Goal: Task Accomplishment & Management: Complete application form

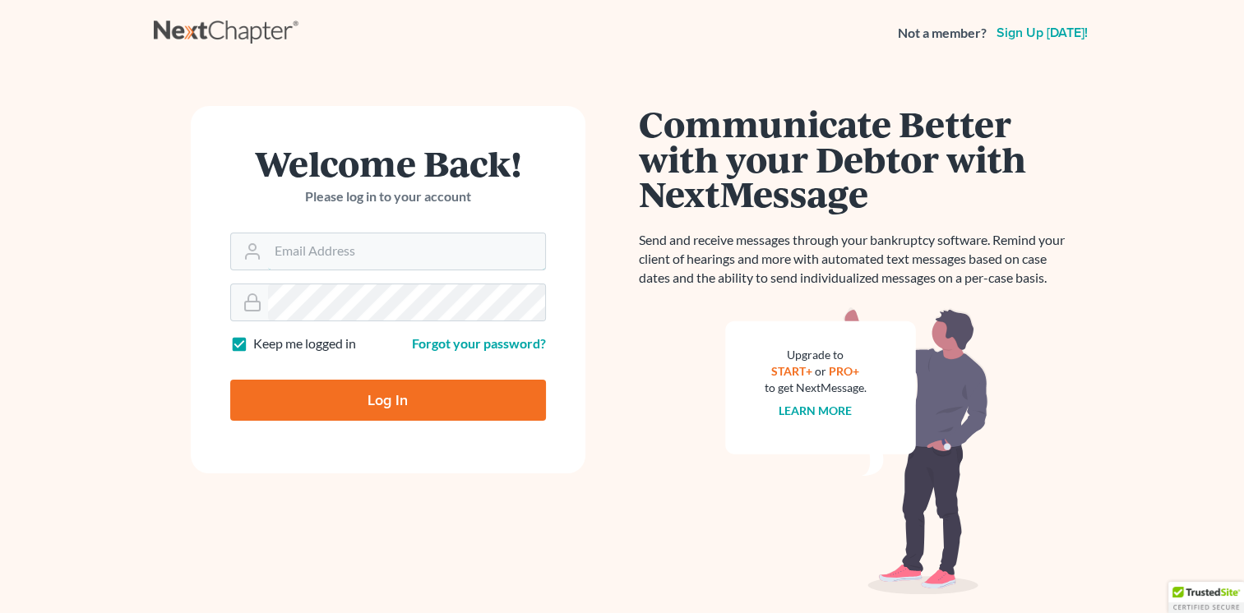
type input "lawofficeofcjustice@gmail.com"
click at [364, 405] on input "Log In" at bounding box center [388, 400] width 316 height 41
type input "Thinking..."
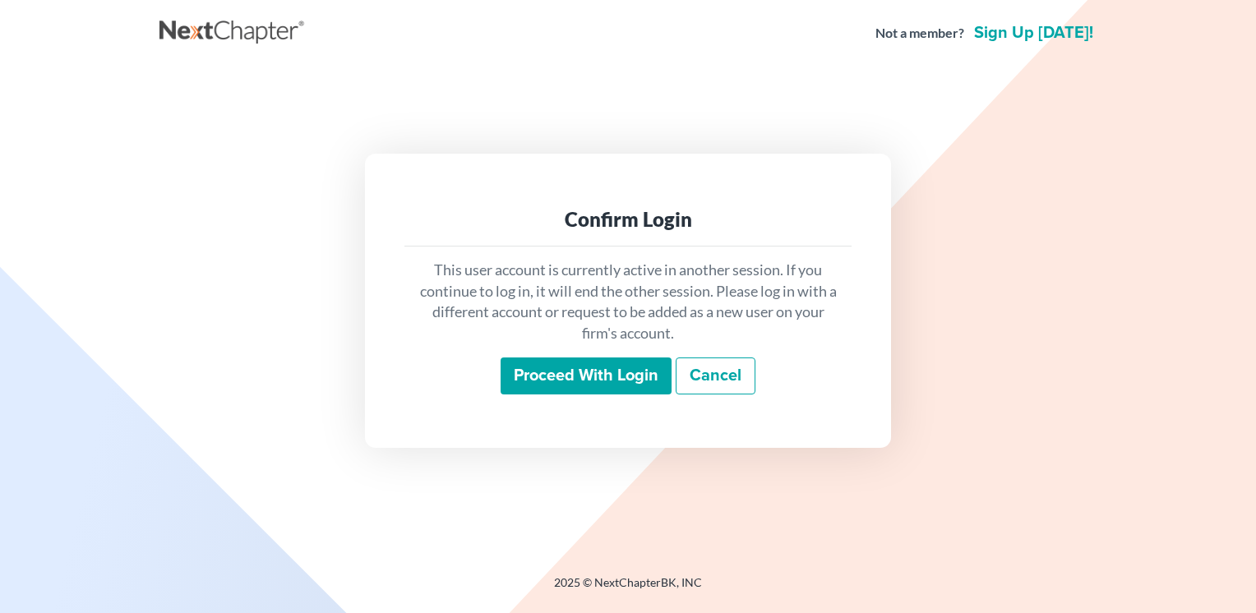
click at [605, 360] on input "Proceed with login" at bounding box center [586, 377] width 171 height 38
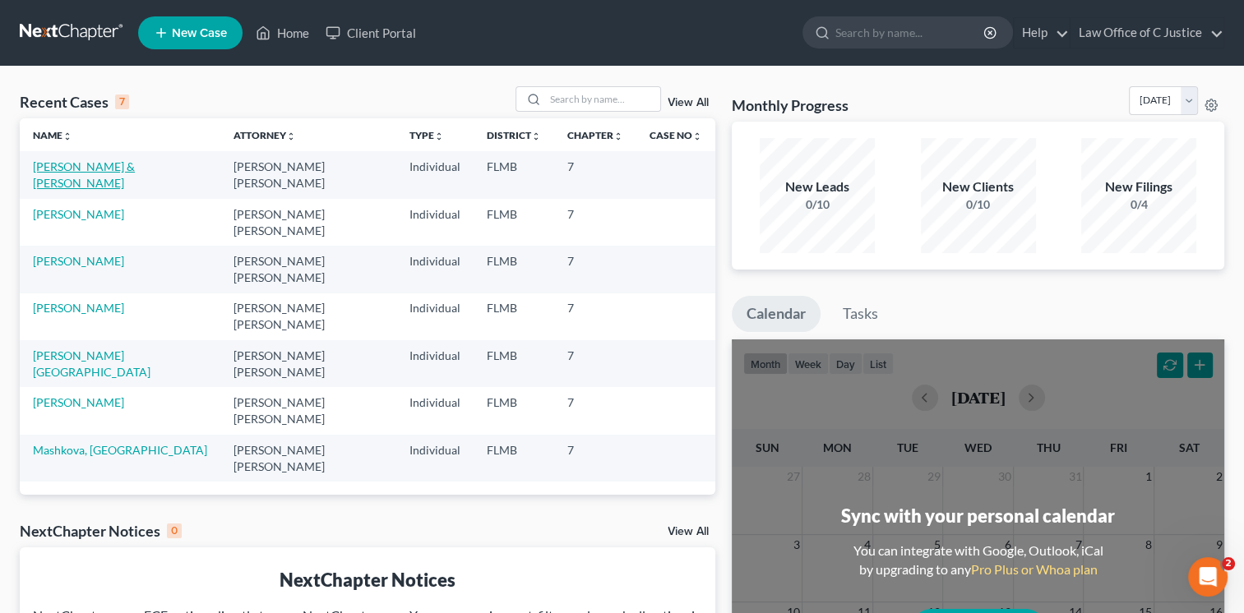
click at [106, 167] on link "[PERSON_NAME] & [PERSON_NAME]" at bounding box center [84, 174] width 102 height 30
select select "1"
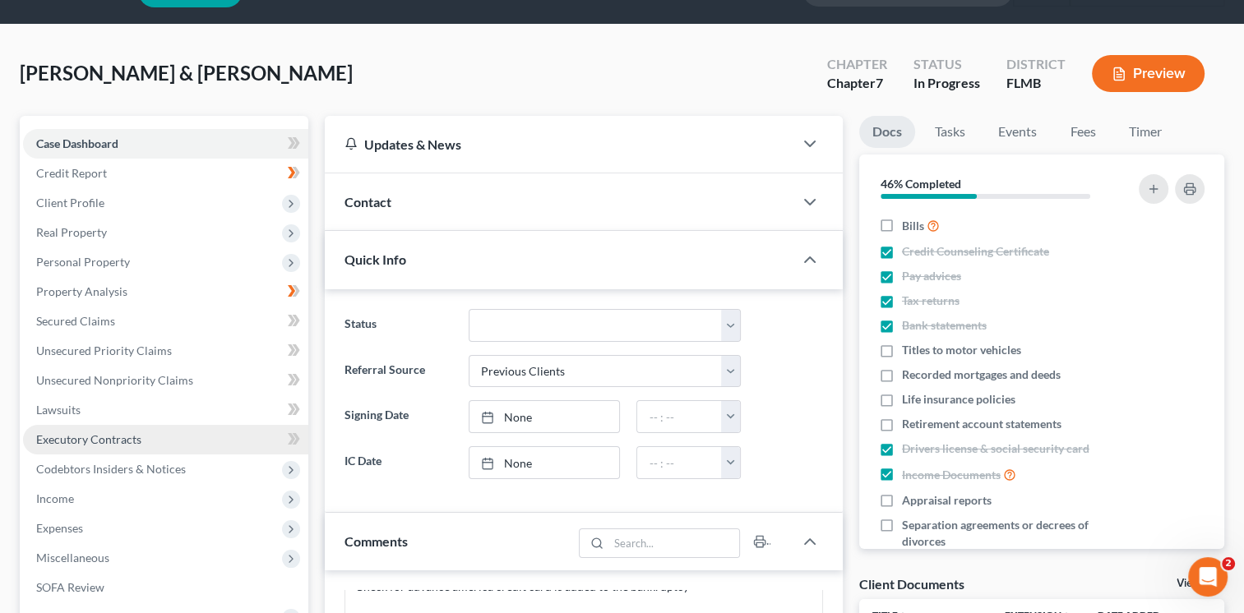
scroll to position [43, 0]
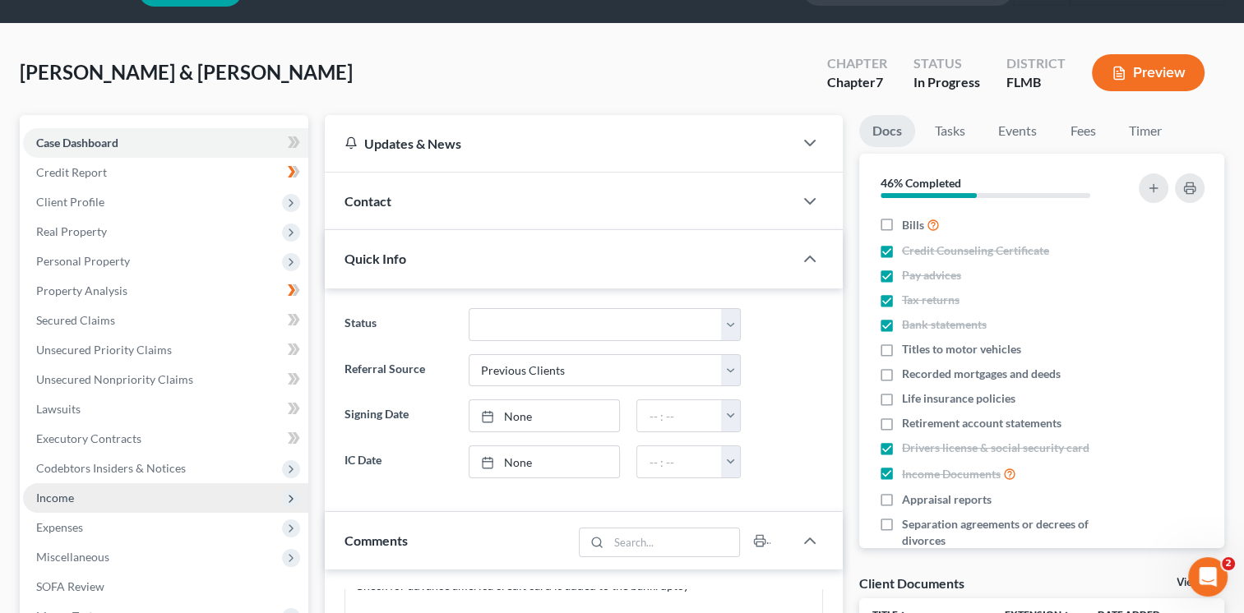
click at [132, 489] on span "Income" at bounding box center [165, 498] width 285 height 30
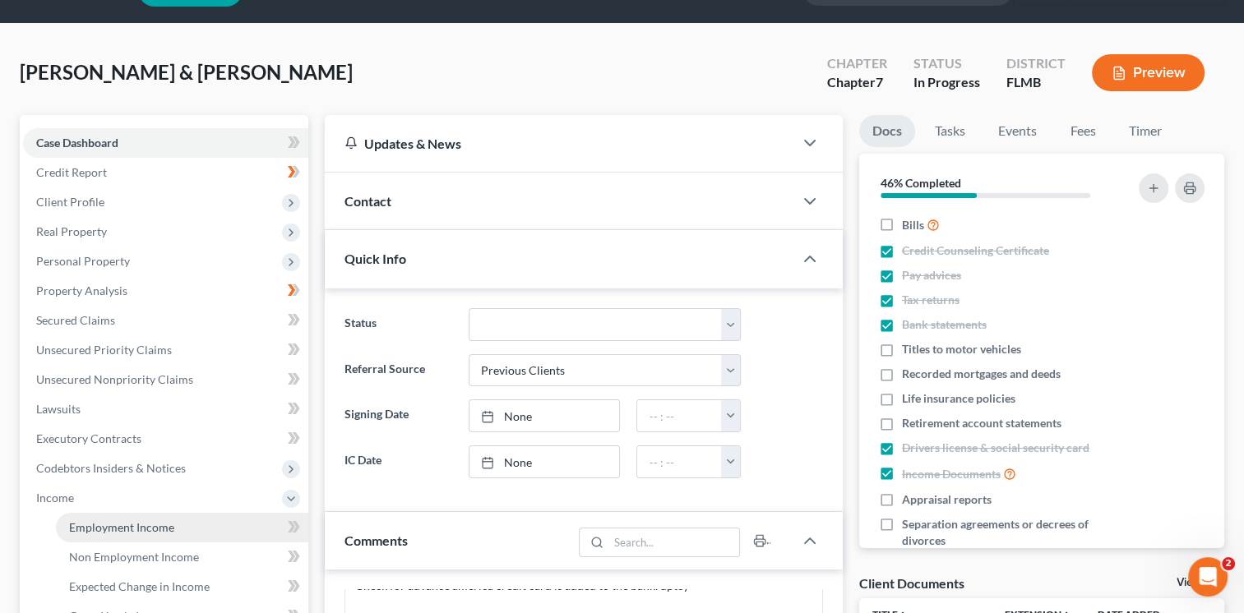
click at [136, 524] on span "Employment Income" at bounding box center [121, 527] width 105 height 14
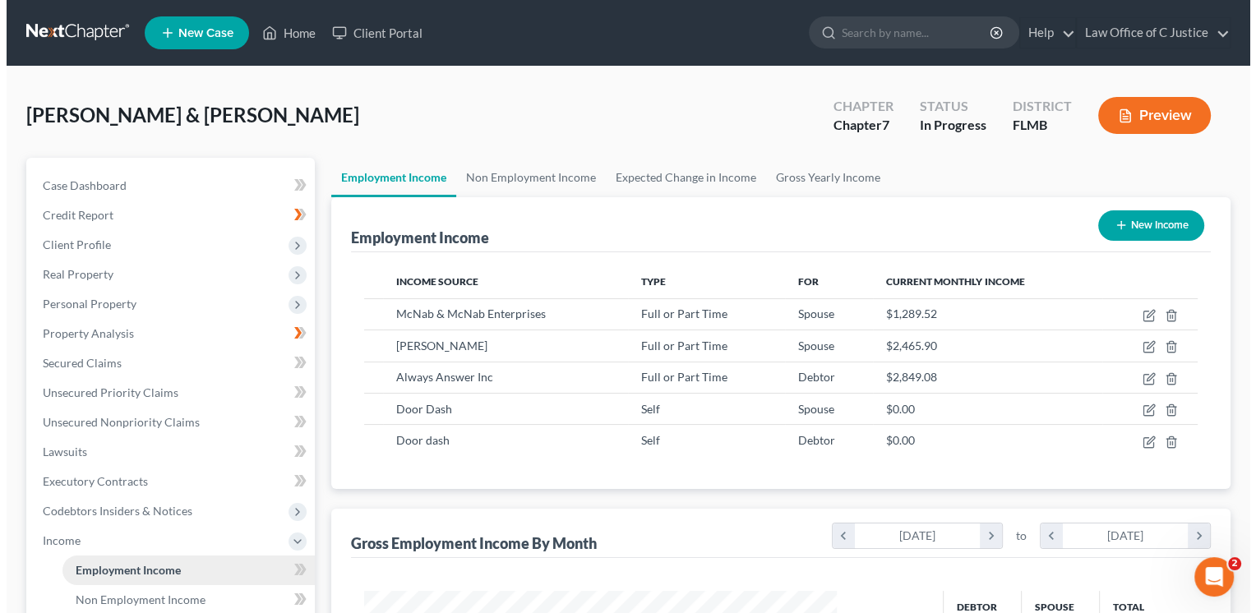
scroll to position [293, 506]
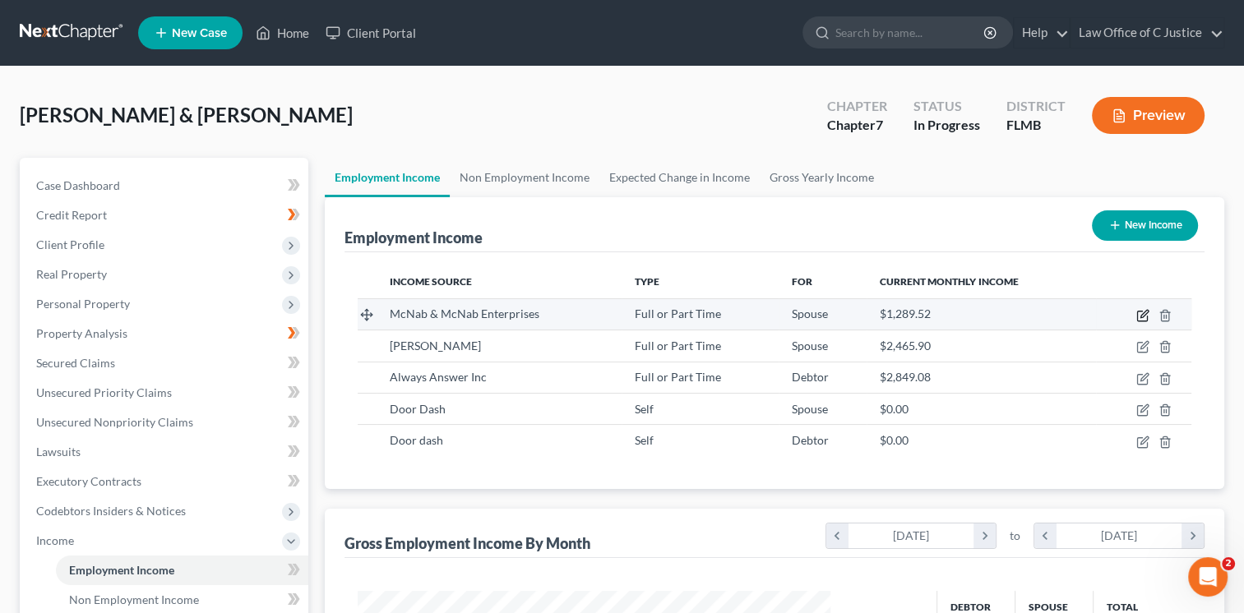
click at [1139, 314] on icon "button" at bounding box center [1142, 315] width 13 height 13
select select "0"
select select "9"
select select "1"
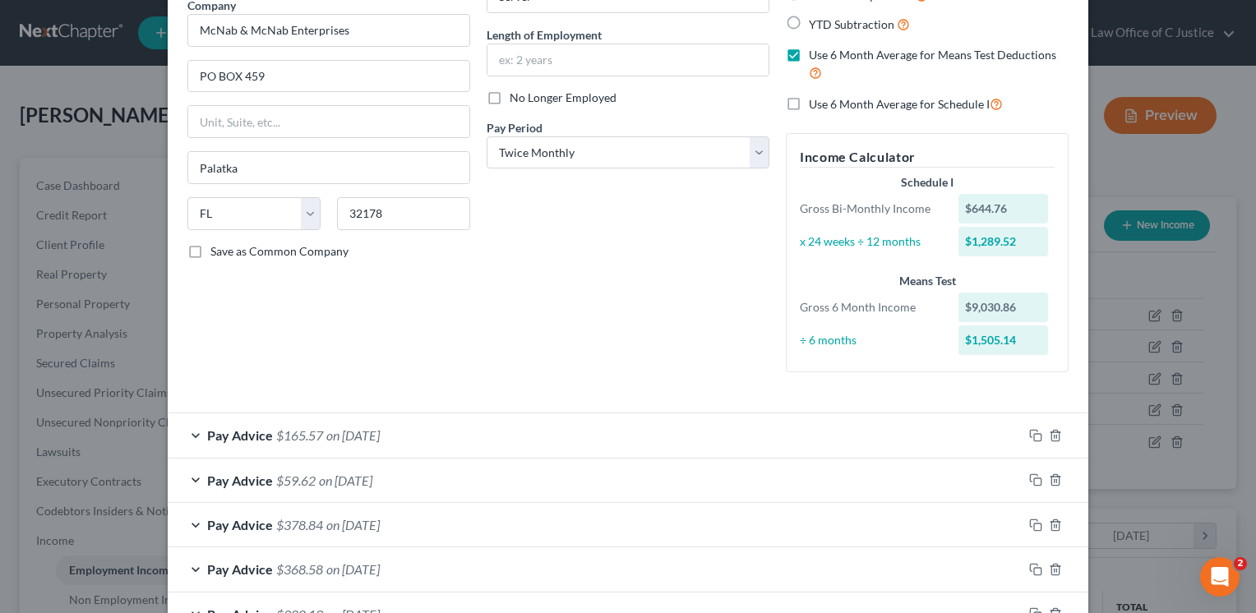
scroll to position [156, 0]
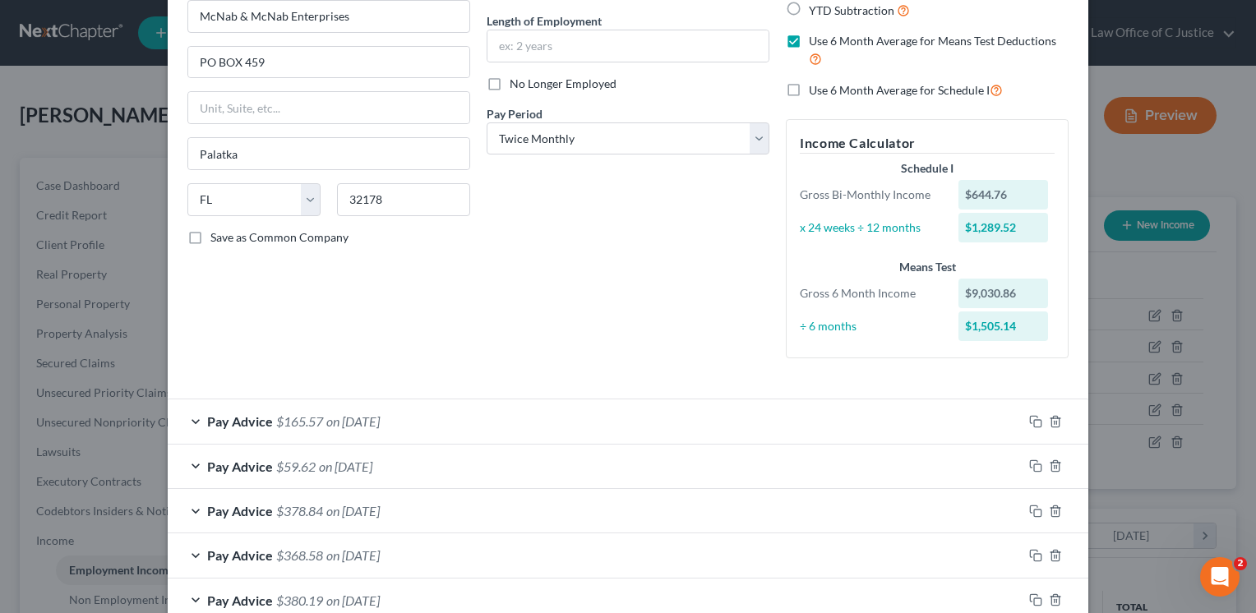
click at [608, 409] on div "Pay Advice $165.57 on [DATE]" at bounding box center [595, 422] width 855 height 44
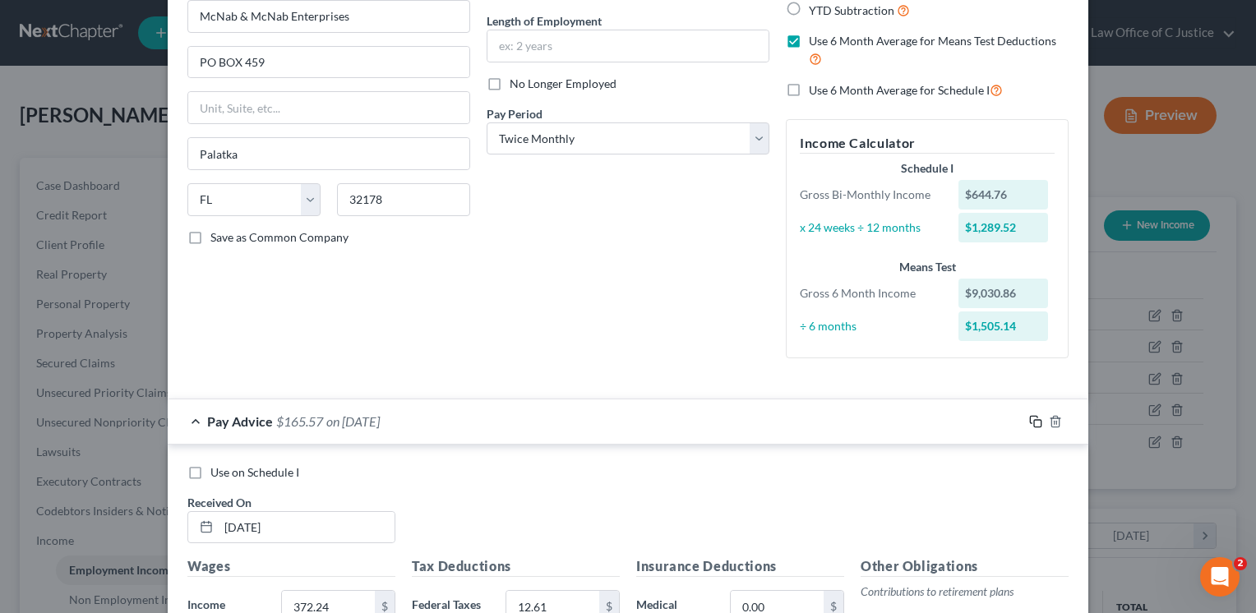
click at [1030, 423] on icon "button" at bounding box center [1035, 421] width 13 height 13
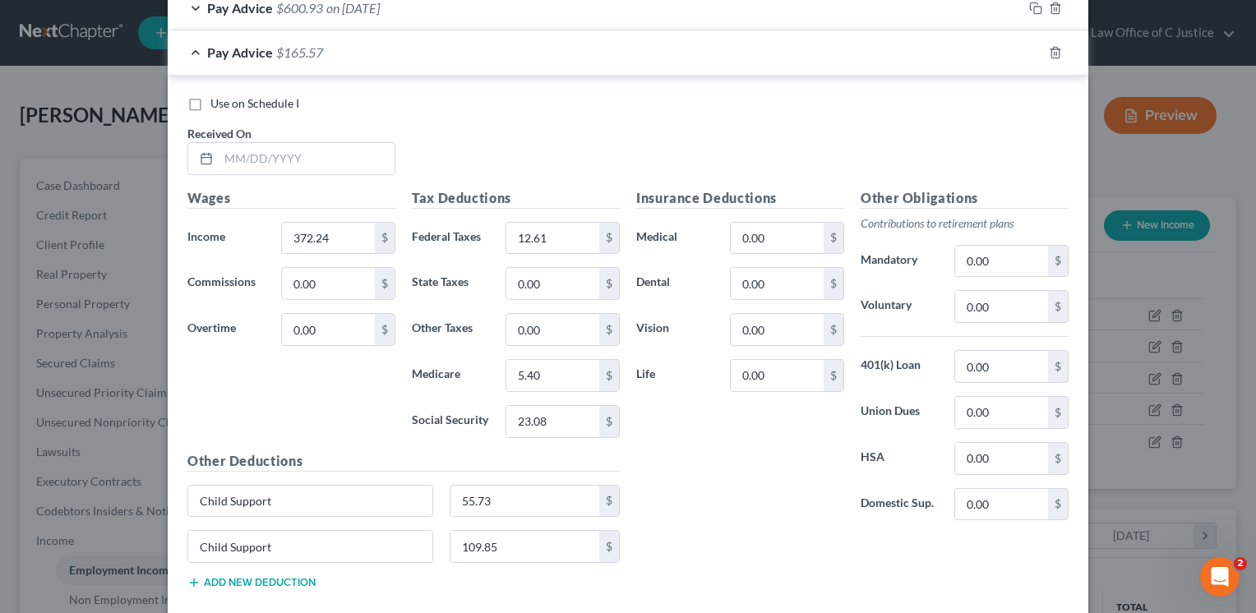
scroll to position [1105, 0]
click at [245, 150] on input "text" at bounding box center [307, 159] width 176 height 31
type input "[DATE]"
click at [345, 228] on input "372.24" at bounding box center [328, 239] width 93 height 31
type input "471.78"
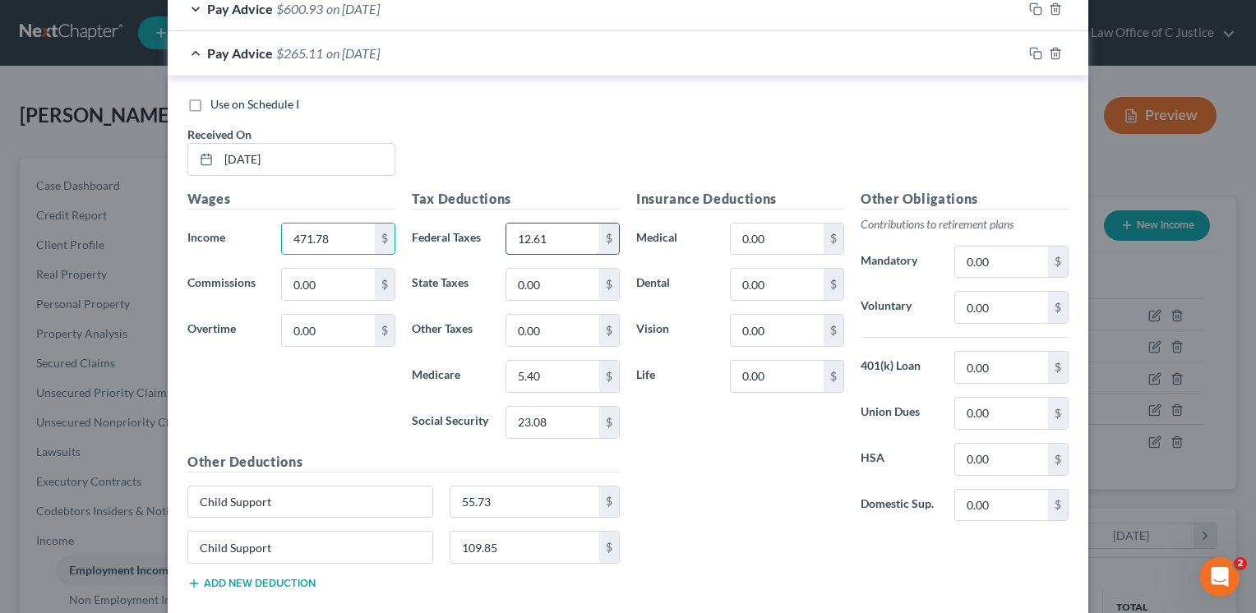
click at [523, 231] on input "12.61" at bounding box center [552, 239] width 93 height 31
type input "22.56"
click at [541, 419] on input "23.08" at bounding box center [552, 422] width 93 height 31
type input "29.25"
click at [534, 385] on input "5.40" at bounding box center [552, 376] width 93 height 31
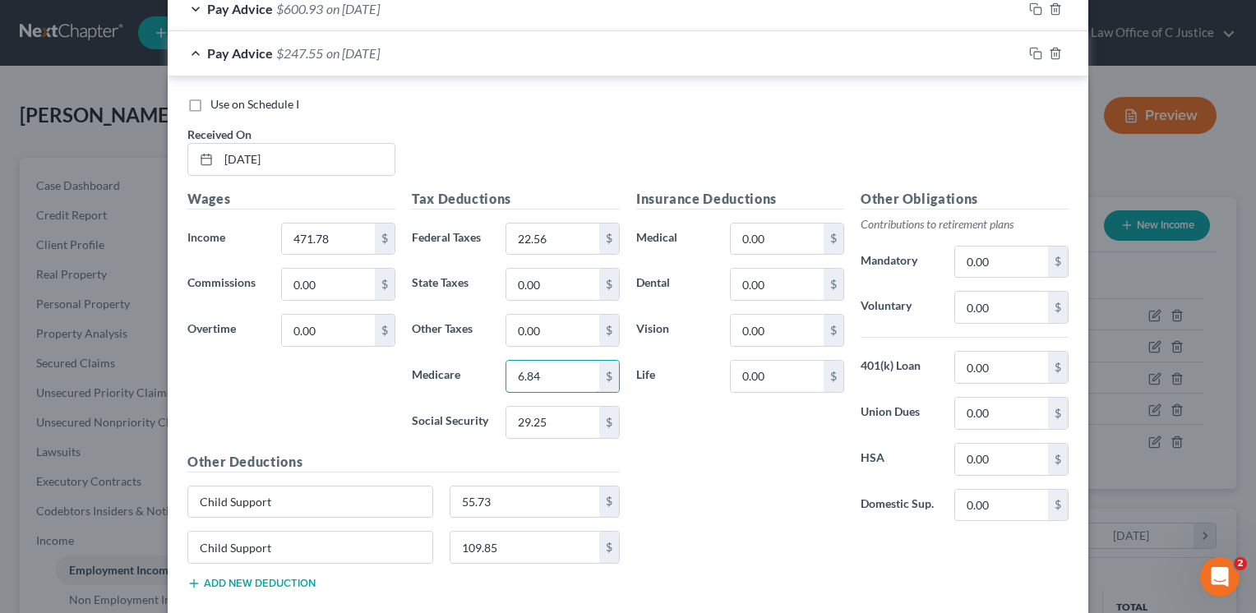
type input "6.84"
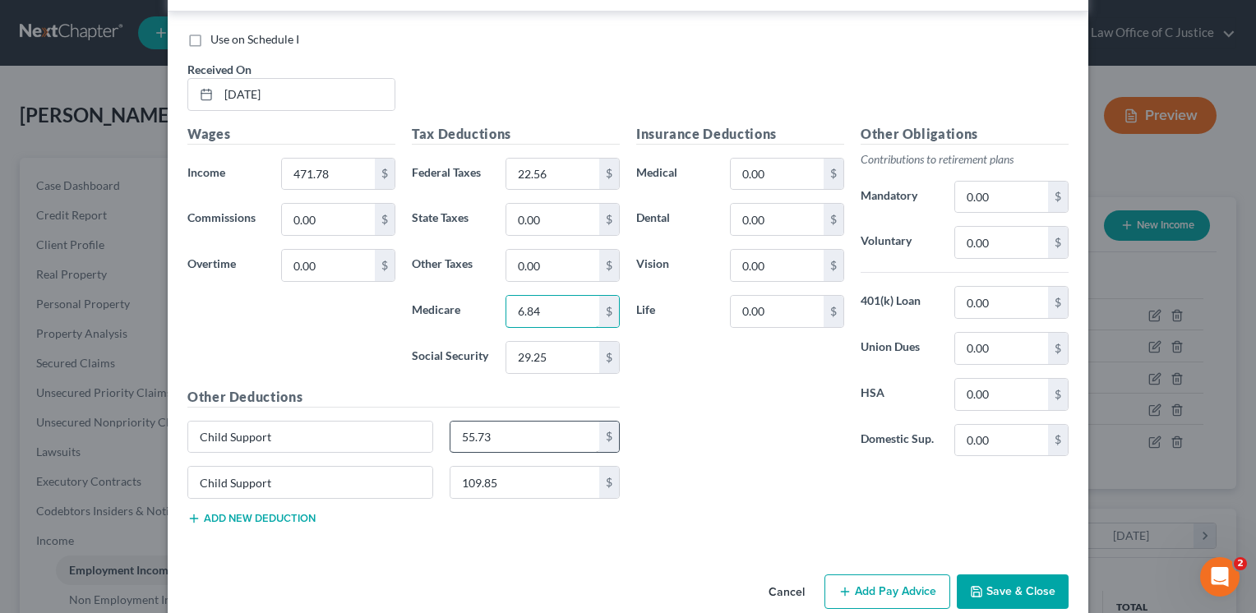
scroll to position [1171, 0]
click at [500, 441] on input "55.73" at bounding box center [525, 436] width 150 height 31
type input "92.31"
click at [908, 493] on div "Insurance Deductions Medical 0.00 $ Dental 0.00 $ Vision 0.00 $ Life 0.00 $ Oth…" at bounding box center [852, 330] width 449 height 414
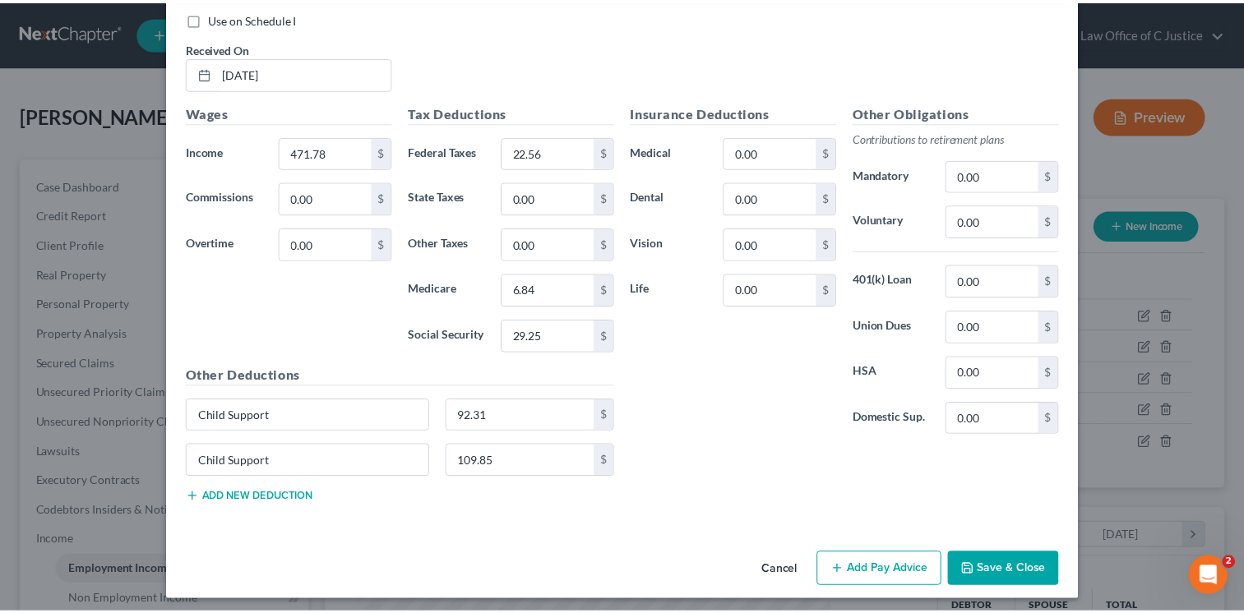
scroll to position [1192, 0]
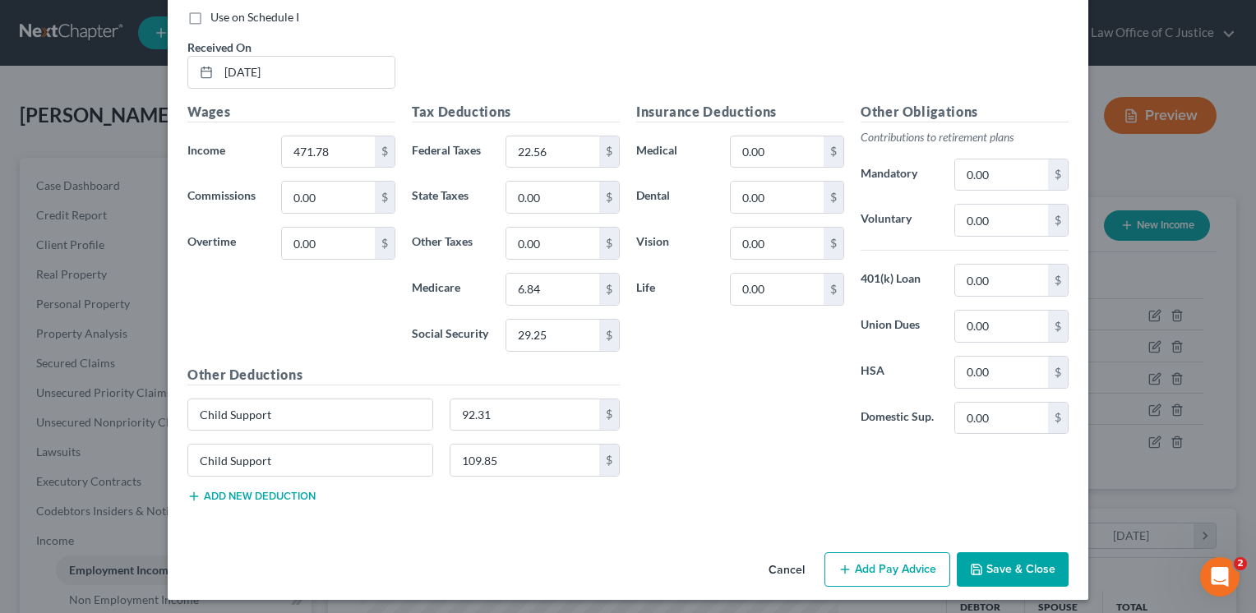
click at [1039, 577] on button "Save & Close" at bounding box center [1013, 569] width 112 height 35
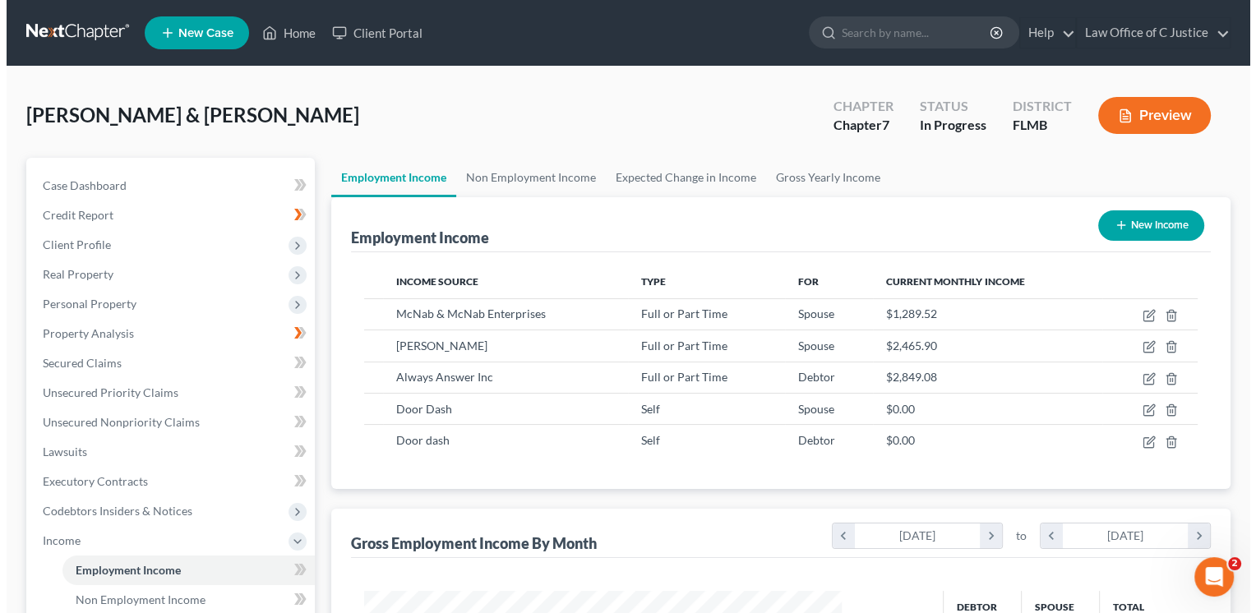
scroll to position [821780, 821568]
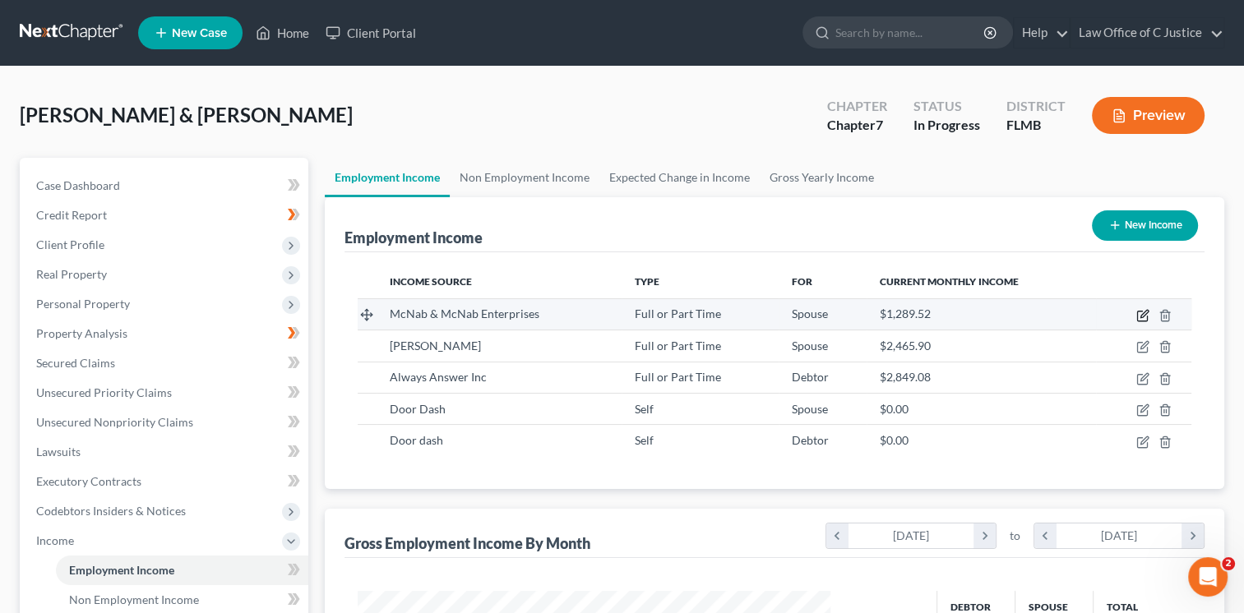
click at [1142, 316] on icon "button" at bounding box center [1143, 313] width 7 height 7
select select "0"
select select "9"
select select "1"
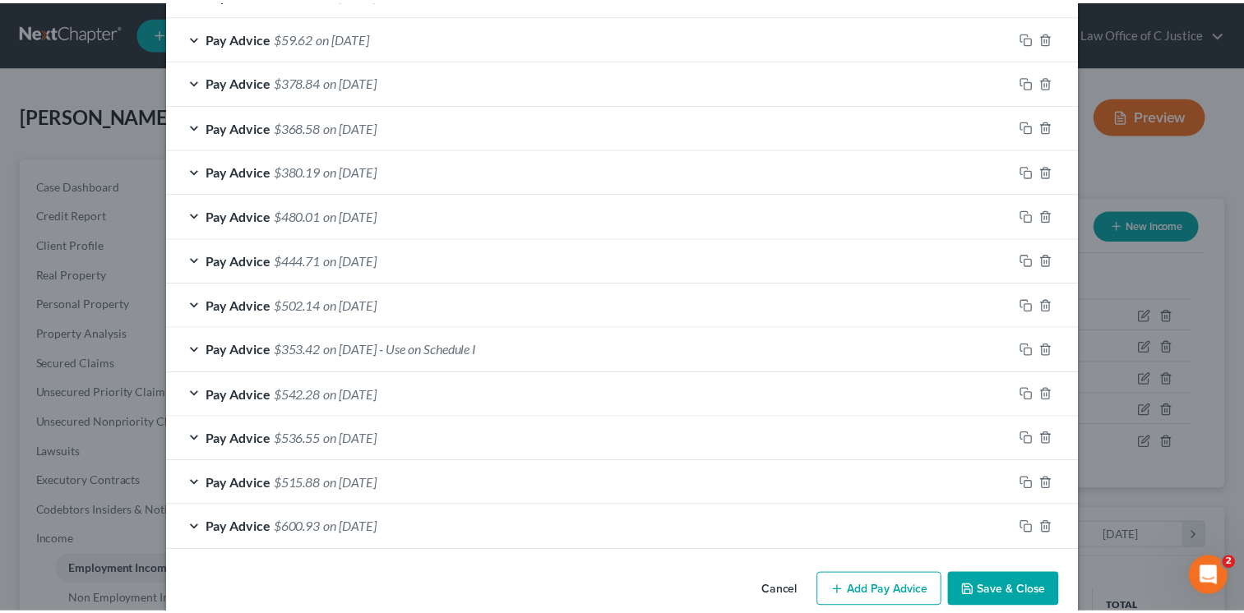
scroll to position [654, 0]
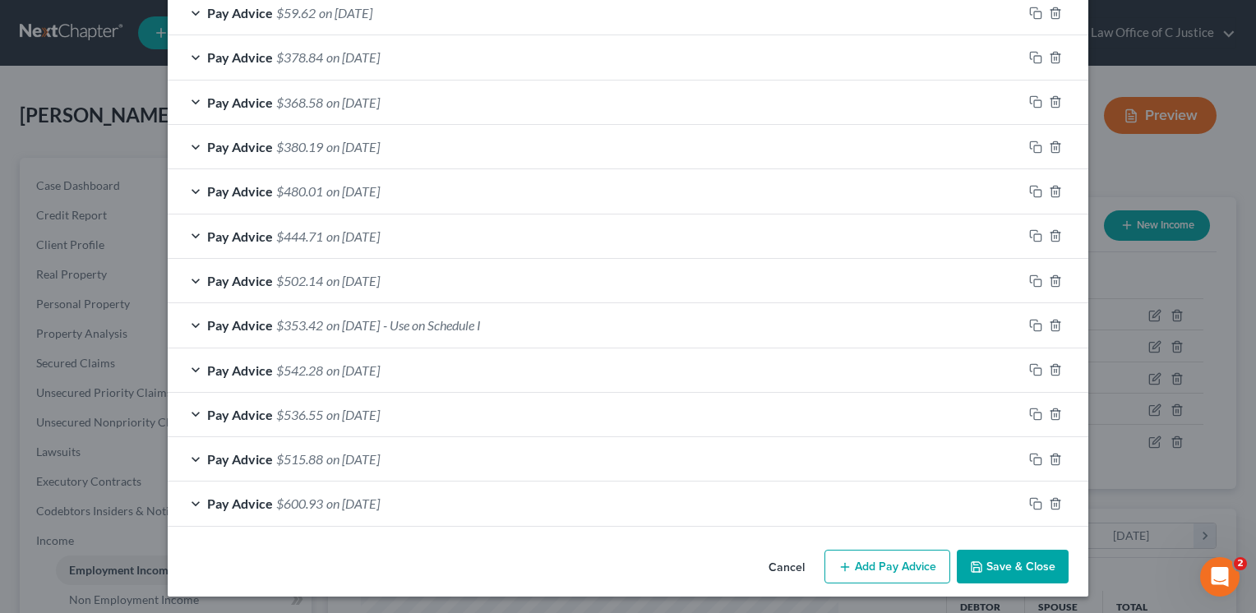
click at [1013, 567] on button "Save & Close" at bounding box center [1013, 567] width 112 height 35
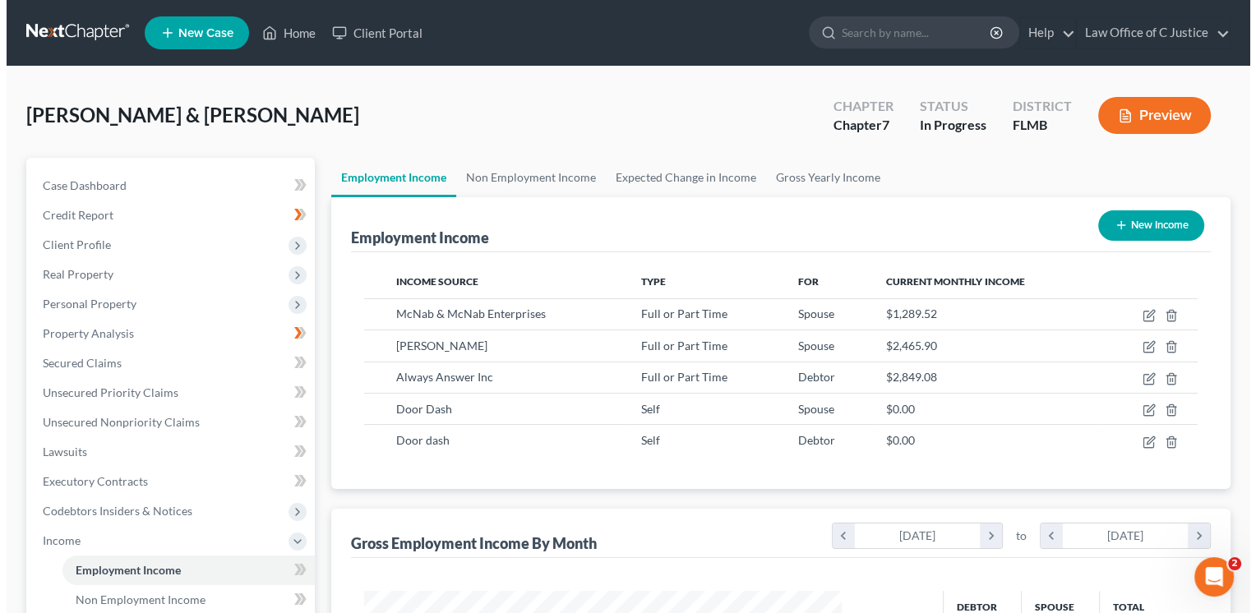
scroll to position [821780, 821568]
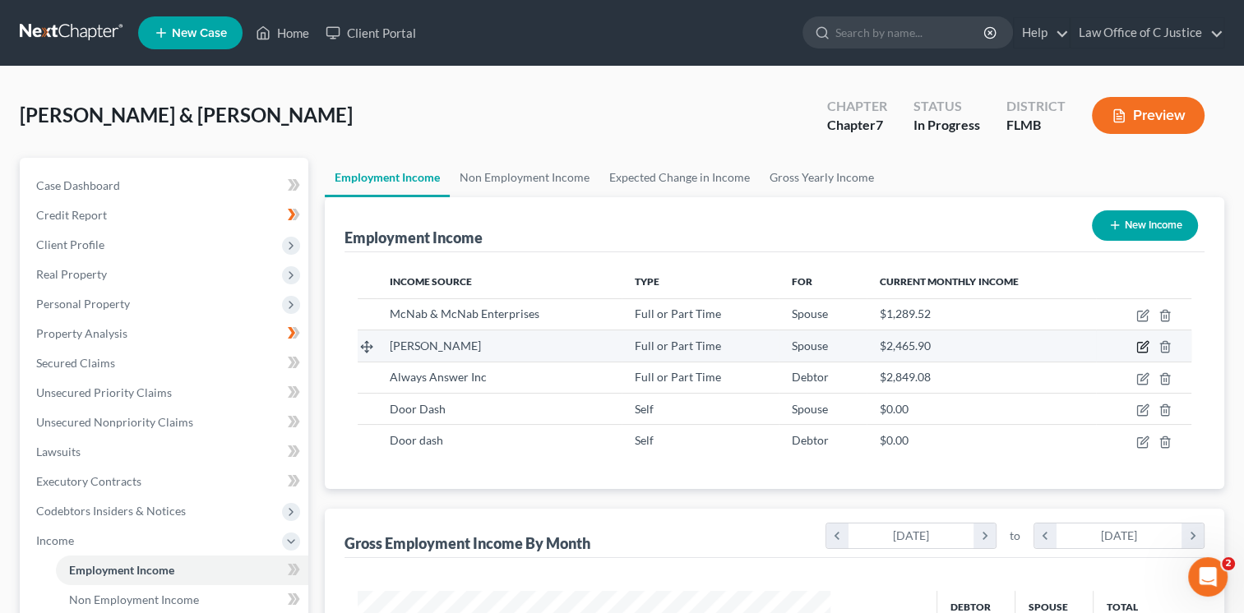
click at [1147, 346] on icon "button" at bounding box center [1142, 346] width 13 height 13
select select "0"
select select "9"
select select "1"
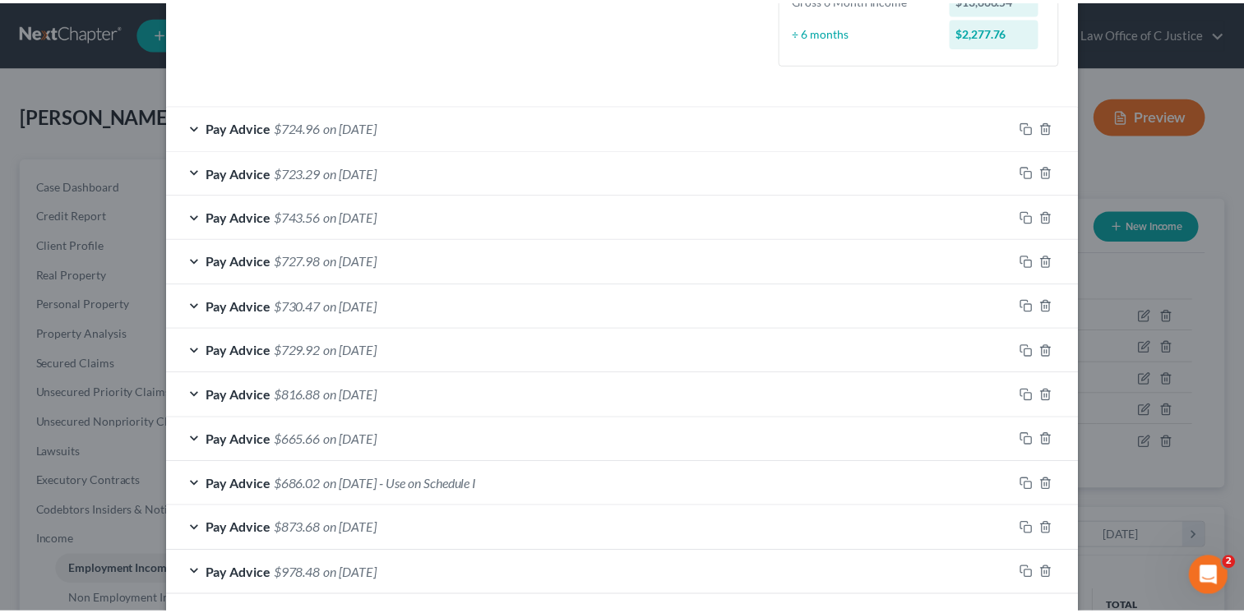
scroll to position [521, 0]
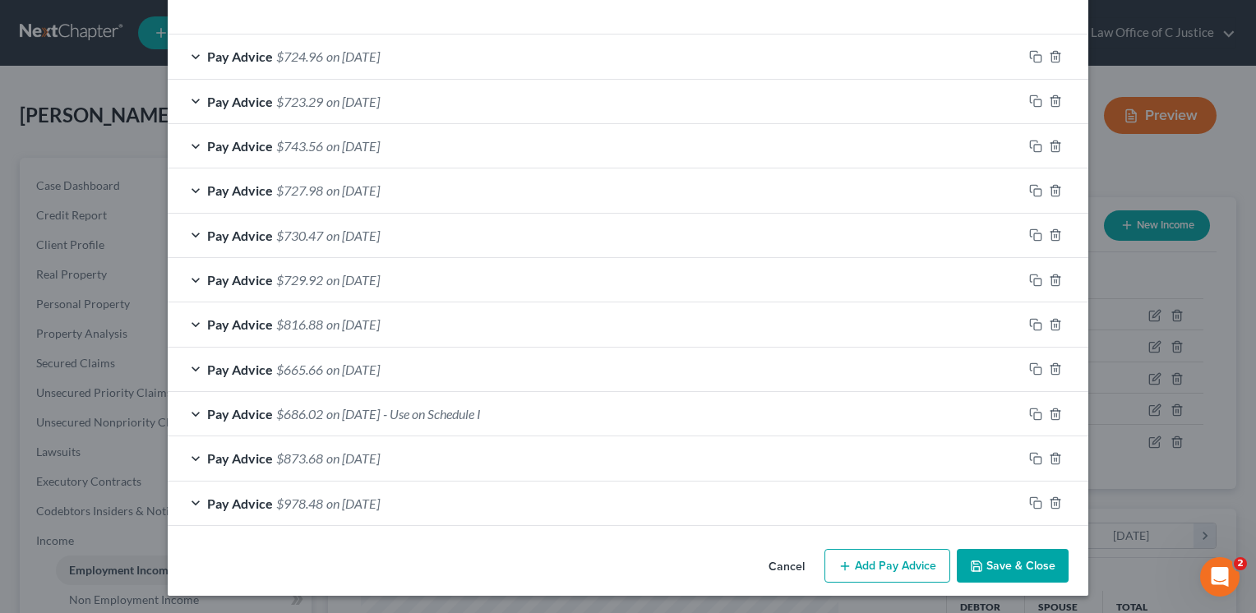
click at [1025, 564] on button "Save & Close" at bounding box center [1013, 566] width 112 height 35
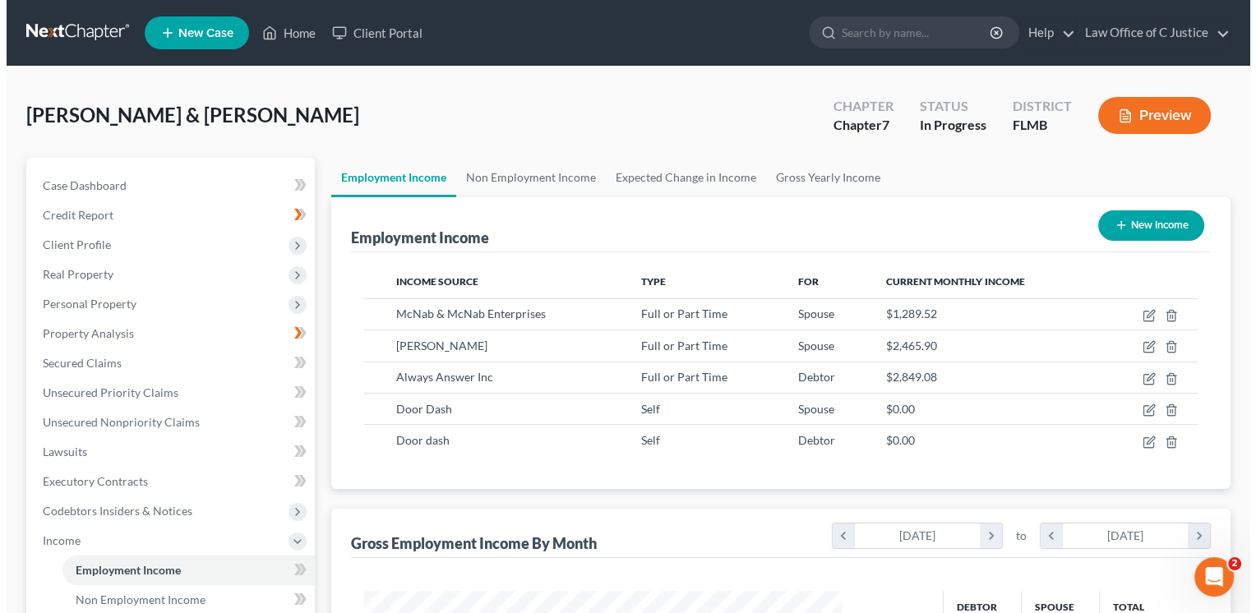
scroll to position [821780, 821568]
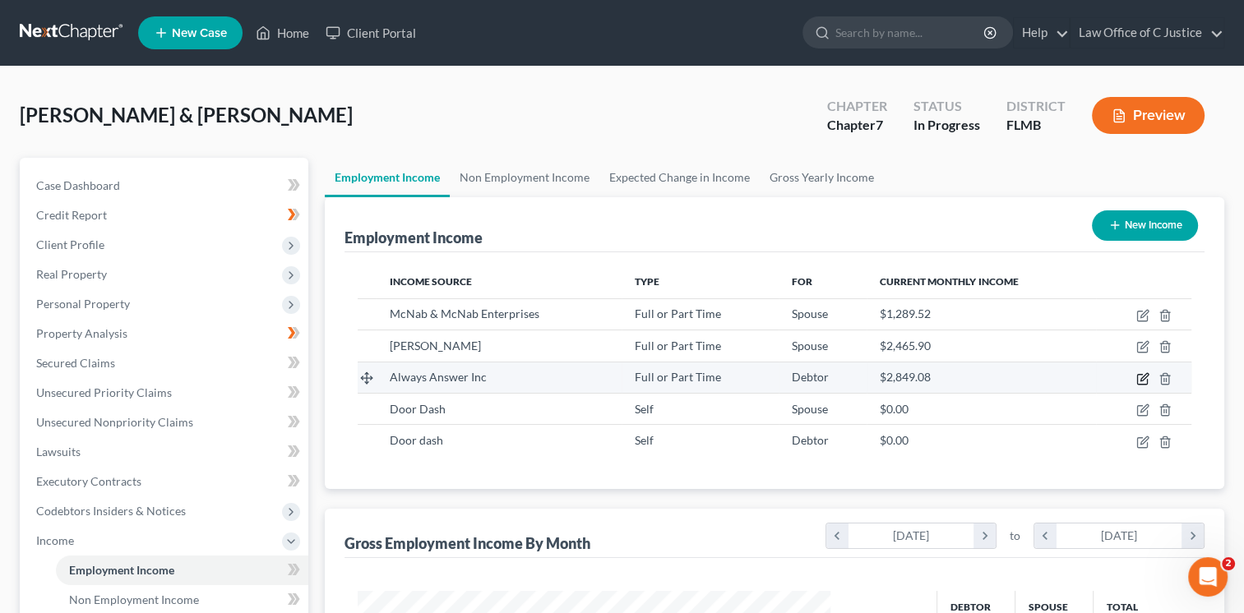
click at [1144, 380] on icon "button" at bounding box center [1142, 378] width 13 height 13
select select "0"
select select "45"
select select "1"
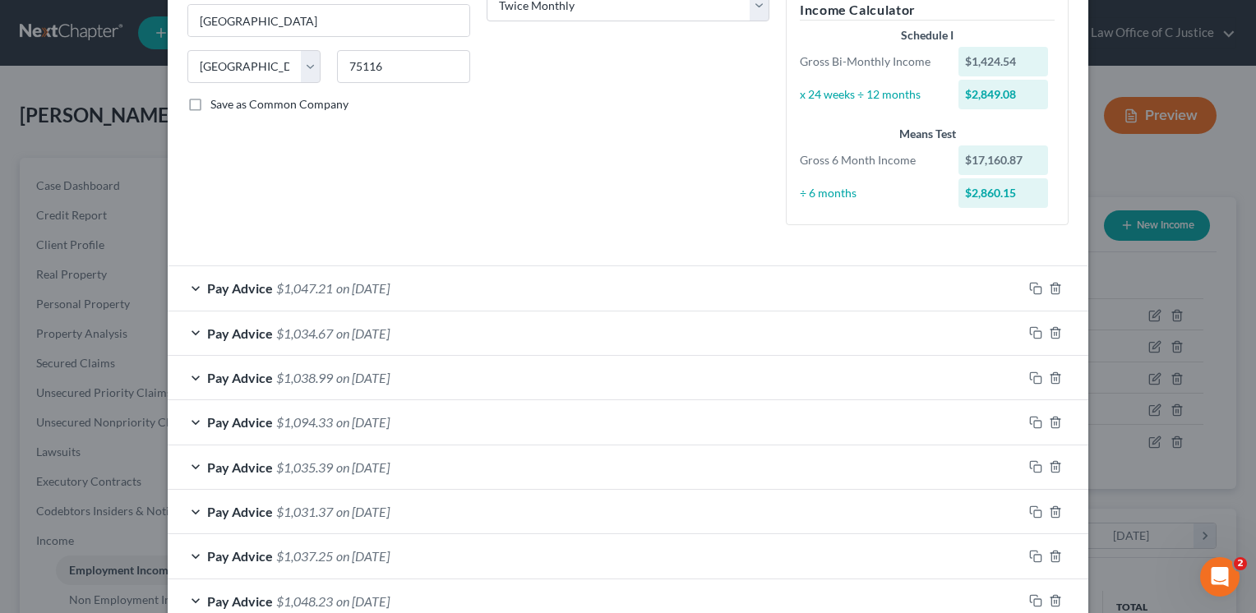
scroll to position [355, 0]
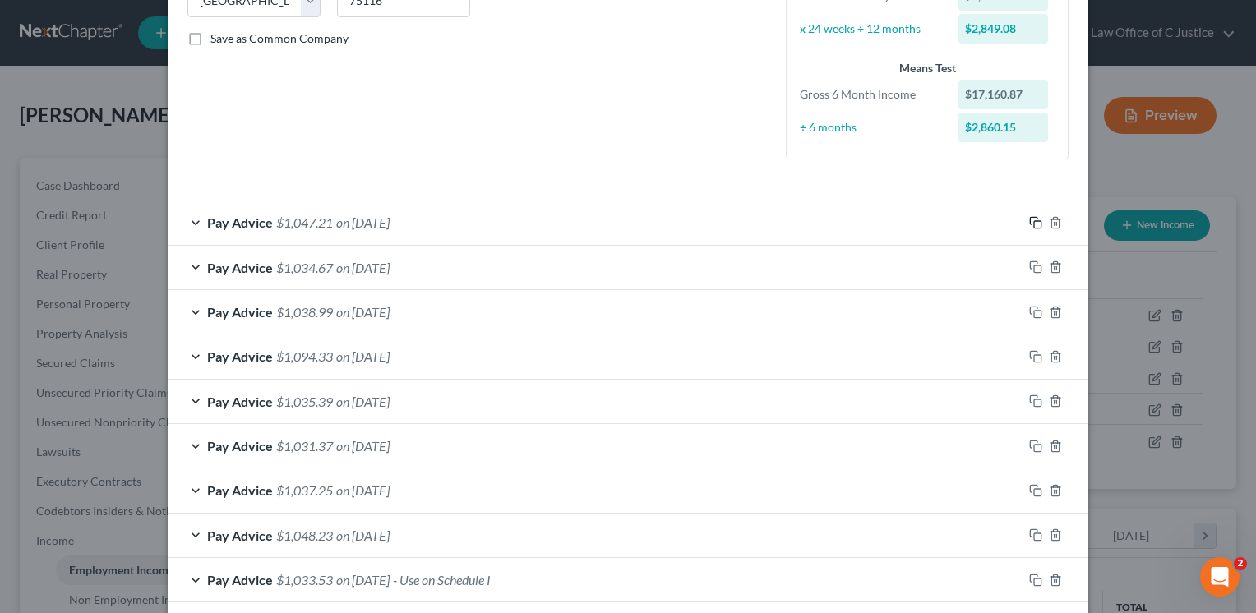
click at [1029, 218] on icon "button" at bounding box center [1035, 222] width 13 height 13
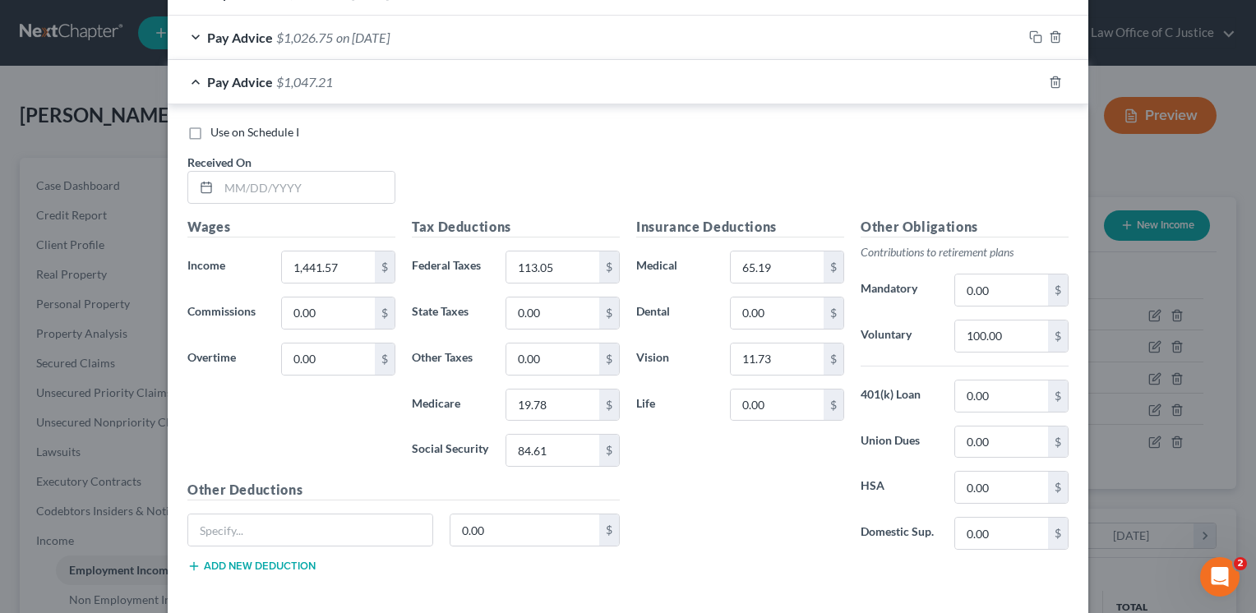
scroll to position [1033, 0]
click at [283, 176] on input "text" at bounding box center [307, 186] width 176 height 31
type input "[DATE]"
click at [304, 266] on input "1,441.57" at bounding box center [328, 266] width 93 height 31
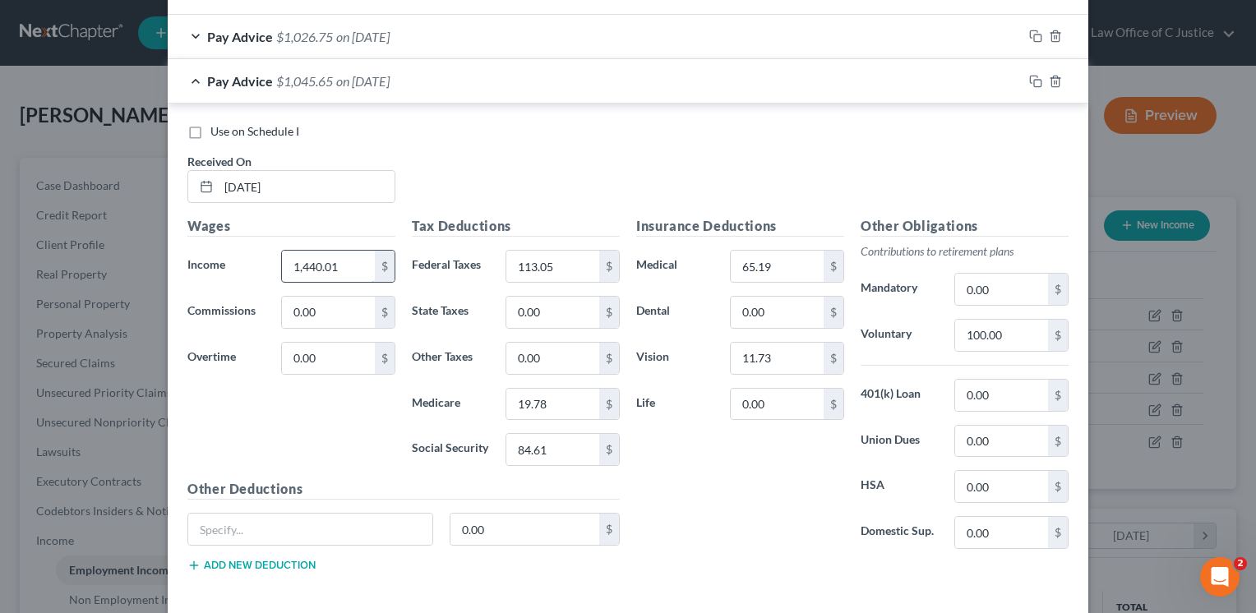
click at [307, 255] on input "1,440.01" at bounding box center [328, 266] width 93 height 31
type input "1"
type input "1,430.01"
click at [543, 251] on input "113.05" at bounding box center [552, 266] width 93 height 31
type input "111.66"
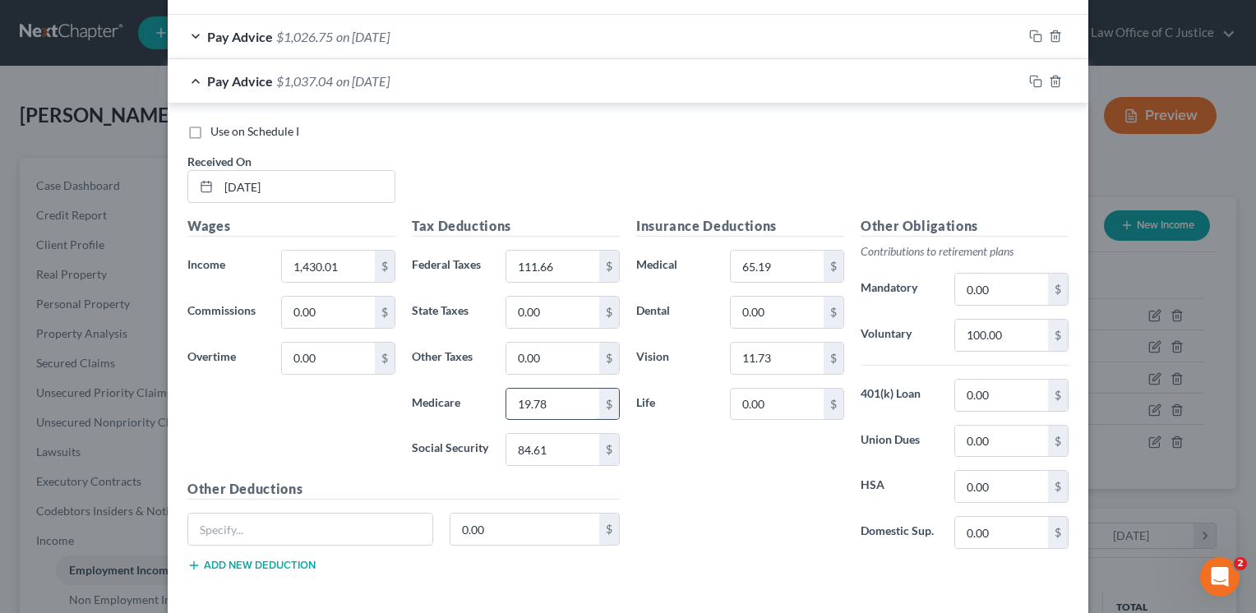
click at [529, 409] on input "19.78" at bounding box center [552, 404] width 93 height 31
type input "19.62"
click at [569, 457] on input "84.61" at bounding box center [552, 449] width 93 height 31
type input "83.90"
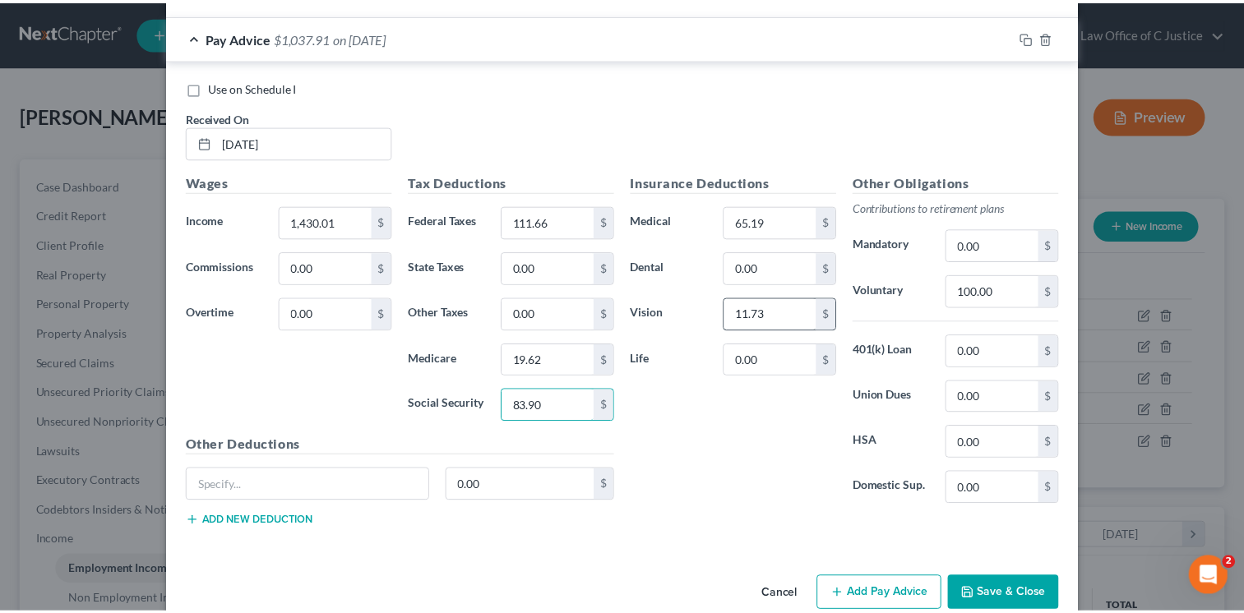
scroll to position [1102, 0]
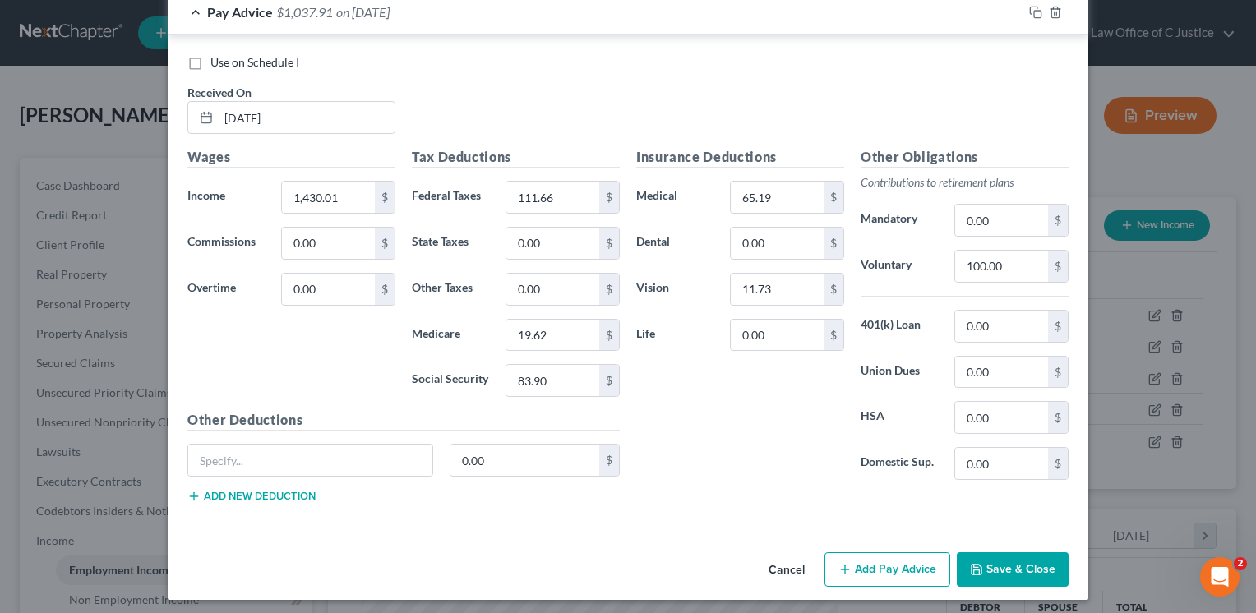
click at [1033, 567] on button "Save & Close" at bounding box center [1013, 569] width 112 height 35
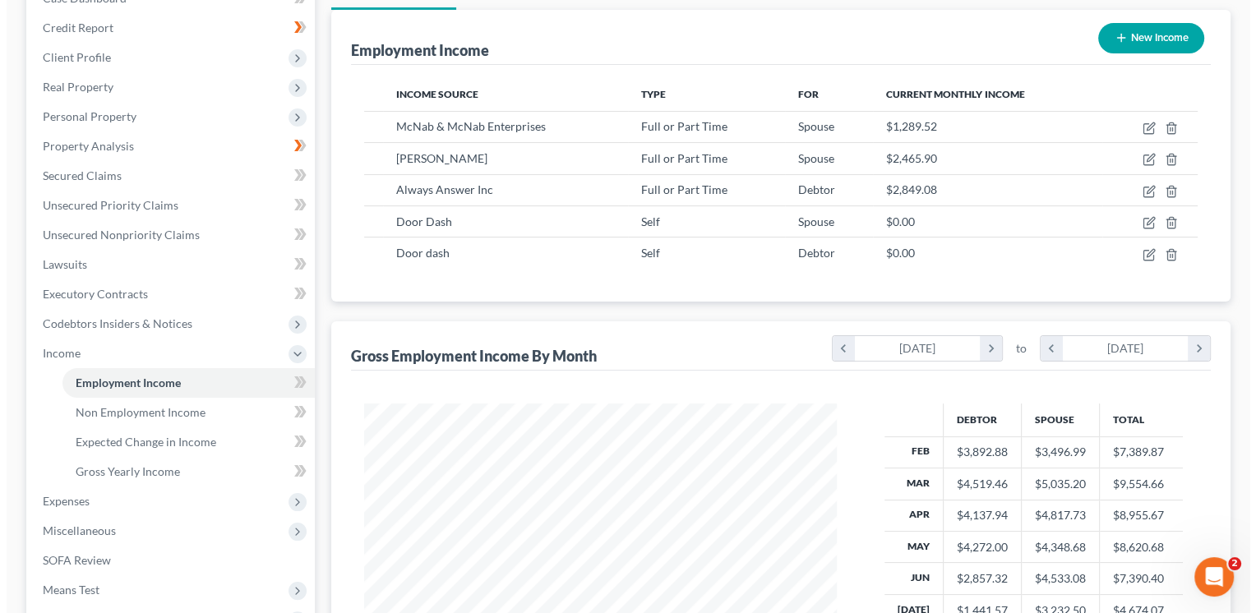
scroll to position [208, 0]
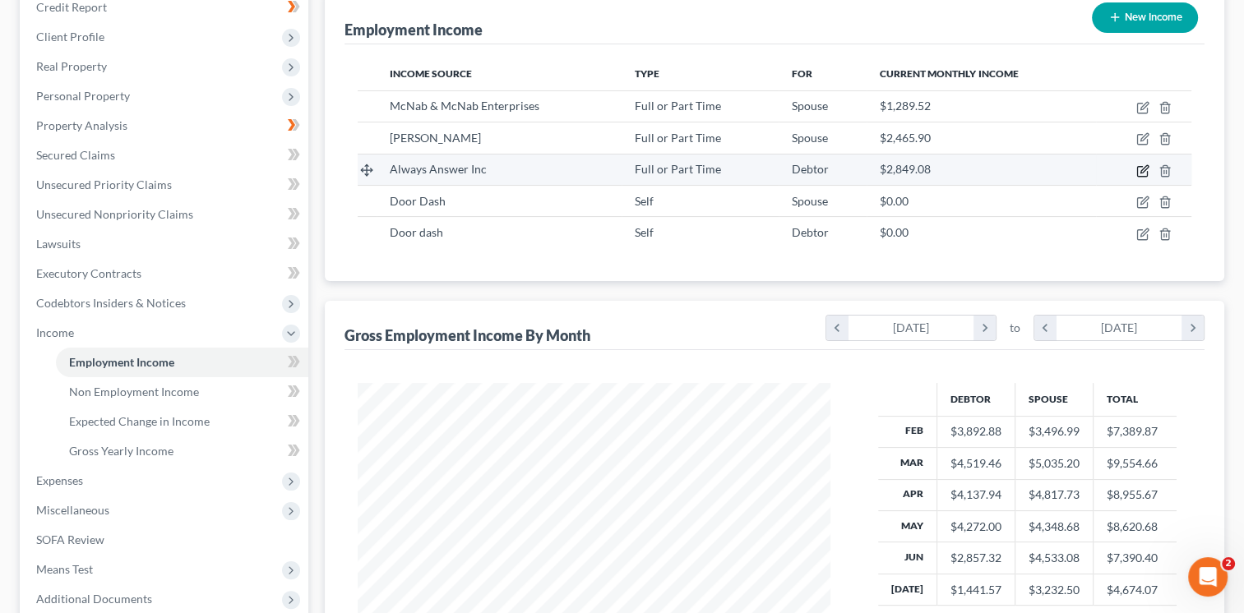
click at [1143, 164] on icon "button" at bounding box center [1142, 170] width 13 height 13
select select "0"
select select "45"
select select "1"
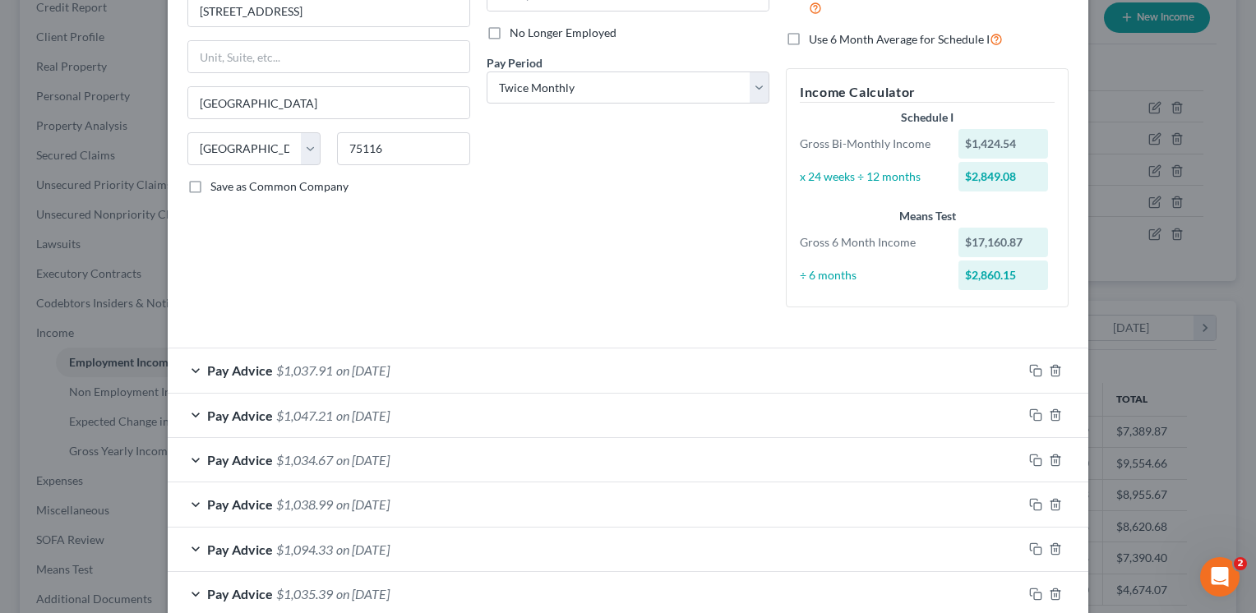
scroll to position [207, 0]
click at [1029, 409] on icon "button" at bounding box center [1035, 415] width 13 height 13
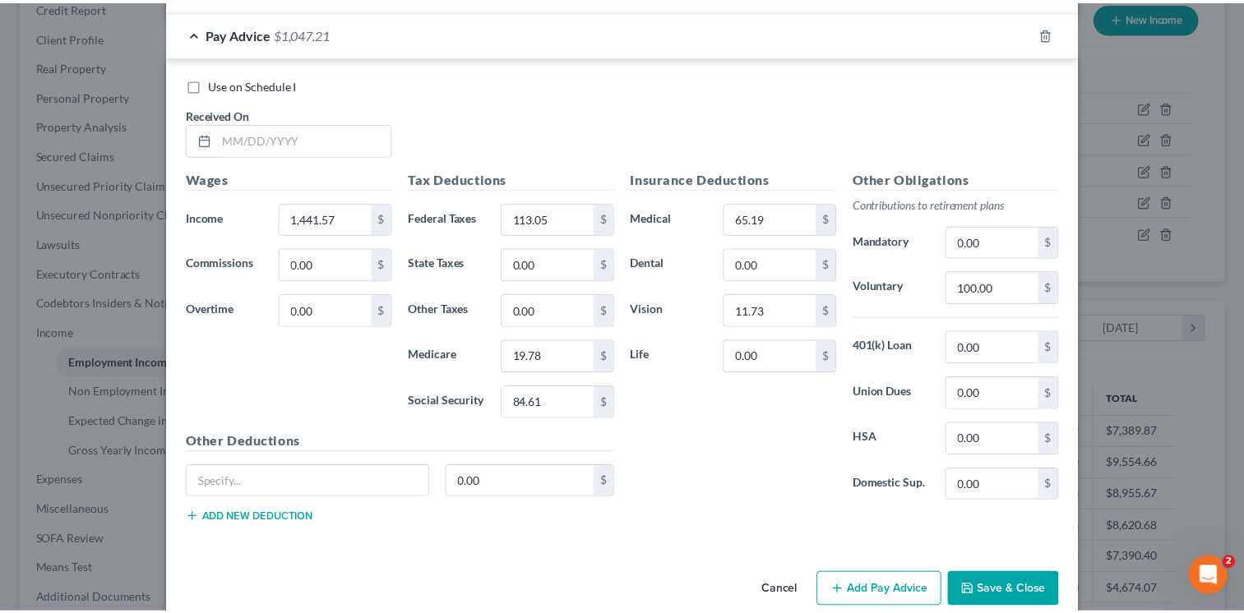
scroll to position [1125, 0]
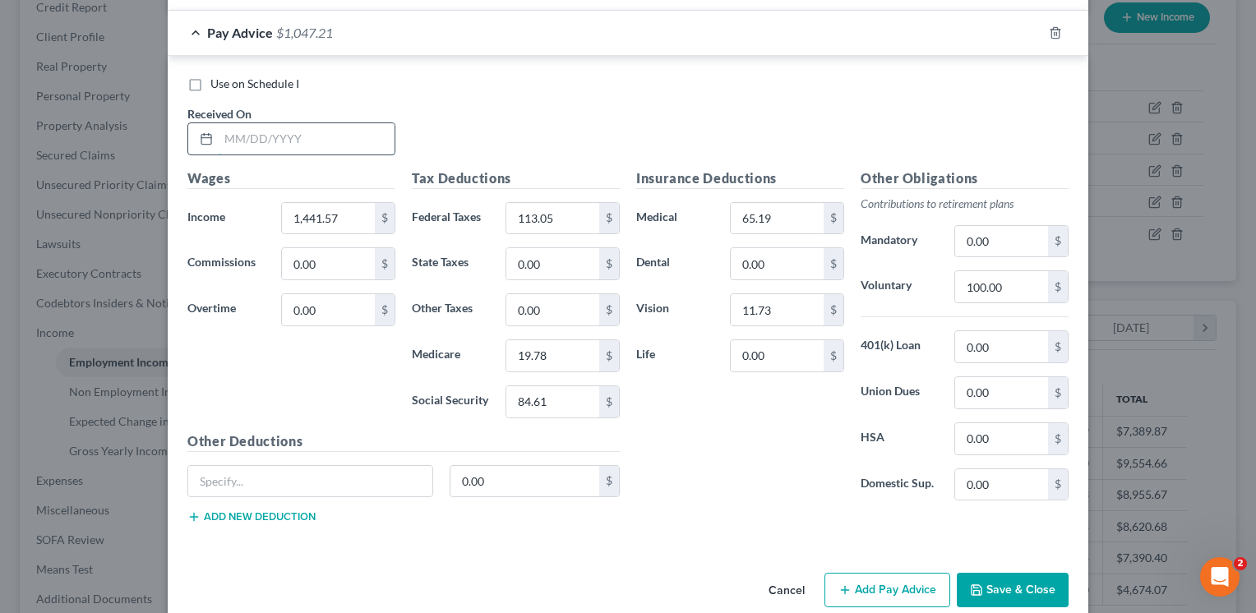
click at [299, 134] on input "text" at bounding box center [307, 138] width 176 height 31
type input "[DATE]"
click at [345, 219] on input "1,441.57" at bounding box center [328, 218] width 93 height 31
type input "1,171.73"
click at [518, 215] on input "113.05" at bounding box center [552, 218] width 93 height 31
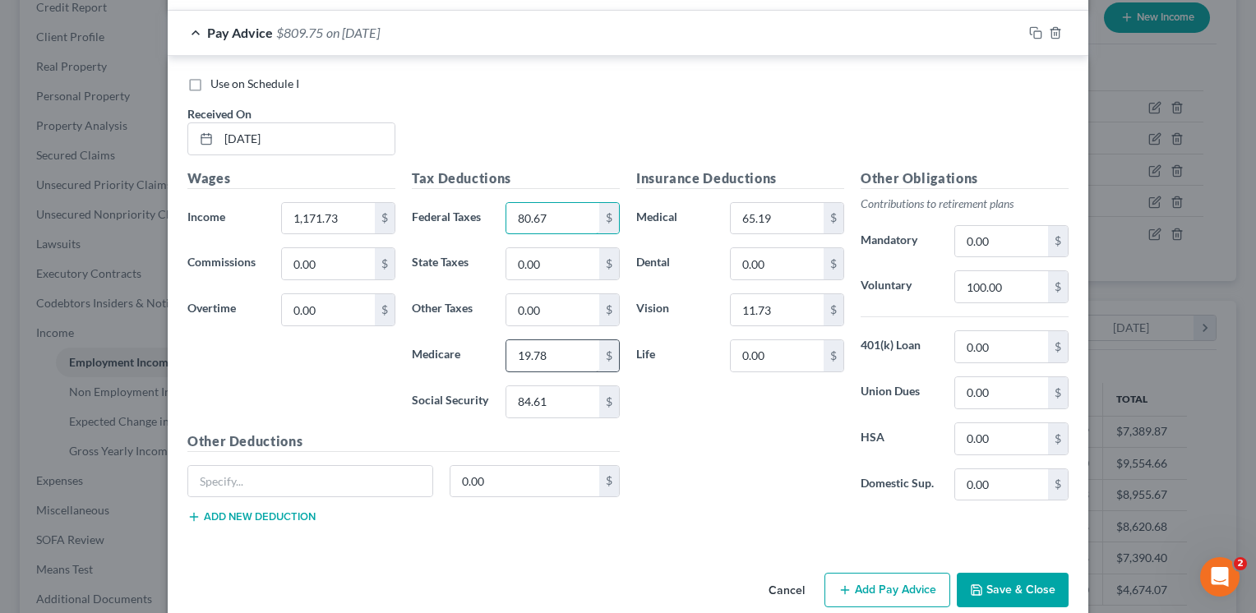
type input "80.67"
click at [521, 354] on input "19.78" at bounding box center [552, 355] width 93 height 31
type input "15.88"
click at [541, 410] on input "84.61" at bounding box center [552, 401] width 93 height 31
click at [735, 447] on div "Insurance Deductions Medical 65.19 $ Dental 0.00 $ Vision 11.73 $ Life 0.00 $" at bounding box center [740, 342] width 224 height 346
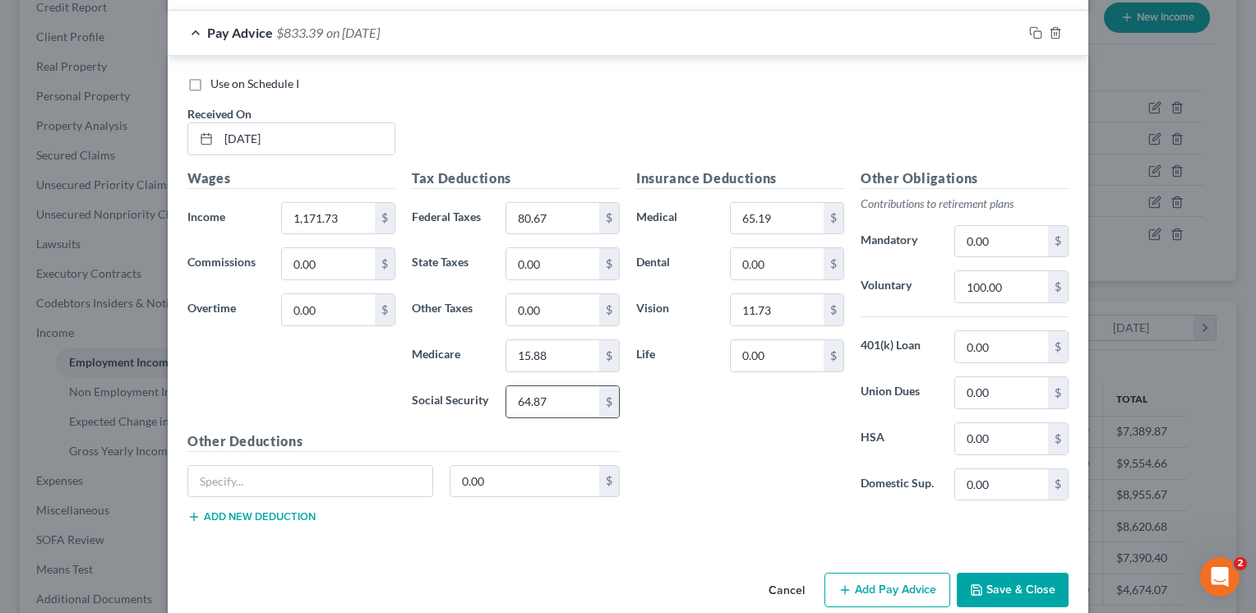
click at [538, 393] on input "64.87" at bounding box center [552, 401] width 93 height 31
type input "67.87"
click at [662, 432] on div "Insurance Deductions Medical 65.19 $ Dental 0.00 $ Vision 11.73 $ Life 0.00 $" at bounding box center [740, 342] width 224 height 346
click at [990, 573] on button "Save & Close" at bounding box center [1013, 590] width 112 height 35
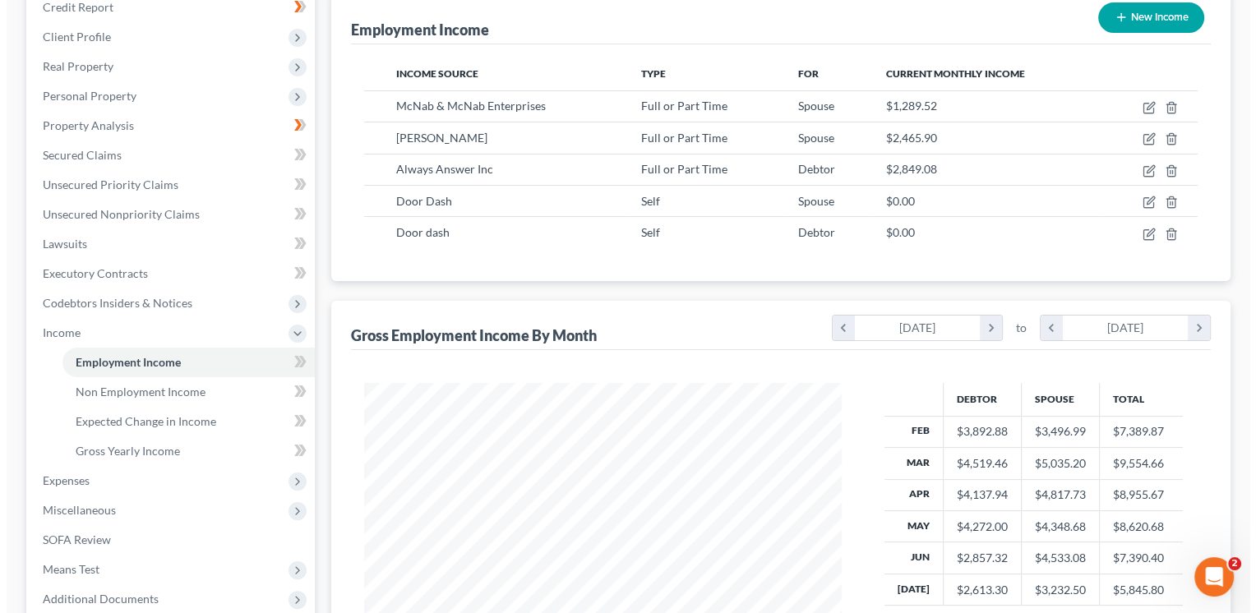
scroll to position [821780, 821568]
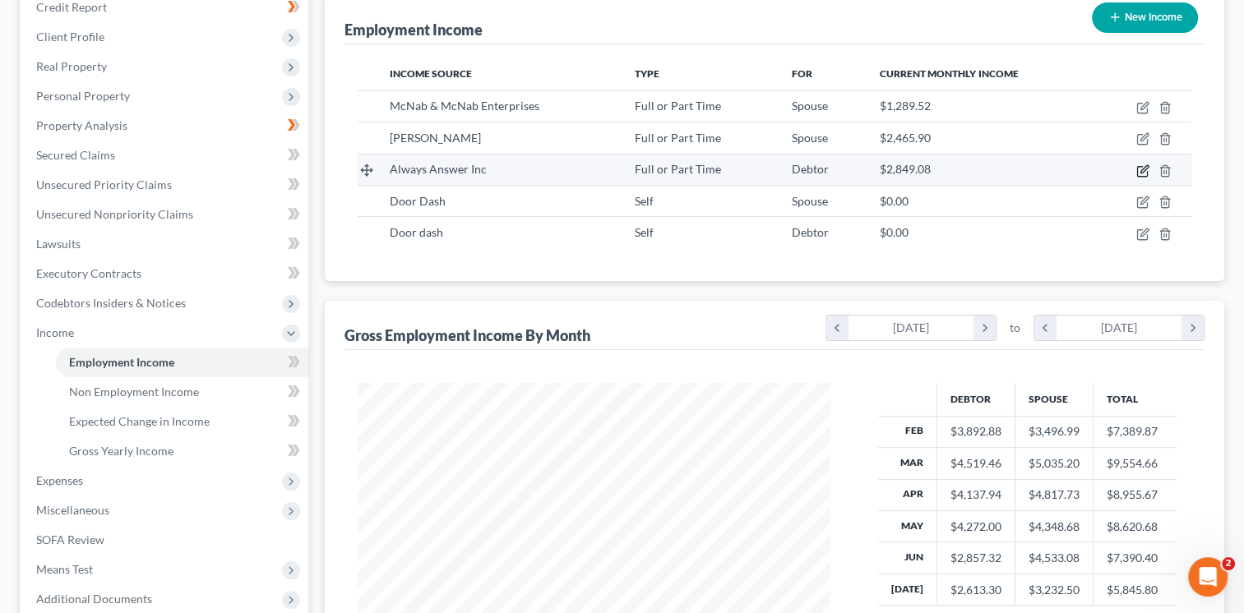
click at [1146, 166] on icon "button" at bounding box center [1142, 170] width 13 height 13
select select "0"
select select "45"
select select "1"
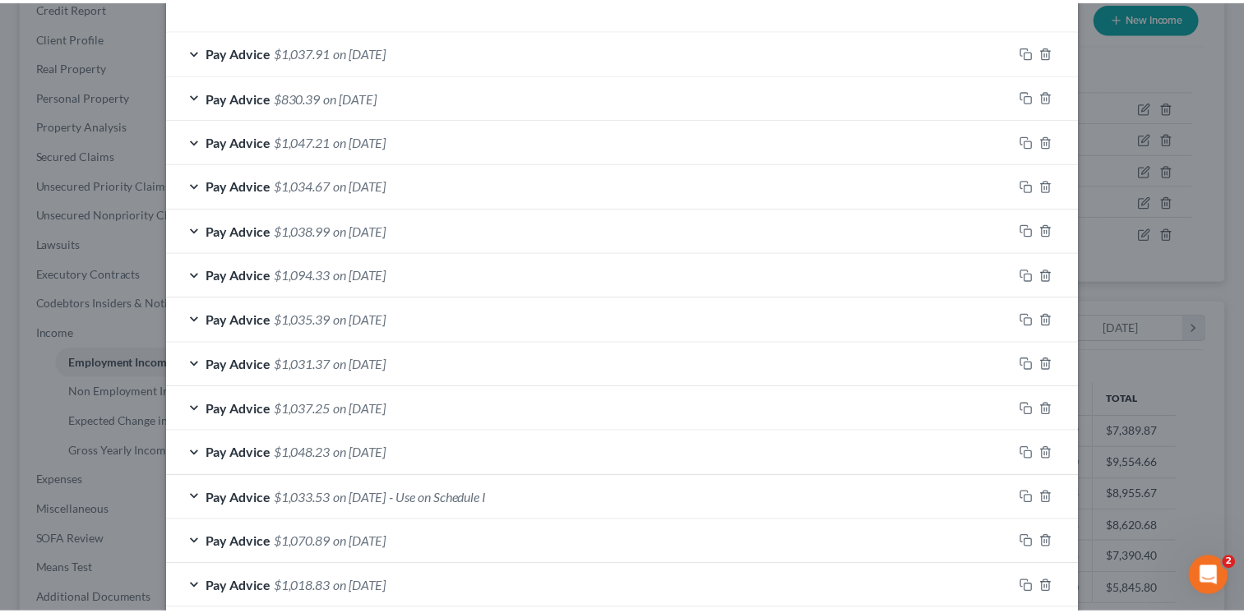
scroll to position [654, 0]
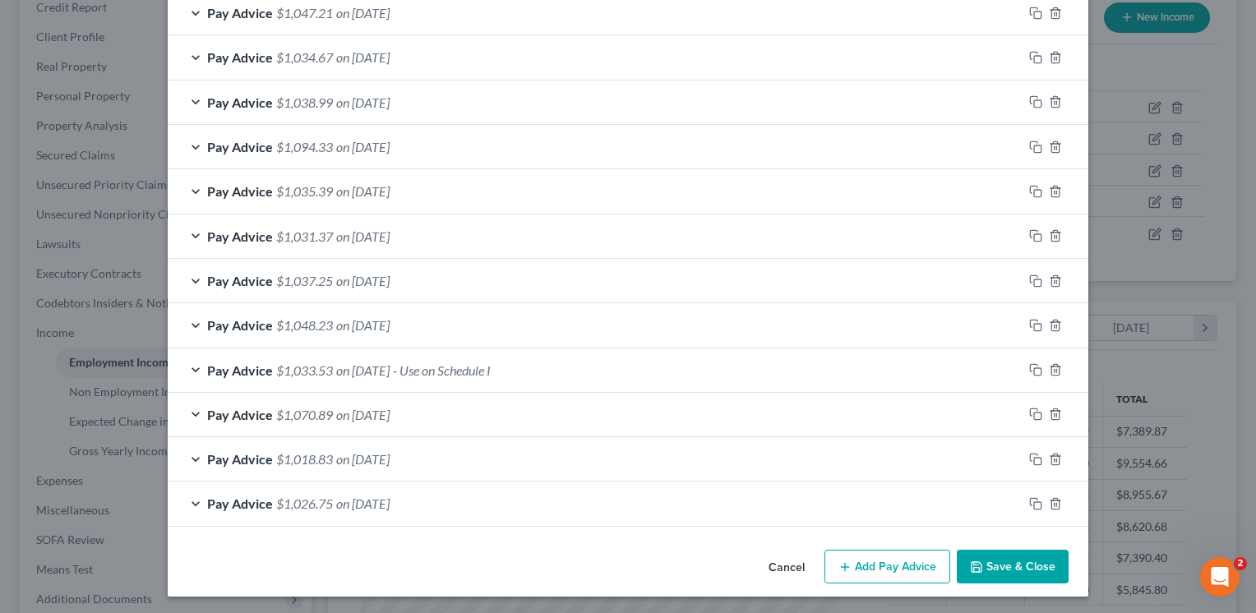
click at [986, 563] on button "Save & Close" at bounding box center [1013, 567] width 112 height 35
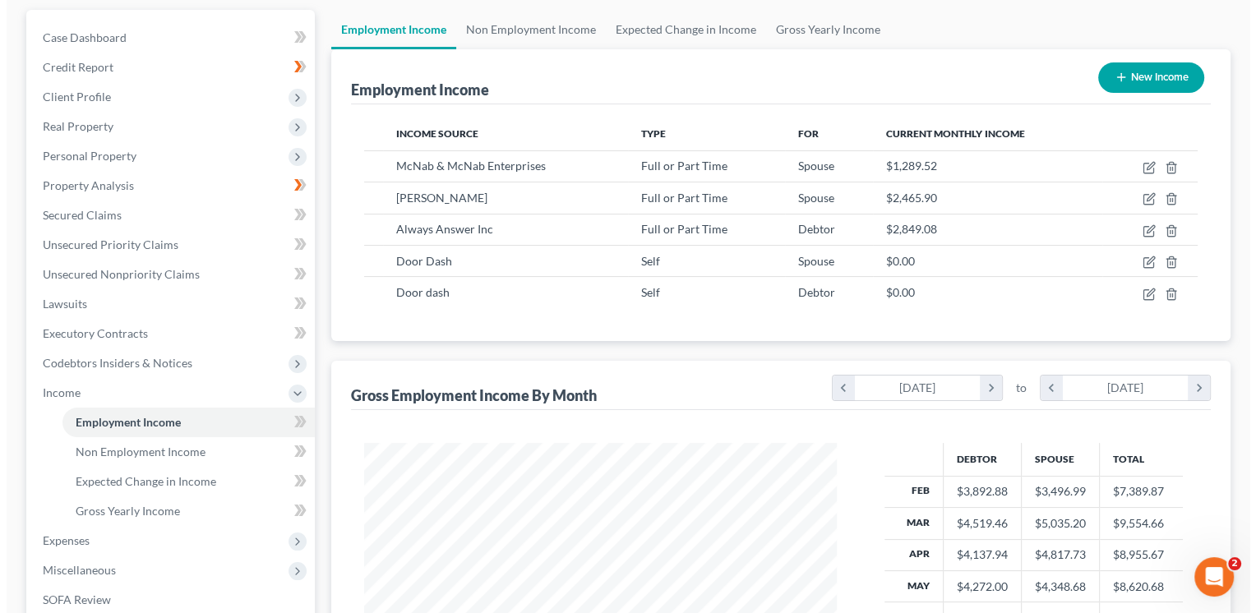
scroll to position [141, 0]
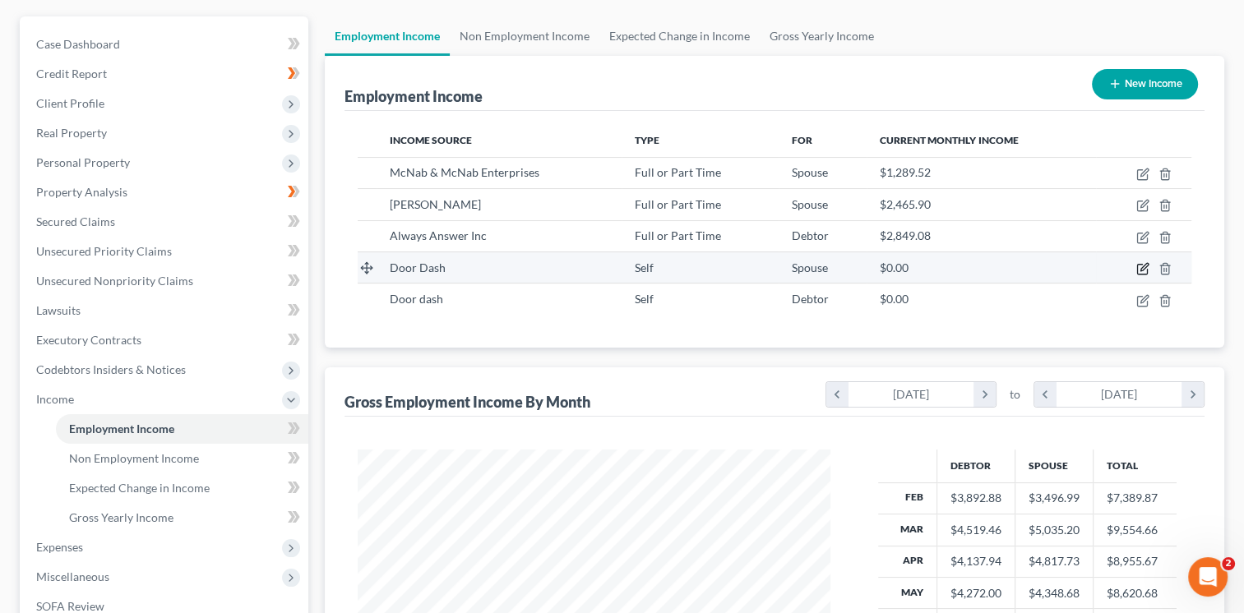
click at [1143, 262] on icon "button" at bounding box center [1142, 268] width 13 height 13
select select "1"
select select "0"
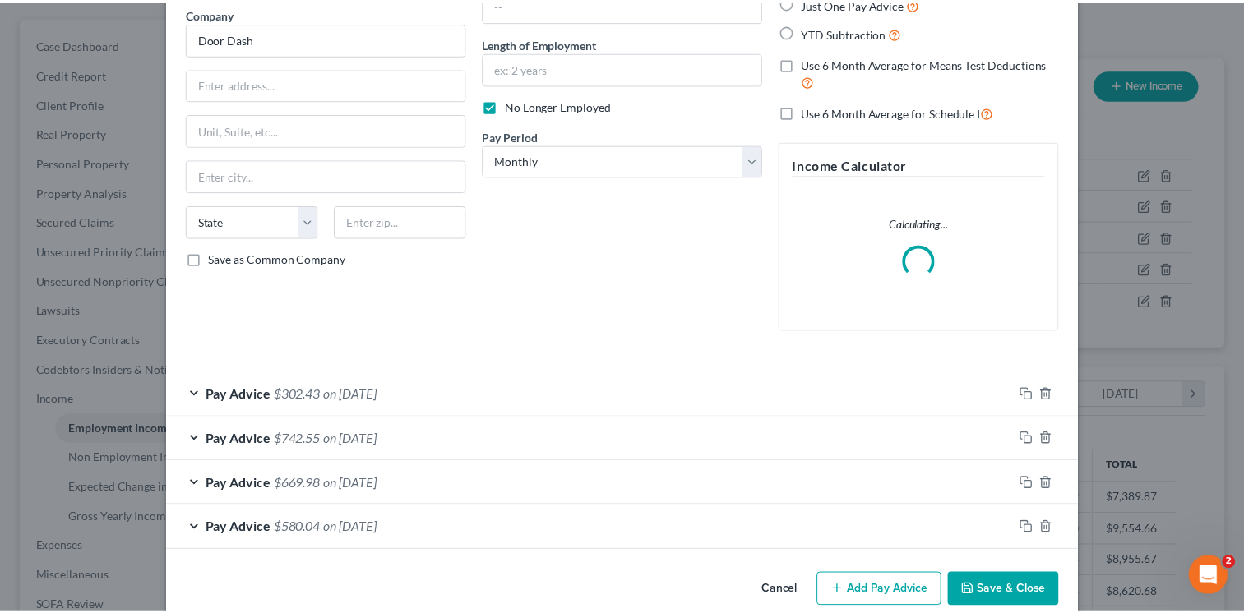
scroll to position [160, 0]
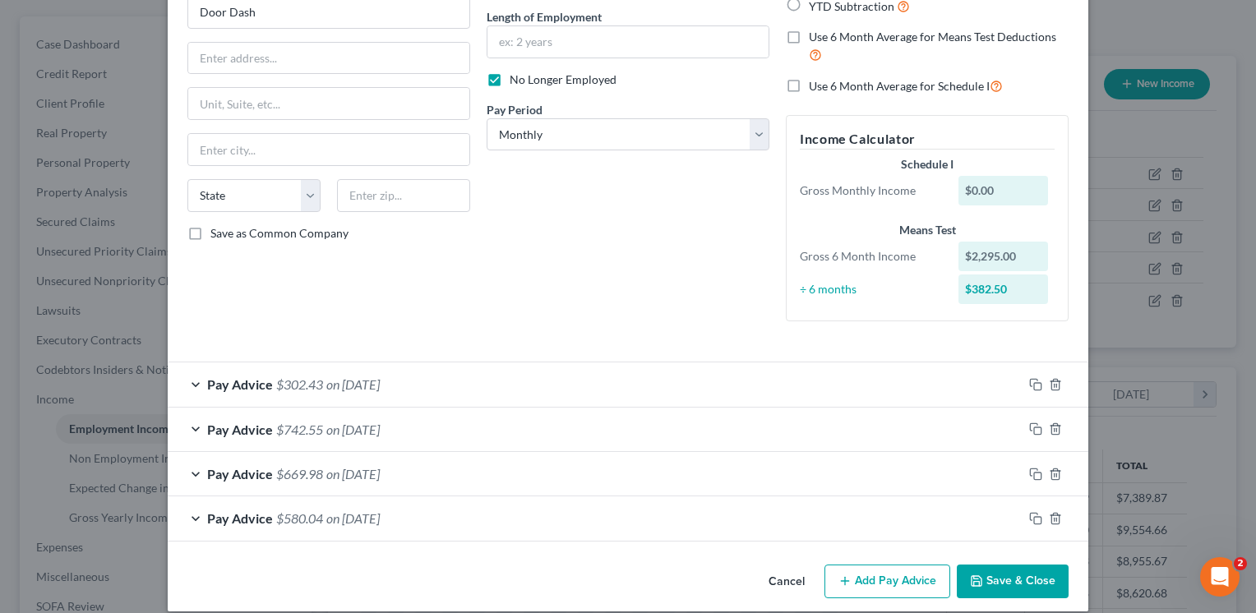
click at [1007, 583] on button "Save & Close" at bounding box center [1013, 582] width 112 height 35
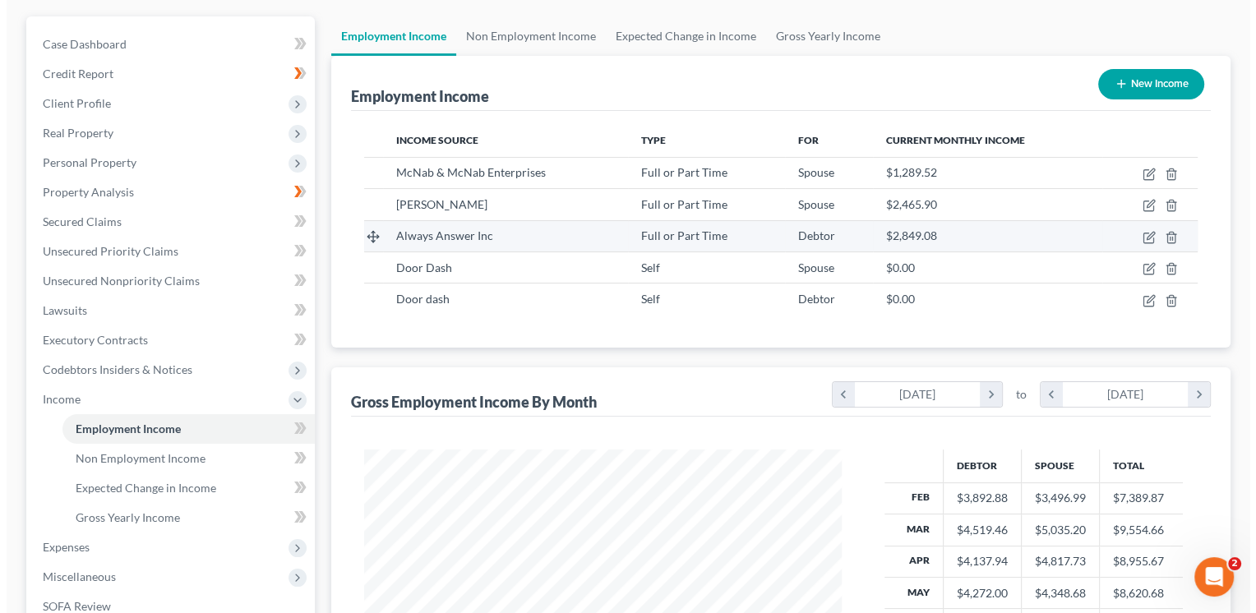
scroll to position [821780, 821568]
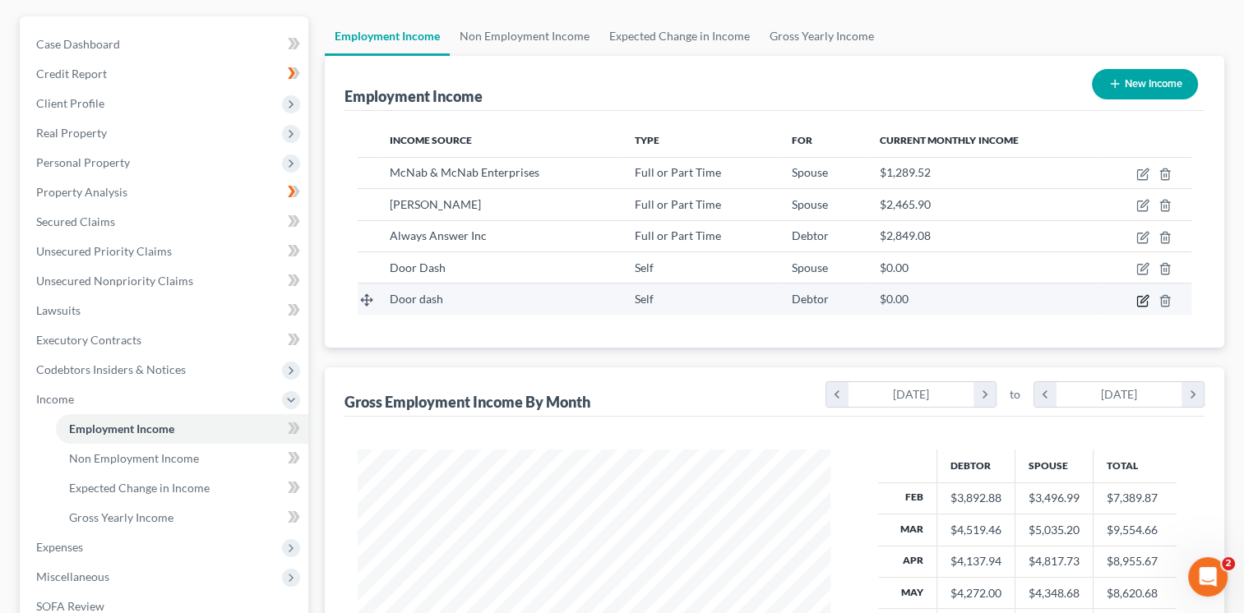
click at [1139, 297] on icon "button" at bounding box center [1142, 300] width 13 height 13
select select "1"
select select "0"
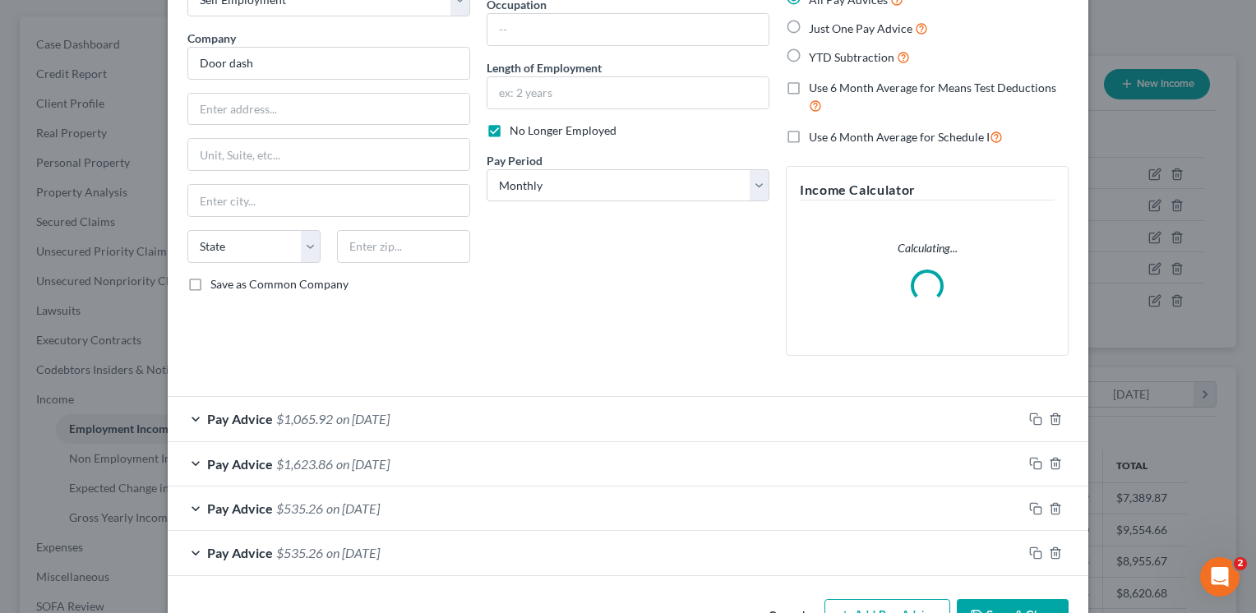
scroll to position [160, 0]
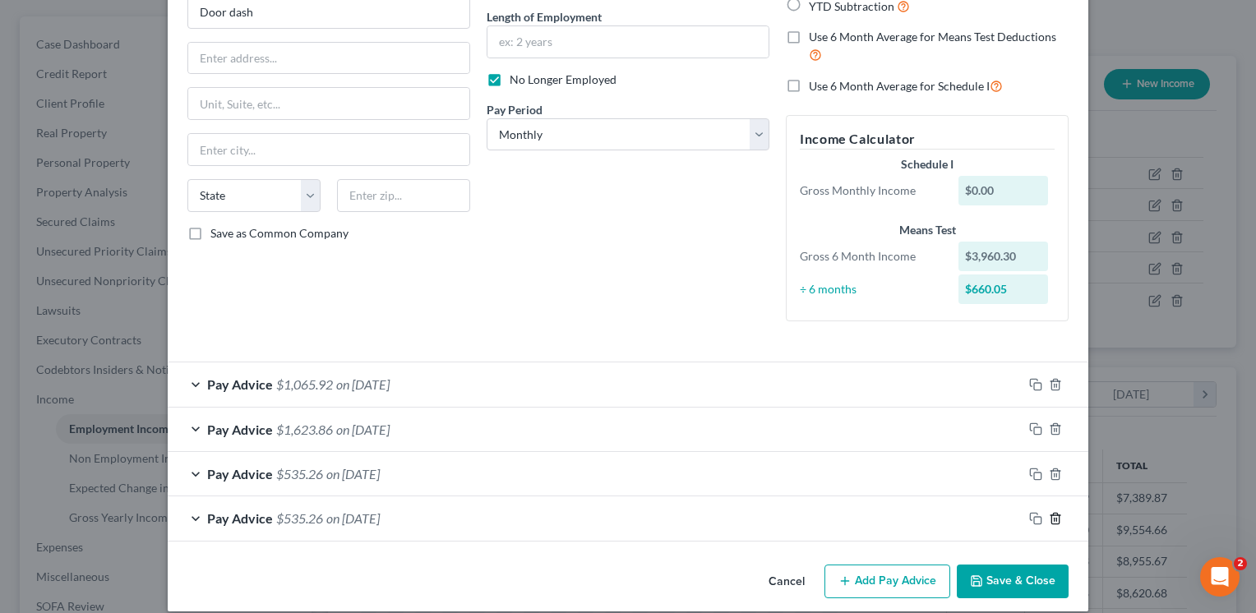
click at [1051, 518] on icon "button" at bounding box center [1055, 518] width 13 height 13
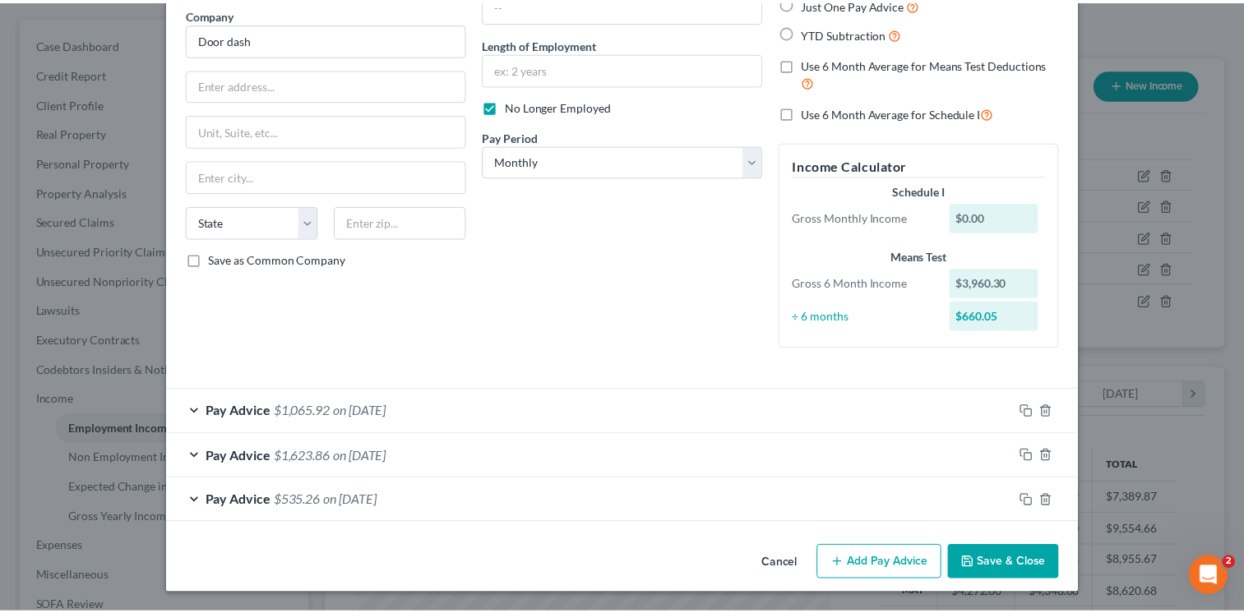
scroll to position [132, 0]
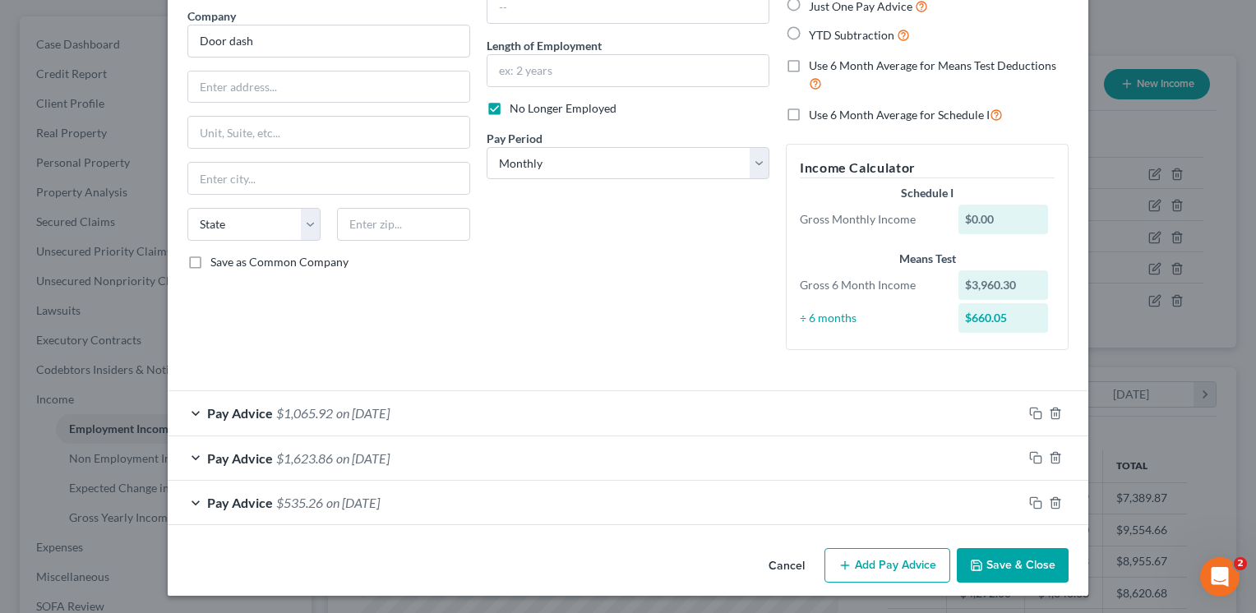
click at [1003, 555] on button "Save & Close" at bounding box center [1013, 565] width 112 height 35
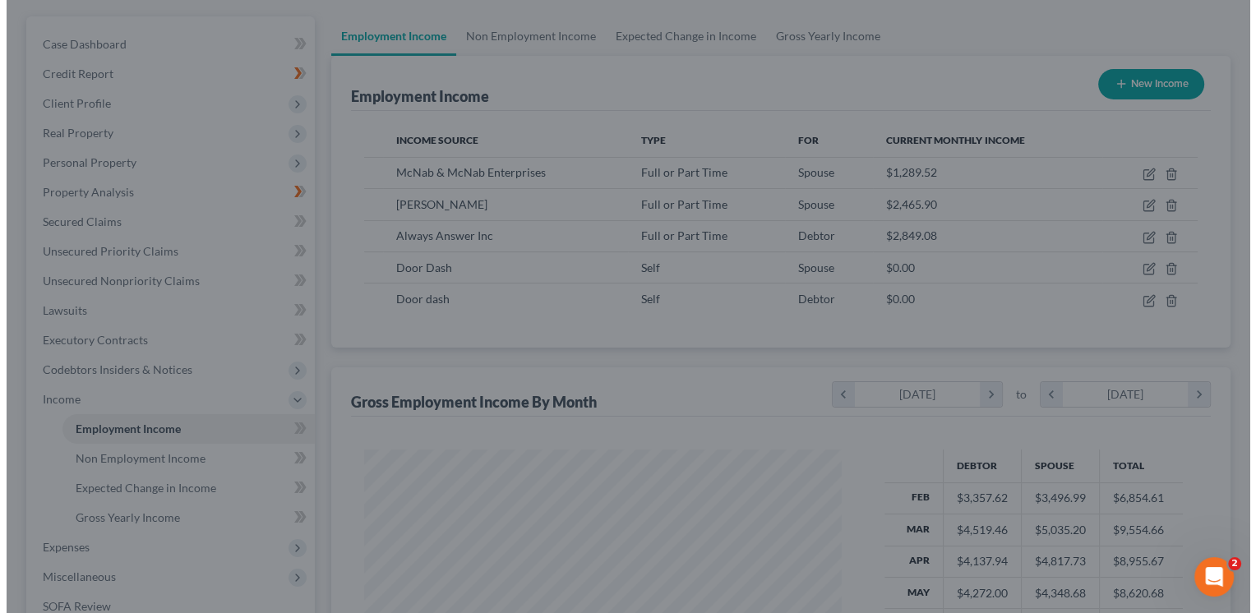
scroll to position [821780, 821568]
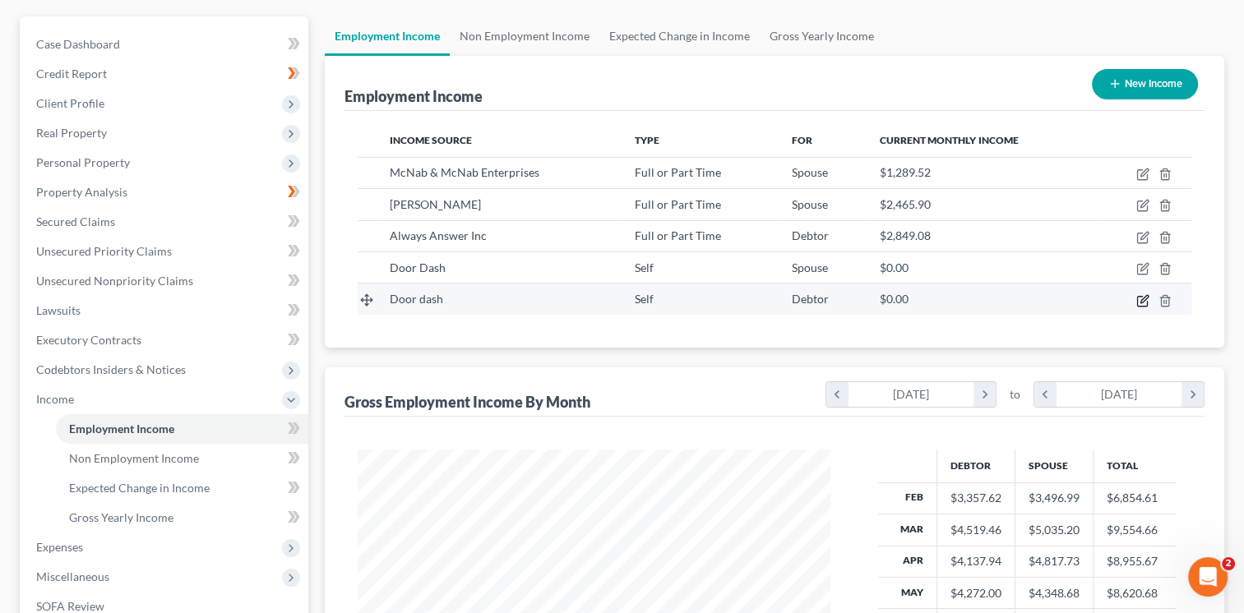
click at [1142, 303] on icon "button" at bounding box center [1142, 300] width 13 height 13
select select "1"
select select "0"
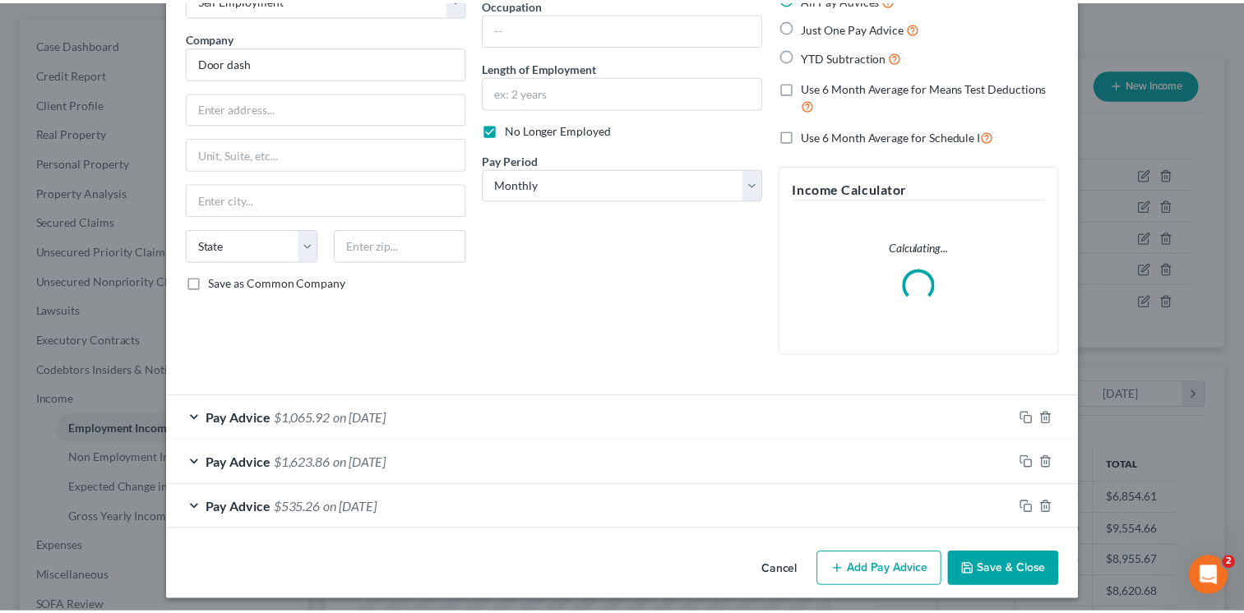
scroll to position [115, 0]
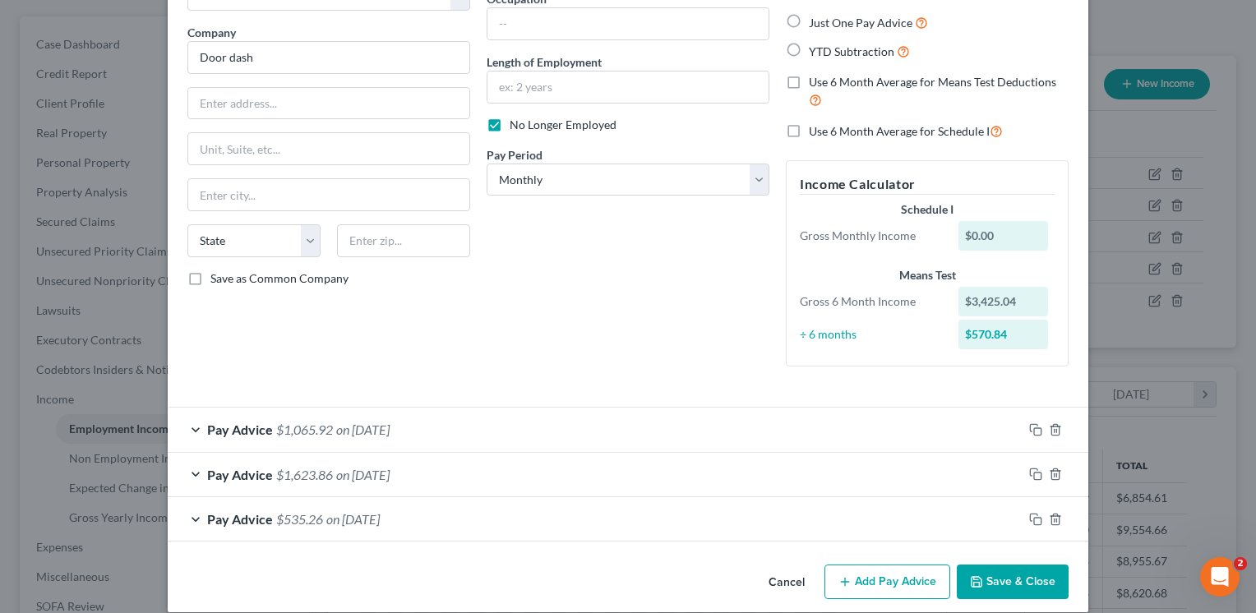
click at [1030, 584] on button "Save & Close" at bounding box center [1013, 582] width 112 height 35
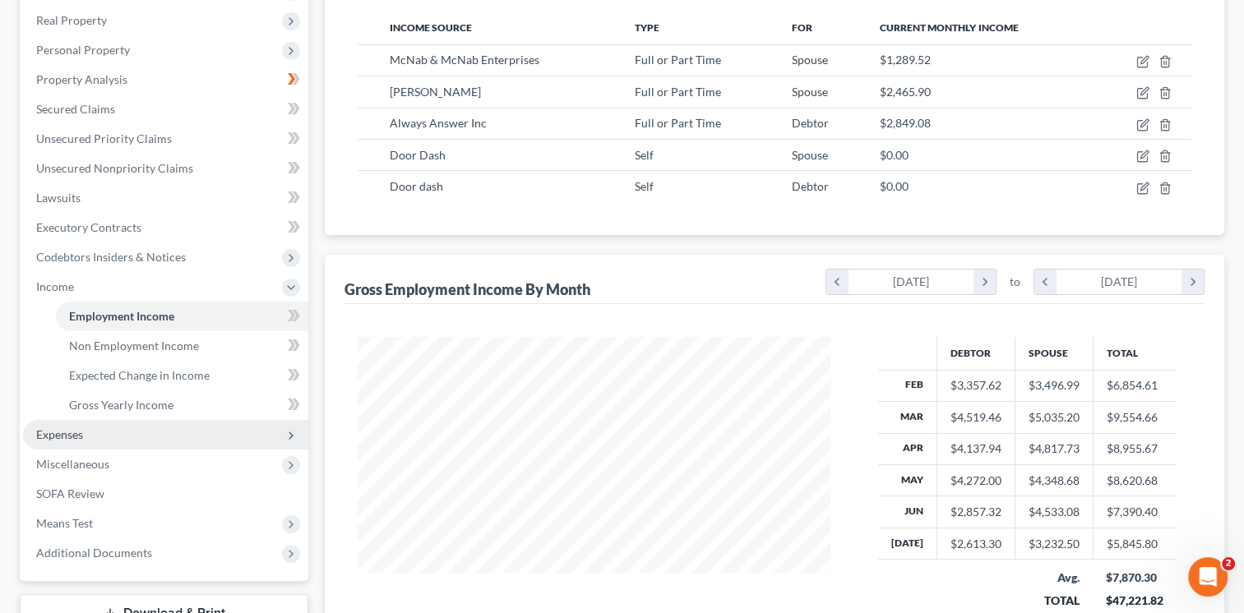
scroll to position [283, 0]
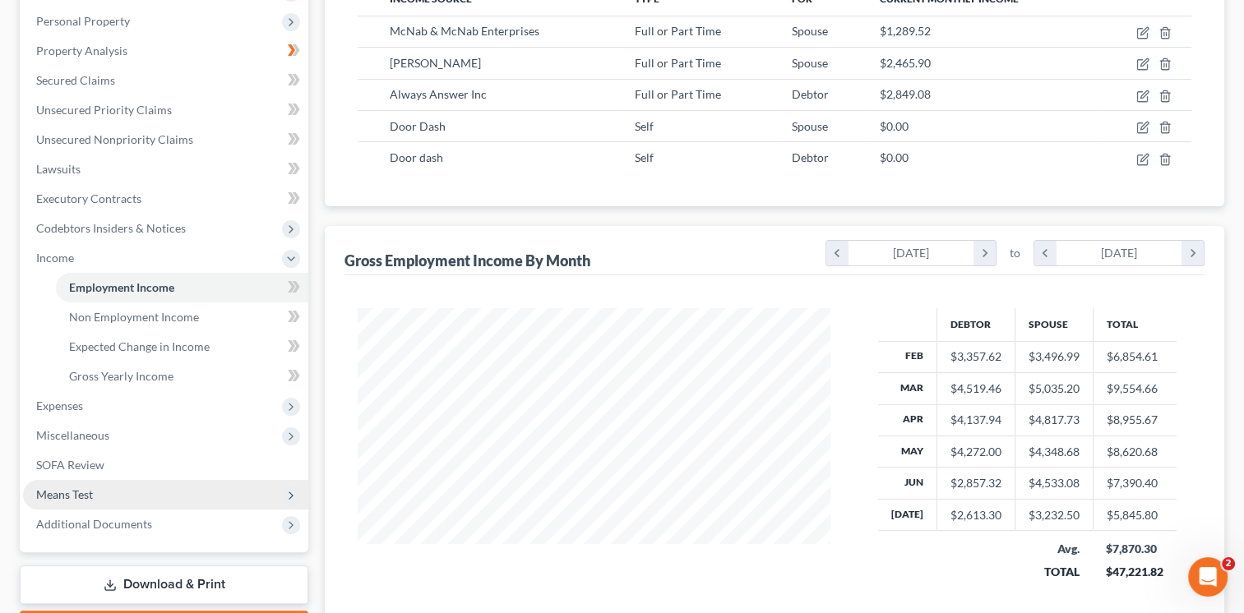
click at [136, 505] on span "Means Test" at bounding box center [165, 495] width 285 height 30
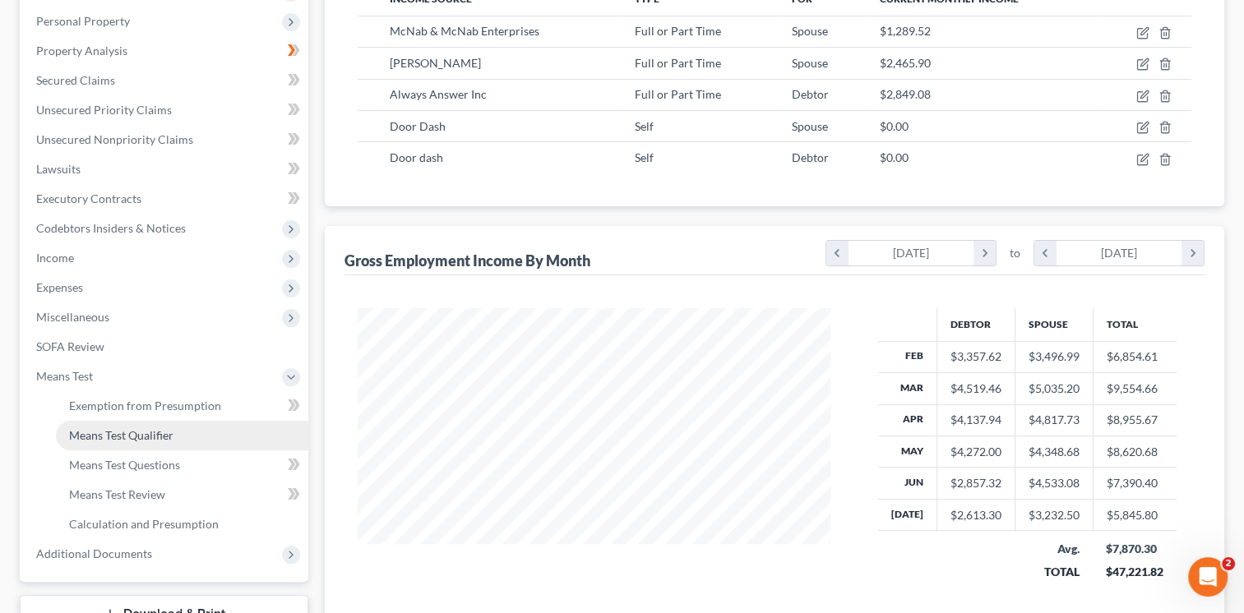
click at [217, 433] on link "Means Test Qualifier" at bounding box center [182, 436] width 252 height 30
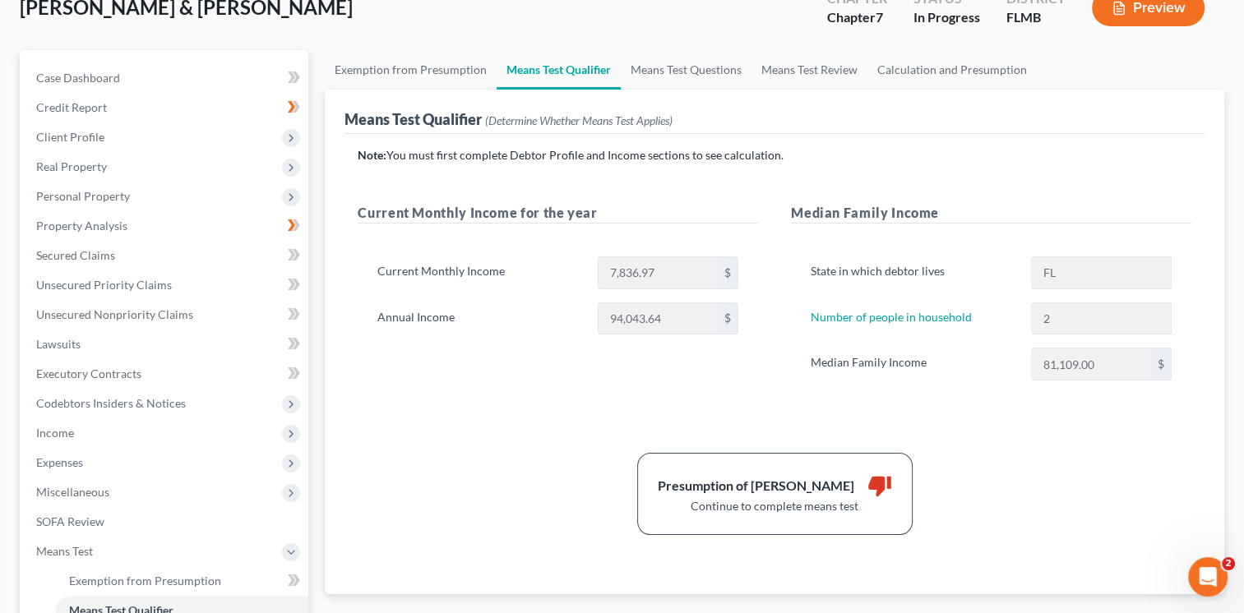
scroll to position [120, 0]
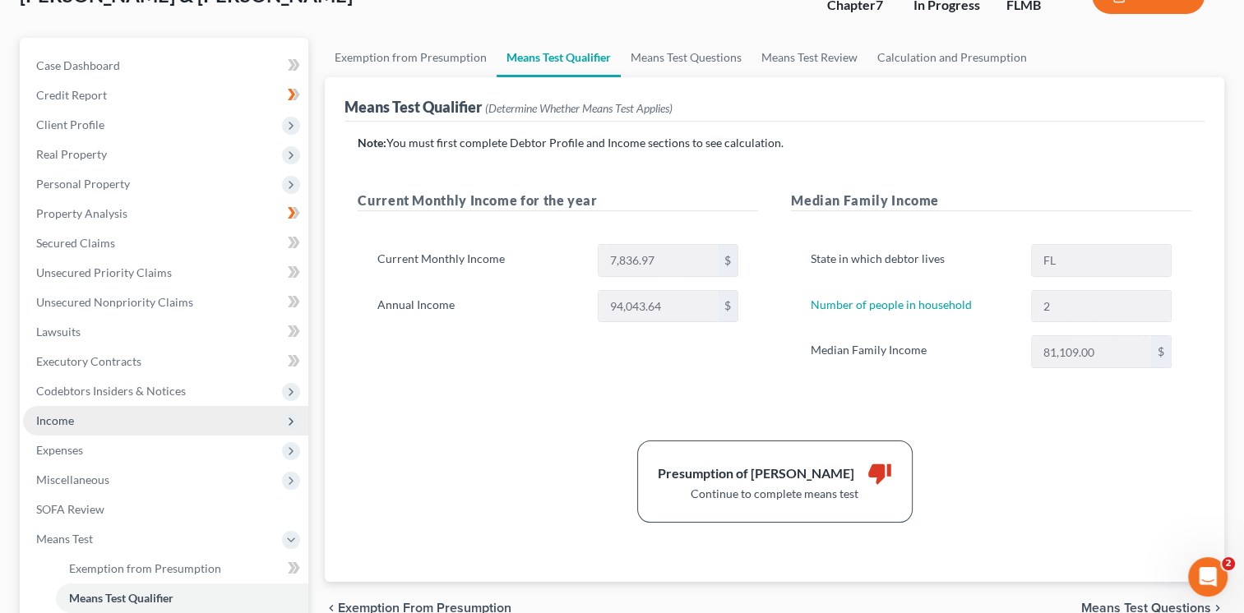
click at [201, 419] on span "Income" at bounding box center [165, 421] width 285 height 30
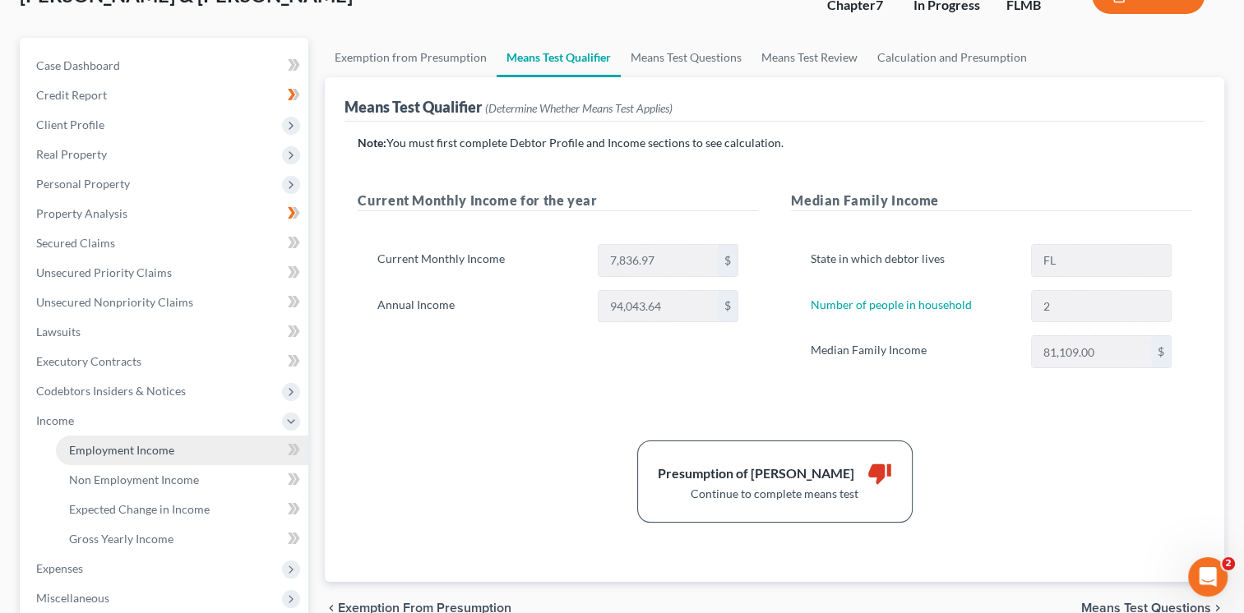
click at [197, 452] on link "Employment Income" at bounding box center [182, 451] width 252 height 30
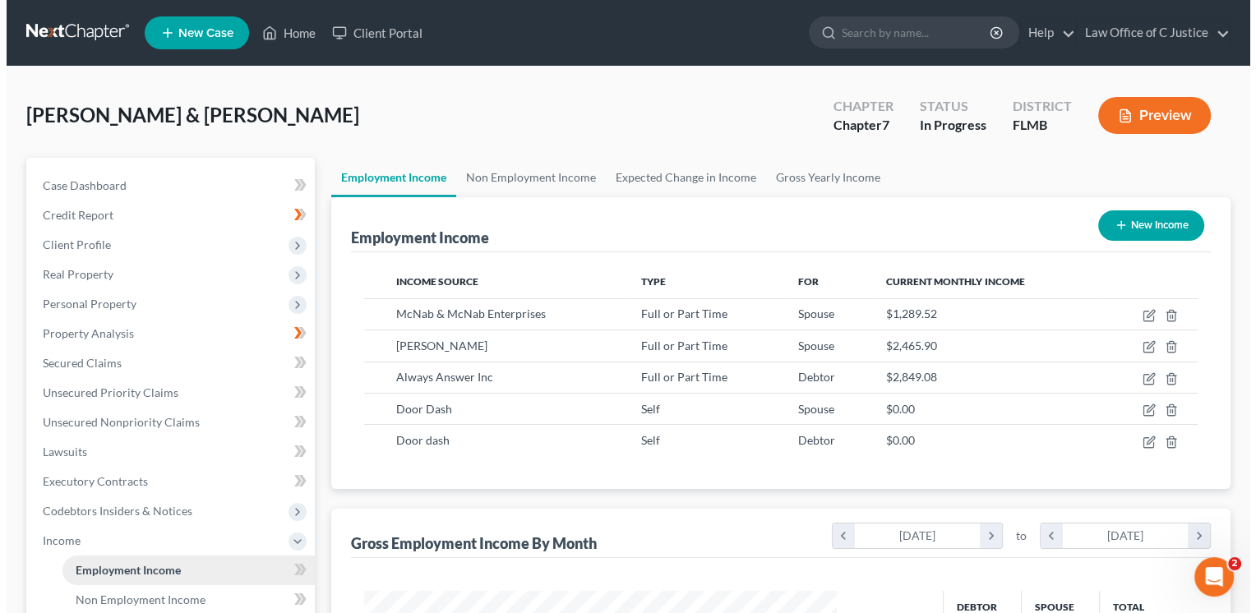
scroll to position [293, 506]
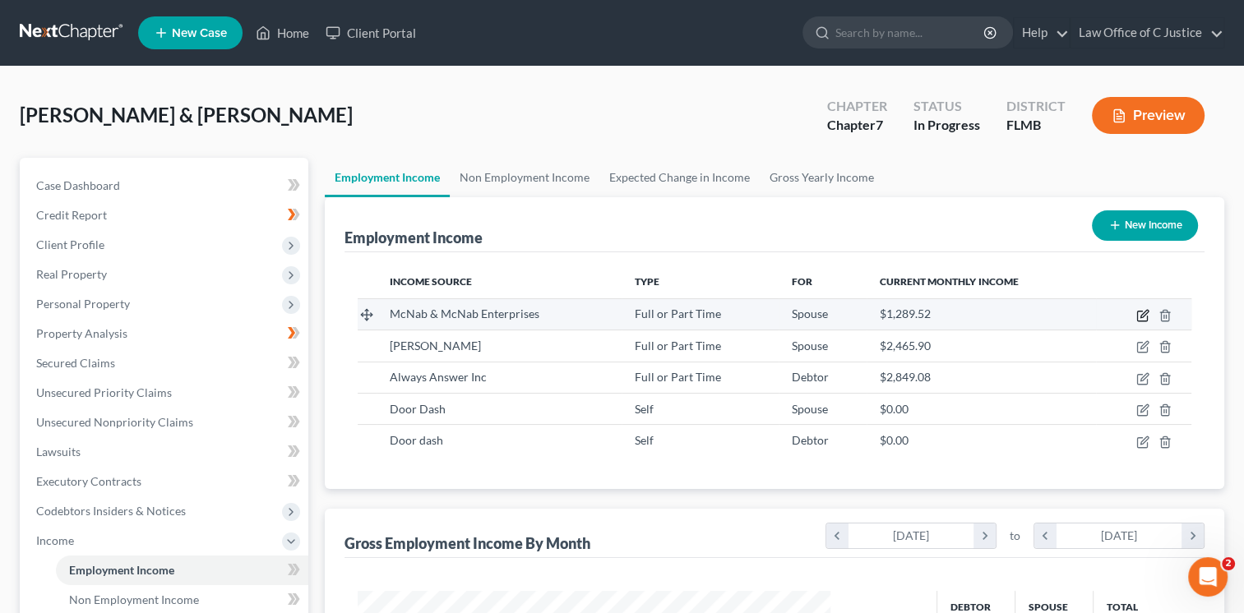
click at [1144, 313] on icon "button" at bounding box center [1142, 315] width 13 height 13
select select "0"
select select "9"
select select "1"
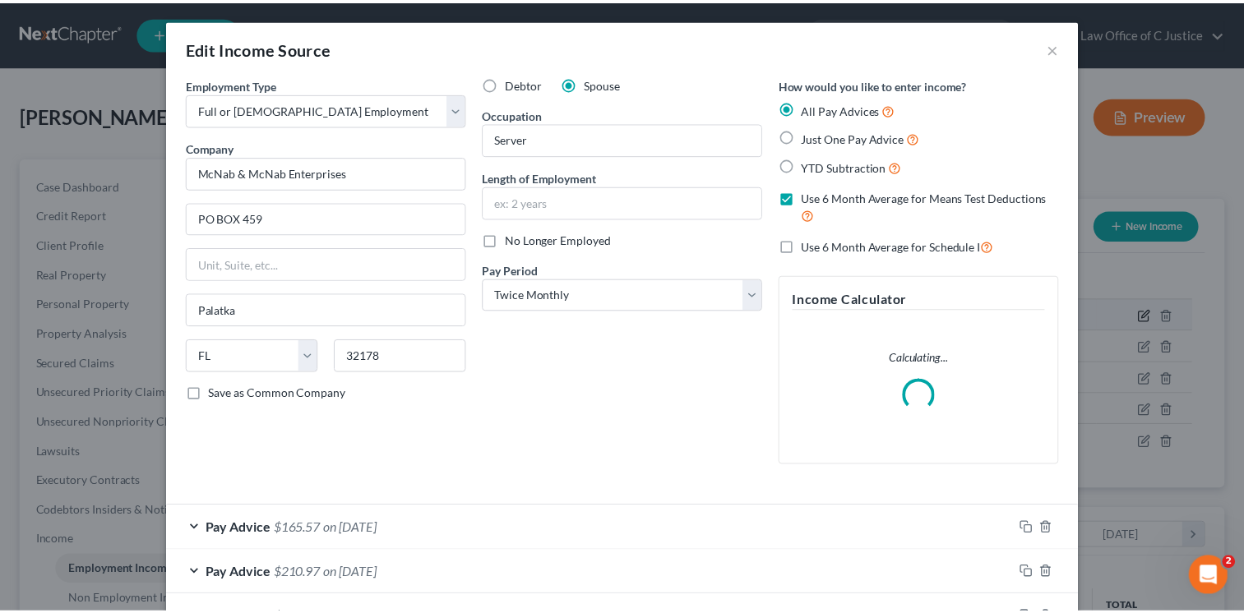
scroll to position [293, 510]
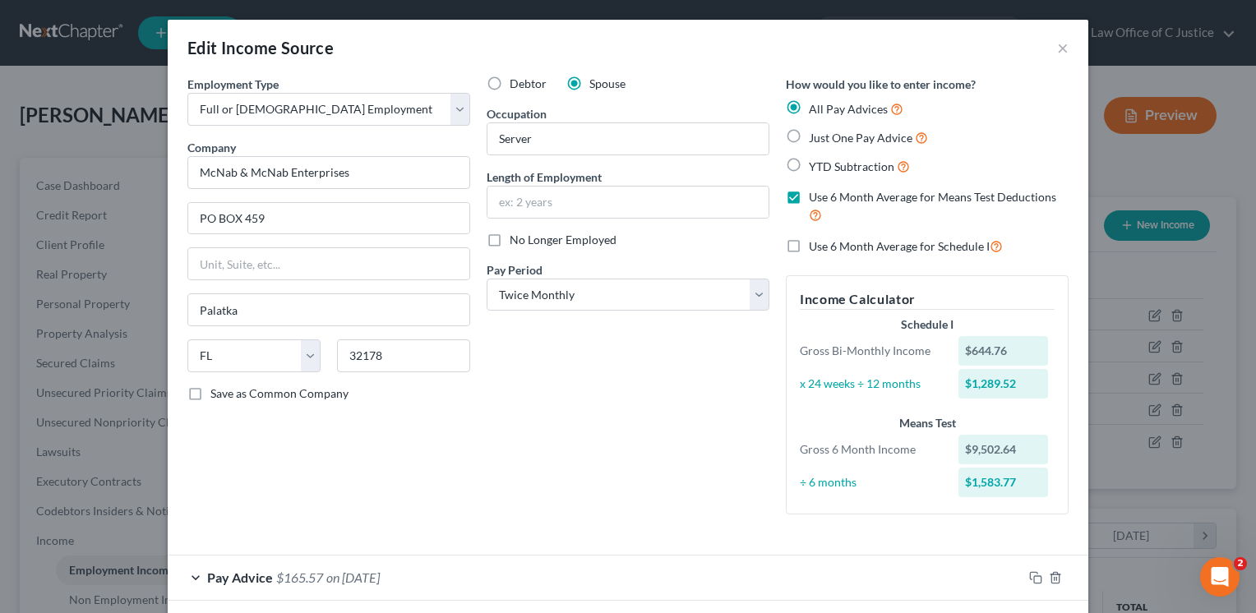
click at [809, 199] on label "Use 6 Month Average for Means Test Deductions" at bounding box center [939, 206] width 260 height 35
click at [815, 199] on input "Use 6 Month Average for Means Test Deductions" at bounding box center [820, 194] width 11 height 11
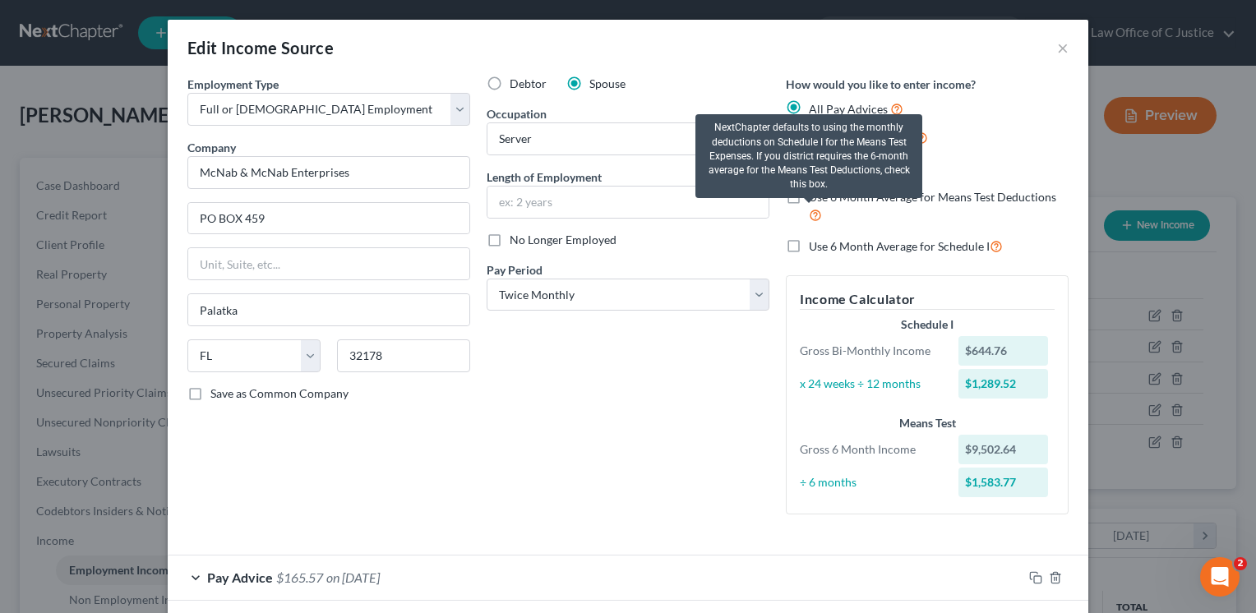
click at [809, 219] on icon at bounding box center [815, 214] width 13 height 16
click at [815, 200] on input "Use 6 Month Average for Means Test Deductions" at bounding box center [820, 194] width 11 height 11
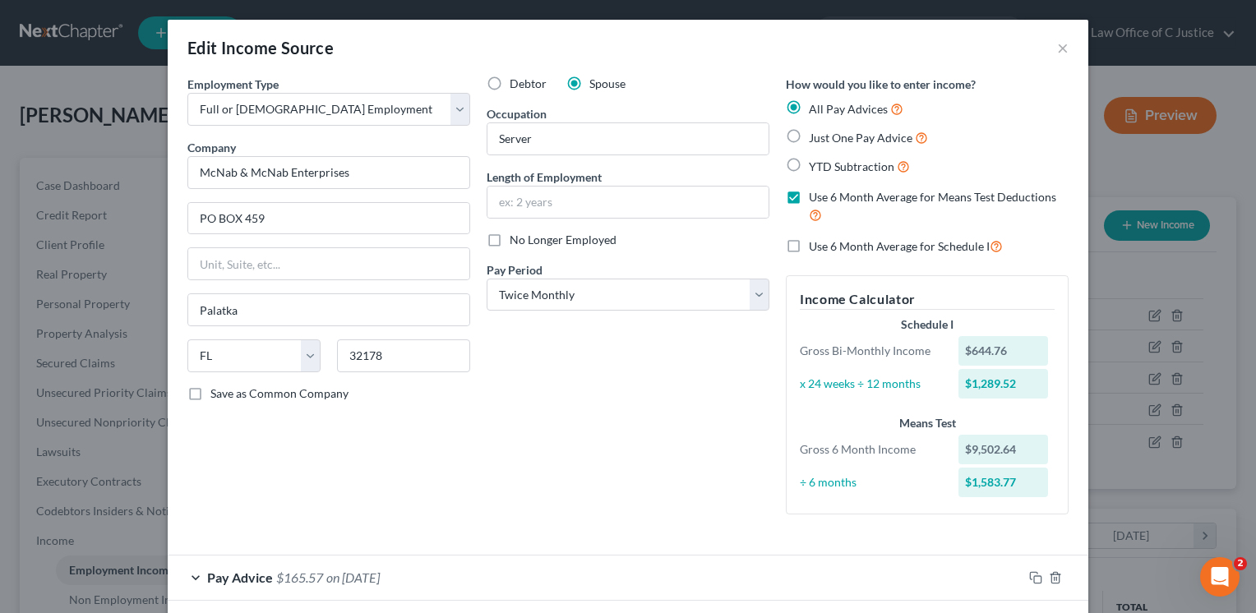
click at [809, 201] on label "Use 6 Month Average for Means Test Deductions" at bounding box center [939, 206] width 260 height 35
click at [815, 200] on input "Use 6 Month Average for Means Test Deductions" at bounding box center [820, 194] width 11 height 11
click at [809, 205] on label "Use 6 Month Average for Means Test Deductions" at bounding box center [939, 206] width 260 height 35
click at [815, 200] on input "Use 6 Month Average for Means Test Deductions" at bounding box center [820, 194] width 11 height 11
checkbox input "true"
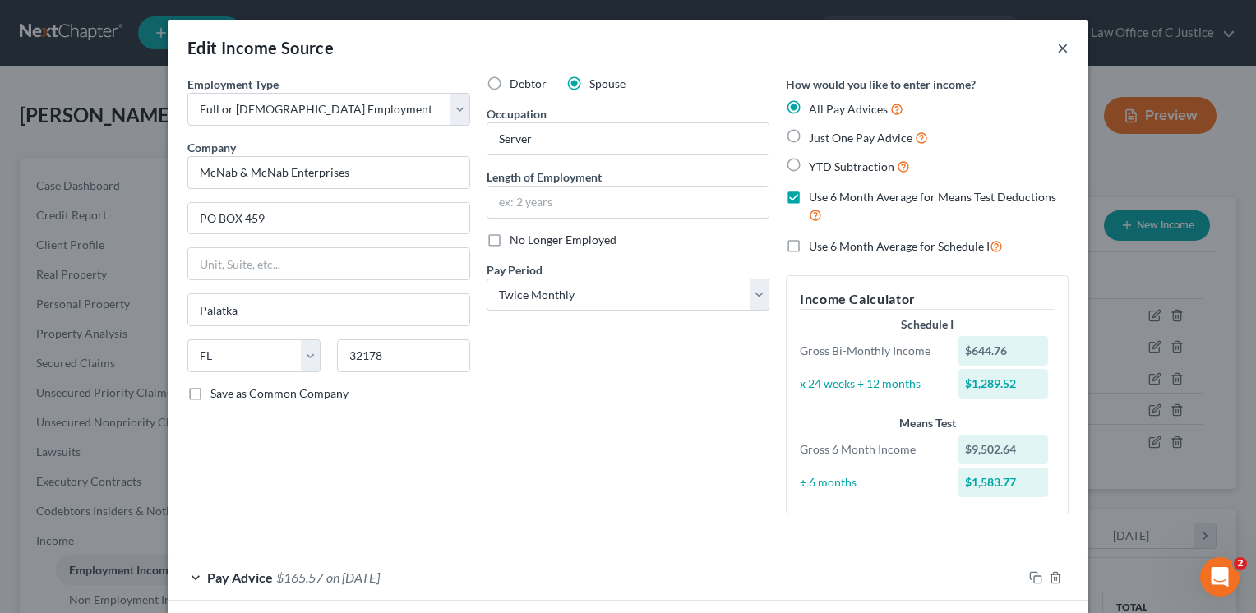
click at [1060, 48] on button "×" at bounding box center [1063, 48] width 12 height 20
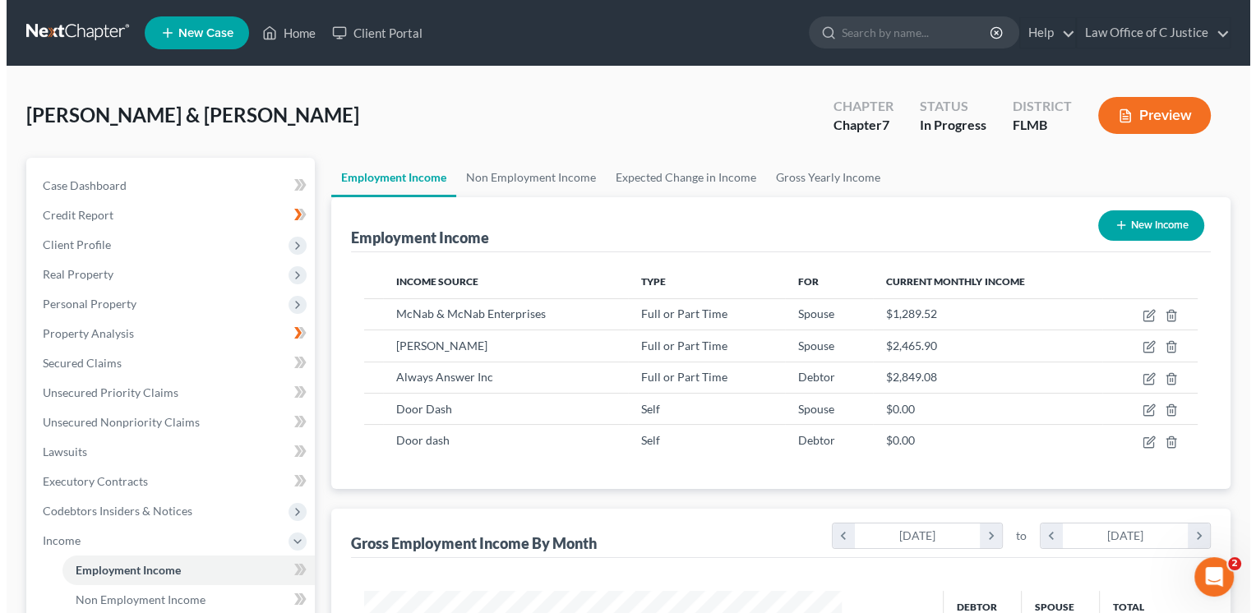
scroll to position [821780, 821568]
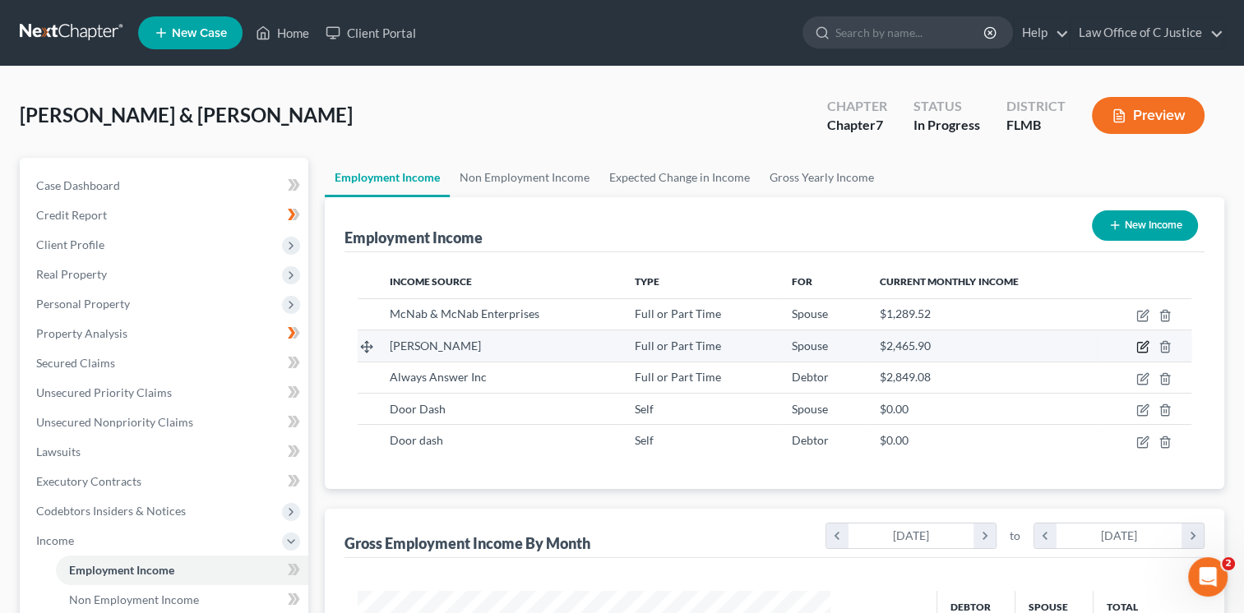
click at [1141, 352] on icon "button" at bounding box center [1142, 348] width 10 height 10
select select "0"
select select "9"
select select "1"
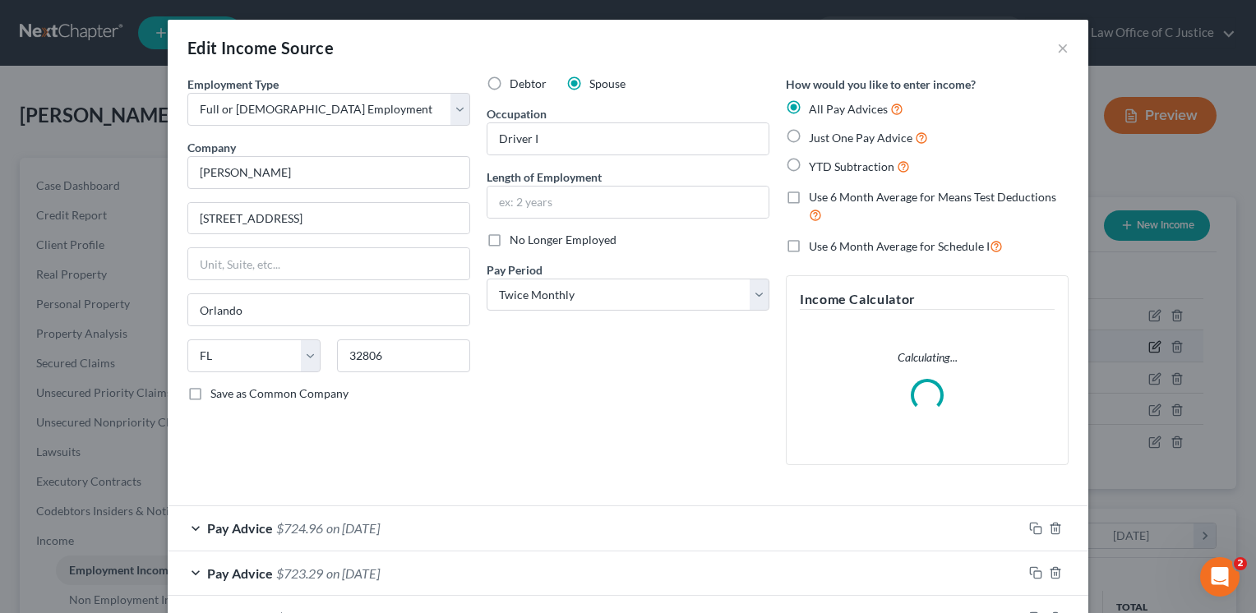
scroll to position [293, 510]
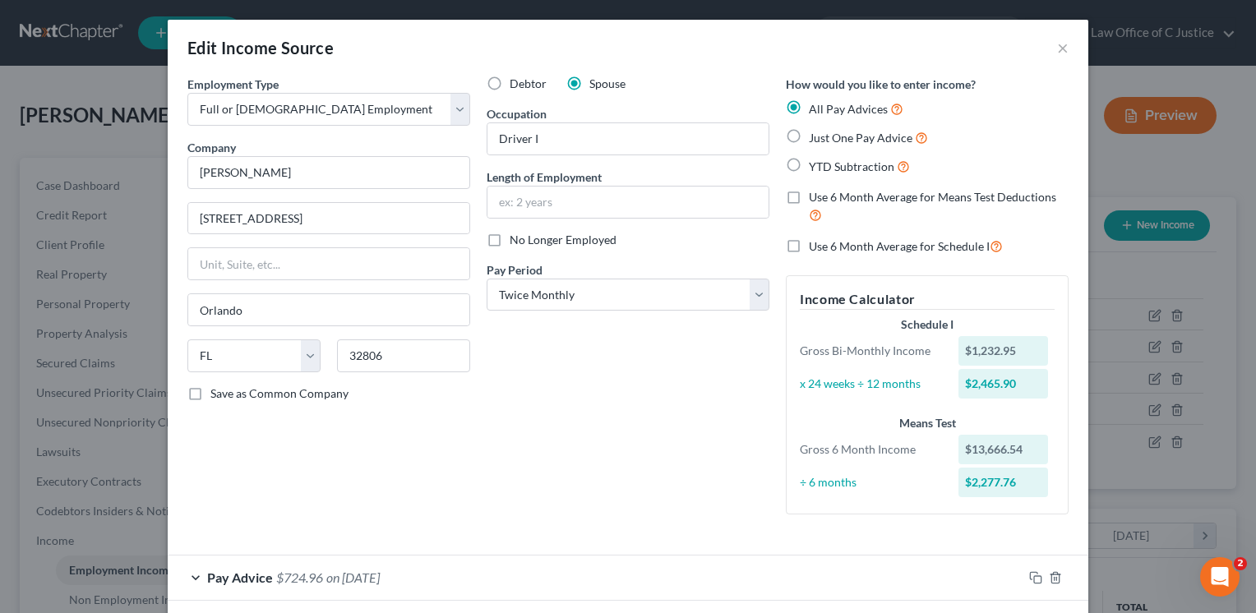
click at [809, 201] on label "Use 6 Month Average for Means Test Deductions" at bounding box center [939, 206] width 260 height 35
click at [815, 200] on input "Use 6 Month Average for Means Test Deductions" at bounding box center [820, 194] width 11 height 11
checkbox input "true"
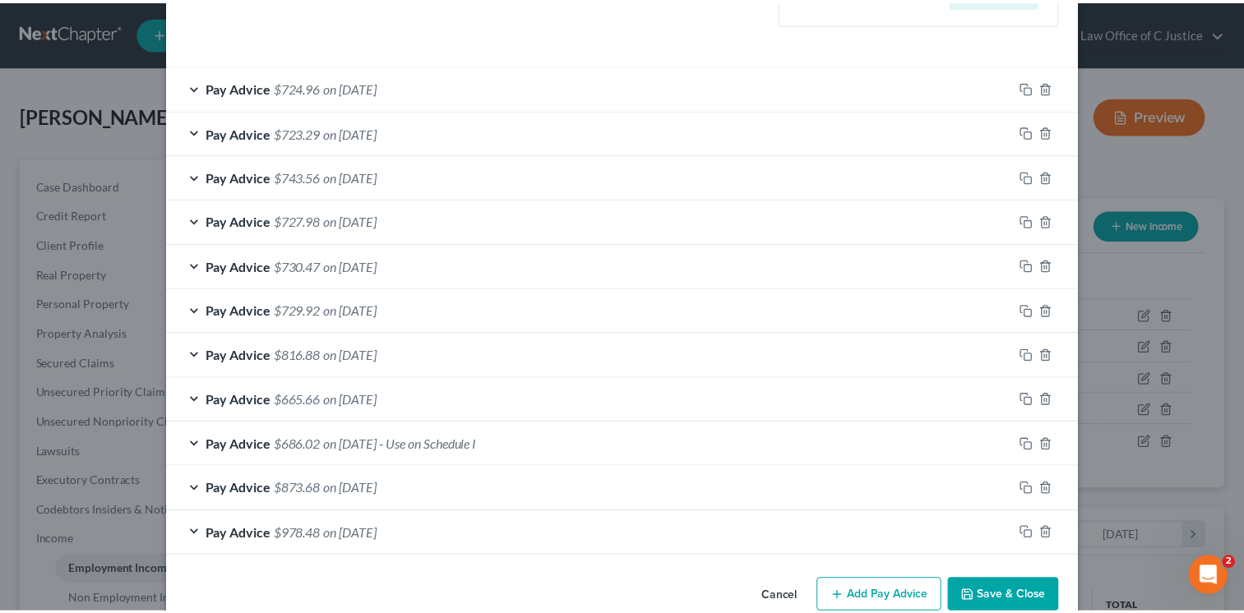
scroll to position [521, 0]
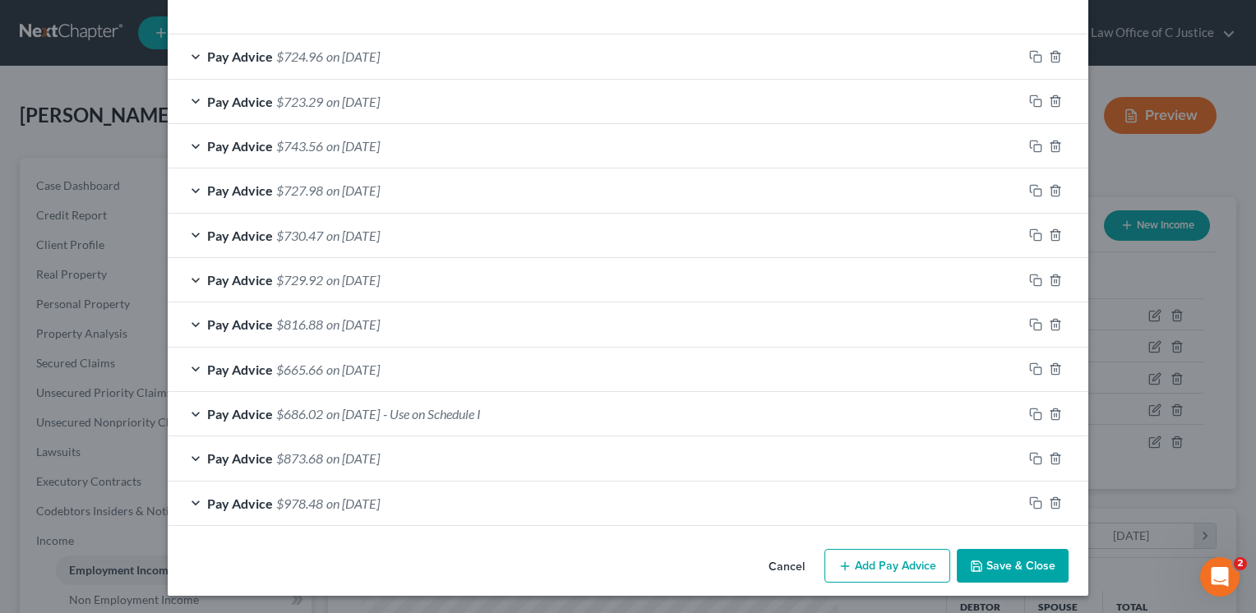
click at [1016, 566] on button "Save & Close" at bounding box center [1013, 566] width 112 height 35
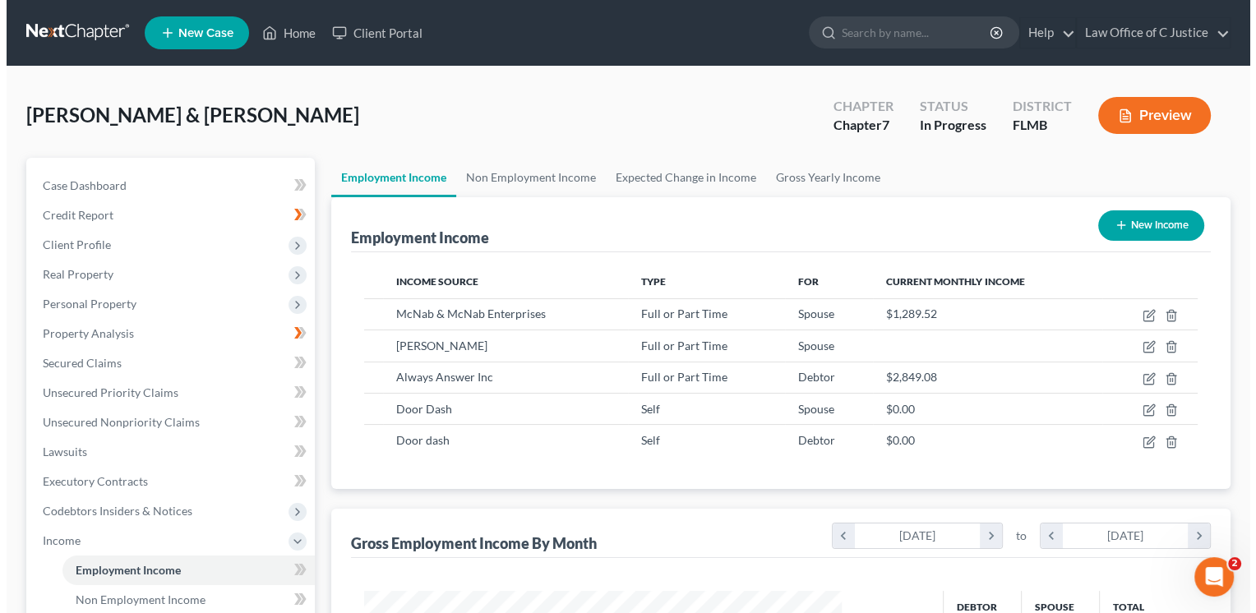
scroll to position [821780, 821568]
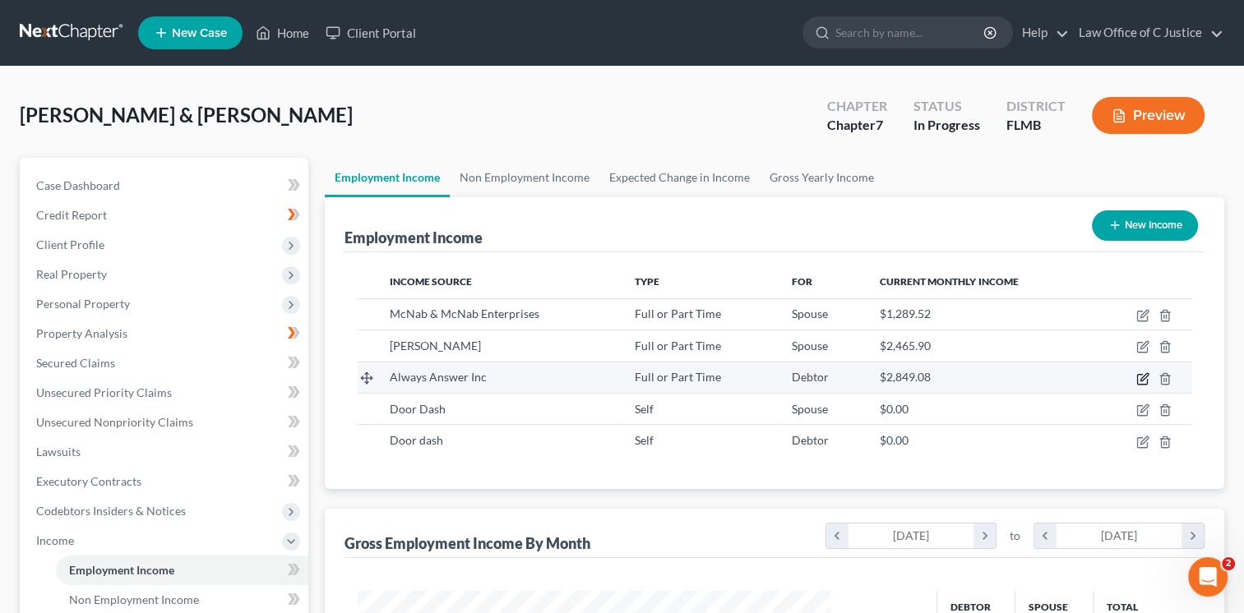
click at [1141, 381] on icon "button" at bounding box center [1142, 378] width 13 height 13
select select "0"
select select "45"
select select "1"
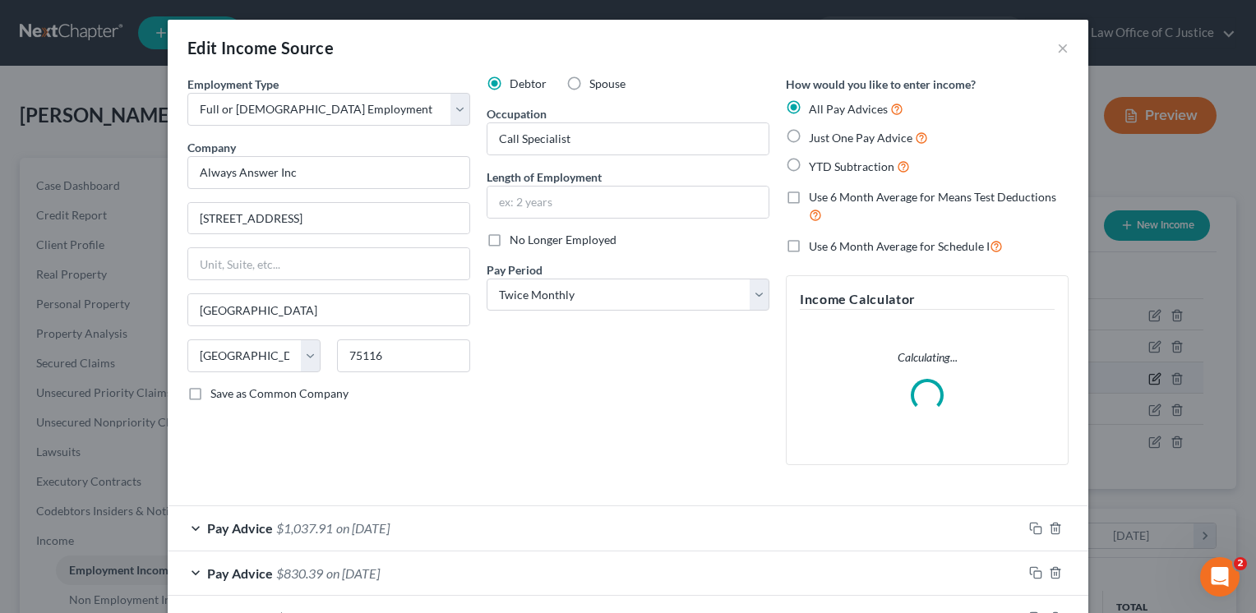
scroll to position [293, 510]
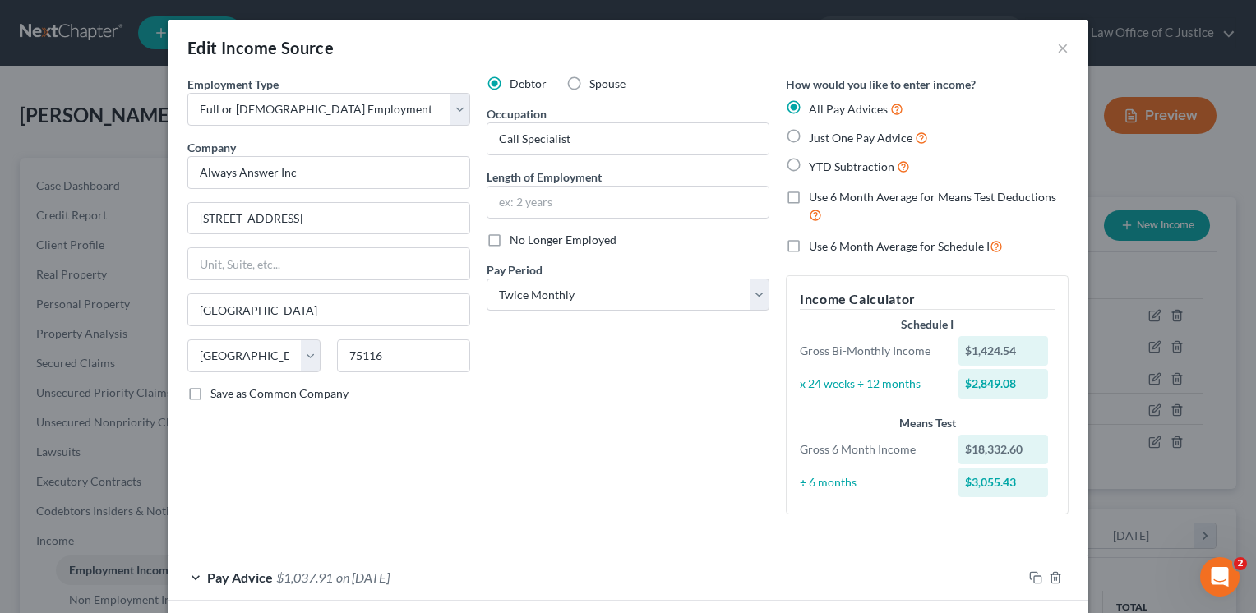
click at [809, 199] on label "Use 6 Month Average for Means Test Deductions" at bounding box center [939, 206] width 260 height 35
click at [815, 199] on input "Use 6 Month Average for Means Test Deductions" at bounding box center [820, 194] width 11 height 11
checkbox input "true"
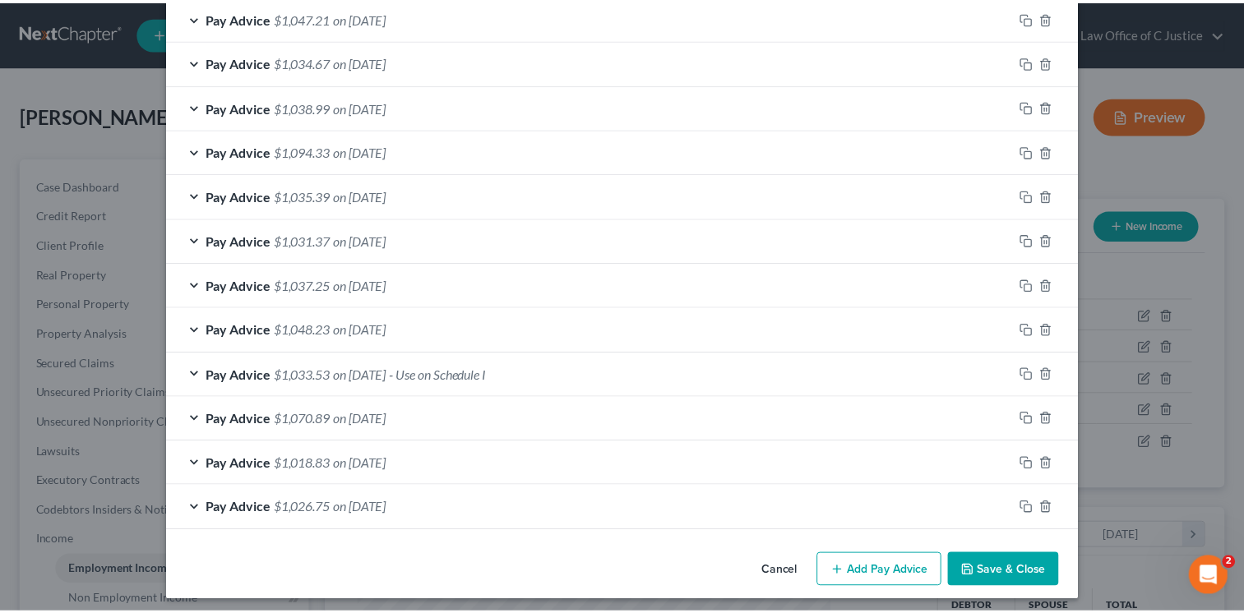
scroll to position [654, 0]
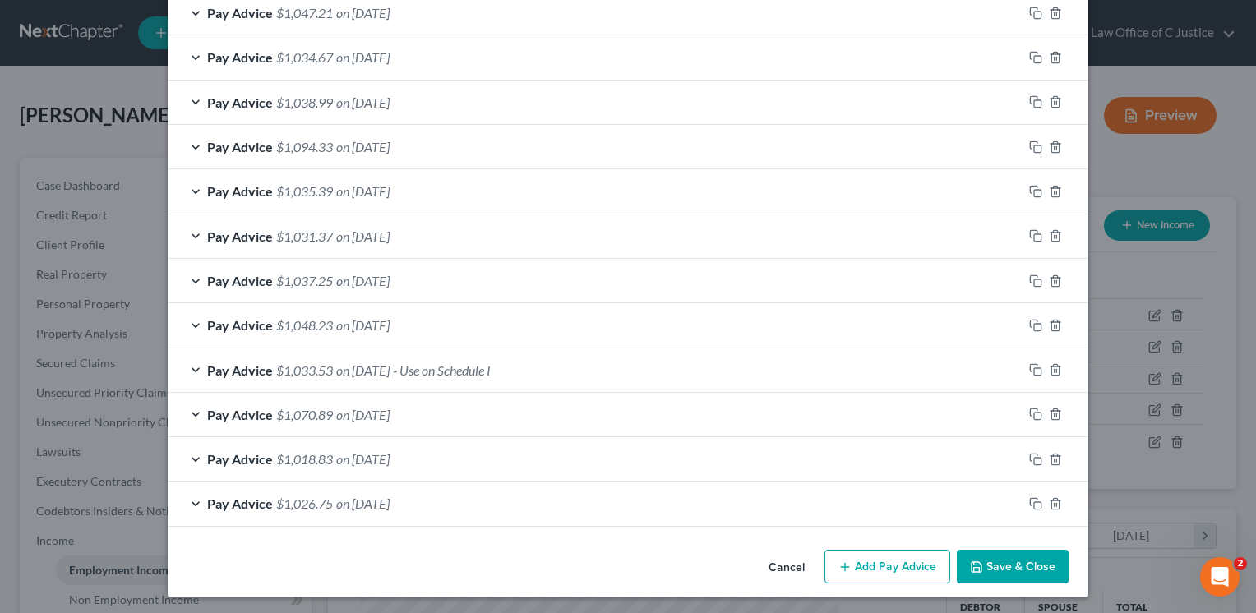
click at [1015, 570] on button "Save & Close" at bounding box center [1013, 567] width 112 height 35
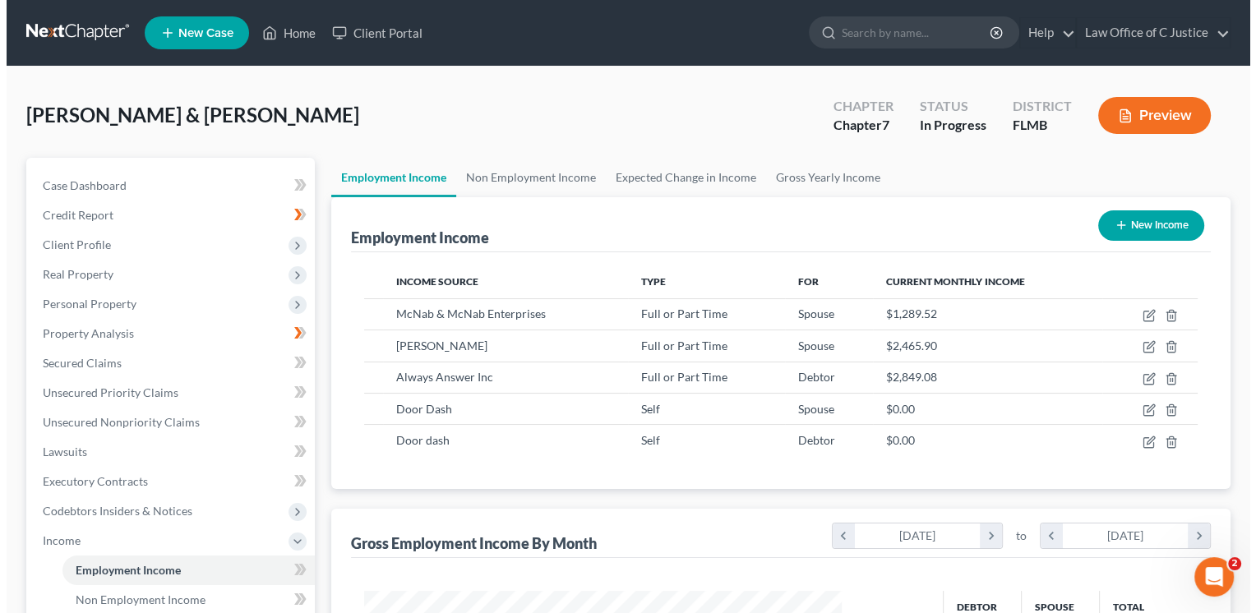
scroll to position [821780, 821568]
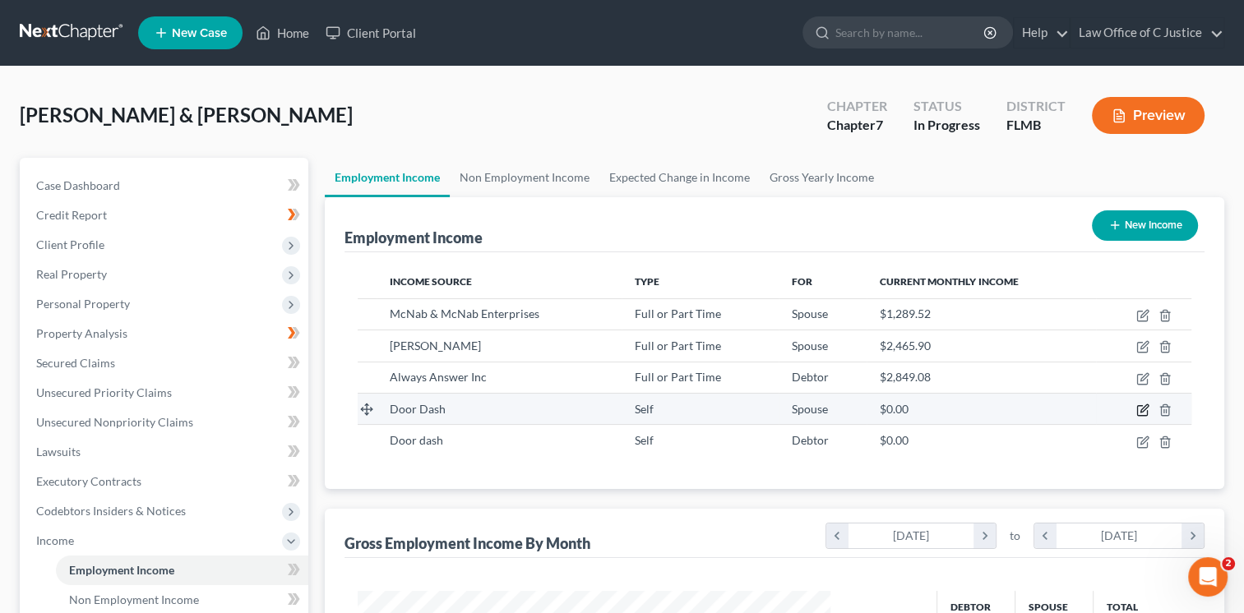
click at [1144, 413] on icon "button" at bounding box center [1142, 410] width 13 height 13
select select "1"
select select "0"
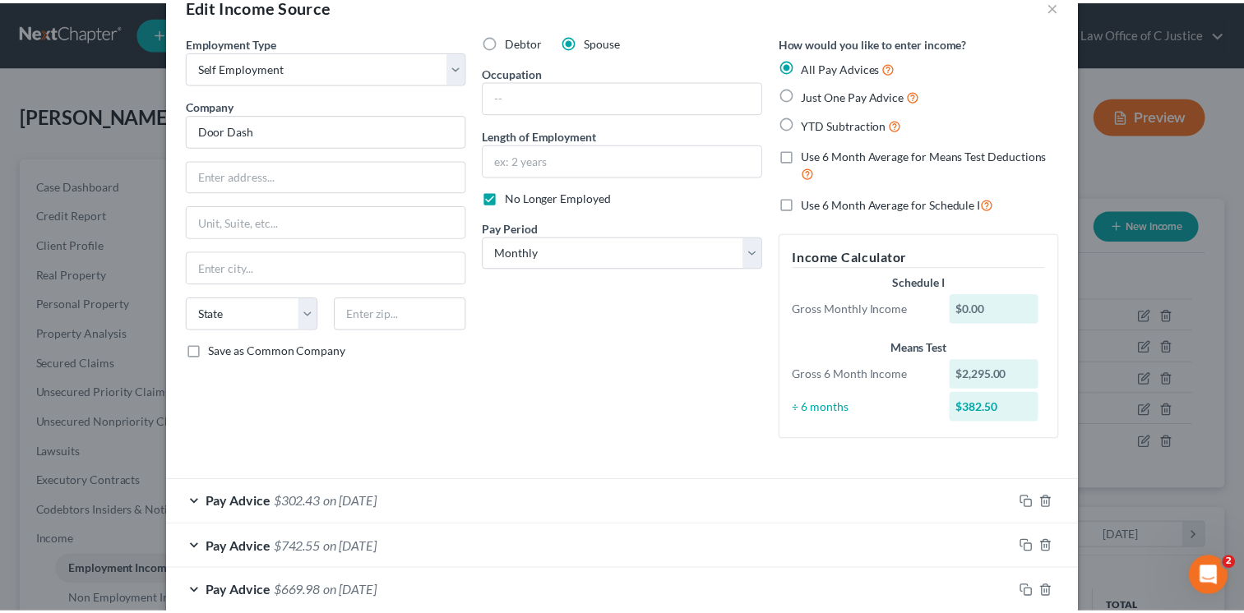
scroll to position [177, 0]
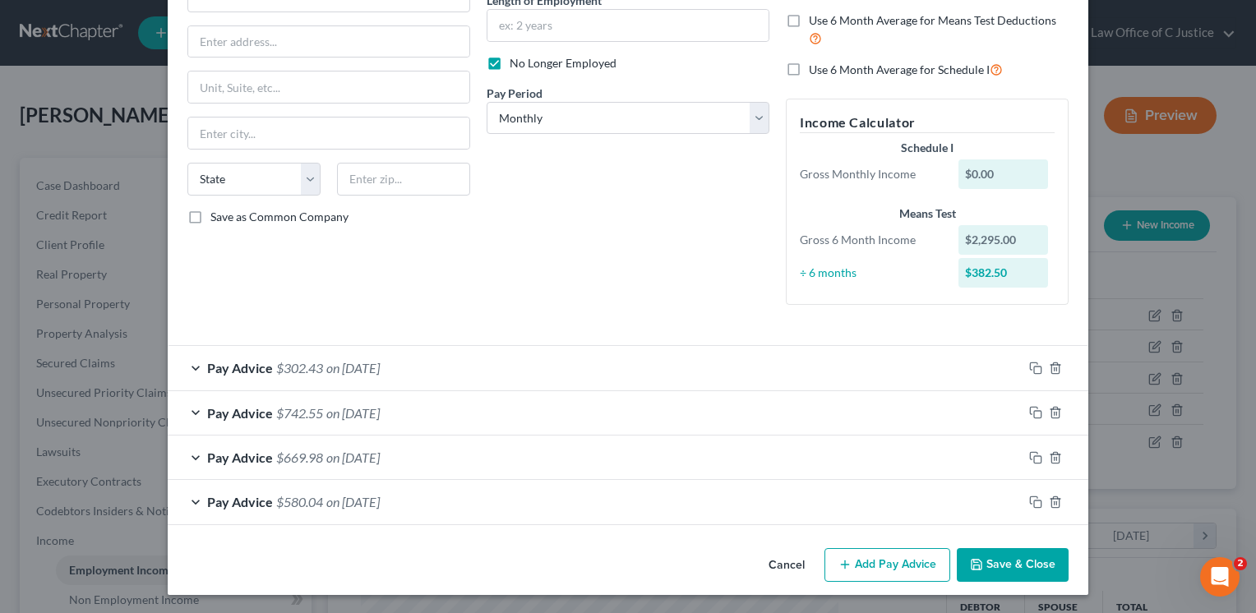
click at [1006, 567] on button "Save & Close" at bounding box center [1013, 565] width 112 height 35
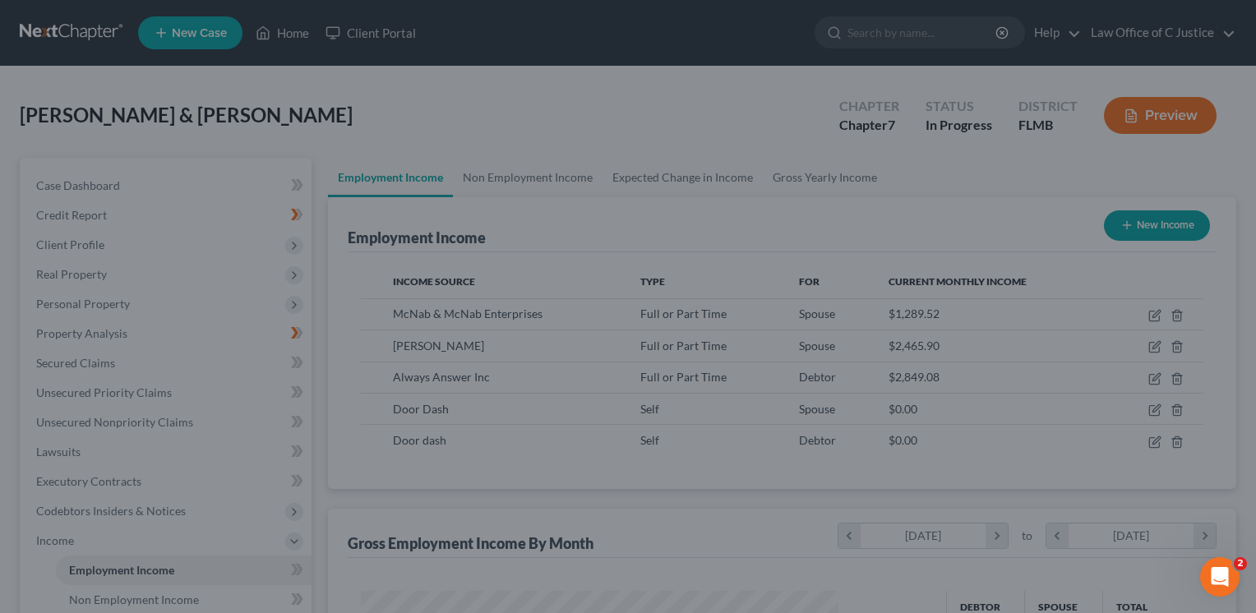
scroll to position [821780, 821568]
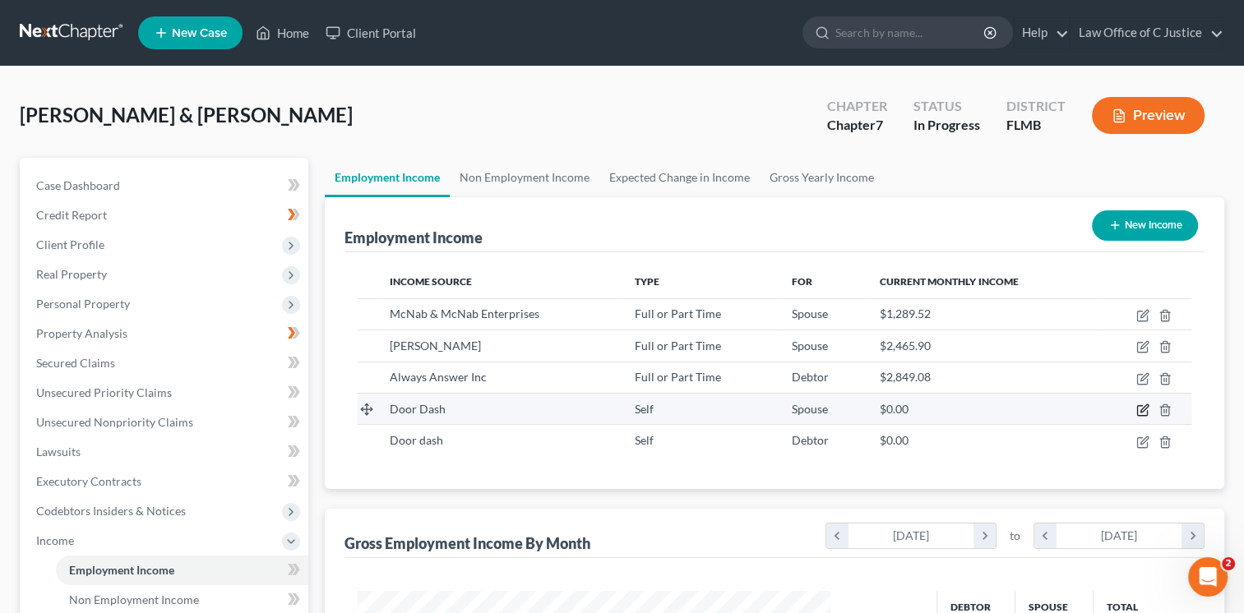
click at [1146, 414] on icon "button" at bounding box center [1142, 411] width 10 height 10
select select "1"
select select "0"
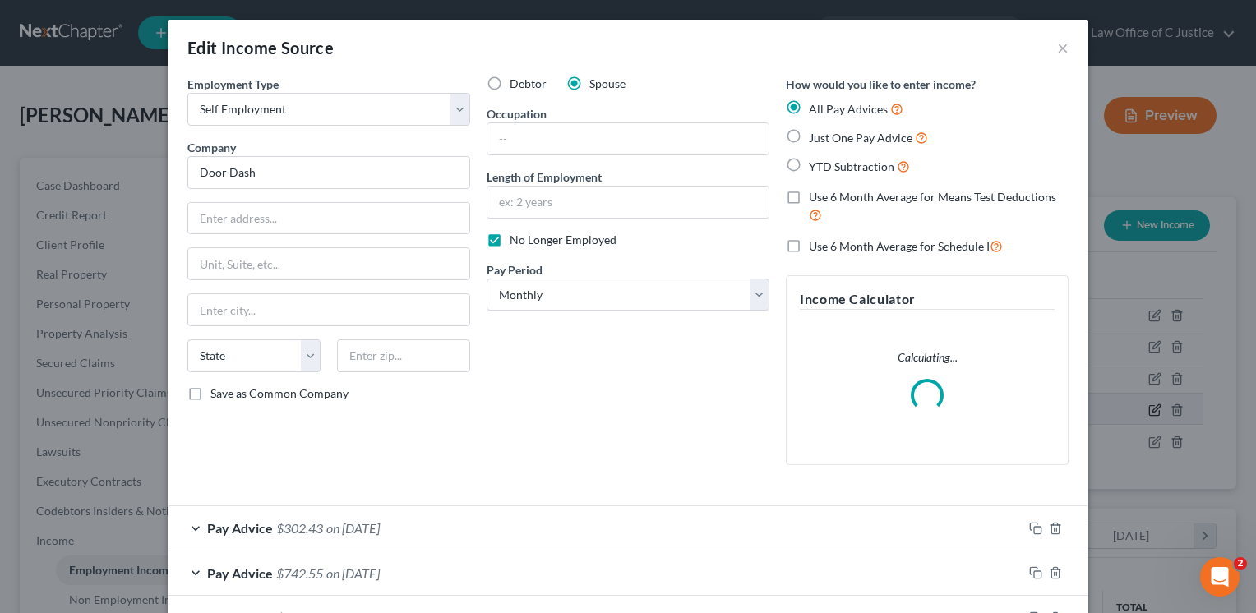
scroll to position [293, 510]
click at [809, 195] on label "Use 6 Month Average for Means Test Deductions" at bounding box center [939, 206] width 260 height 35
click at [815, 195] on input "Use 6 Month Average for Means Test Deductions" at bounding box center [820, 194] width 11 height 11
checkbox input "true"
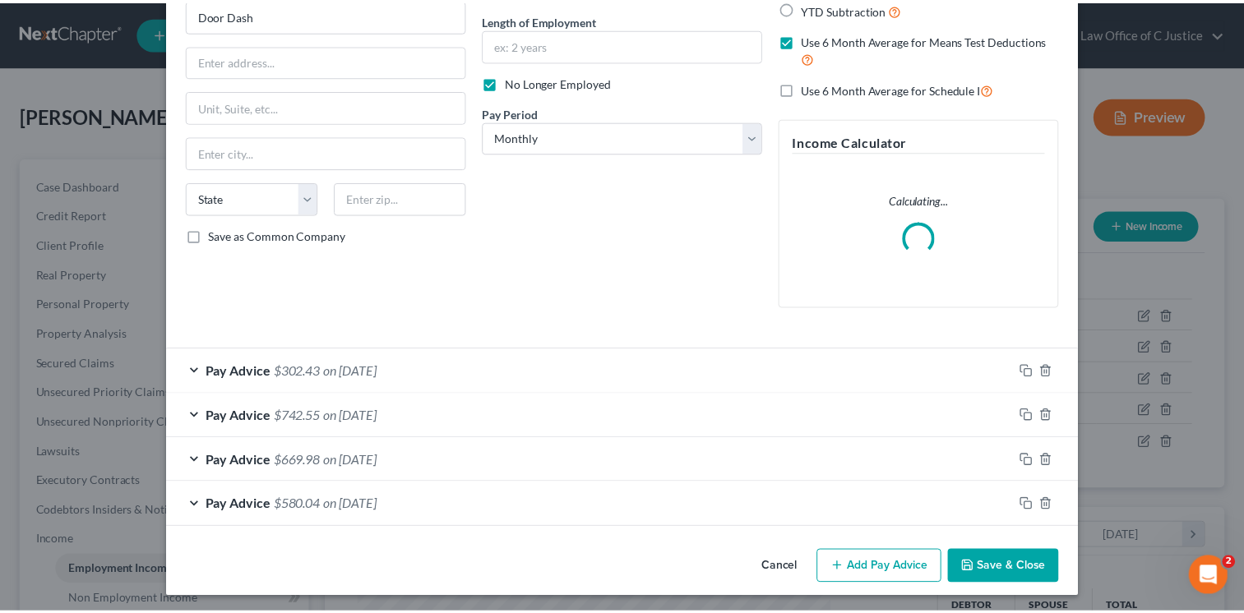
scroll to position [160, 0]
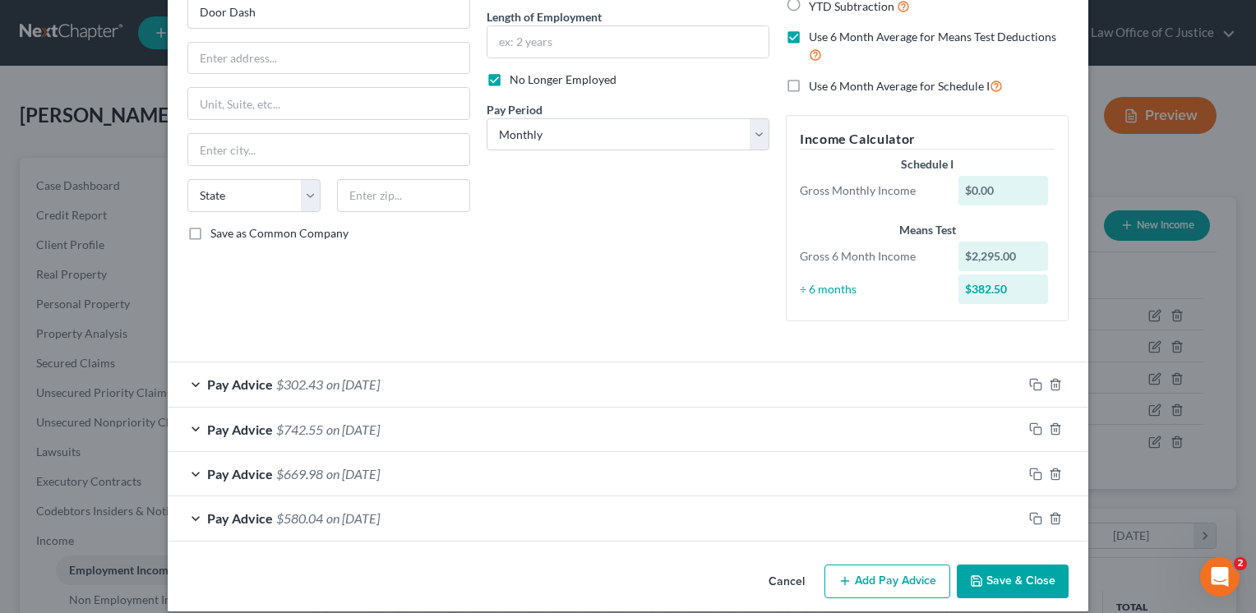
click at [1016, 576] on button "Save & Close" at bounding box center [1013, 582] width 112 height 35
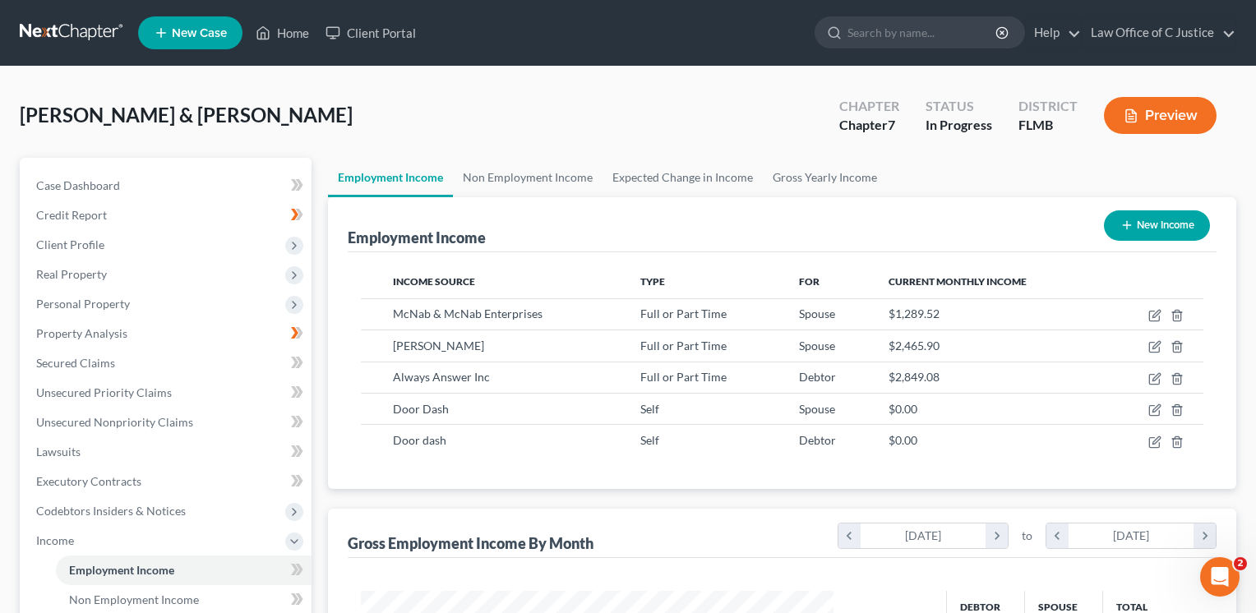
scroll to position [821780, 821568]
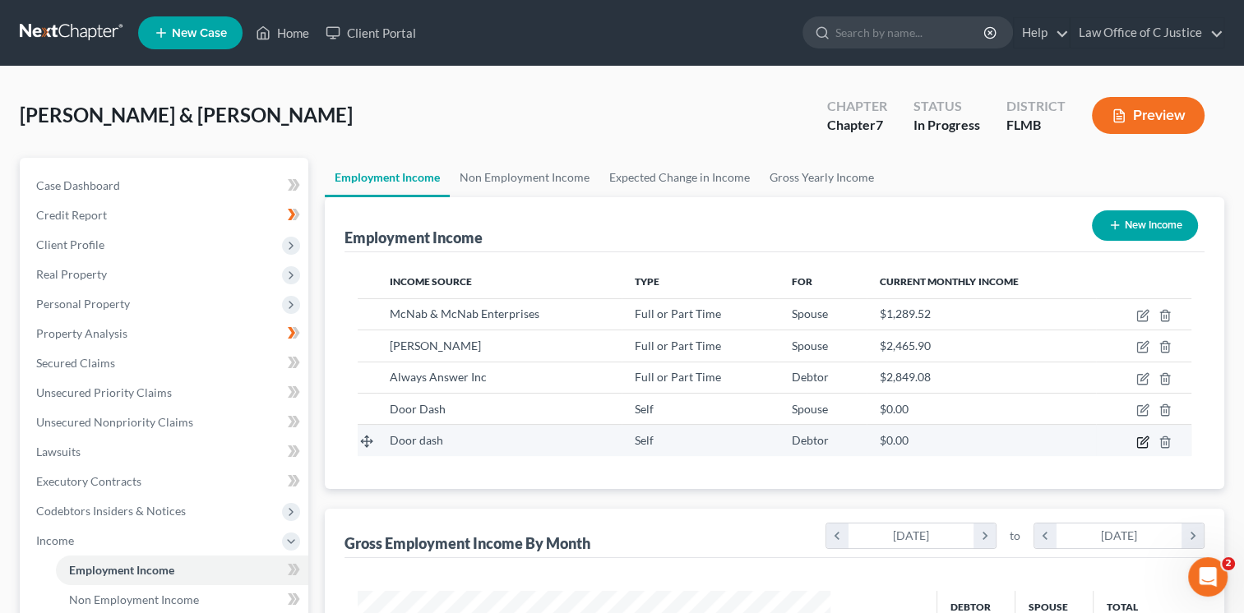
click at [1140, 442] on icon "button" at bounding box center [1143, 440] width 7 height 7
select select "1"
select select "0"
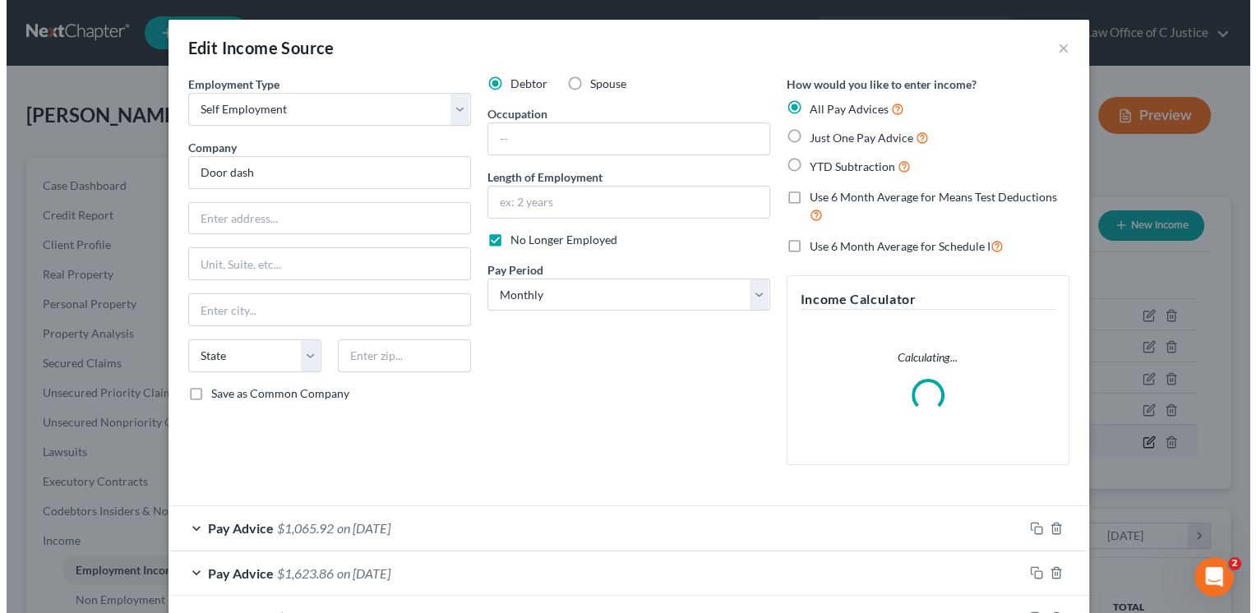
scroll to position [293, 510]
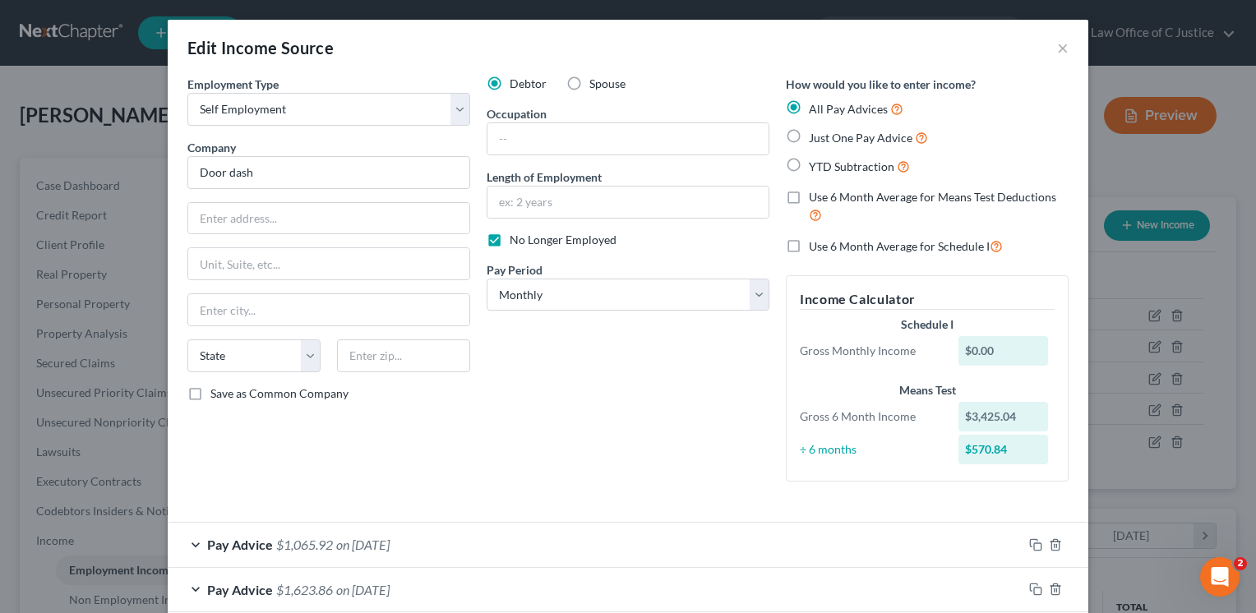
click at [809, 196] on label "Use 6 Month Average for Means Test Deductions" at bounding box center [939, 206] width 260 height 35
click at [815, 196] on input "Use 6 Month Average for Means Test Deductions" at bounding box center [820, 194] width 11 height 11
checkbox input "true"
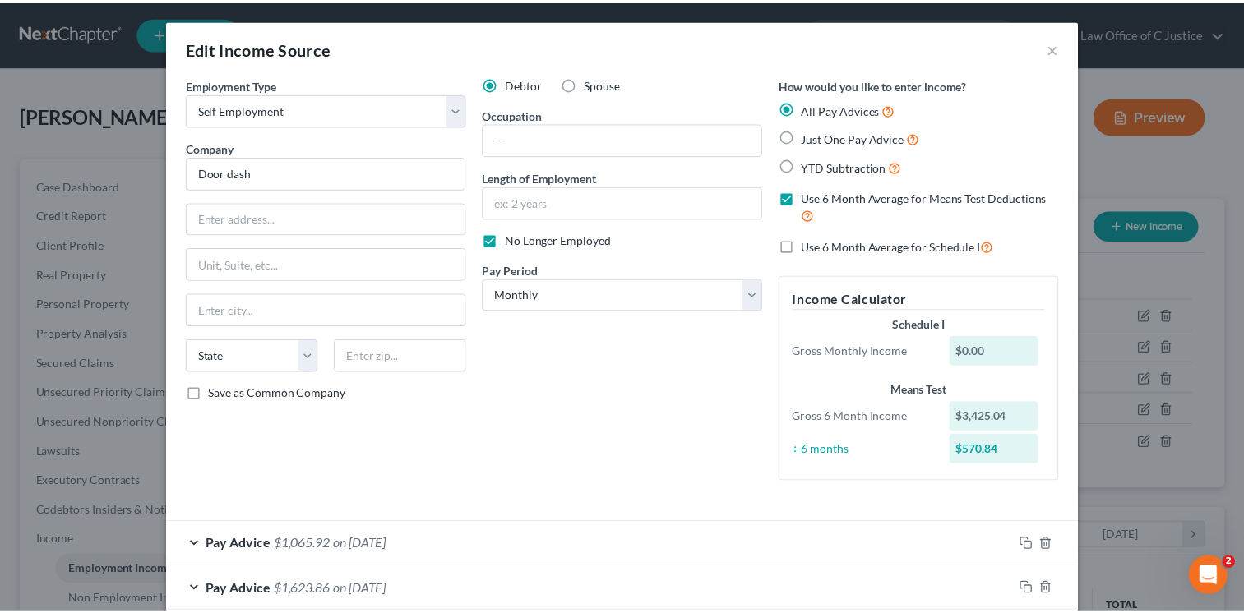
scroll to position [132, 0]
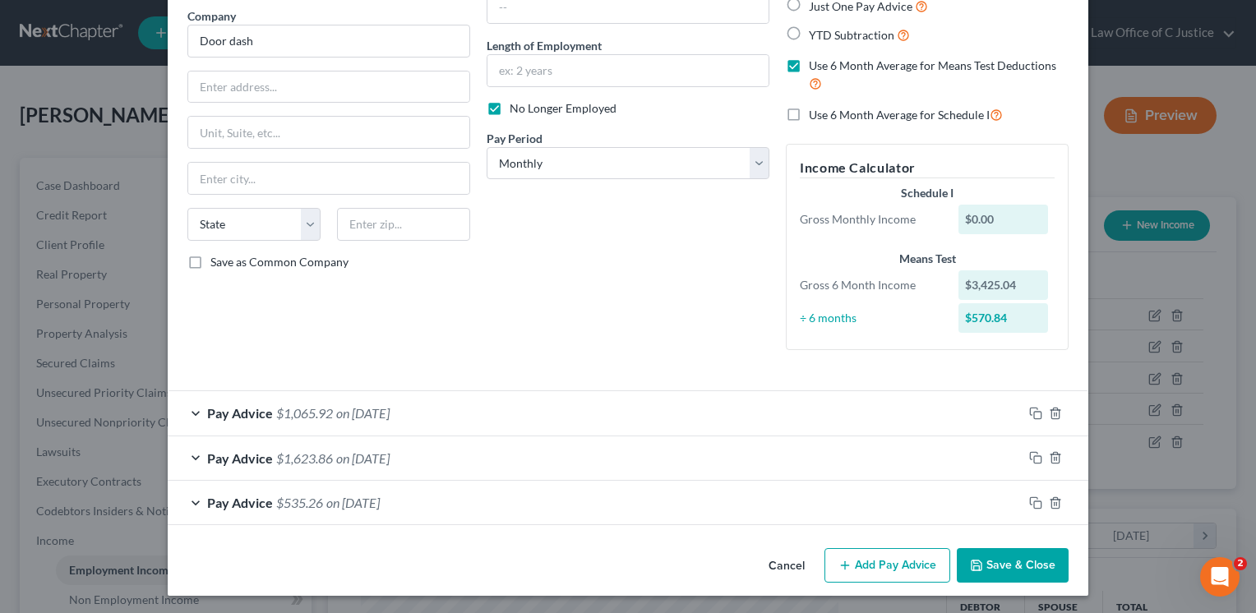
click at [1026, 562] on button "Save & Close" at bounding box center [1013, 565] width 112 height 35
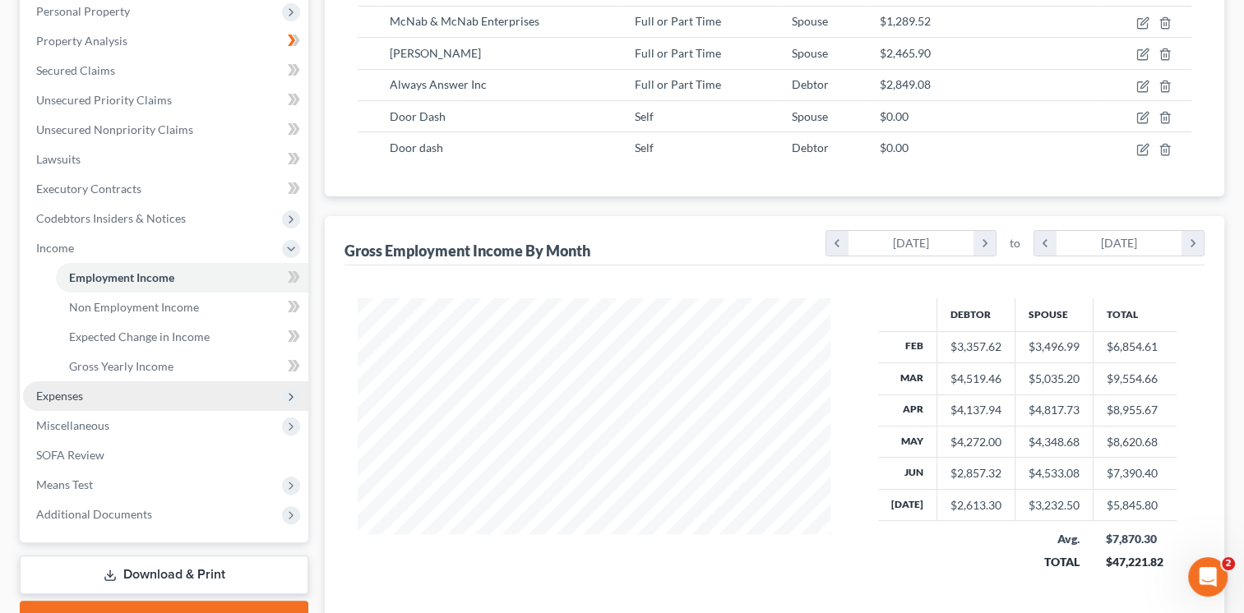
scroll to position [294, 0]
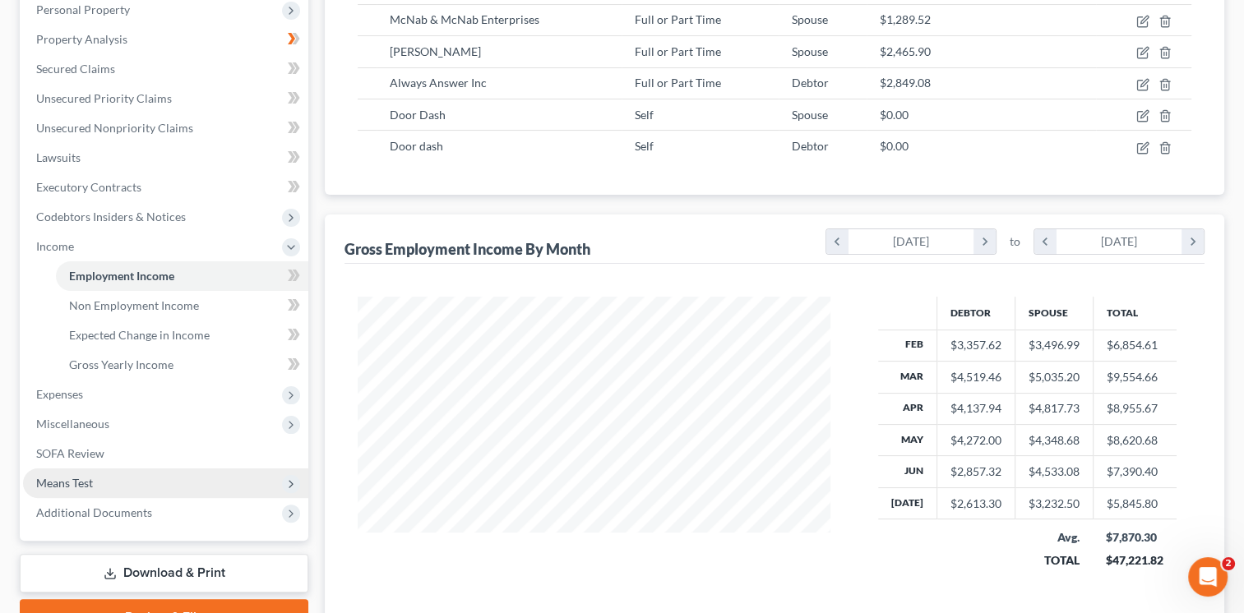
click at [182, 482] on span "Means Test" at bounding box center [165, 484] width 285 height 30
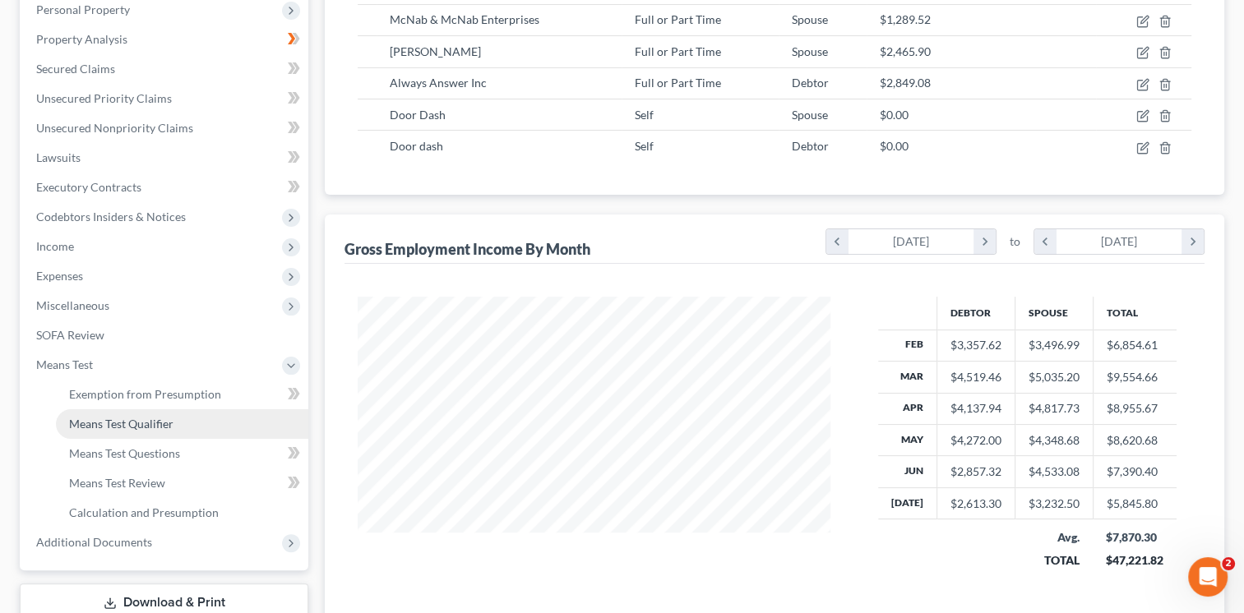
click at [225, 429] on link "Means Test Qualifier" at bounding box center [182, 424] width 252 height 30
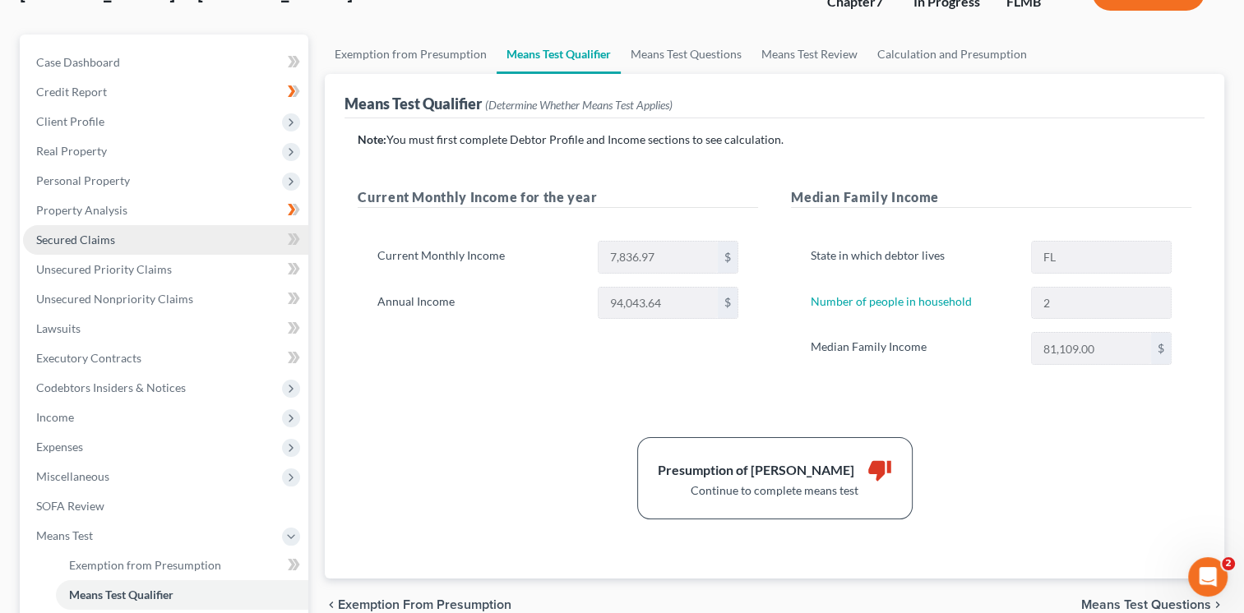
scroll to position [122, 0]
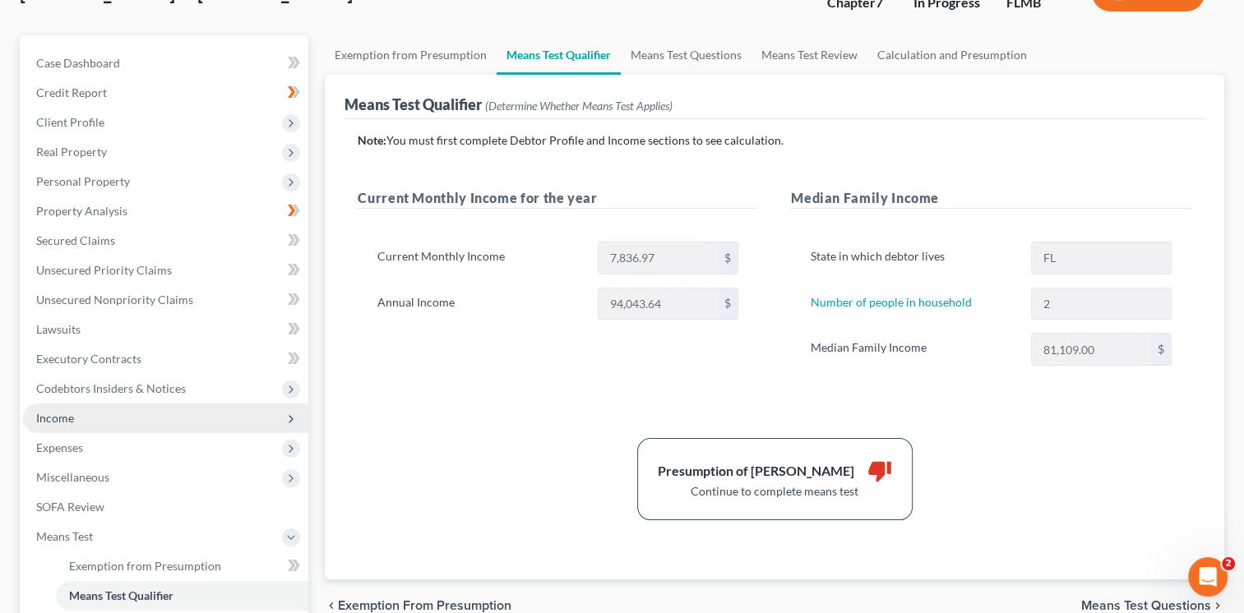
click at [184, 423] on span "Income" at bounding box center [165, 419] width 285 height 30
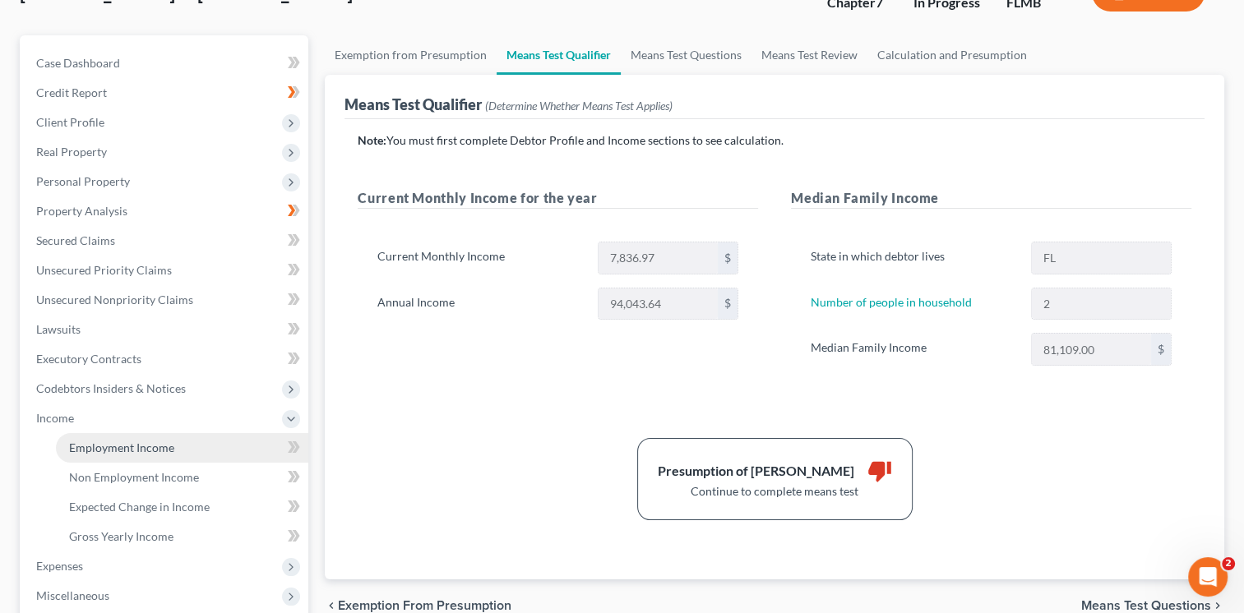
click at [184, 446] on link "Employment Income" at bounding box center [182, 448] width 252 height 30
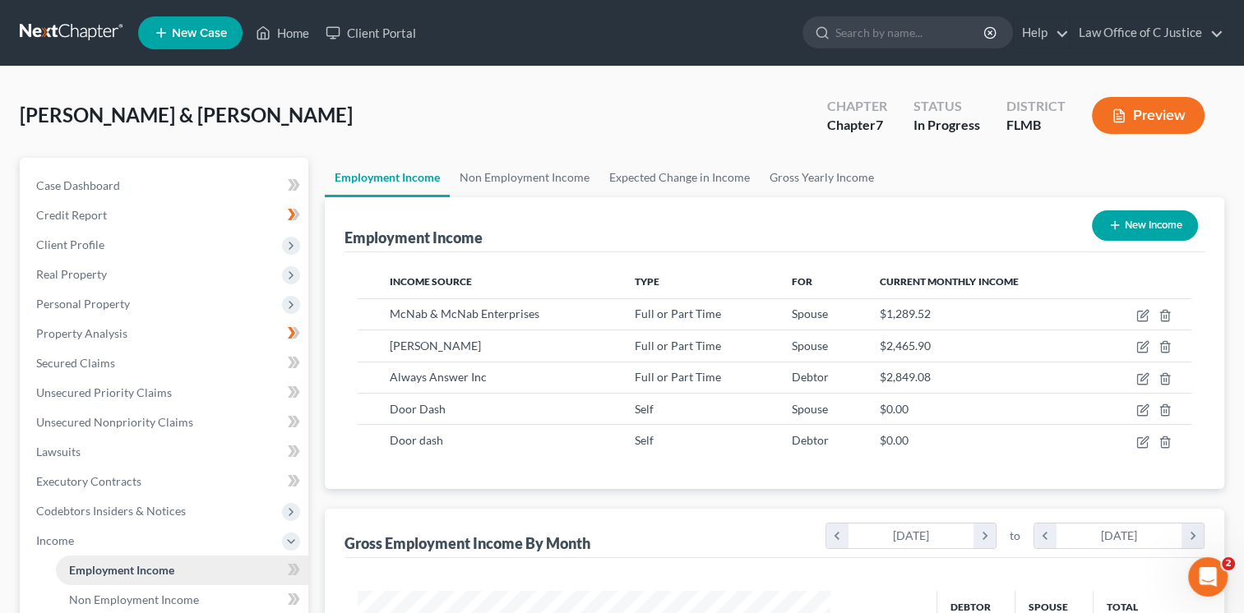
scroll to position [293, 506]
click at [529, 465] on div "Income Source Type For Current Monthly Income [PERSON_NAME] & [PERSON_NAME] Ent…" at bounding box center [774, 370] width 860 height 237
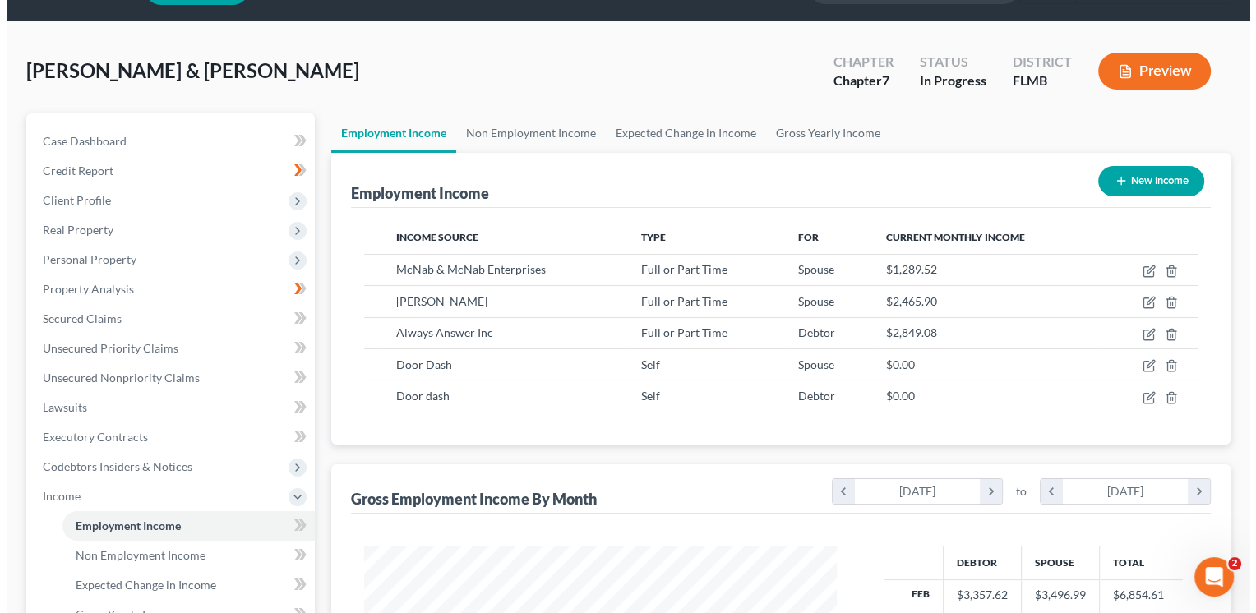
scroll to position [62, 0]
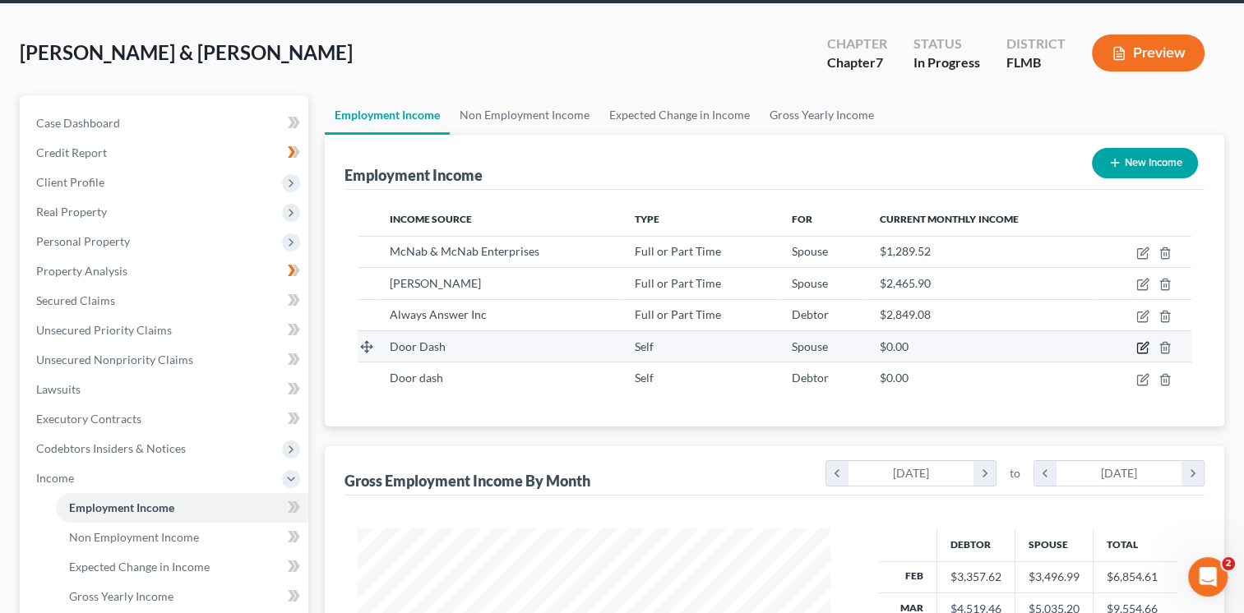
click at [1145, 342] on icon "button" at bounding box center [1143, 345] width 7 height 7
select select "1"
select select "0"
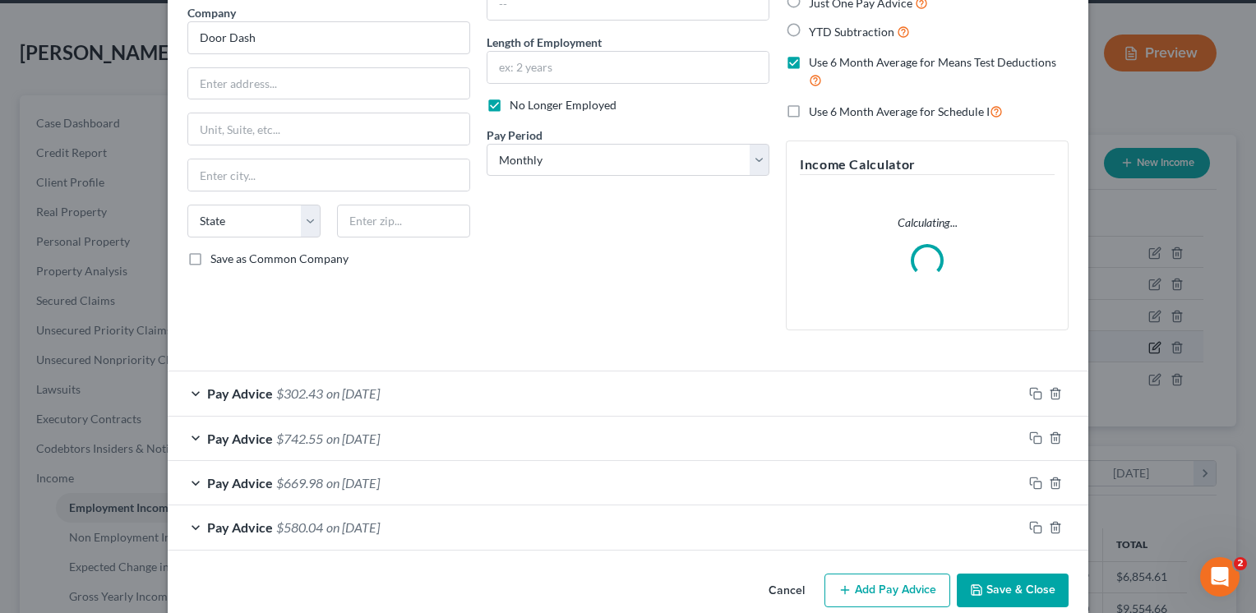
scroll to position [160, 0]
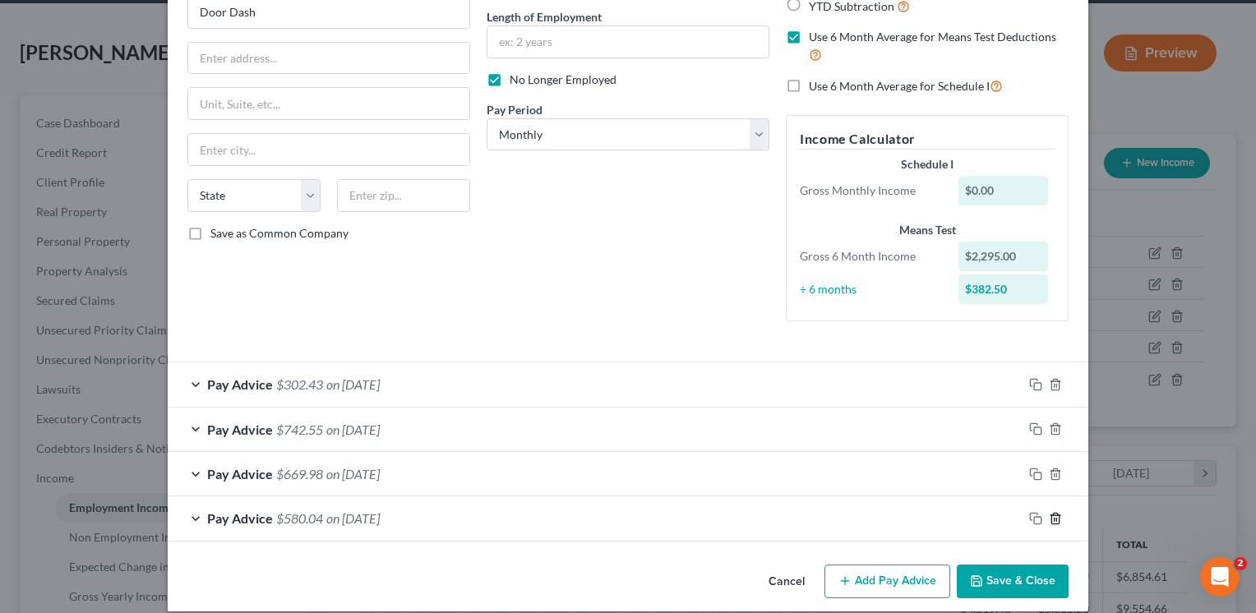
click at [1051, 521] on icon "button" at bounding box center [1055, 518] width 13 height 13
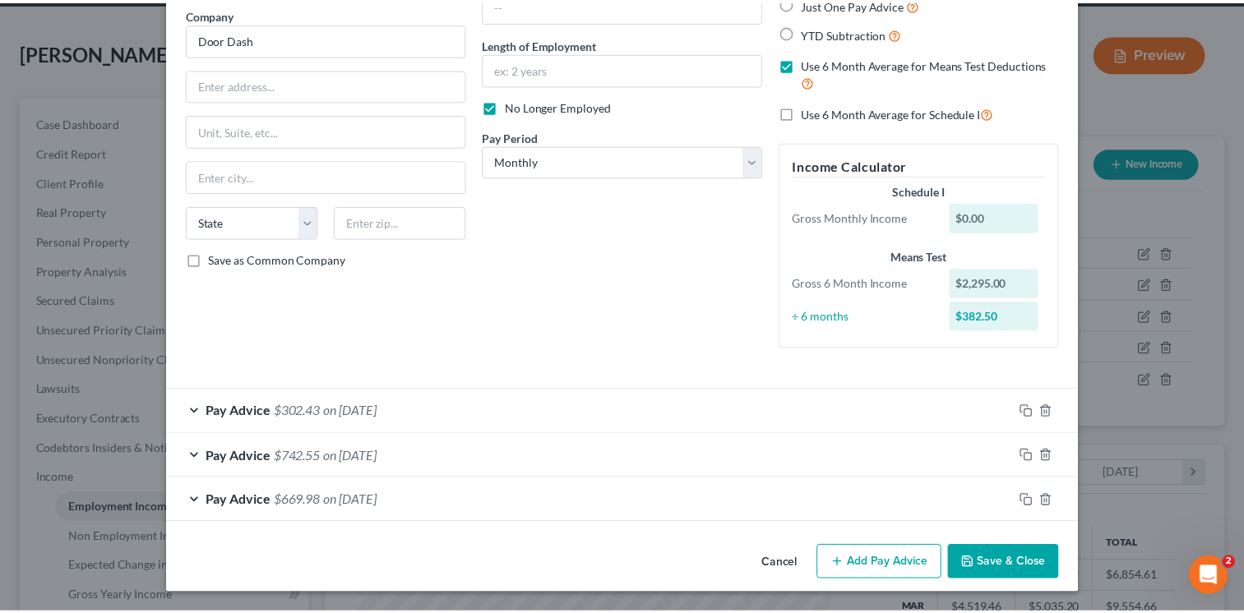
scroll to position [132, 0]
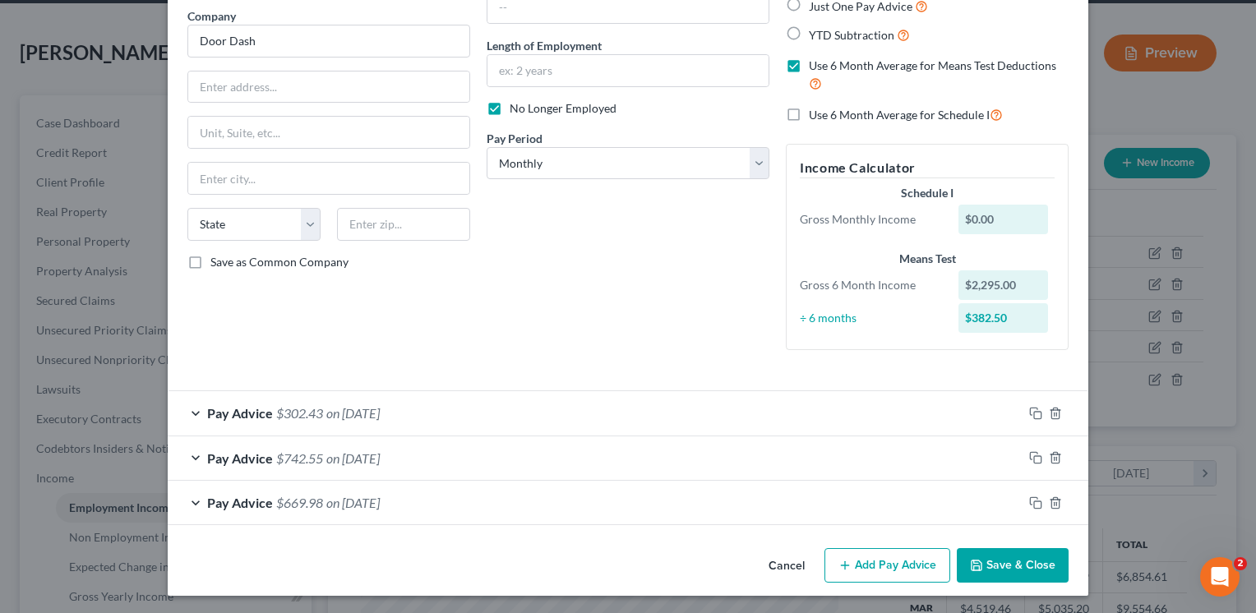
click at [1027, 562] on button "Save & Close" at bounding box center [1013, 565] width 112 height 35
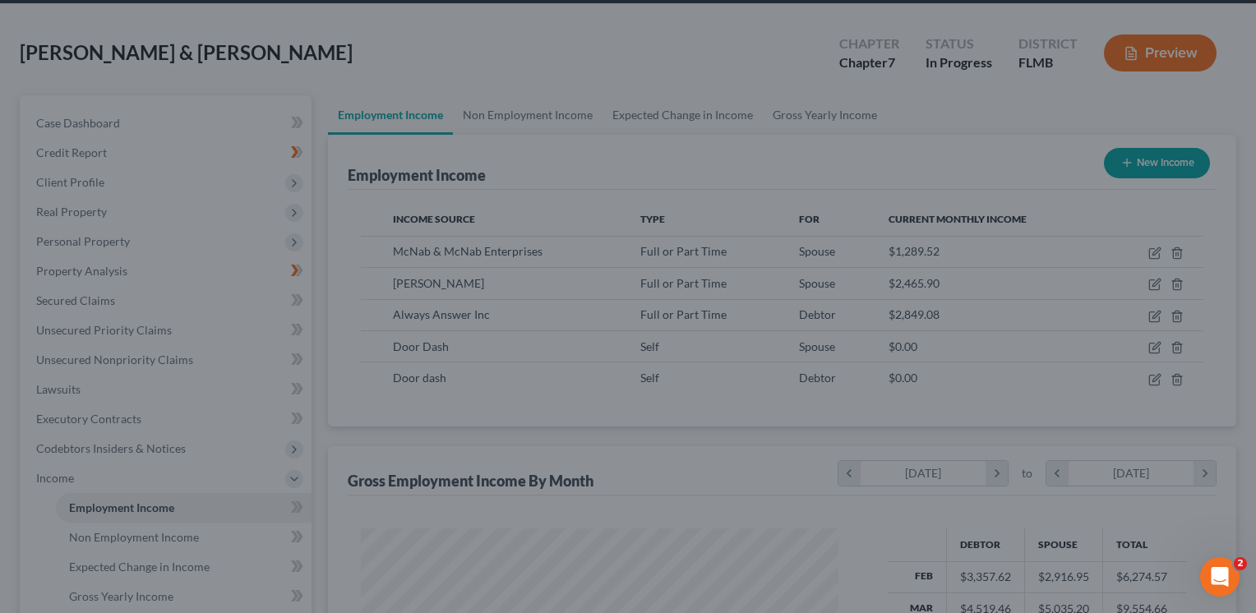
scroll to position [821780, 821568]
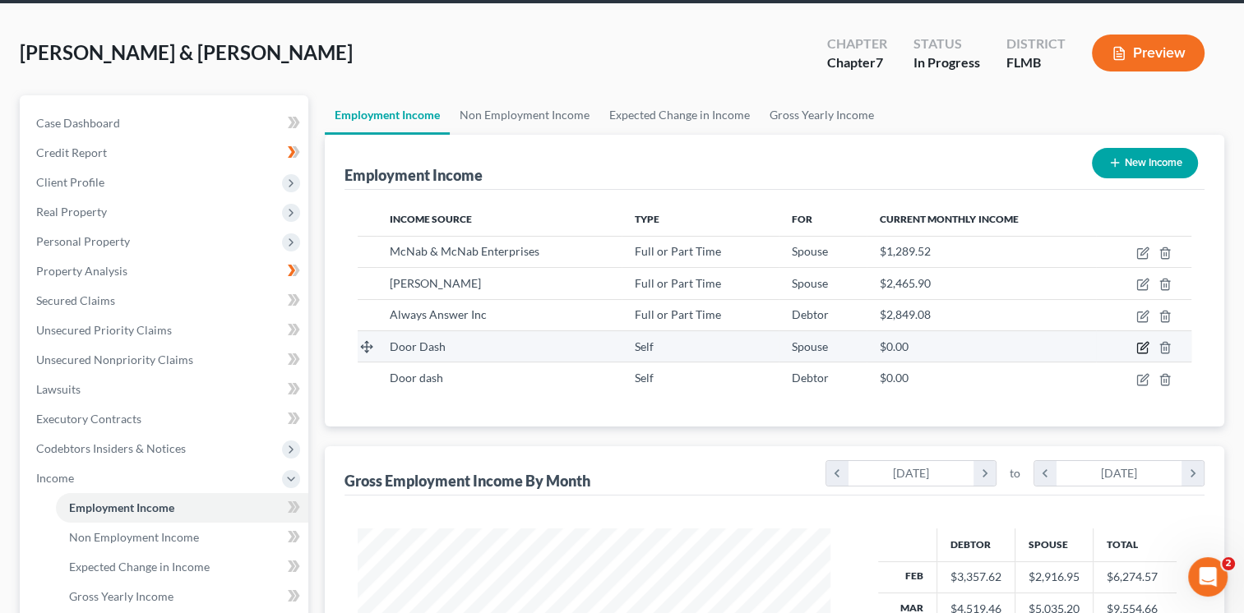
click at [1144, 352] on icon "button" at bounding box center [1142, 349] width 10 height 10
select select "1"
select select "0"
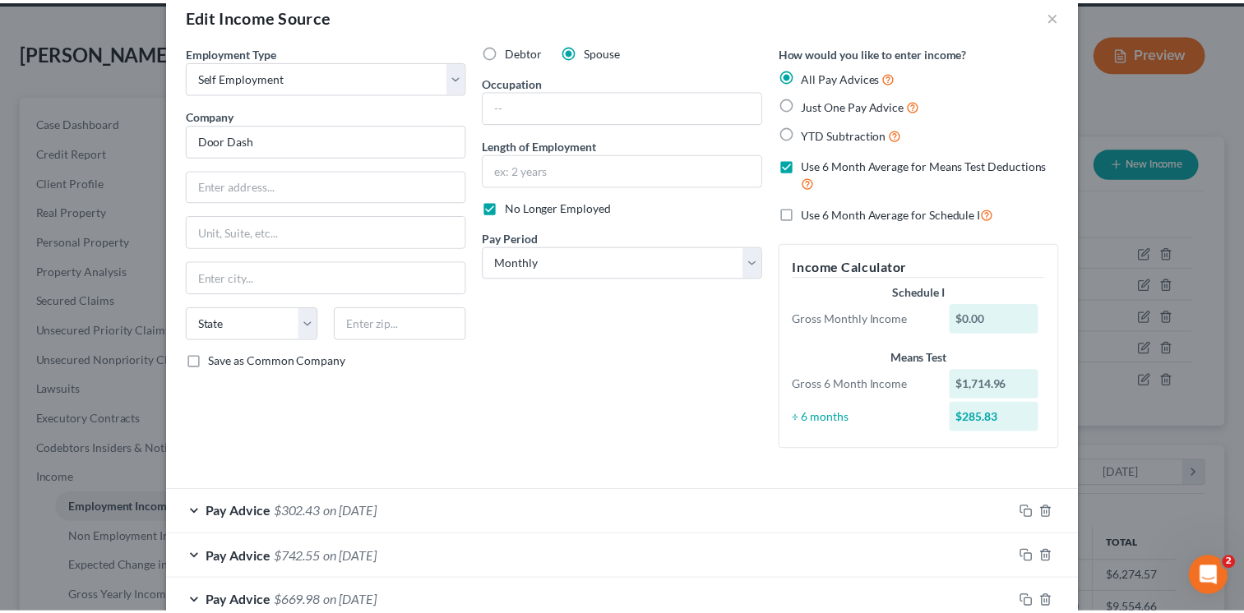
scroll to position [6, 0]
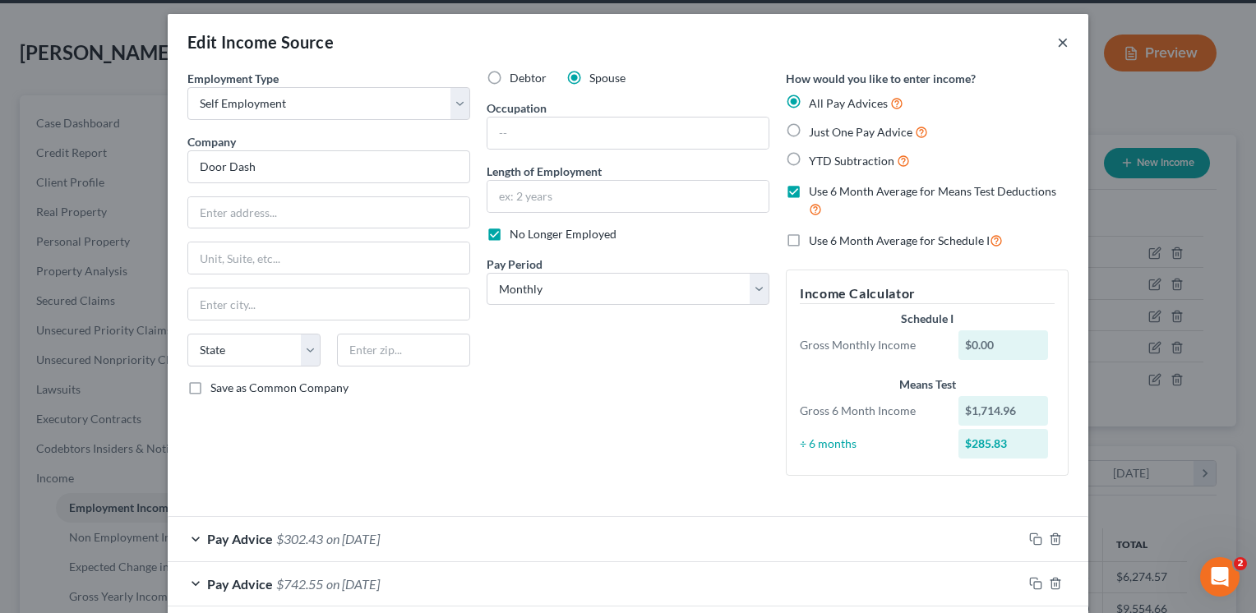
click at [1059, 38] on button "×" at bounding box center [1063, 42] width 12 height 20
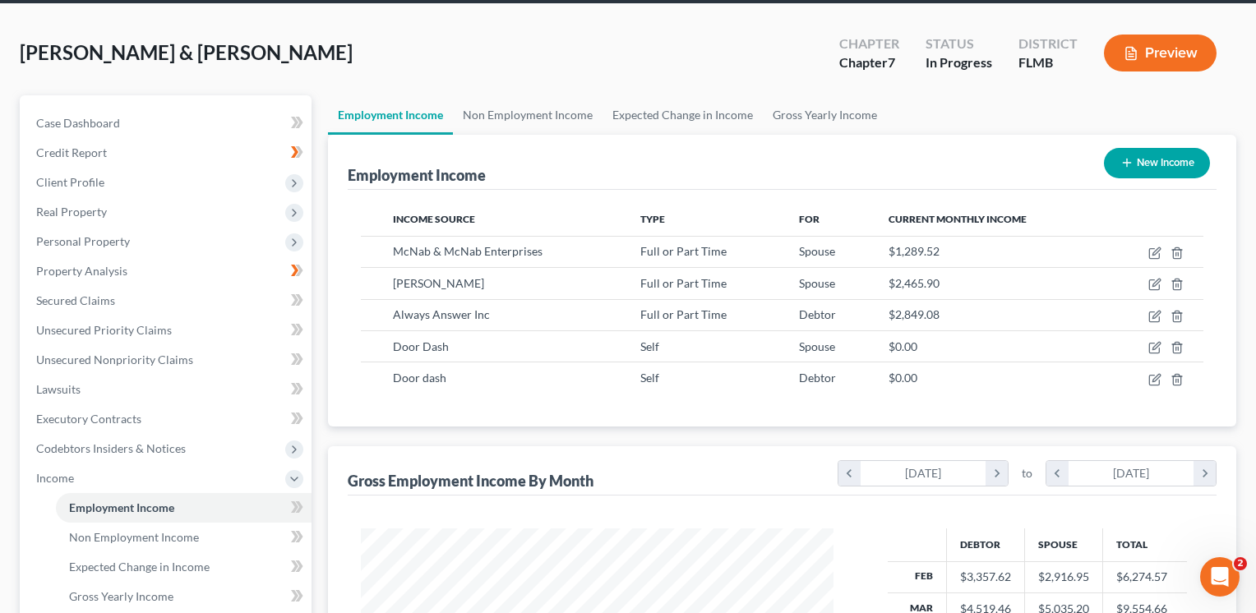
scroll to position [821780, 821568]
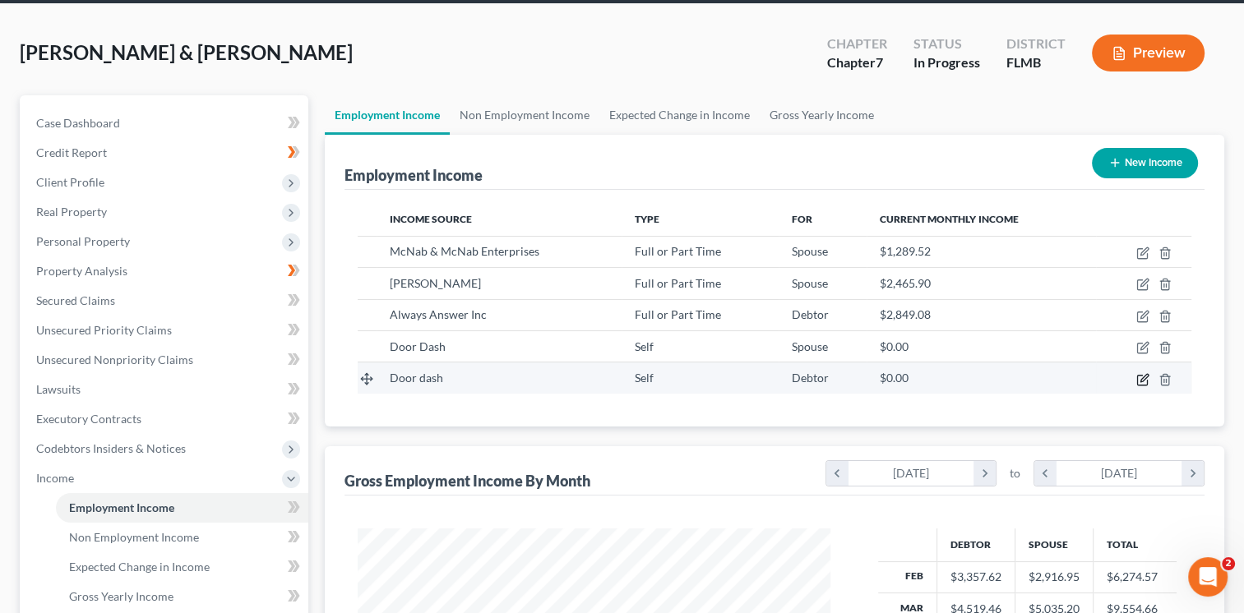
click at [1139, 383] on icon "button" at bounding box center [1142, 380] width 10 height 10
select select "1"
select select "0"
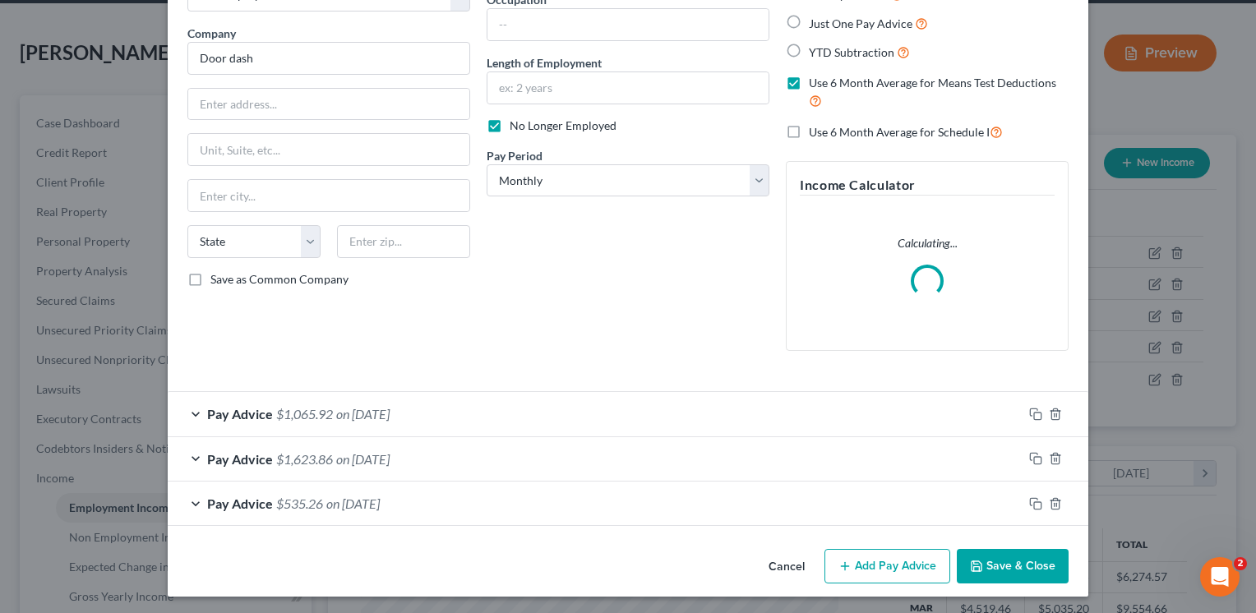
scroll to position [115, 0]
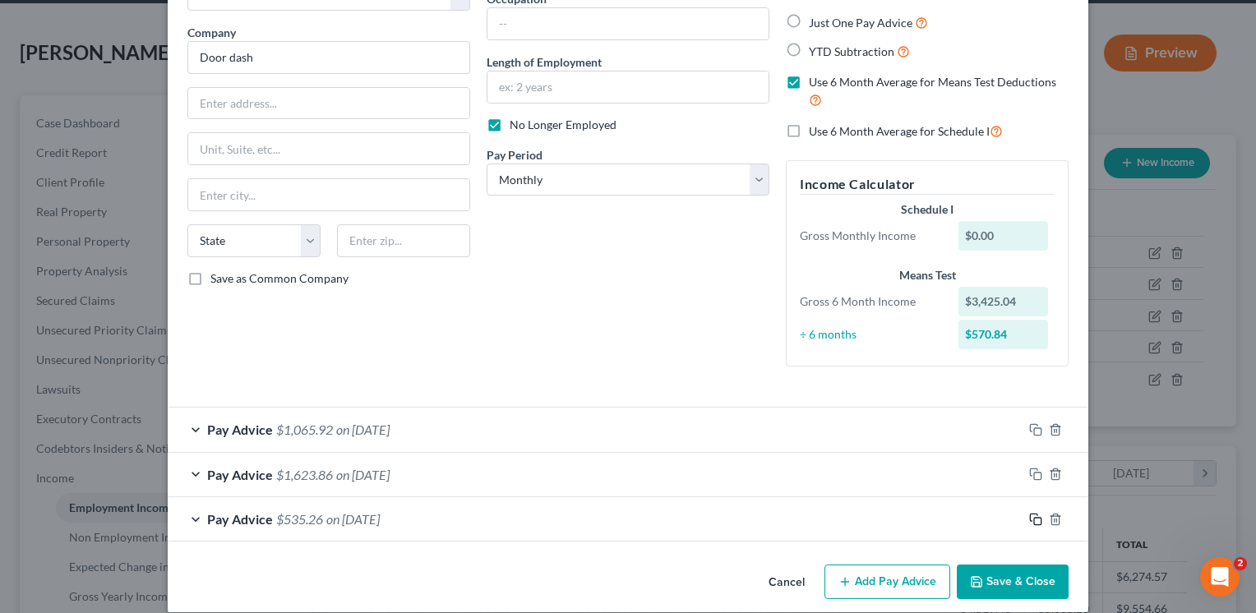
click at [1026, 497] on div "Pay Advice $535.26 on [DATE]" at bounding box center [628, 519] width 921 height 44
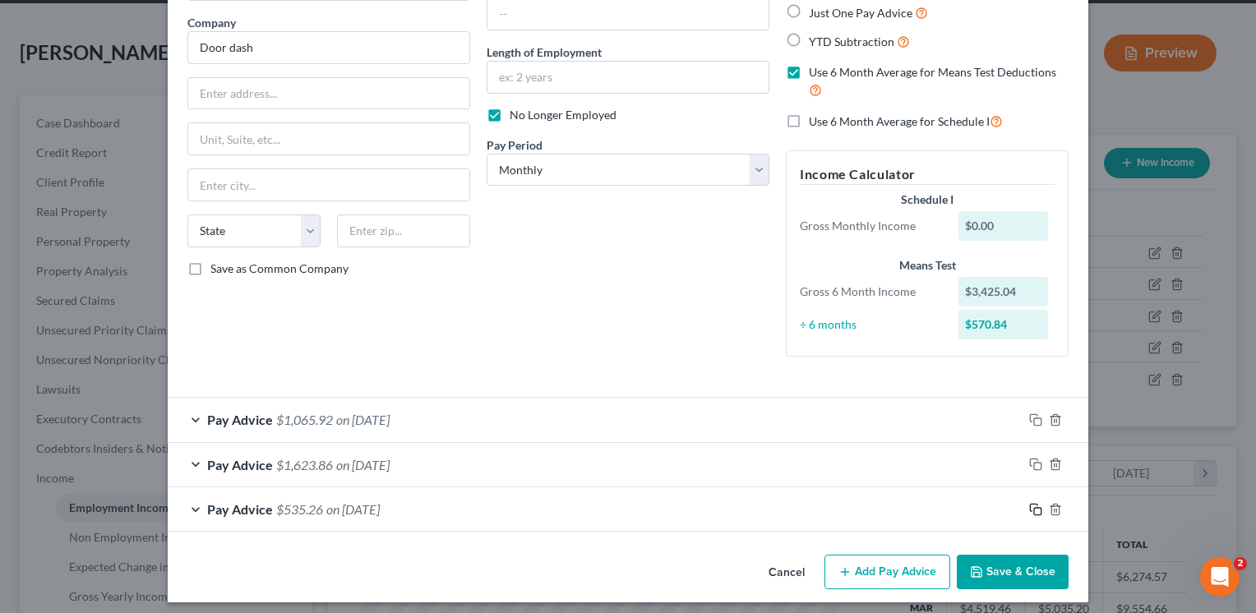
scroll to position [132, 0]
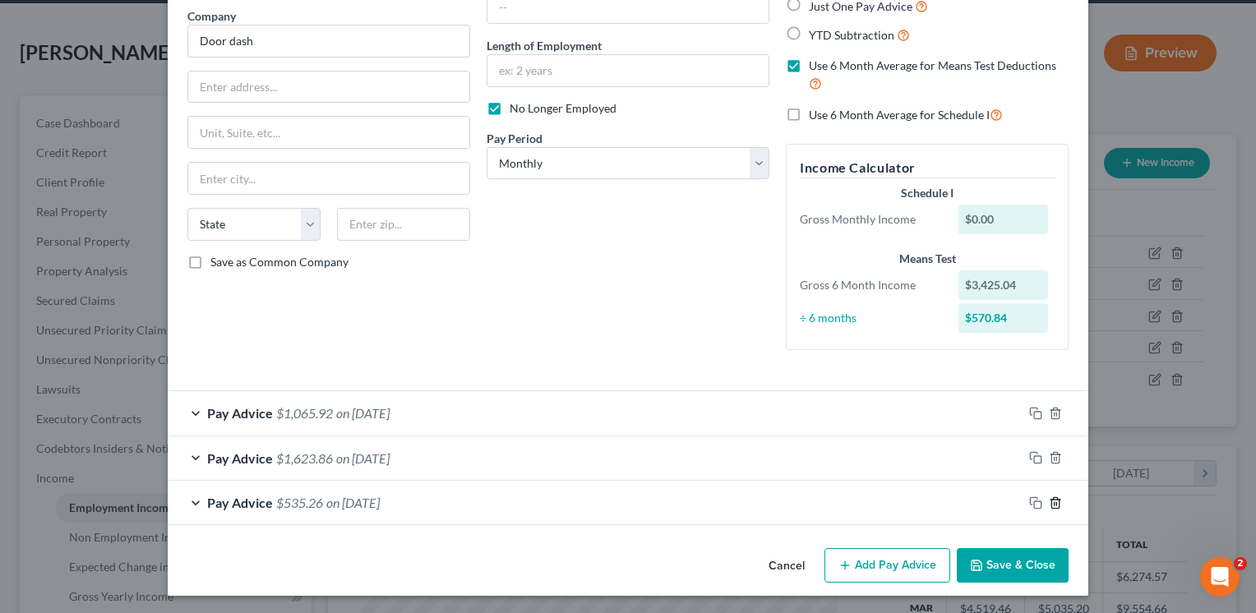
click at [1056, 502] on line "button" at bounding box center [1056, 503] width 0 height 3
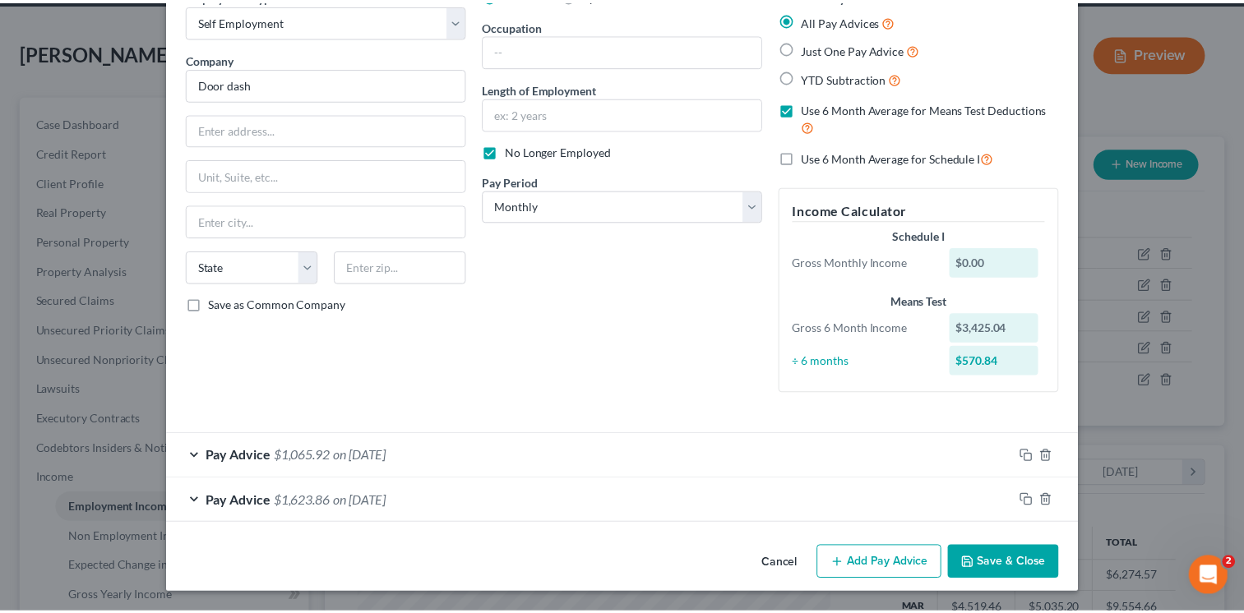
scroll to position [88, 0]
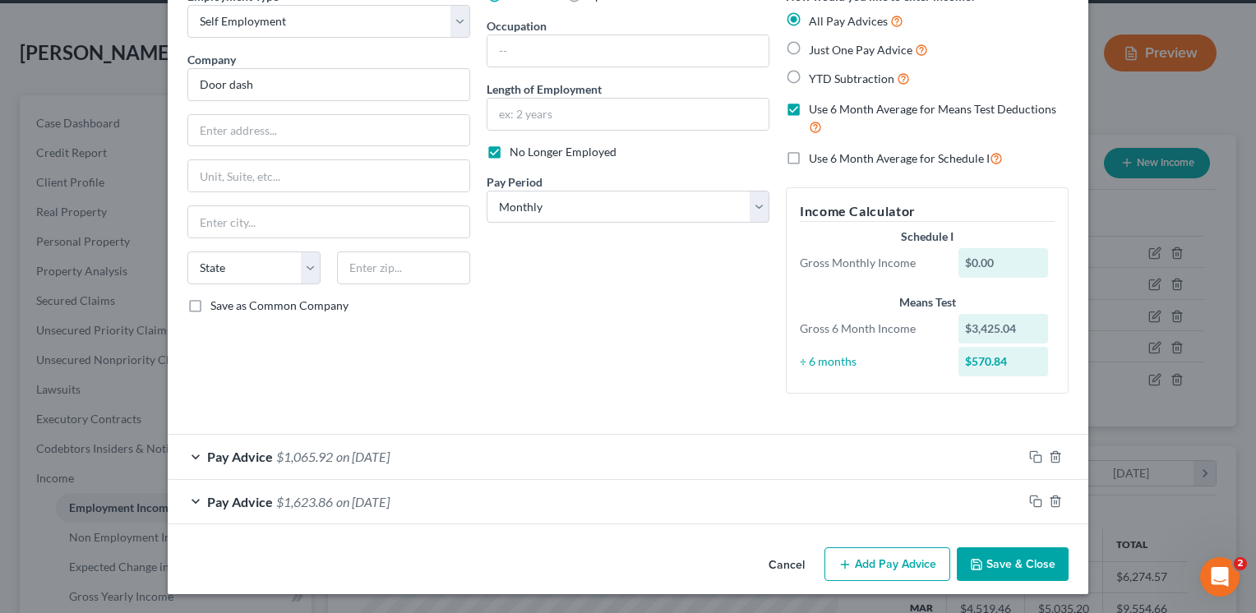
click at [1001, 558] on button "Save & Close" at bounding box center [1013, 565] width 112 height 35
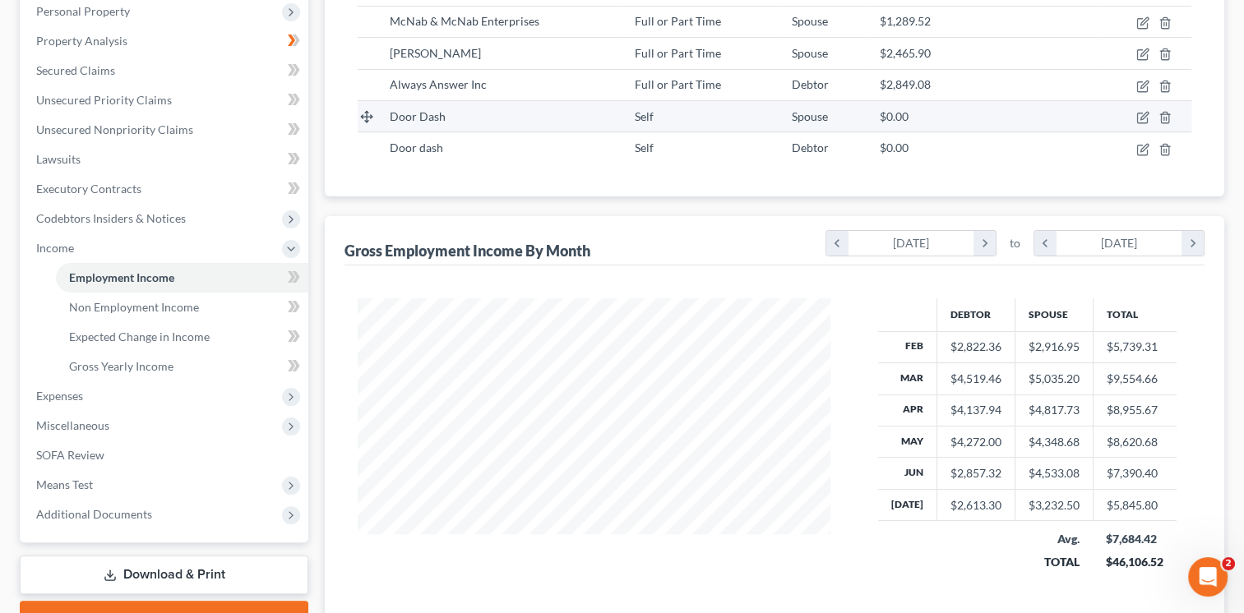
scroll to position [293, 0]
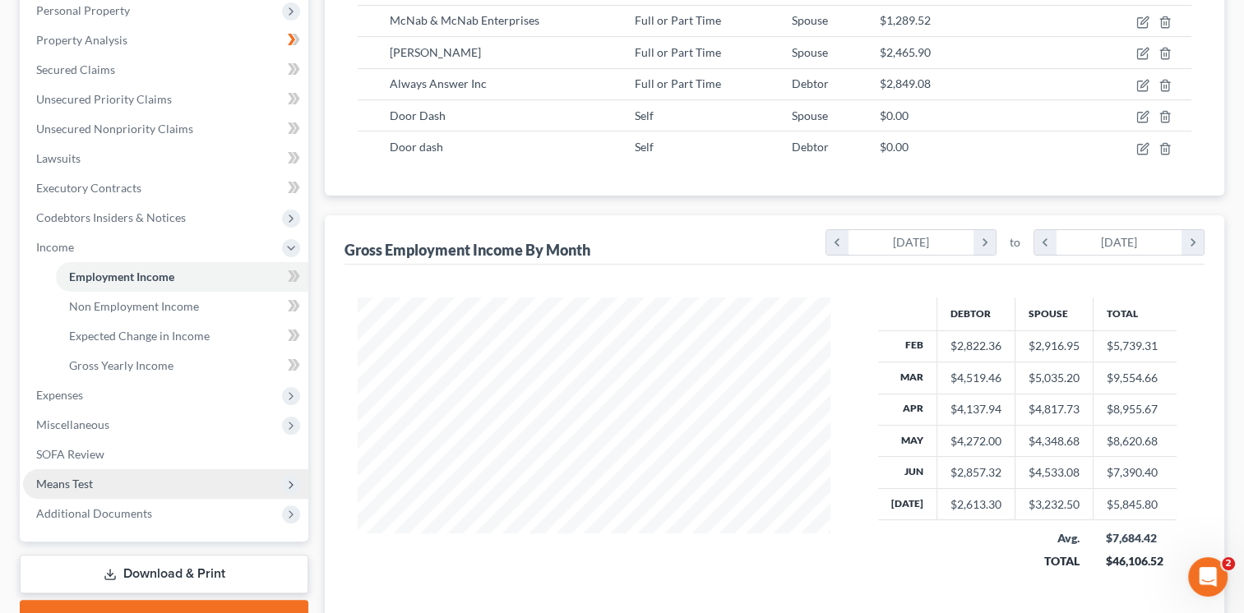
click at [206, 481] on span "Means Test" at bounding box center [165, 484] width 285 height 30
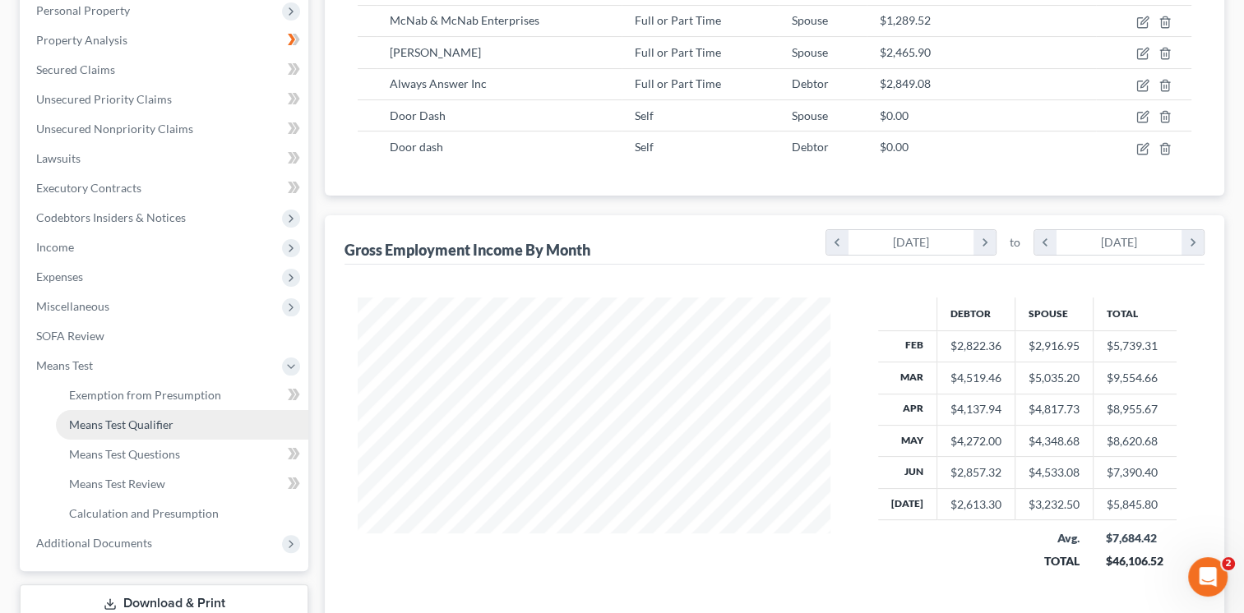
click at [247, 427] on link "Means Test Qualifier" at bounding box center [182, 425] width 252 height 30
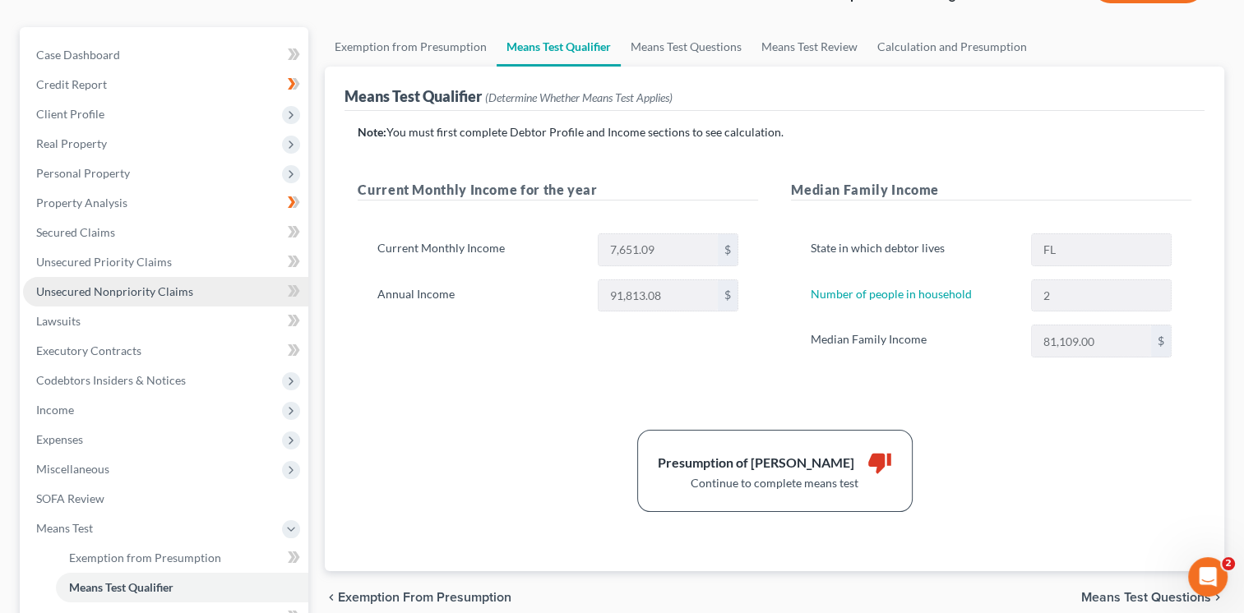
scroll to position [138, 0]
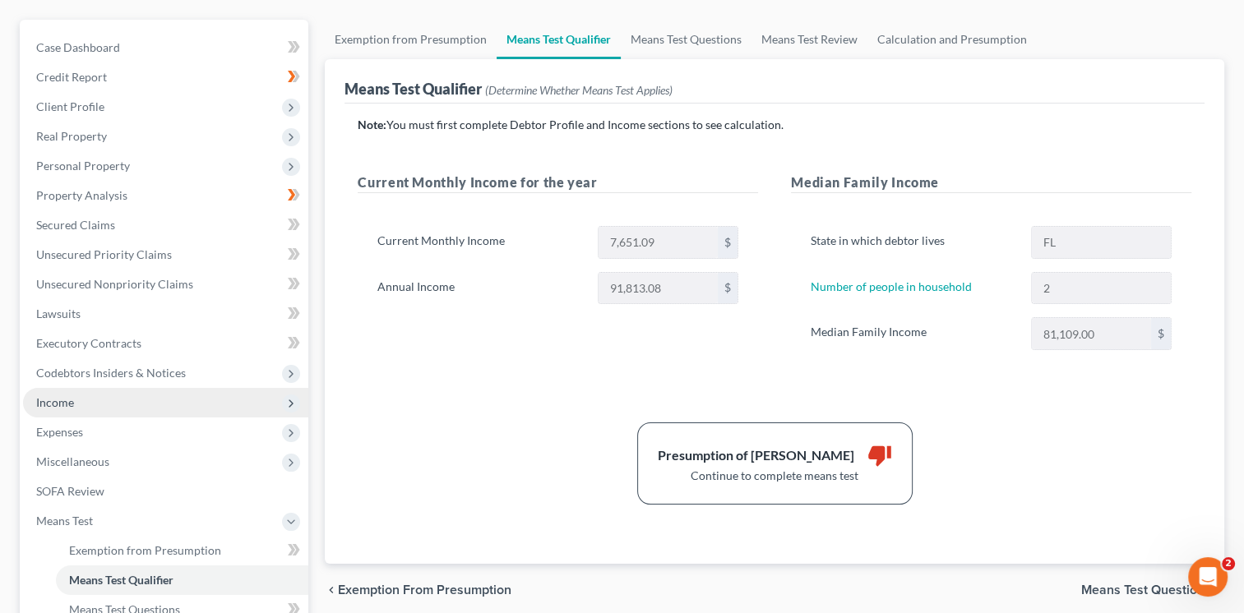
click at [229, 409] on span "Income" at bounding box center [165, 403] width 285 height 30
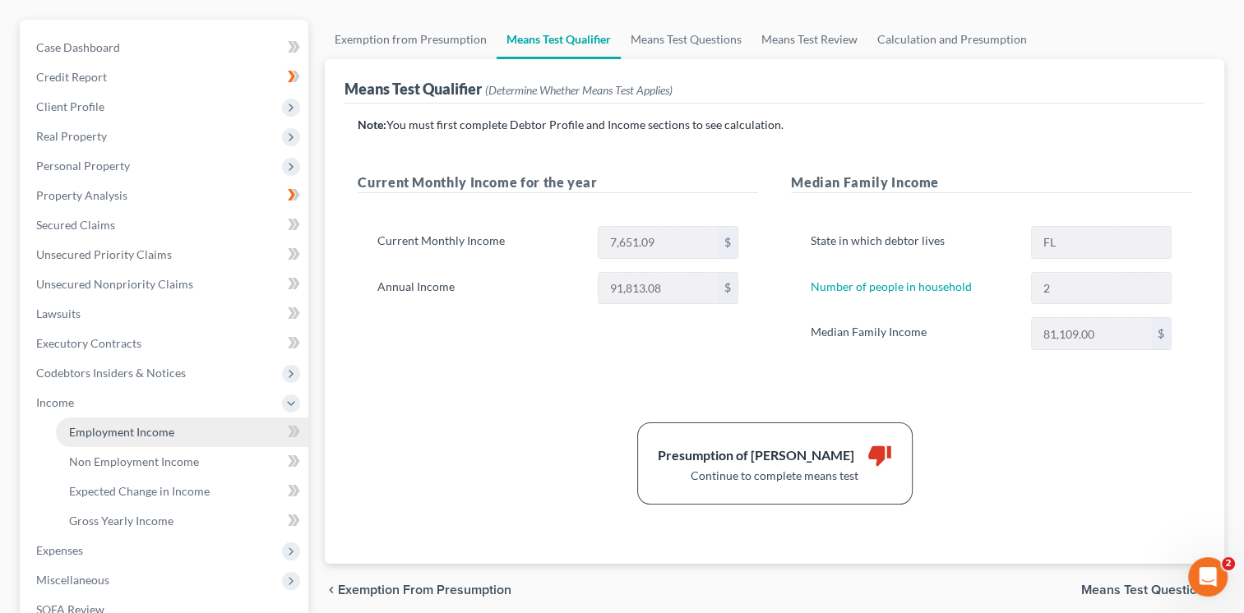
click at [229, 436] on link "Employment Income" at bounding box center [182, 433] width 252 height 30
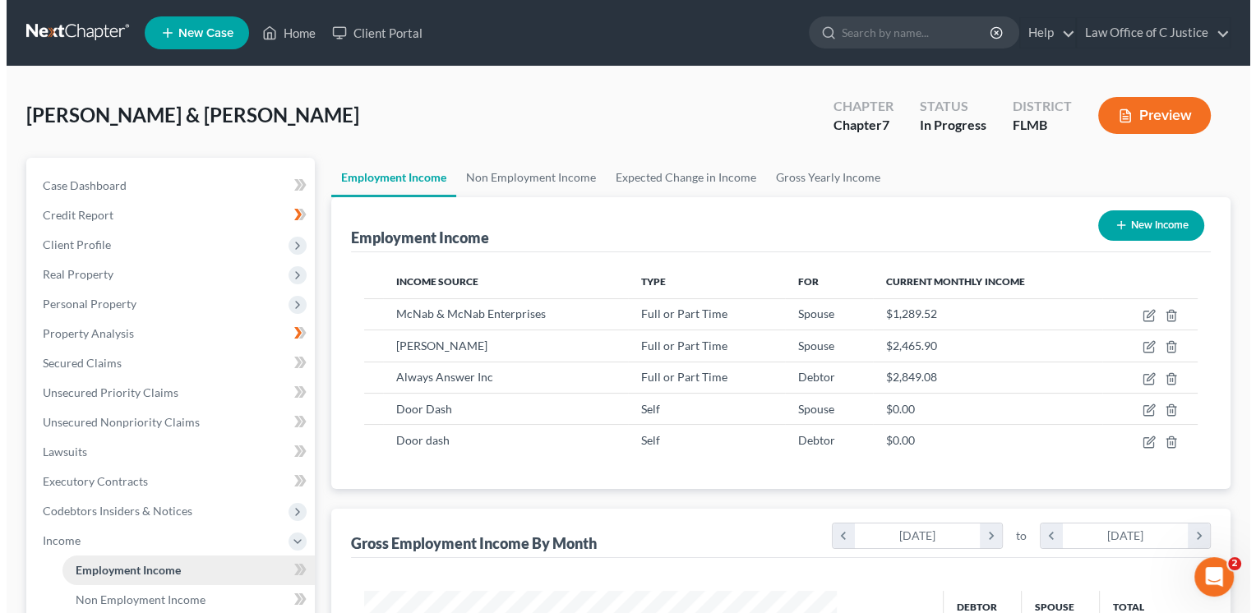
scroll to position [293, 506]
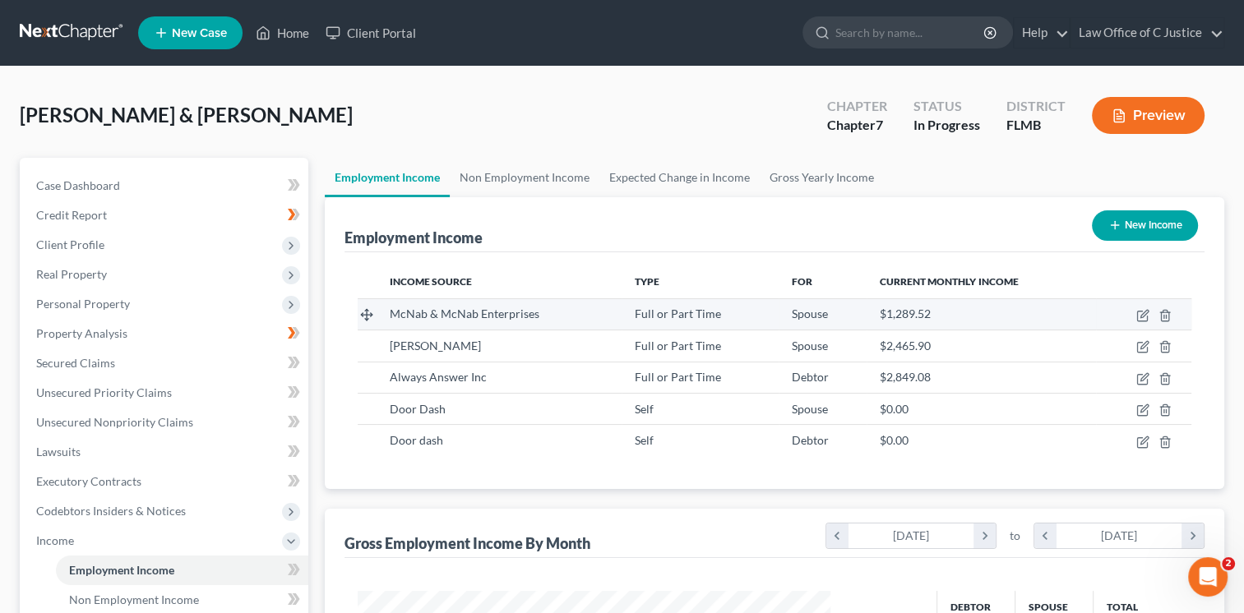
click at [1120, 311] on td at bounding box center [1143, 313] width 95 height 31
click at [1142, 314] on icon "button" at bounding box center [1143, 313] width 7 height 7
select select "0"
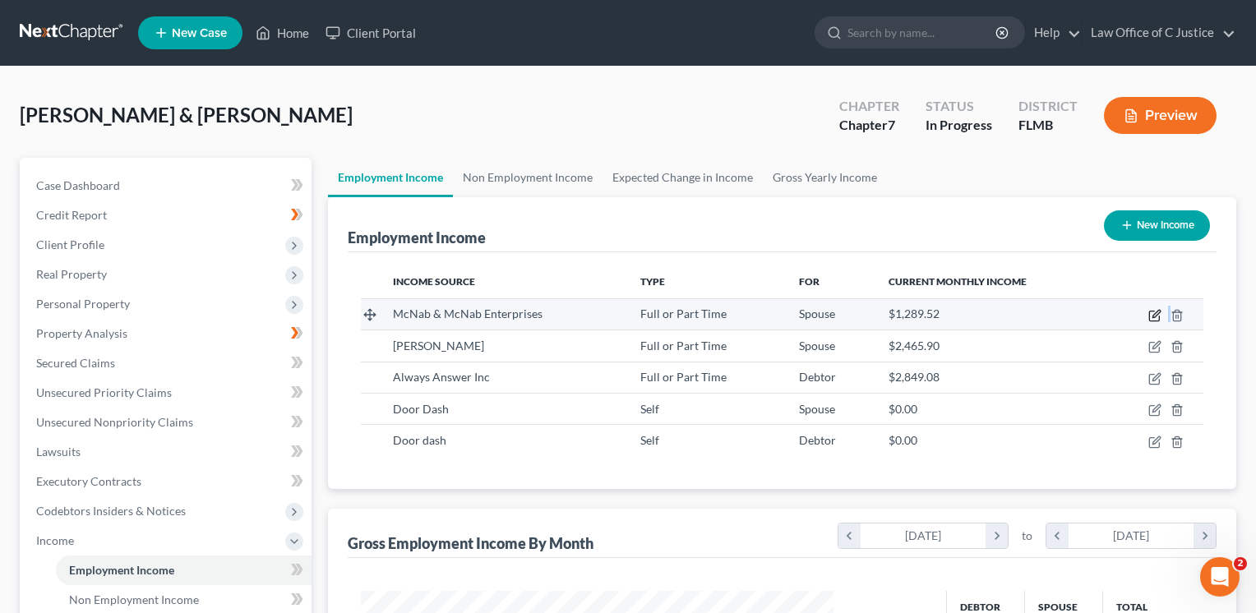
select select "9"
select select "1"
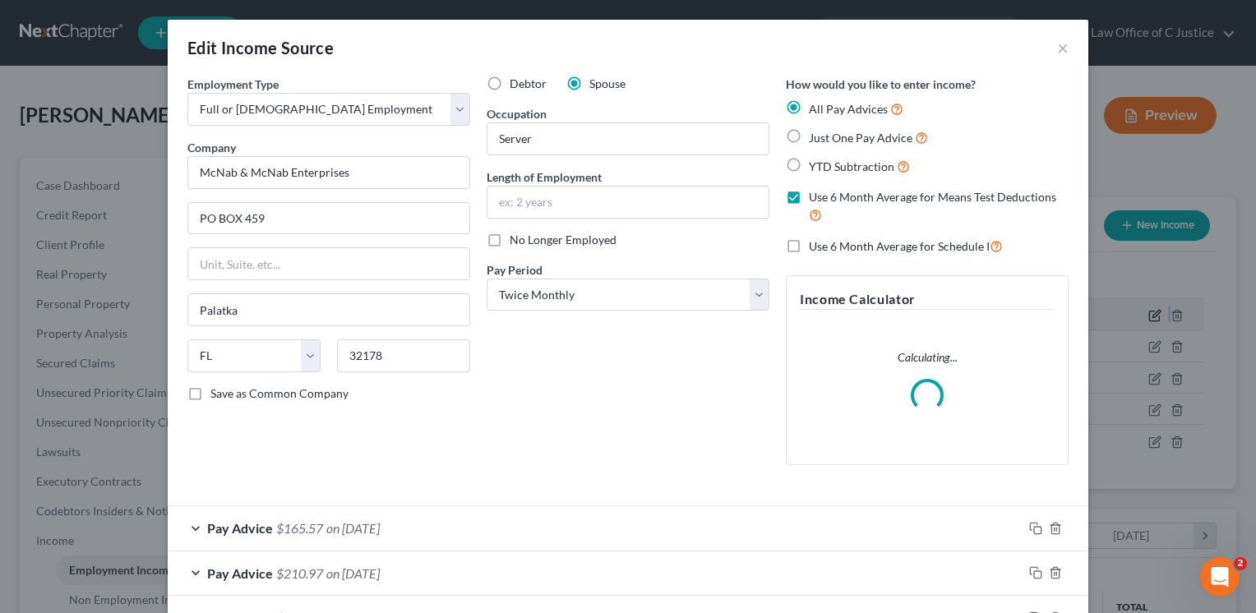
scroll to position [293, 510]
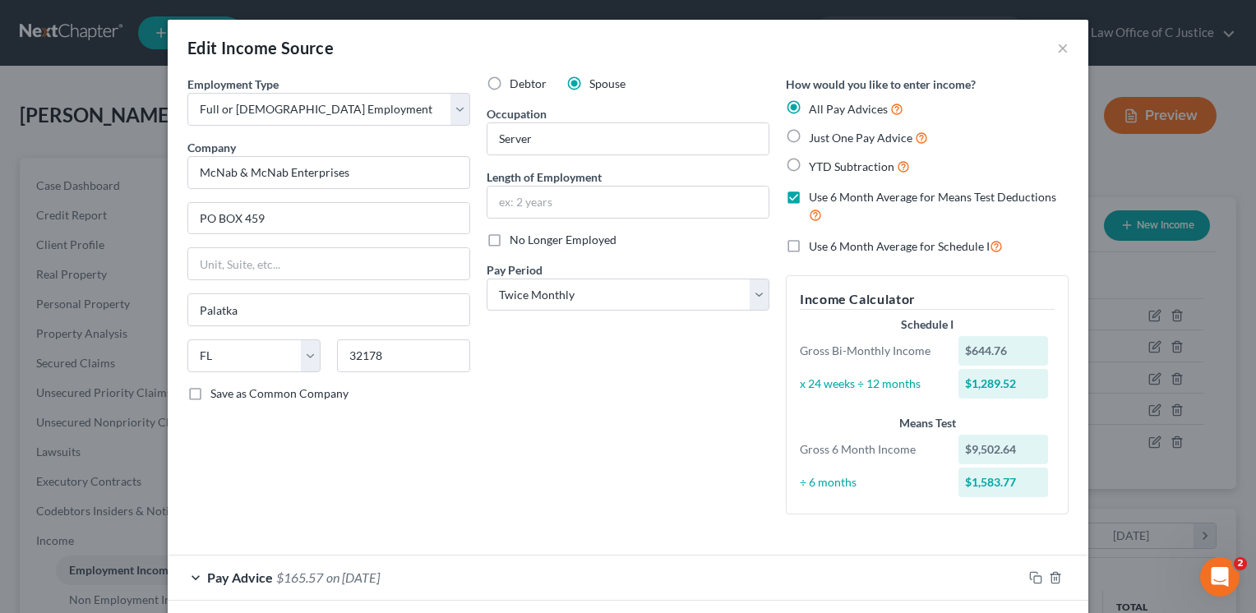
click at [809, 249] on label "Use 6 Month Average for Schedule I" at bounding box center [906, 246] width 194 height 19
click at [815, 247] on input "Use 6 Month Average for Schedule I" at bounding box center [820, 242] width 11 height 11
click at [809, 196] on label "Use 6 Month Average for Means Test Deductions" at bounding box center [939, 206] width 260 height 35
click at [809, 244] on label "Use 6 Month Average for Schedule I" at bounding box center [906, 246] width 194 height 19
click at [815, 244] on input "Use 6 Month Average for Schedule I" at bounding box center [820, 242] width 11 height 11
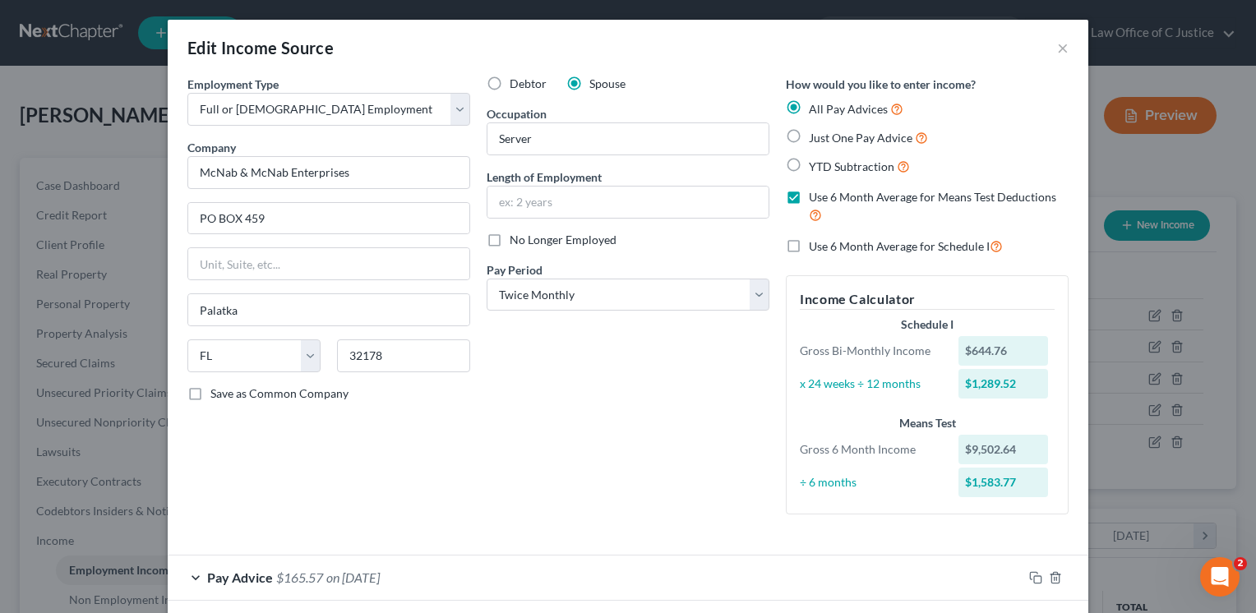
click at [809, 244] on label "Use 6 Month Average for Schedule I" at bounding box center [906, 246] width 194 height 19
click at [815, 244] on input "Use 6 Month Average for Schedule I" at bounding box center [820, 242] width 11 height 11
checkbox input "true"
click at [1019, 265] on div "How would you like to enter income? All Pay Advices Just One Pay Advice YTD Sub…" at bounding box center [927, 302] width 299 height 452
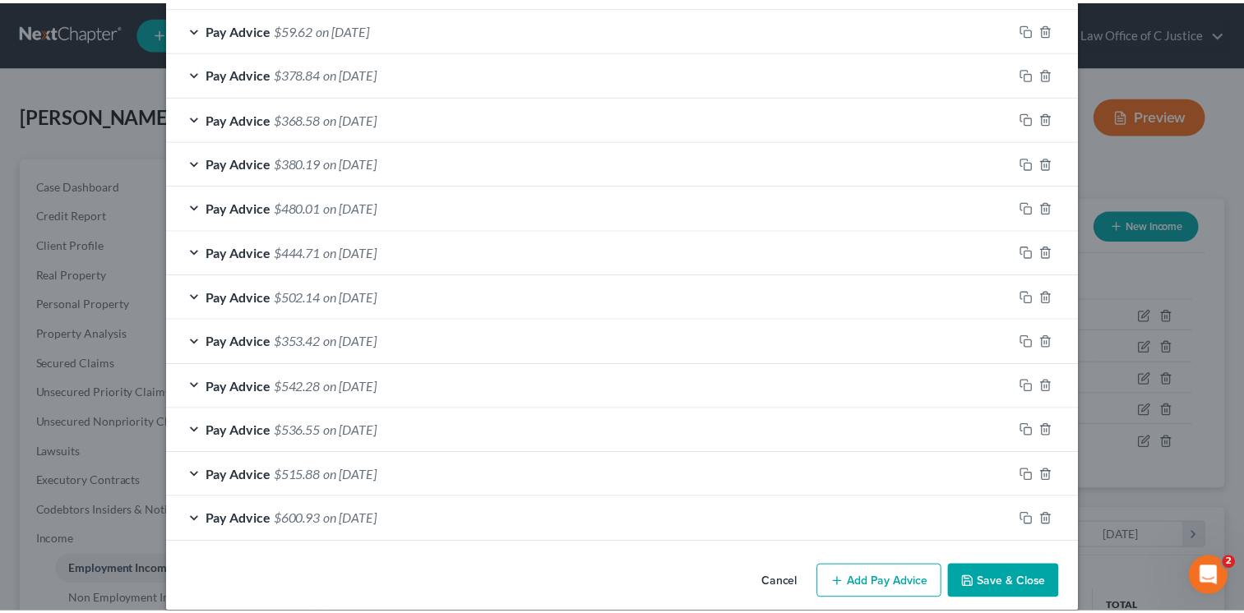
scroll to position [654, 0]
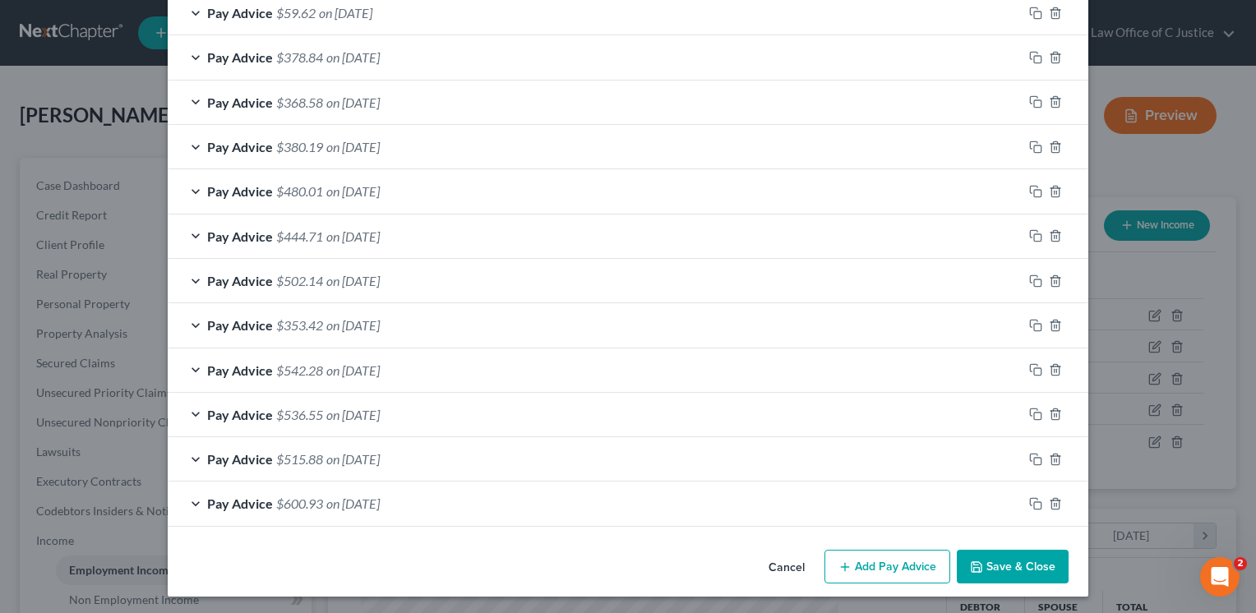
click at [1011, 569] on button "Save & Close" at bounding box center [1013, 567] width 112 height 35
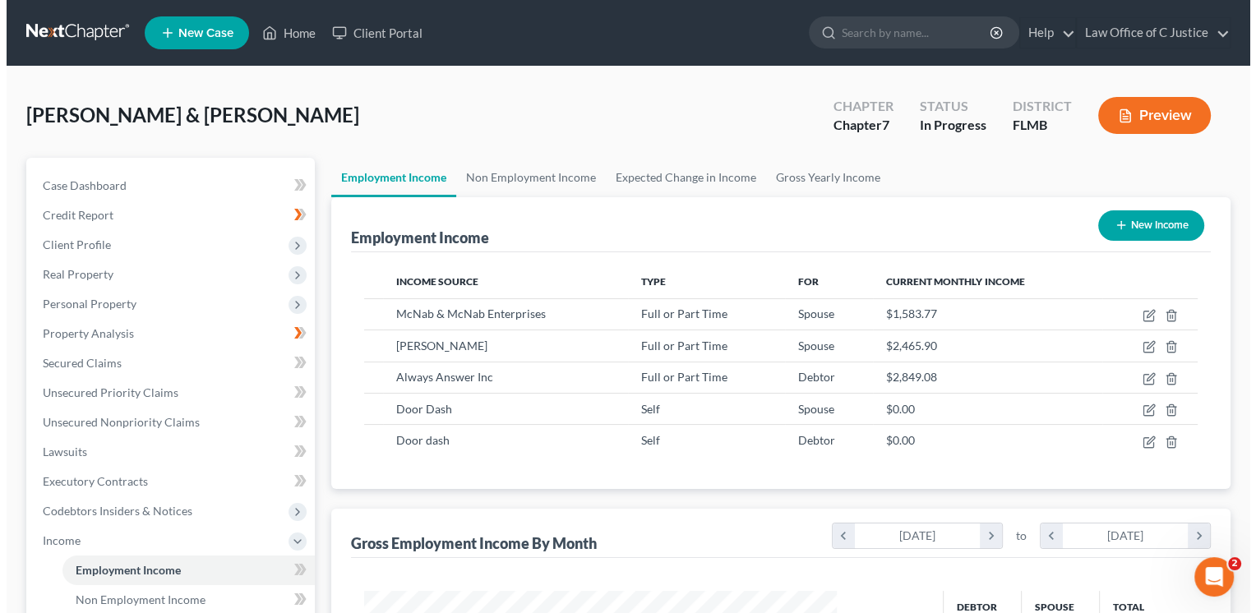
scroll to position [821780, 821568]
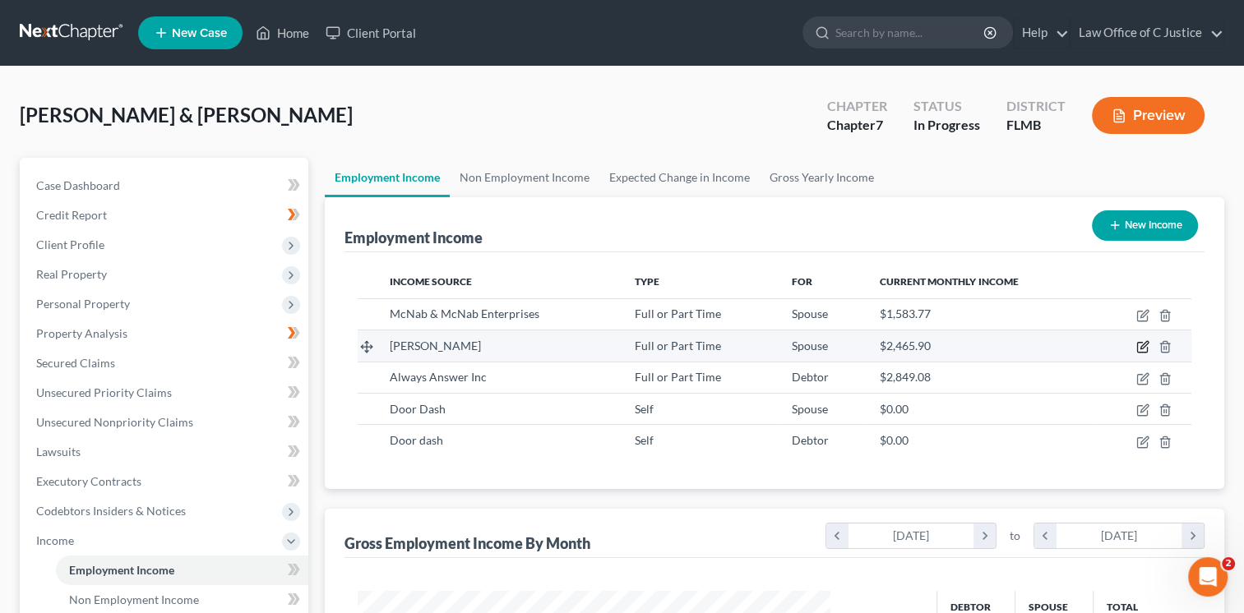
click at [1143, 349] on icon "button" at bounding box center [1142, 346] width 13 height 13
select select "0"
select select "9"
select select "1"
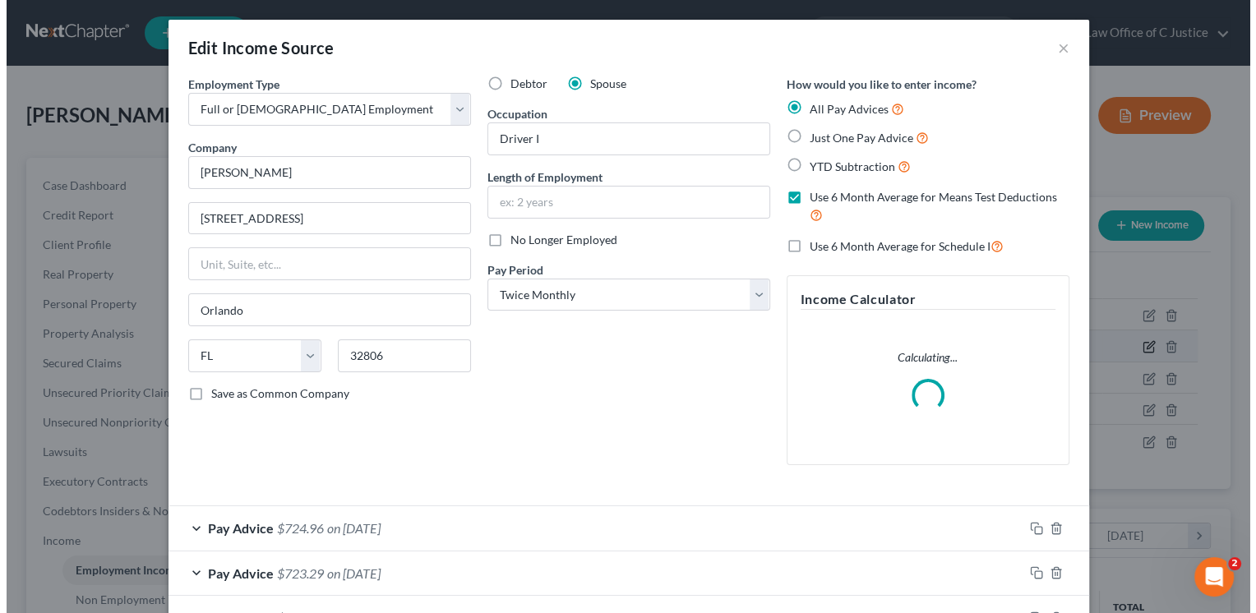
scroll to position [293, 510]
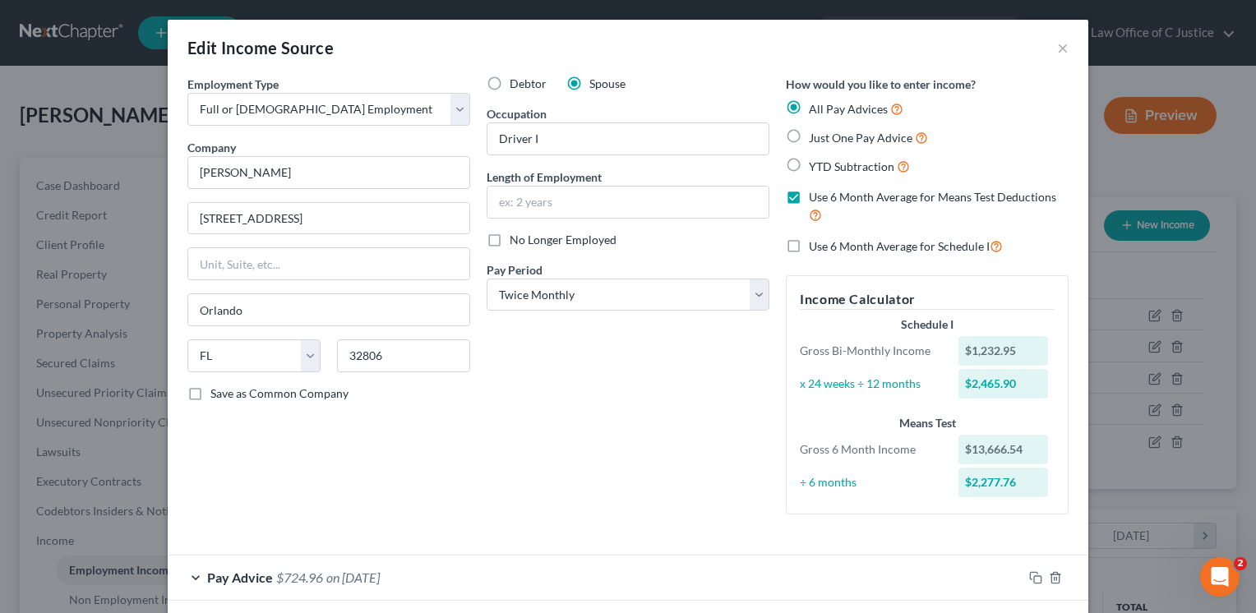
click at [809, 246] on label "Use 6 Month Average for Schedule I" at bounding box center [906, 246] width 194 height 19
click at [815, 246] on input "Use 6 Month Average for Schedule I" at bounding box center [820, 242] width 11 height 11
checkbox input "true"
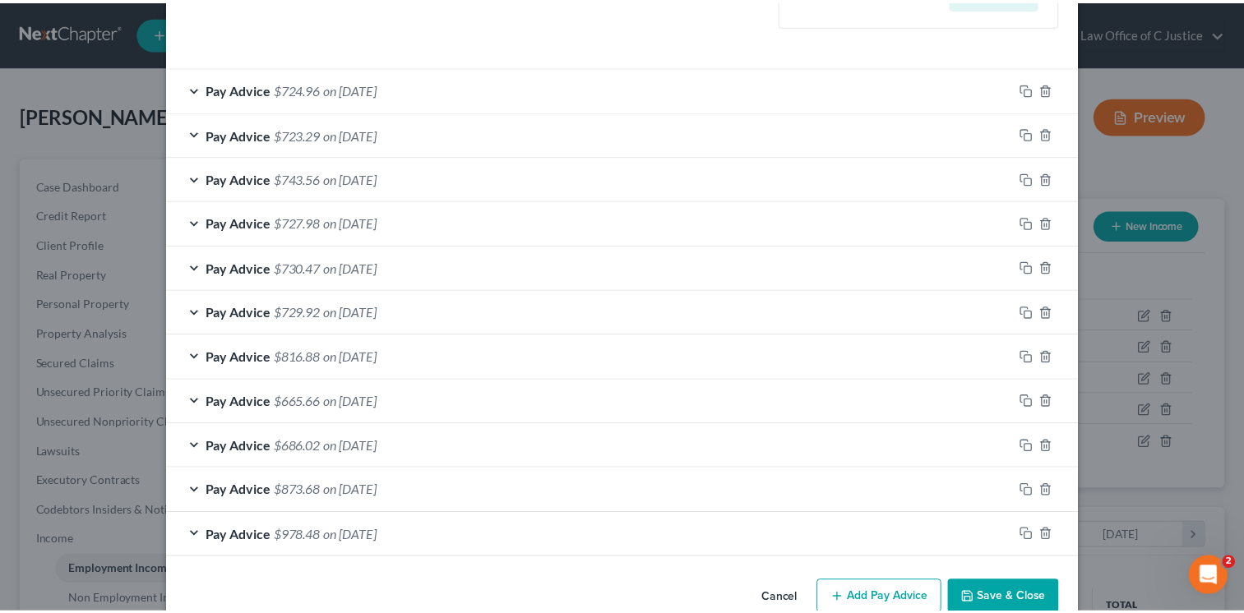
scroll to position [521, 0]
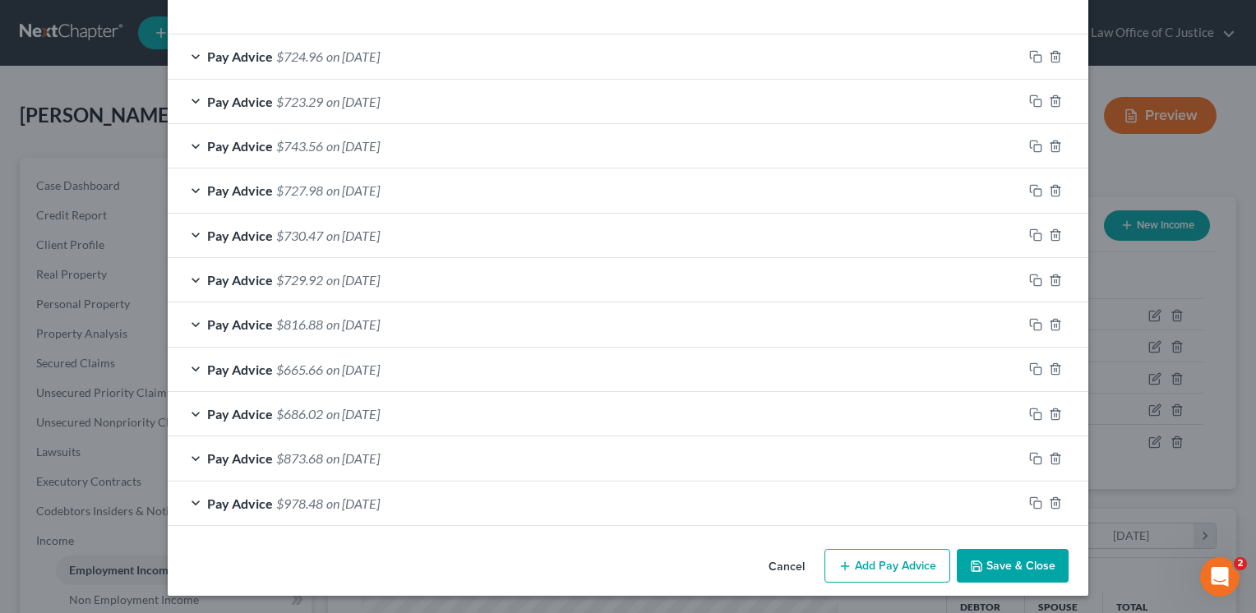
click at [996, 567] on button "Save & Close" at bounding box center [1013, 566] width 112 height 35
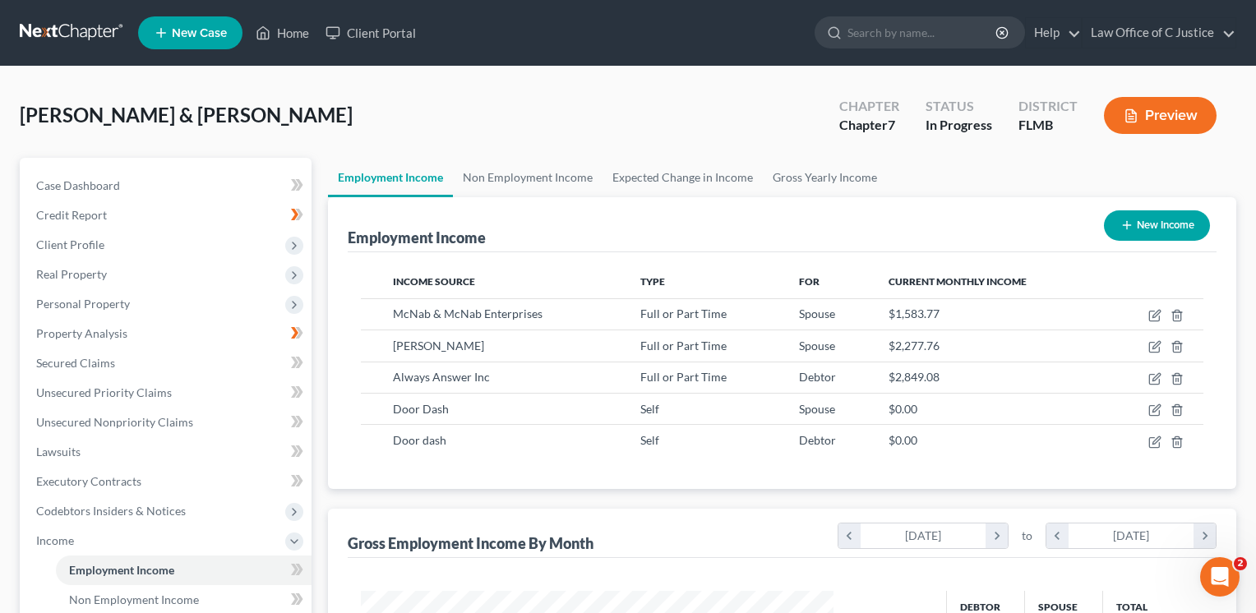
scroll to position [821780, 821568]
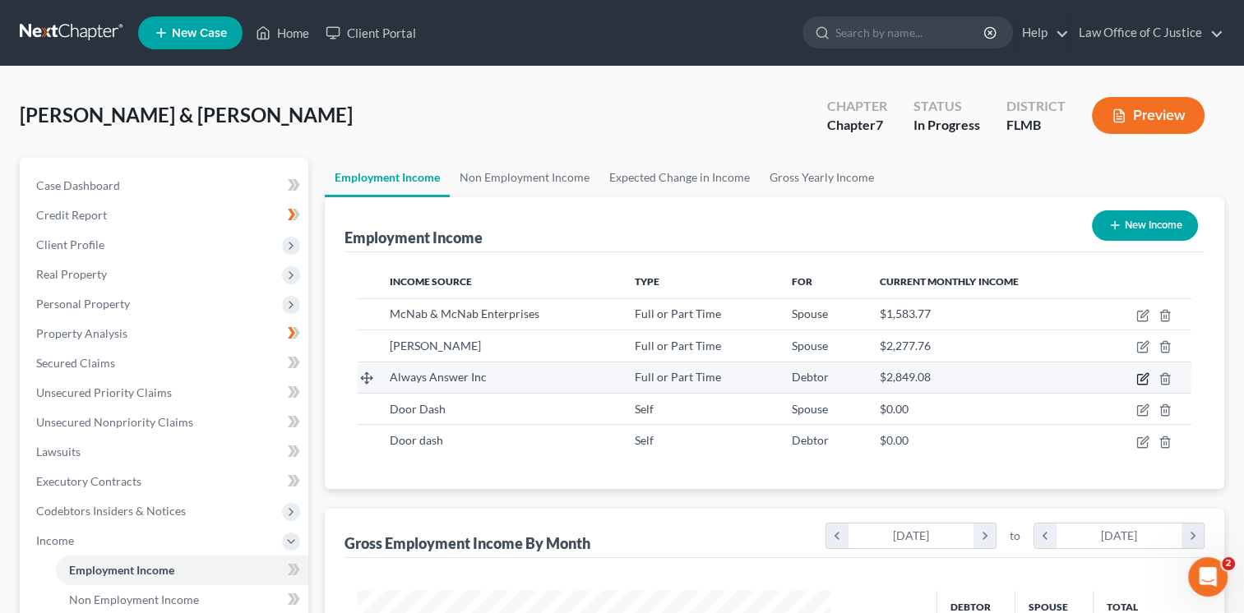
click at [1144, 380] on icon "button" at bounding box center [1142, 378] width 13 height 13
select select "0"
select select "45"
select select "1"
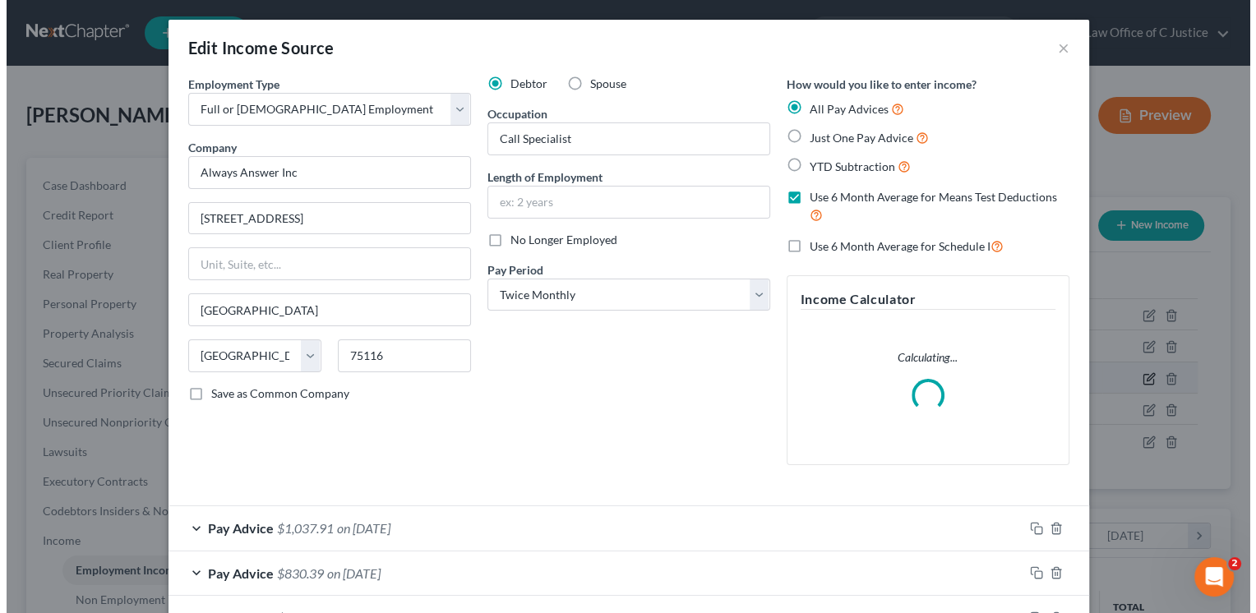
scroll to position [293, 510]
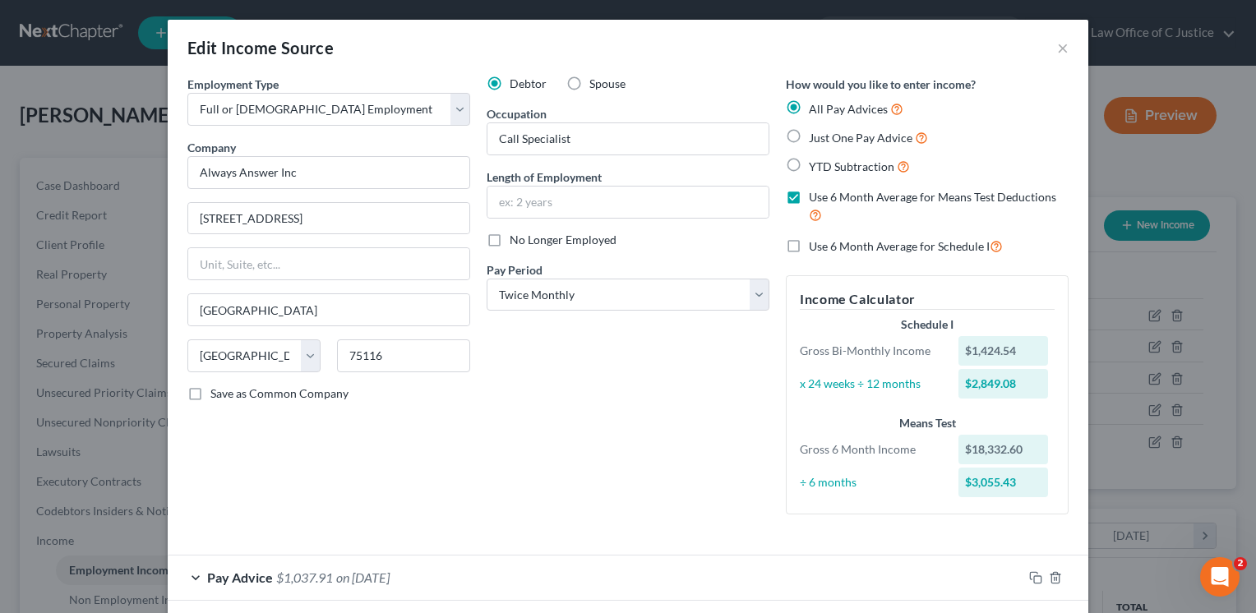
click at [809, 246] on label "Use 6 Month Average for Schedule I" at bounding box center [906, 246] width 194 height 19
click at [815, 246] on input "Use 6 Month Average for Schedule I" at bounding box center [820, 242] width 11 height 11
checkbox input "true"
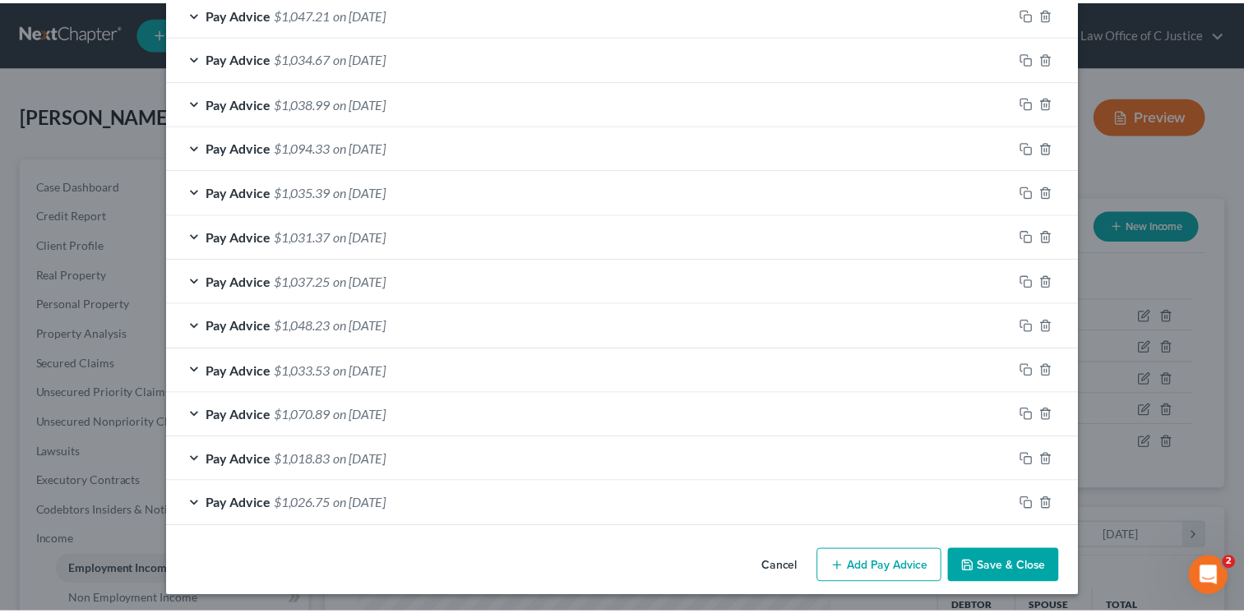
scroll to position [654, 0]
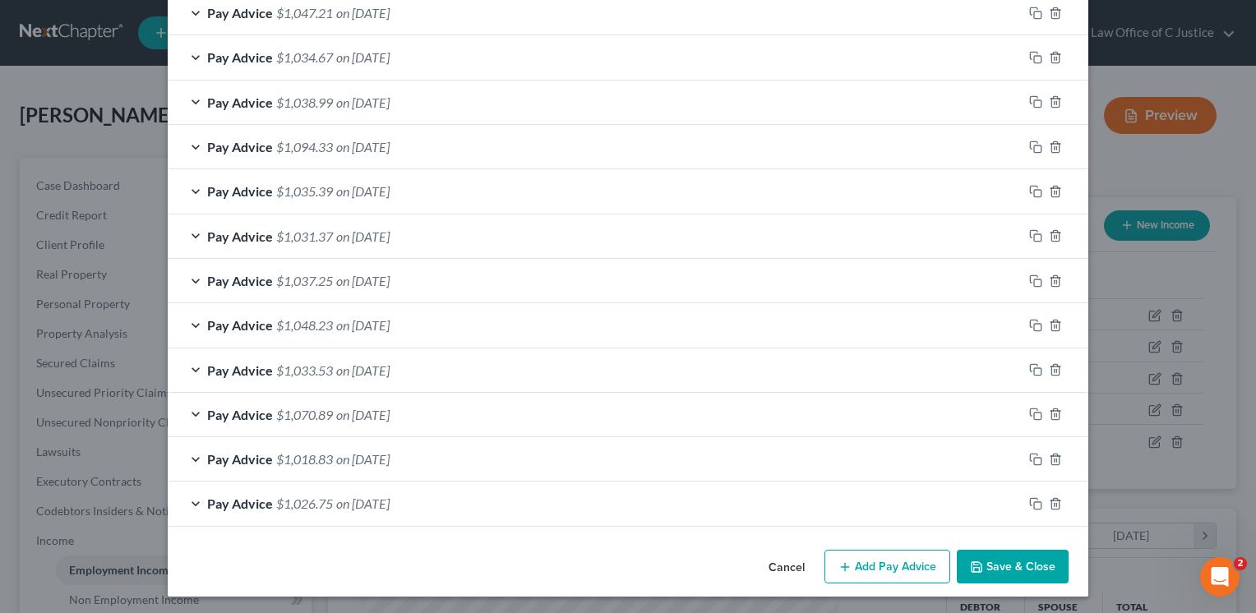
click at [1033, 569] on button "Save & Close" at bounding box center [1013, 567] width 112 height 35
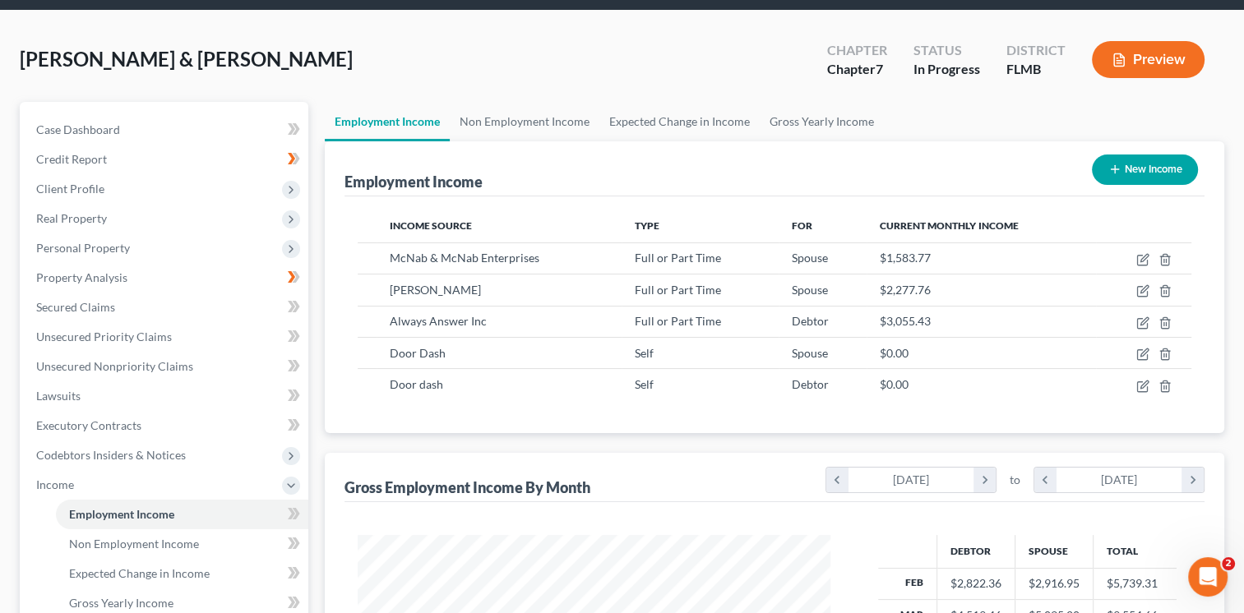
scroll to position [423, 0]
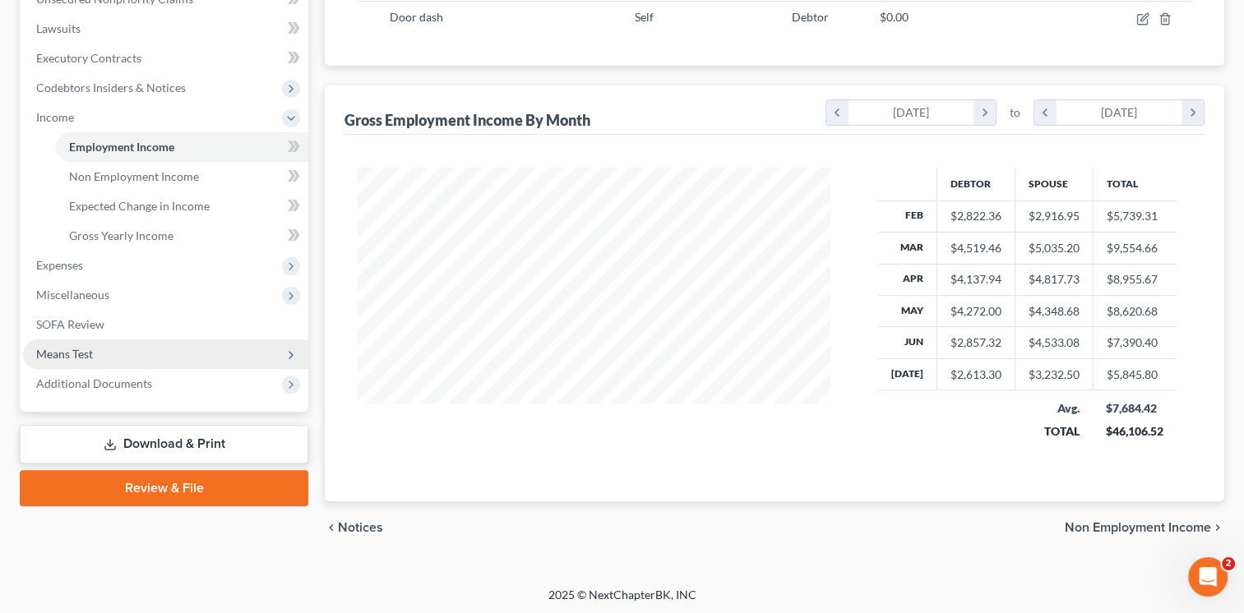
click at [214, 358] on span "Means Test" at bounding box center [165, 355] width 285 height 30
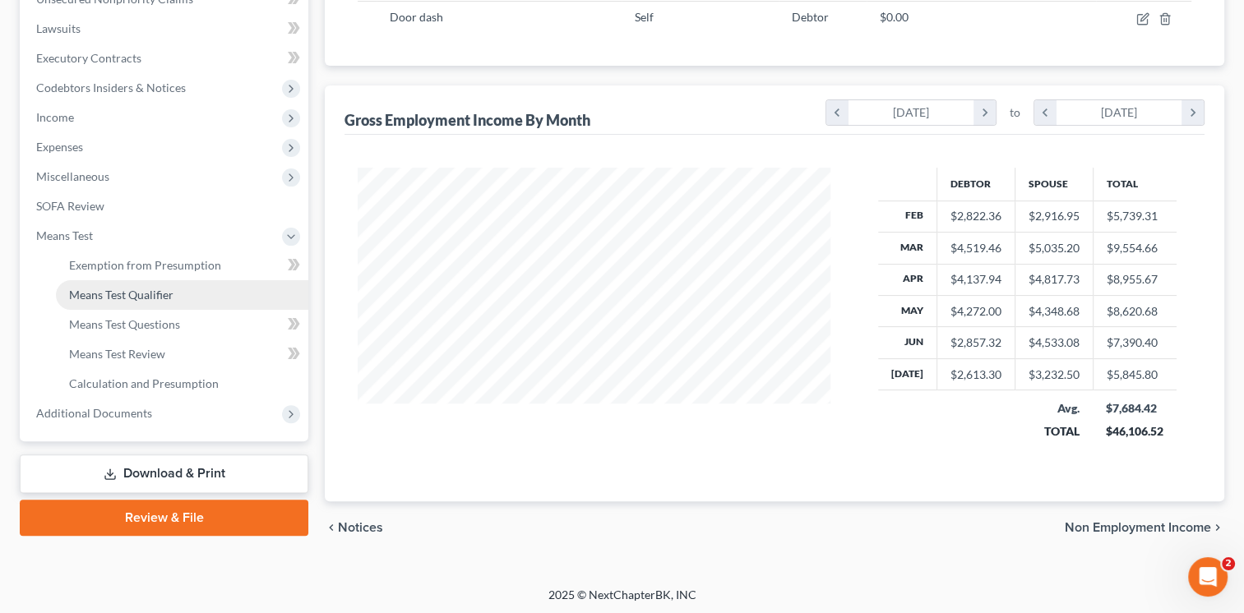
click at [241, 305] on link "Means Test Qualifier" at bounding box center [182, 295] width 252 height 30
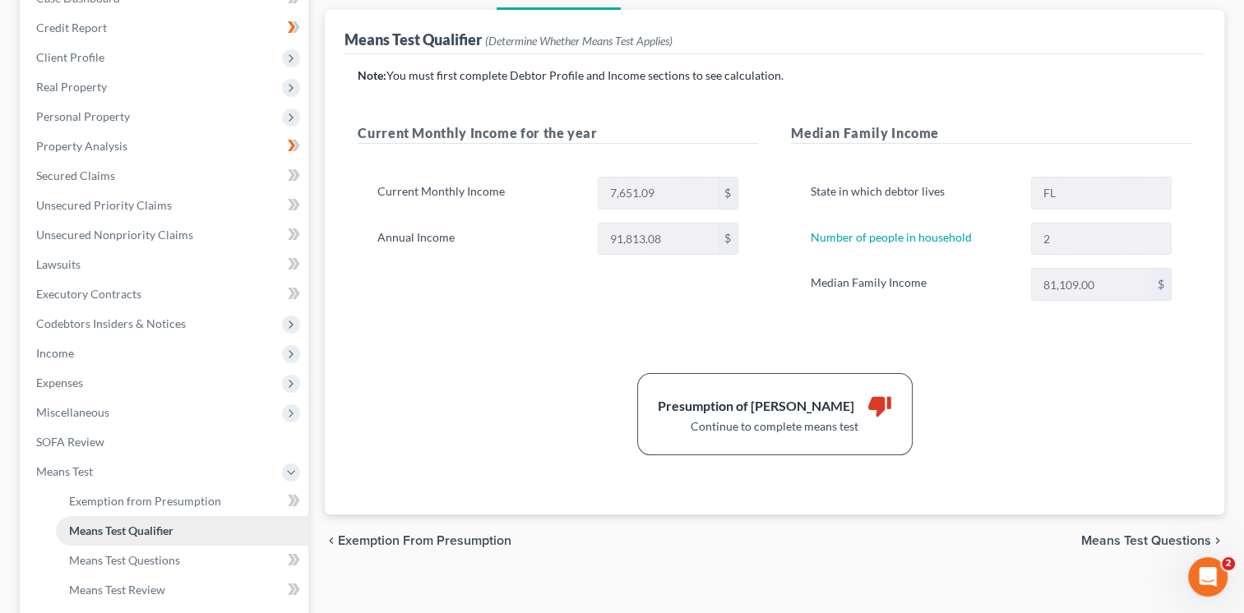
scroll to position [195, 0]
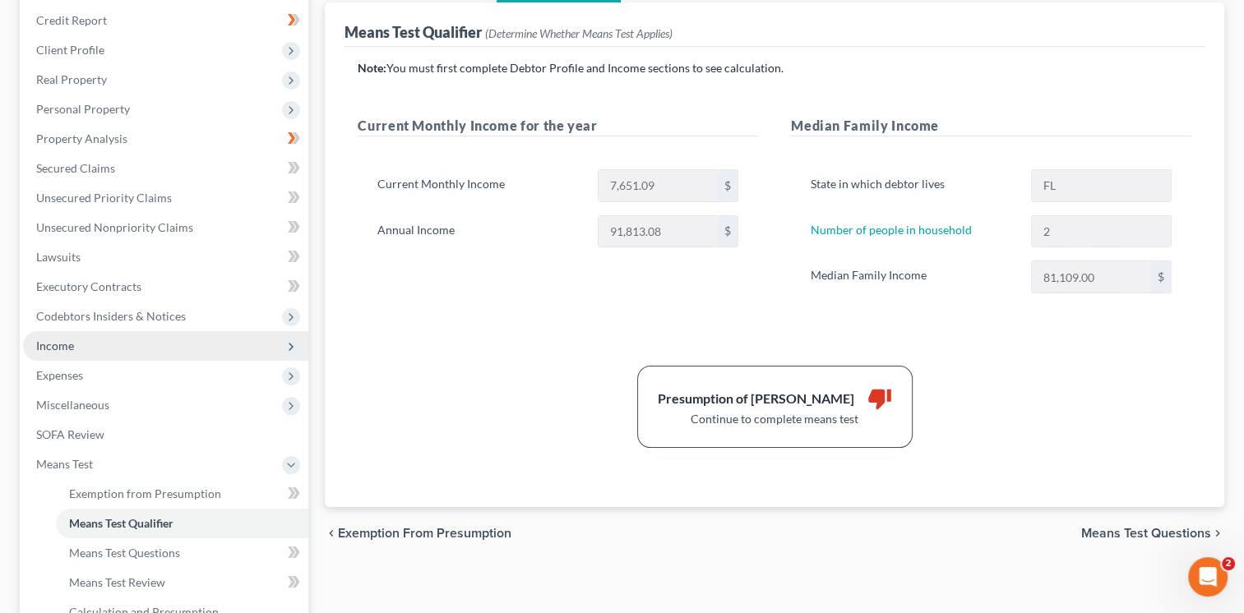
click at [199, 344] on span "Income" at bounding box center [165, 346] width 285 height 30
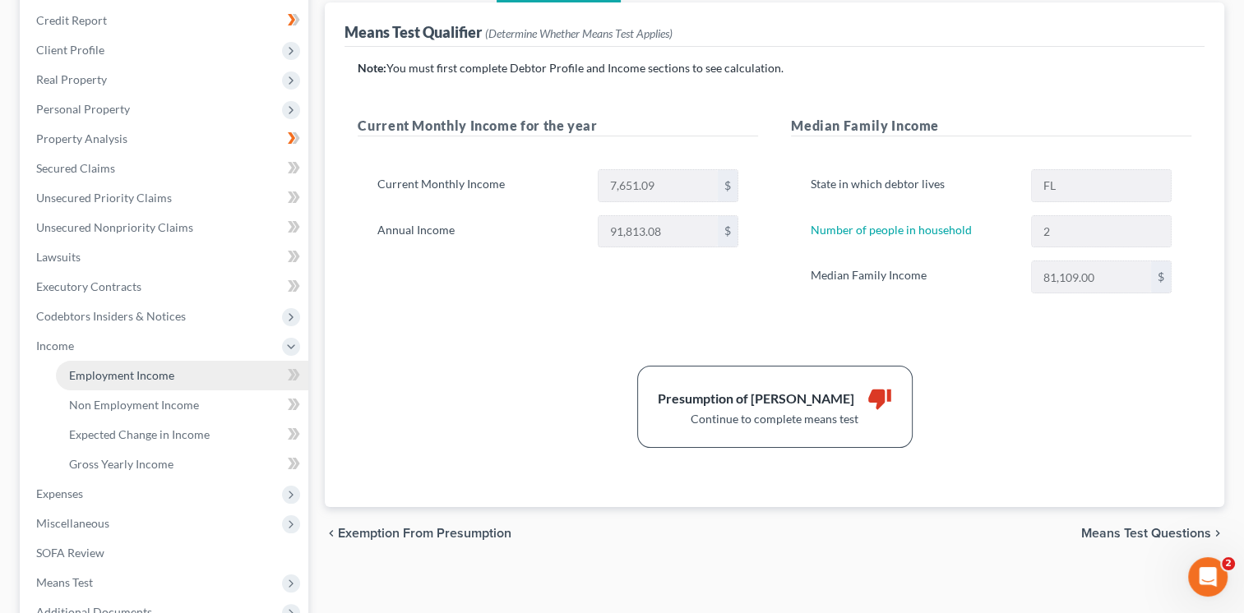
click at [209, 367] on link "Employment Income" at bounding box center [182, 376] width 252 height 30
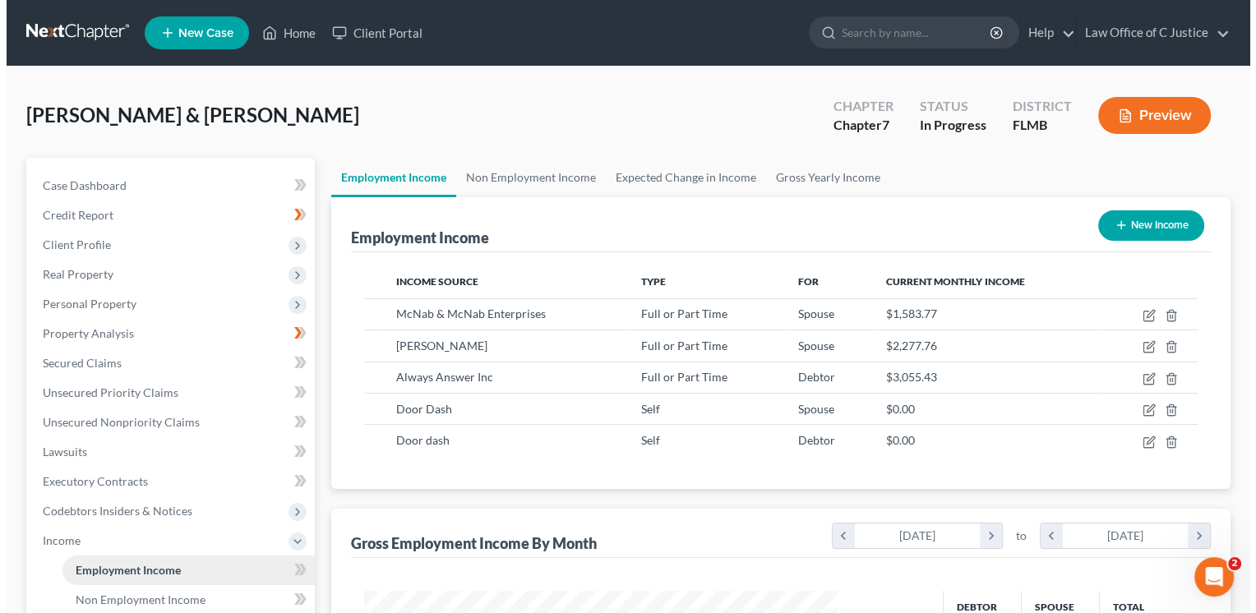
scroll to position [293, 506]
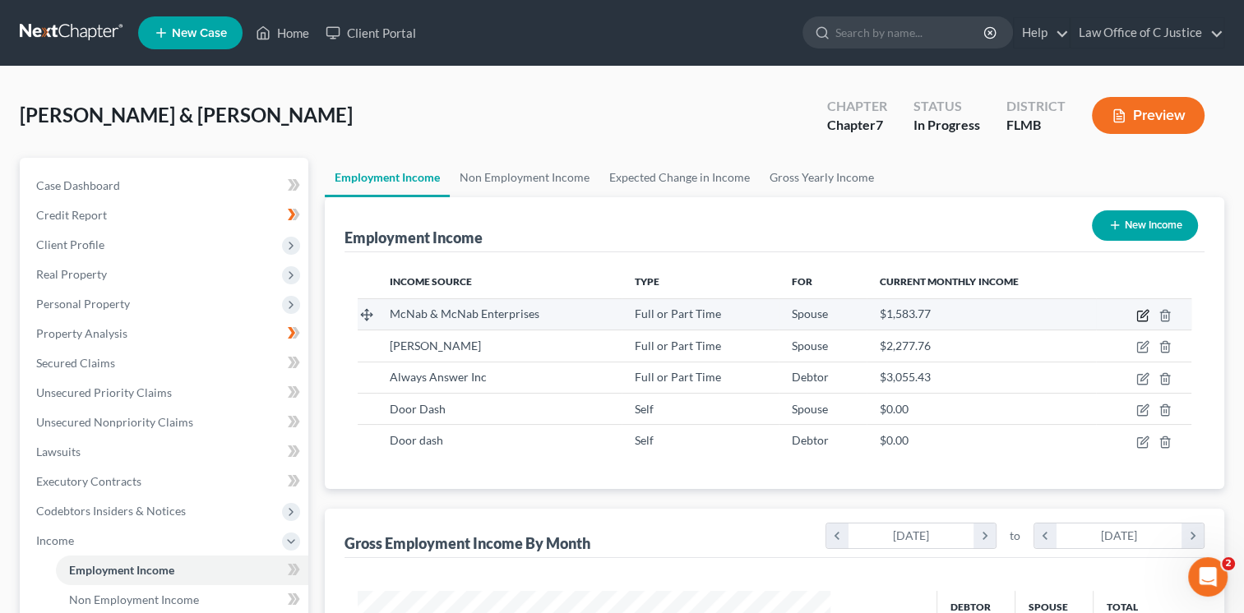
click at [1141, 314] on icon "button" at bounding box center [1143, 313] width 7 height 7
select select "0"
select select "9"
select select "1"
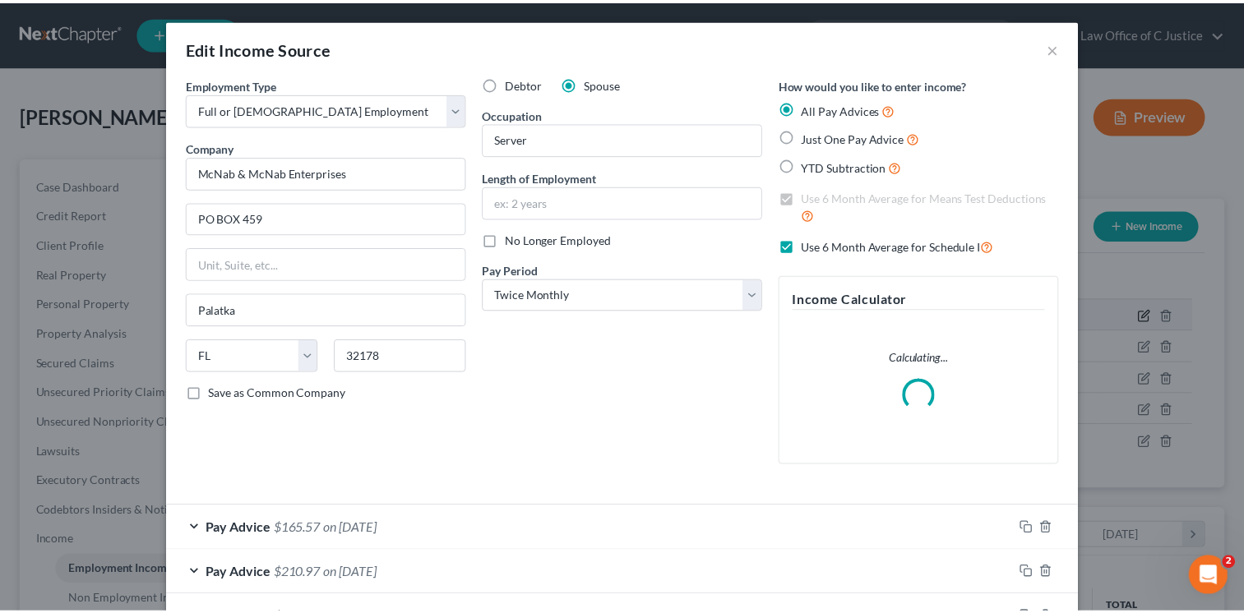
scroll to position [293, 510]
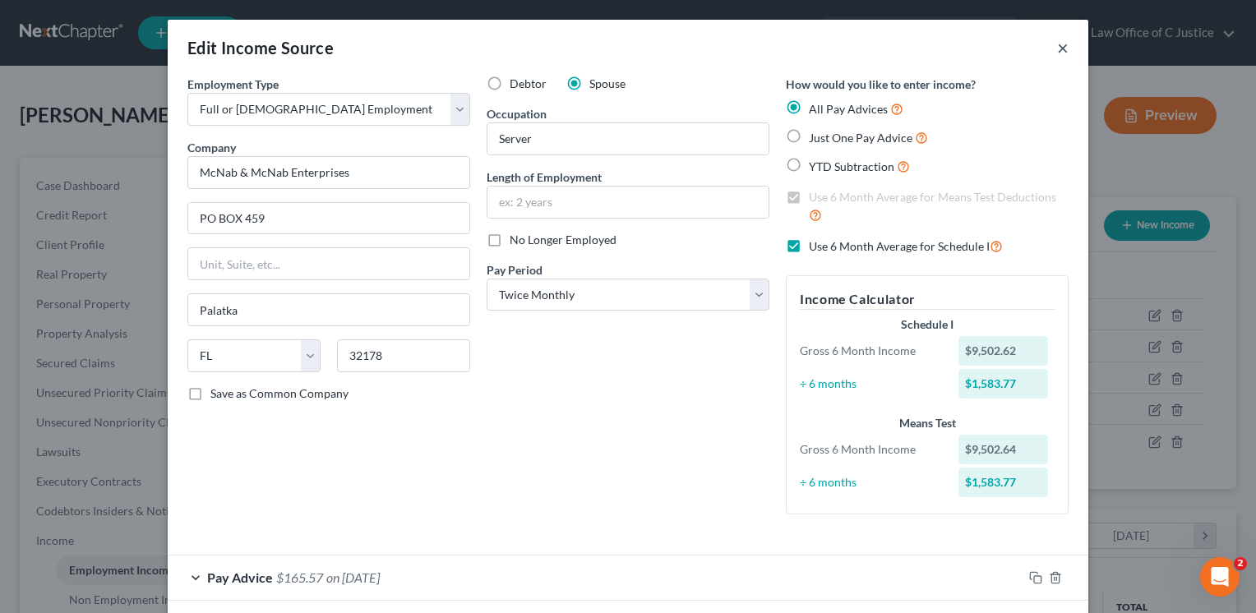
click at [1057, 40] on button "×" at bounding box center [1063, 48] width 12 height 20
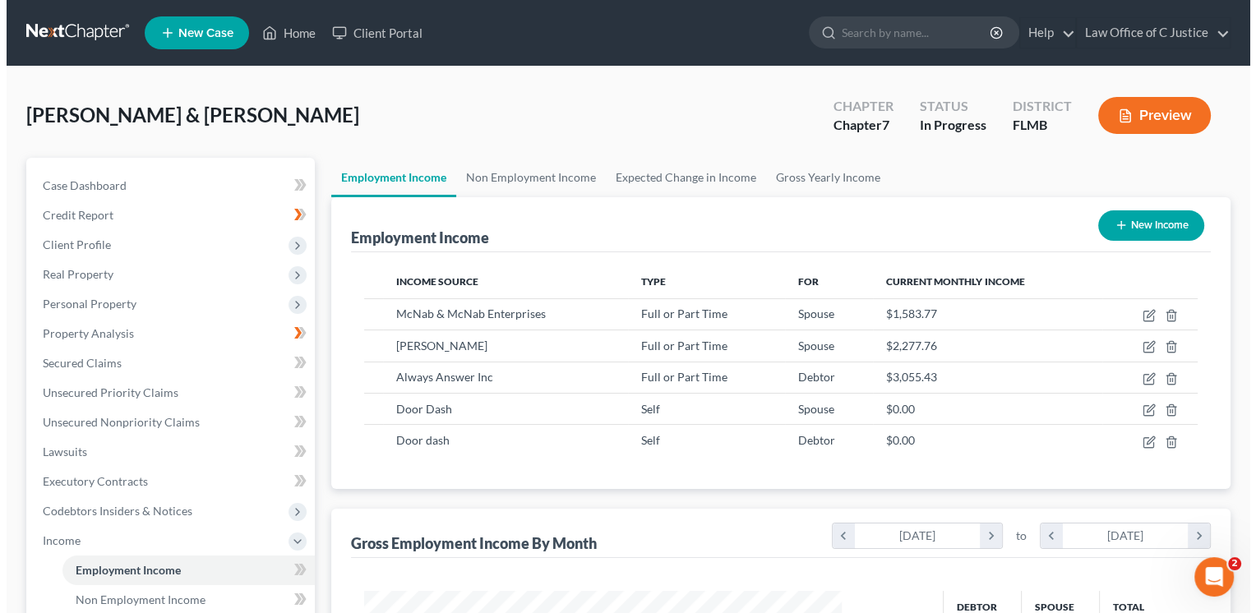
scroll to position [821780, 821568]
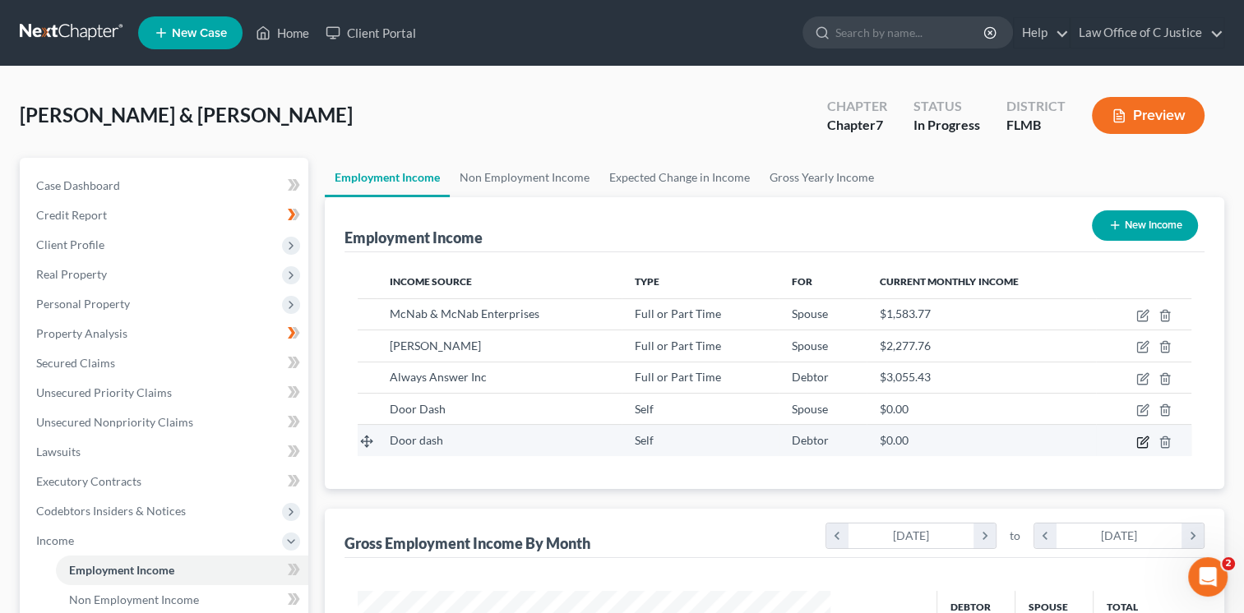
click at [1141, 439] on icon "button" at bounding box center [1142, 442] width 13 height 13
select select "1"
select select "0"
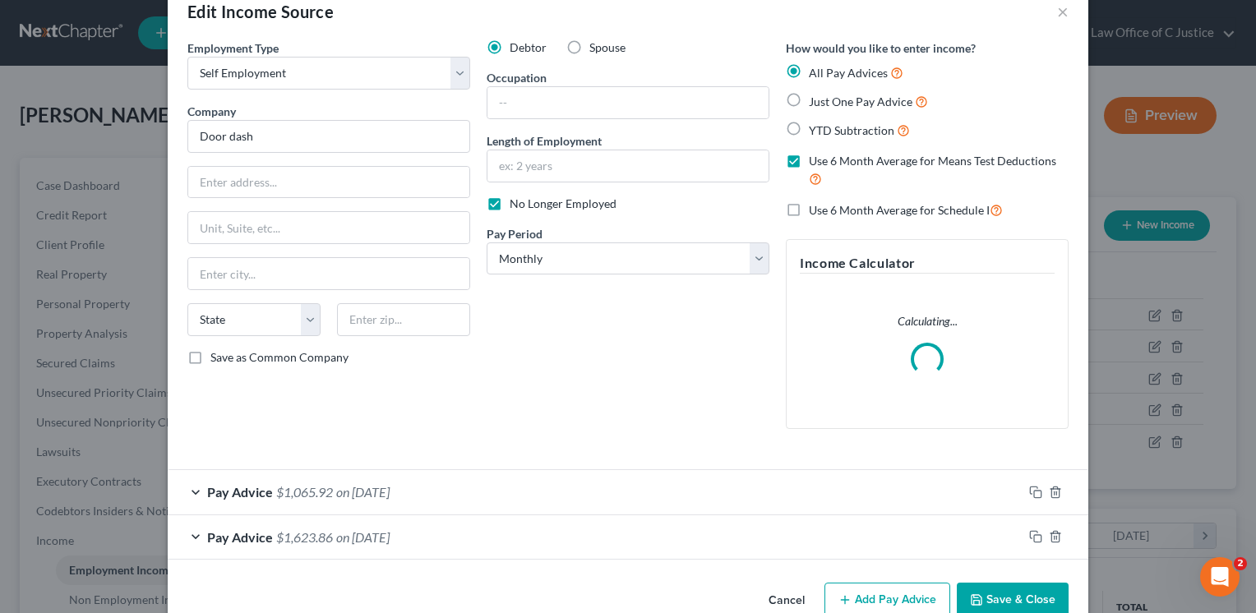
scroll to position [72, 0]
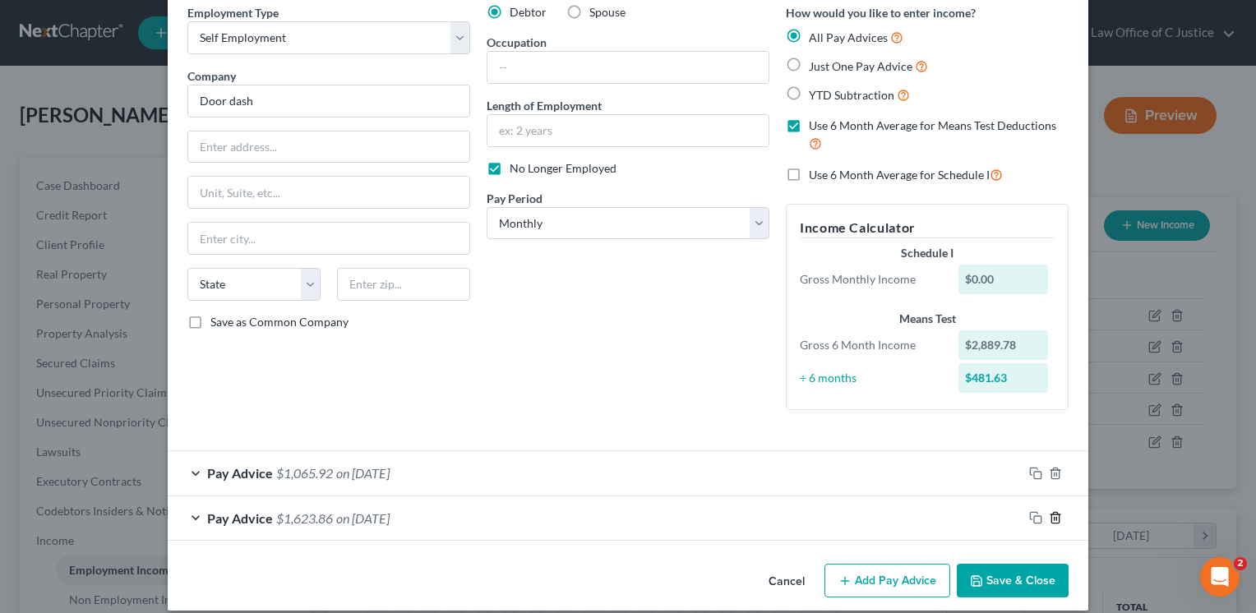
click at [1049, 520] on icon "button" at bounding box center [1055, 517] width 13 height 13
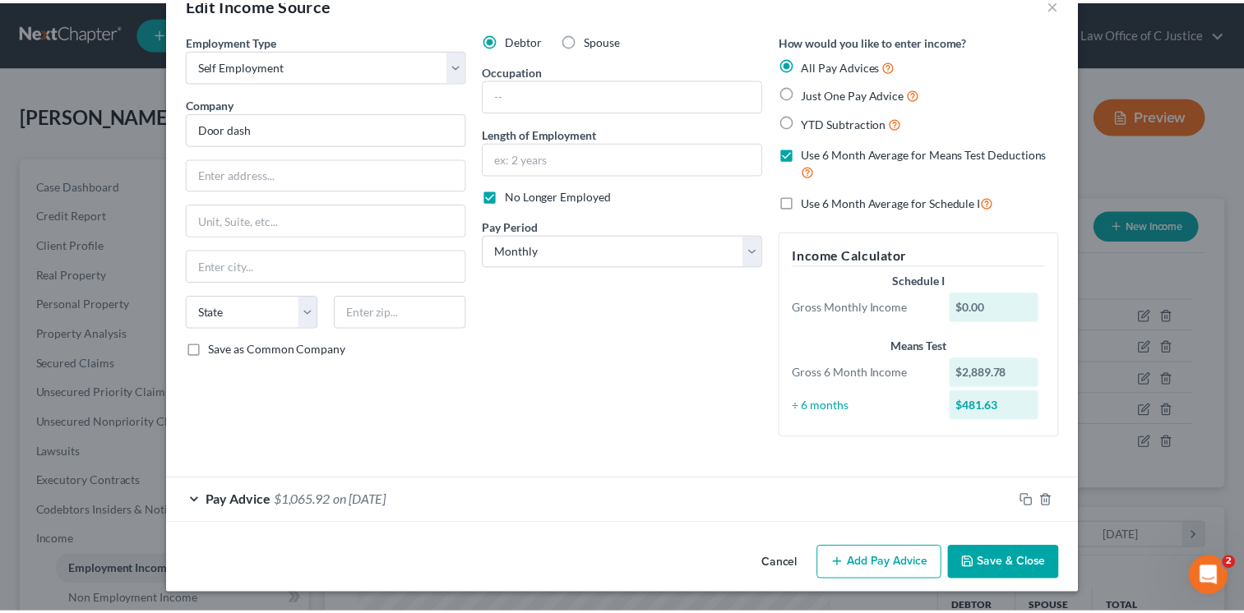
scroll to position [43, 0]
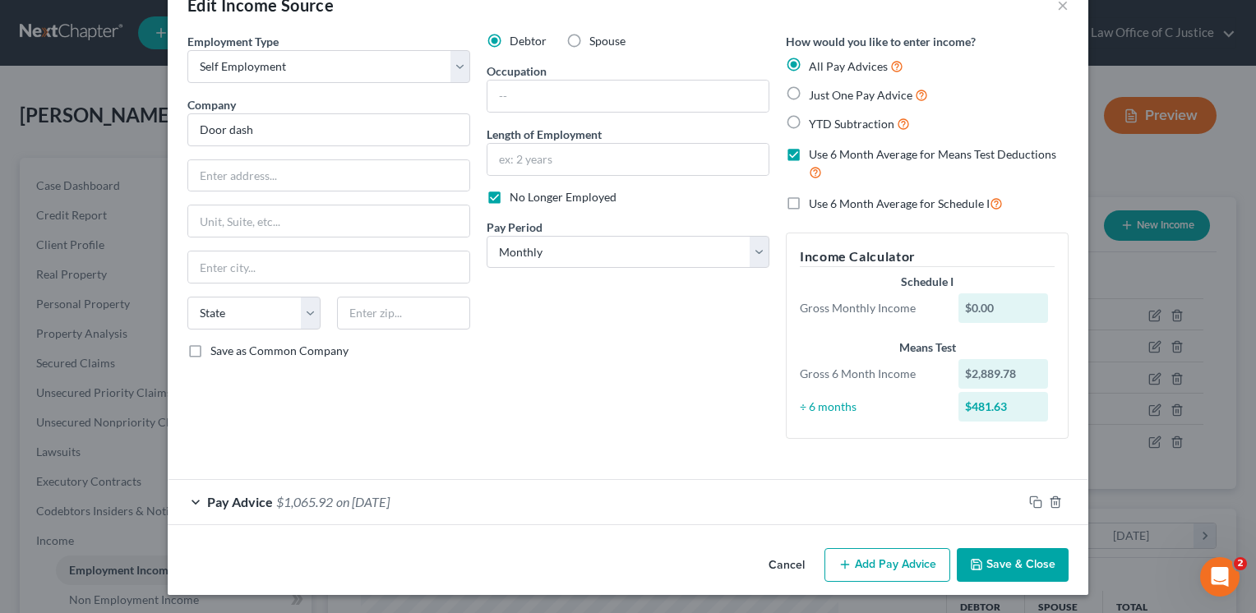
click at [1030, 571] on button "Save & Close" at bounding box center [1013, 565] width 112 height 35
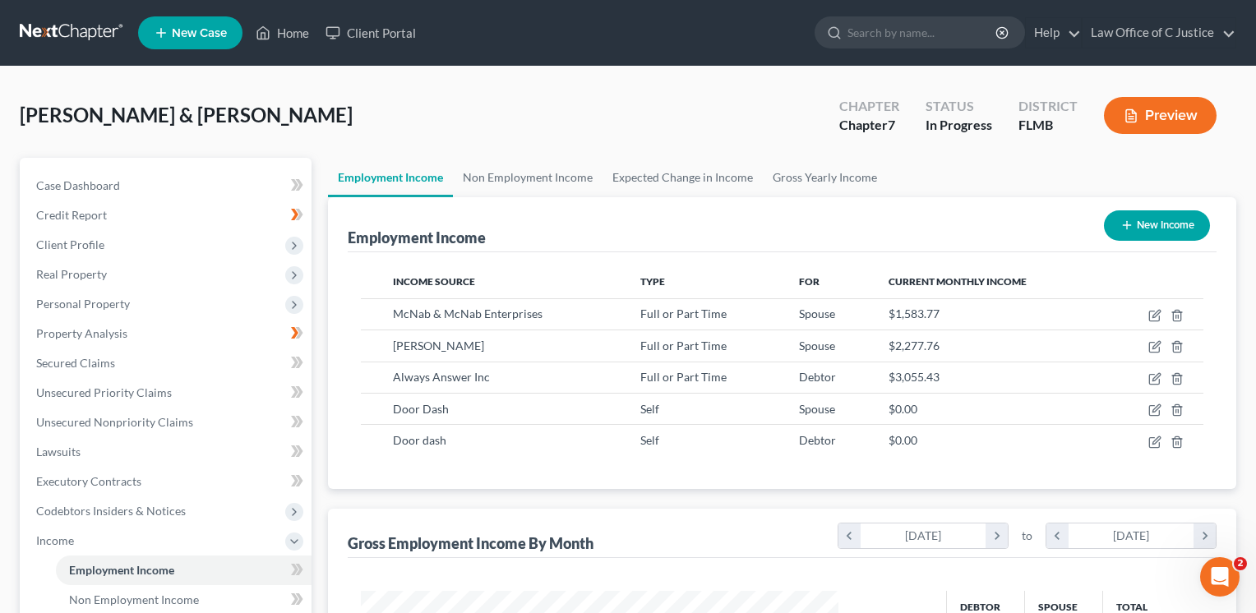
scroll to position [821780, 821568]
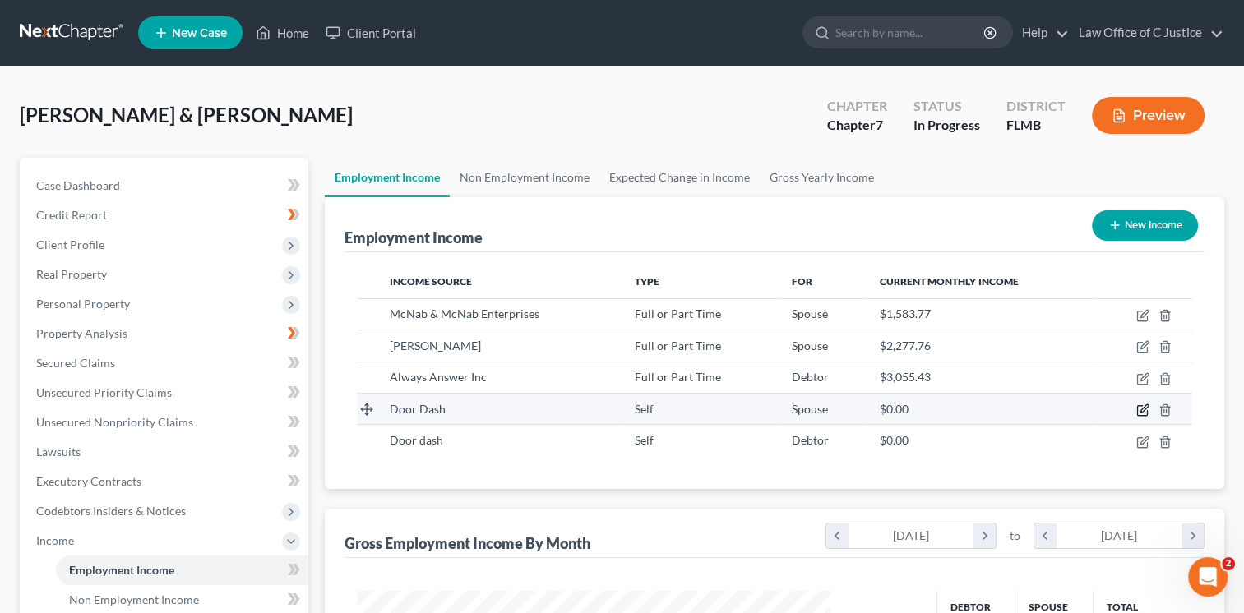
click at [1144, 414] on icon "button" at bounding box center [1142, 410] width 13 height 13
select select "1"
select select "0"
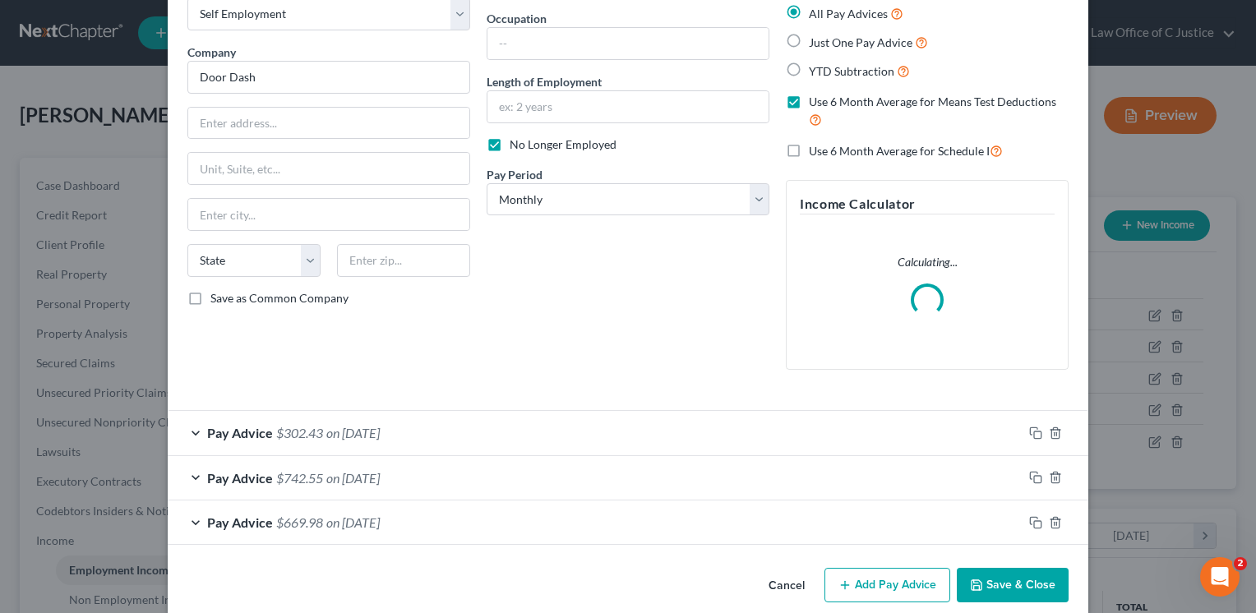
scroll to position [99, 0]
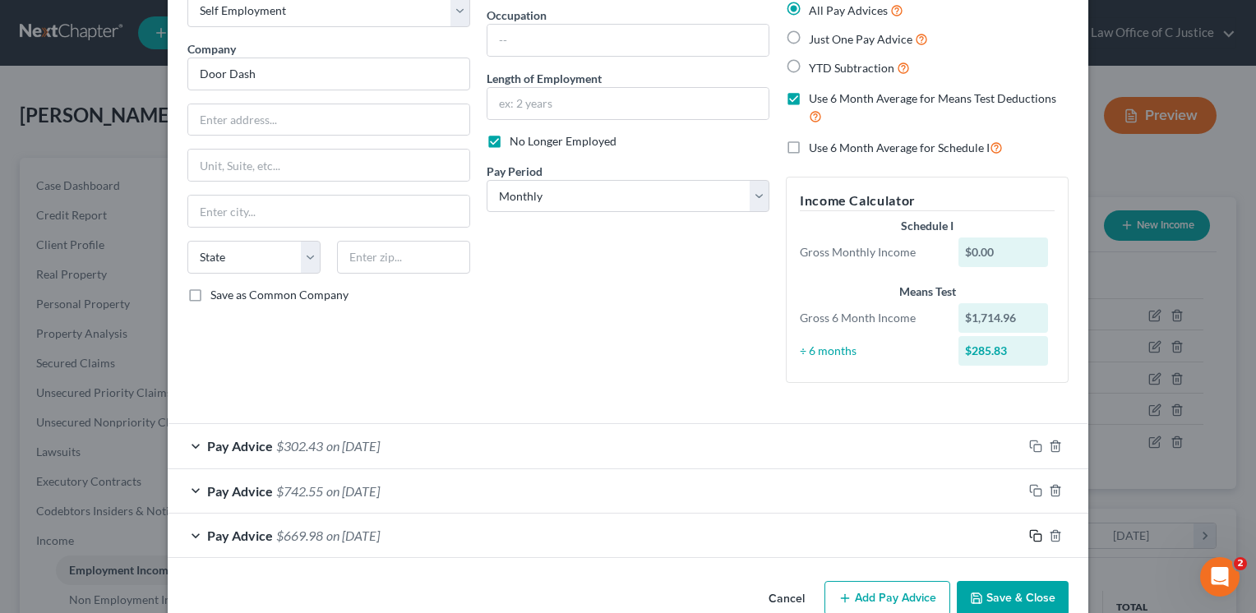
click at [1034, 535] on rect "button" at bounding box center [1037, 537] width 7 height 7
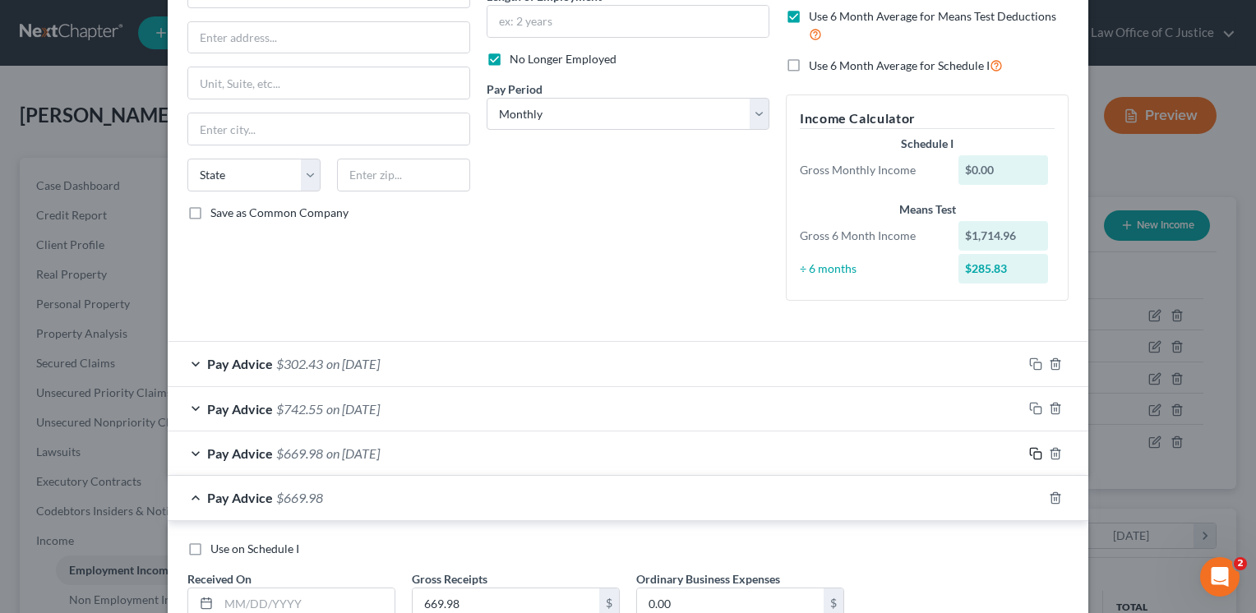
scroll to position [230, 0]
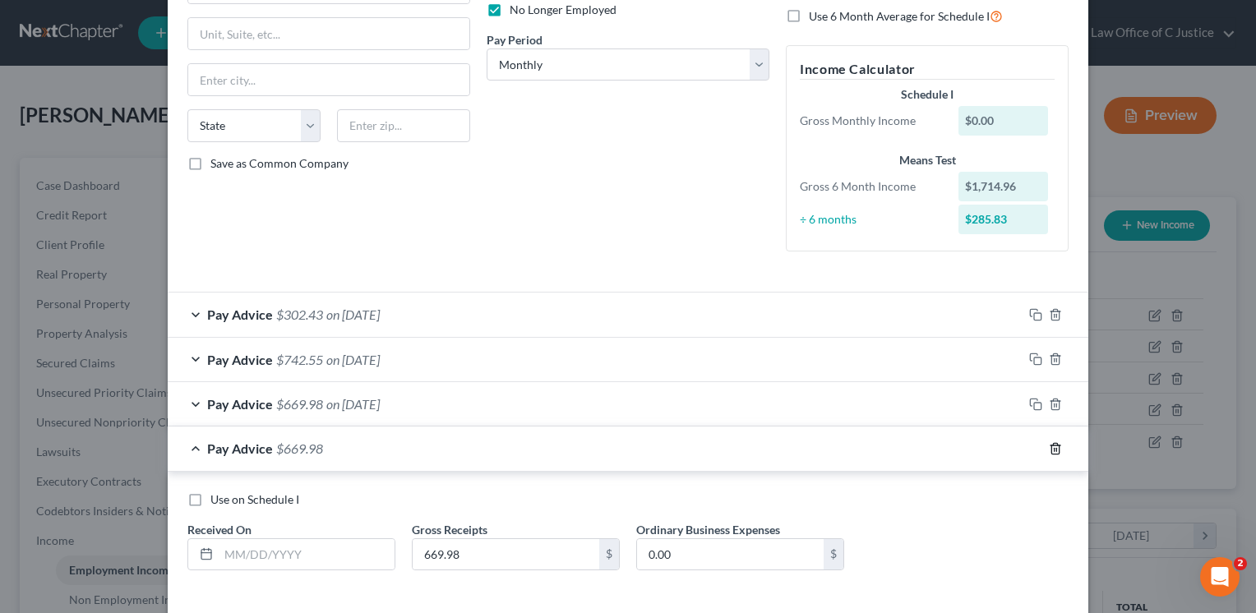
click at [1049, 450] on icon "button" at bounding box center [1055, 448] width 13 height 13
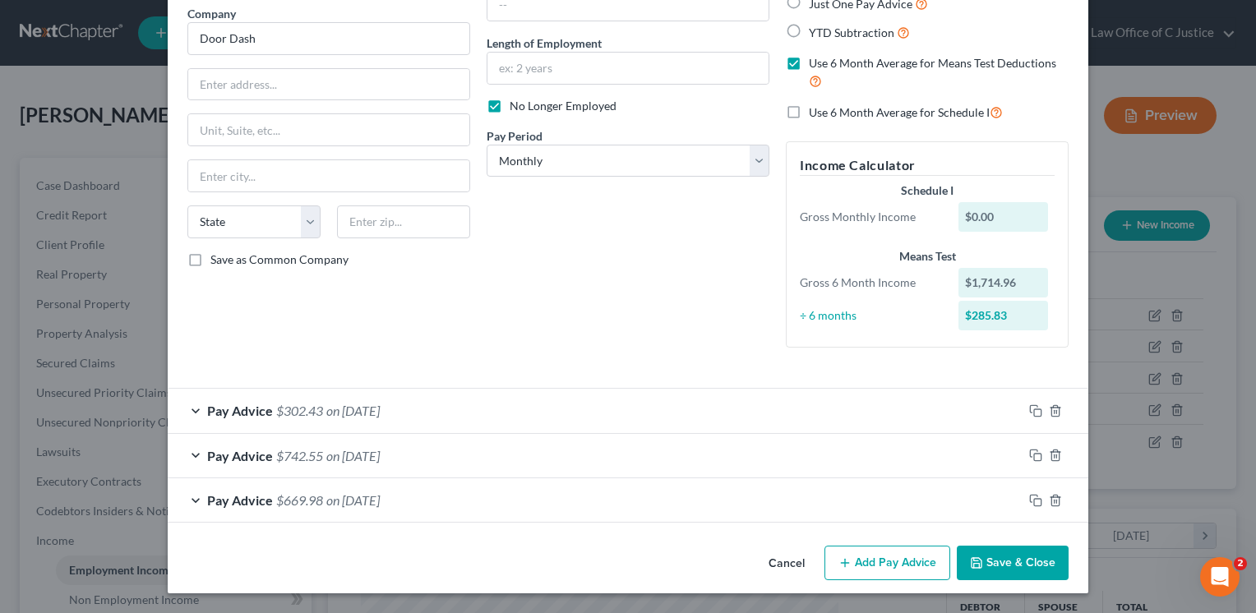
scroll to position [132, 0]
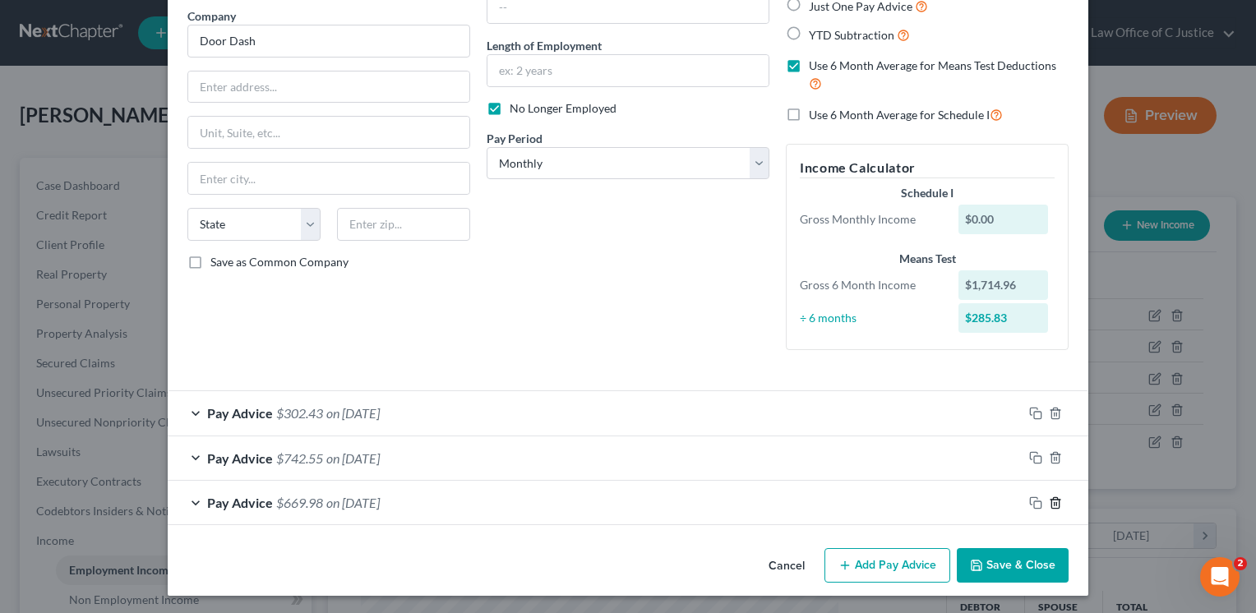
click at [1051, 504] on icon "button" at bounding box center [1055, 503] width 13 height 13
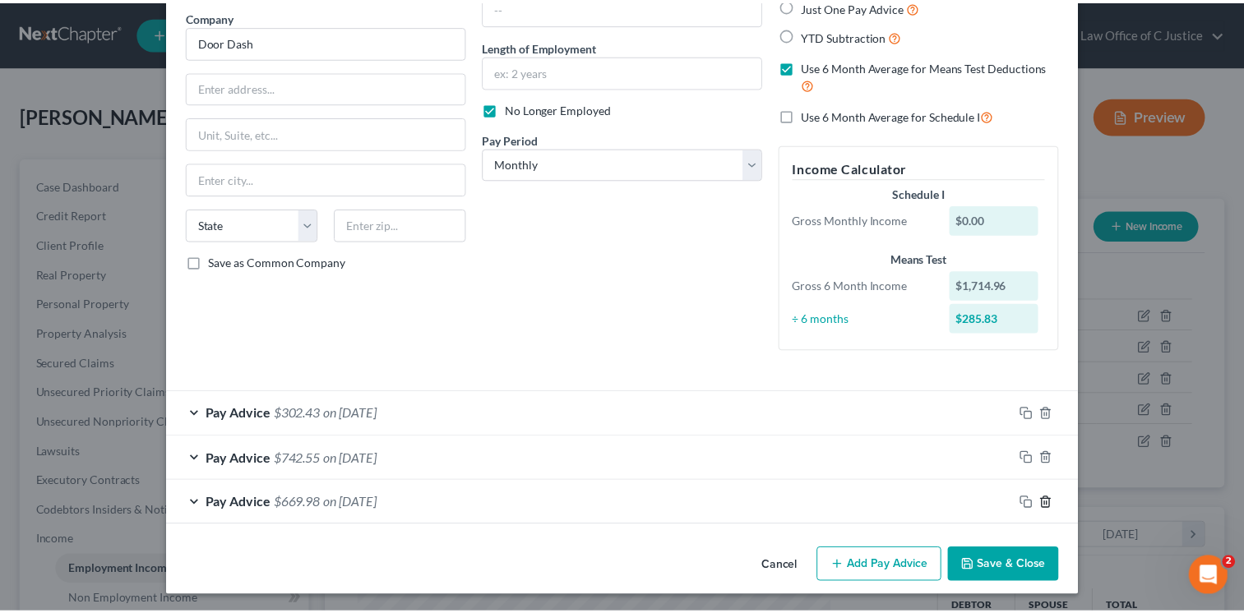
scroll to position [88, 0]
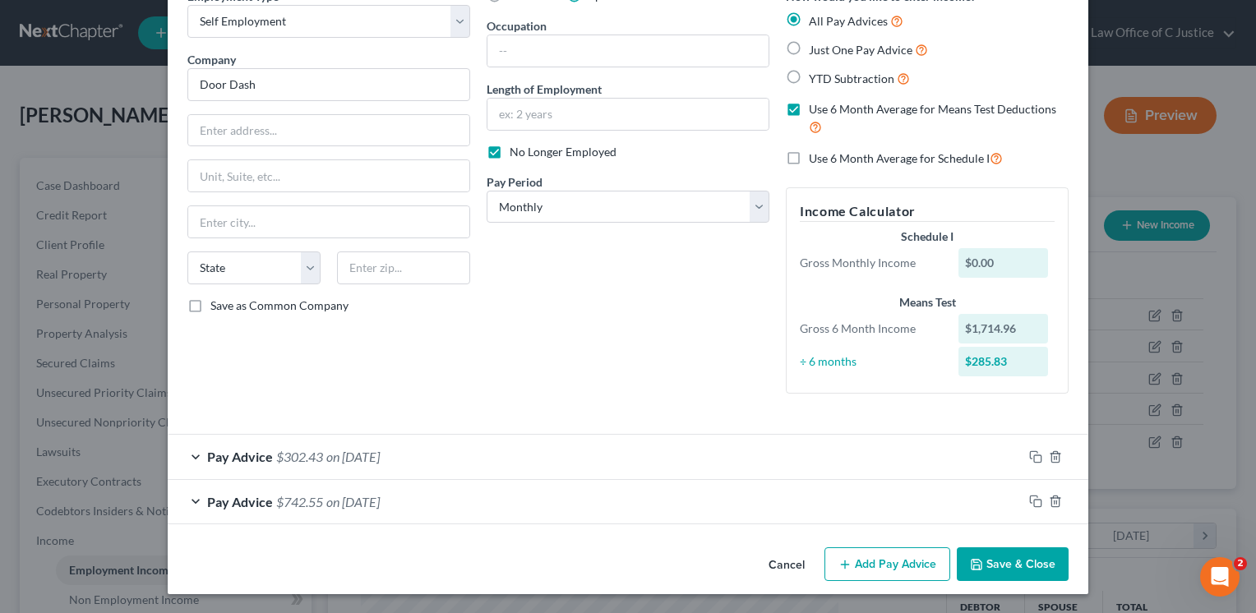
click at [1034, 554] on button "Save & Close" at bounding box center [1013, 565] width 112 height 35
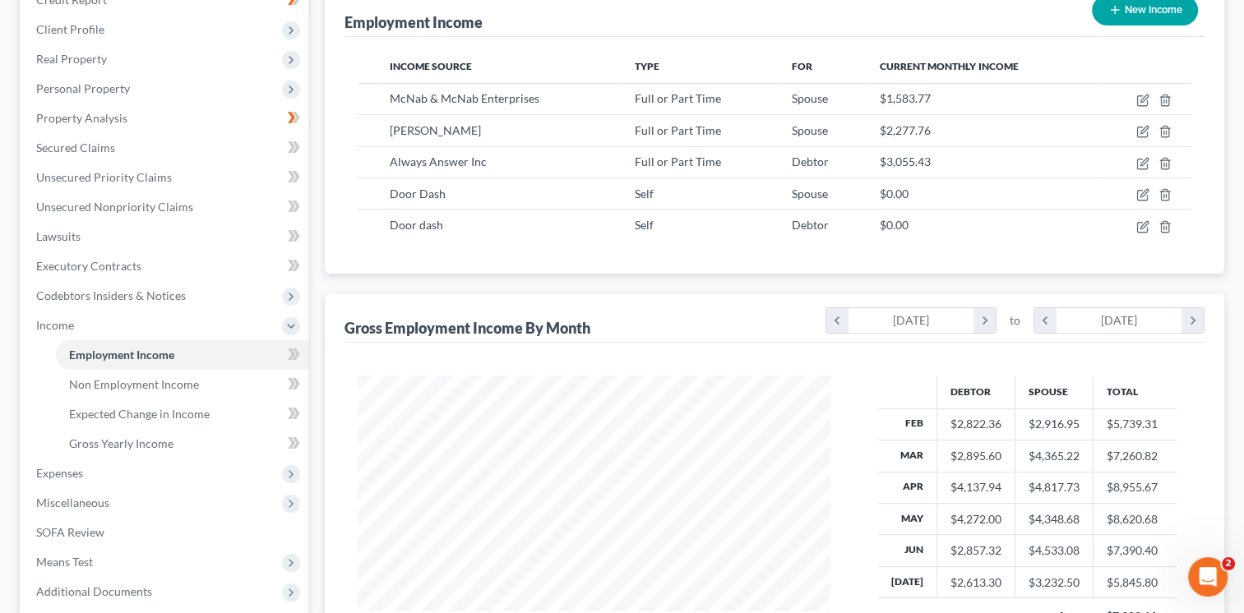
scroll to position [275, 0]
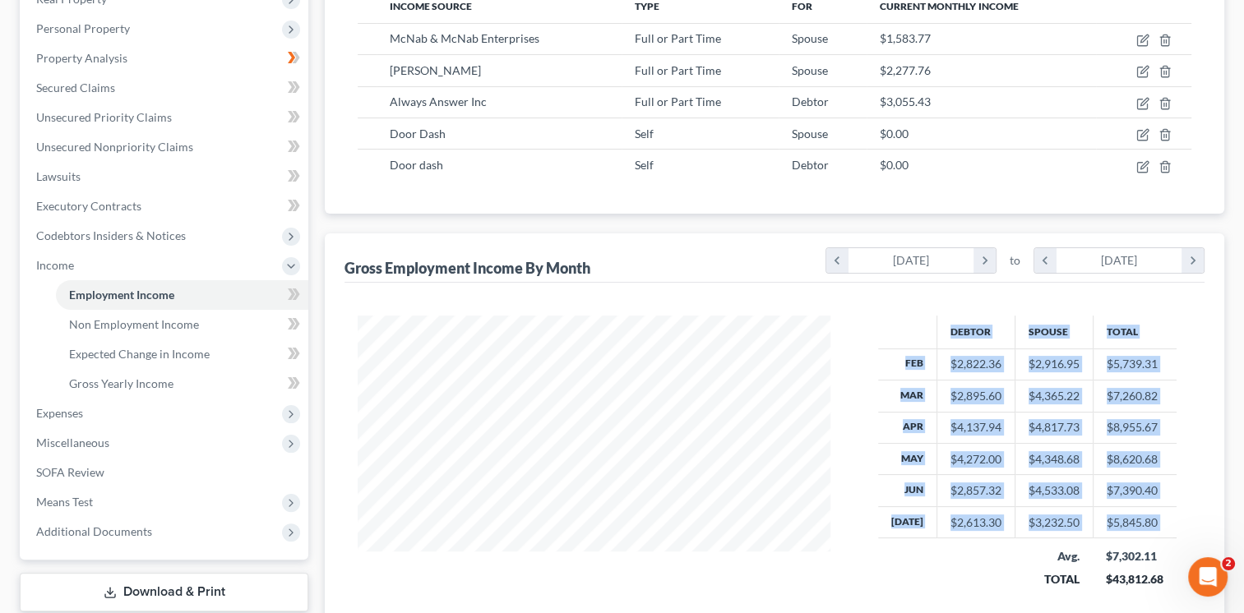
click at [800, 380] on div "Debtor Spouse Total Feb $2,822.36 $2,916.95 $5,739.31 Mar $2,895.60 $4,365.22 $…" at bounding box center [774, 463] width 866 height 294
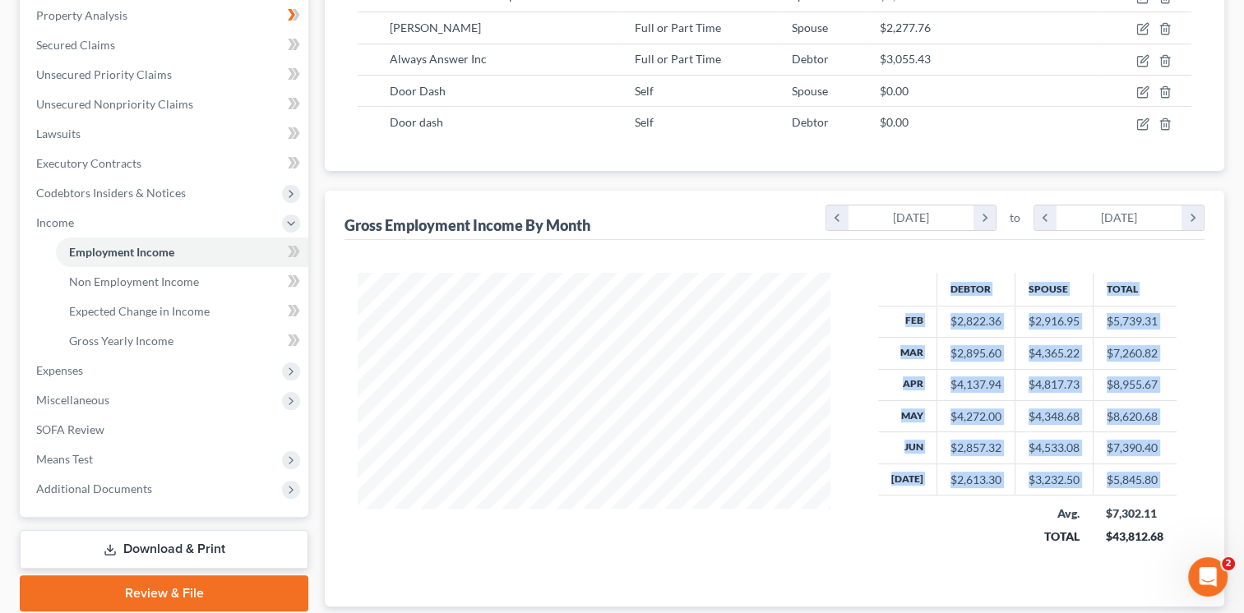
scroll to position [335, 0]
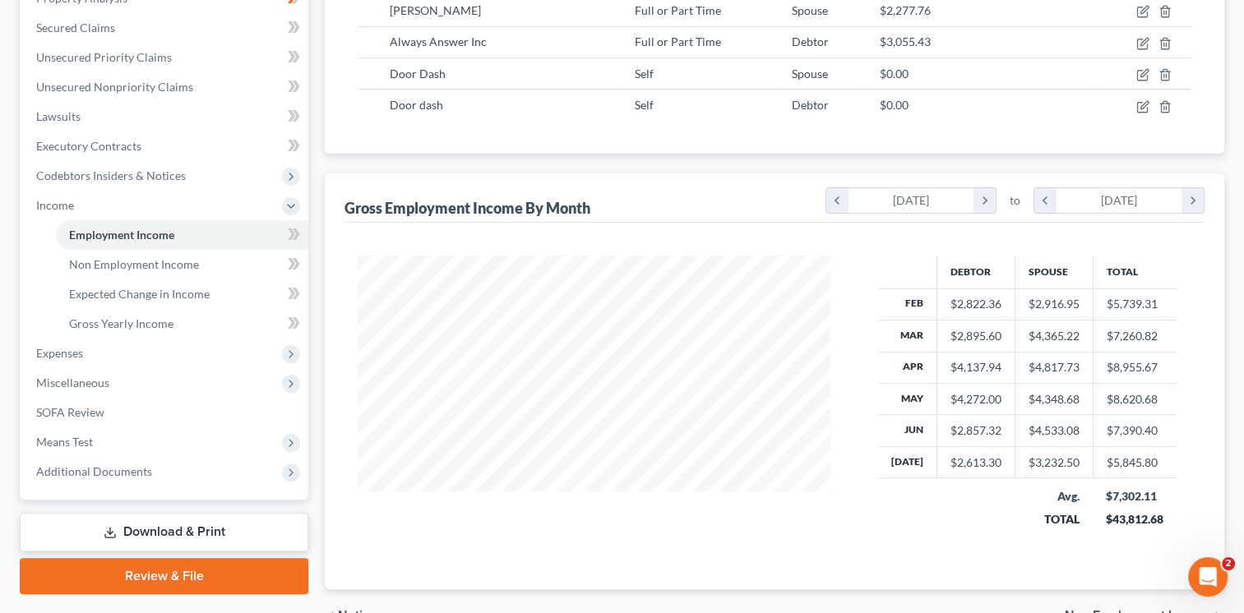
click at [660, 187] on div "Gross Employment Income By Month chevron_left [DATE] chevron_right to chevron_l…" at bounding box center [774, 197] width 860 height 49
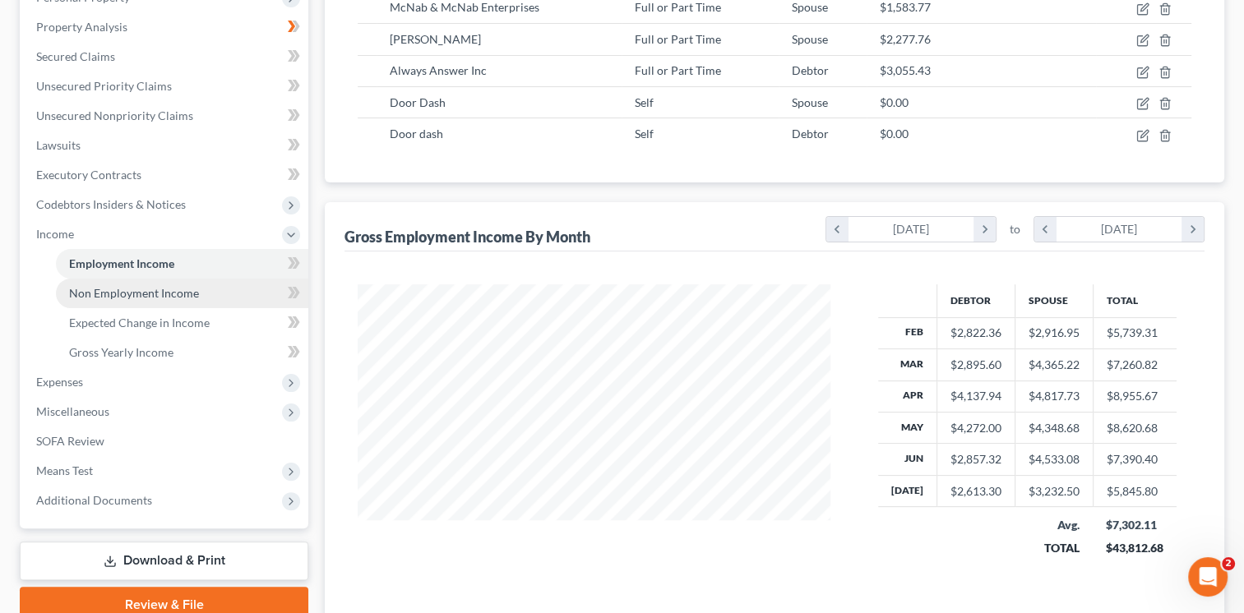
scroll to position [316, 0]
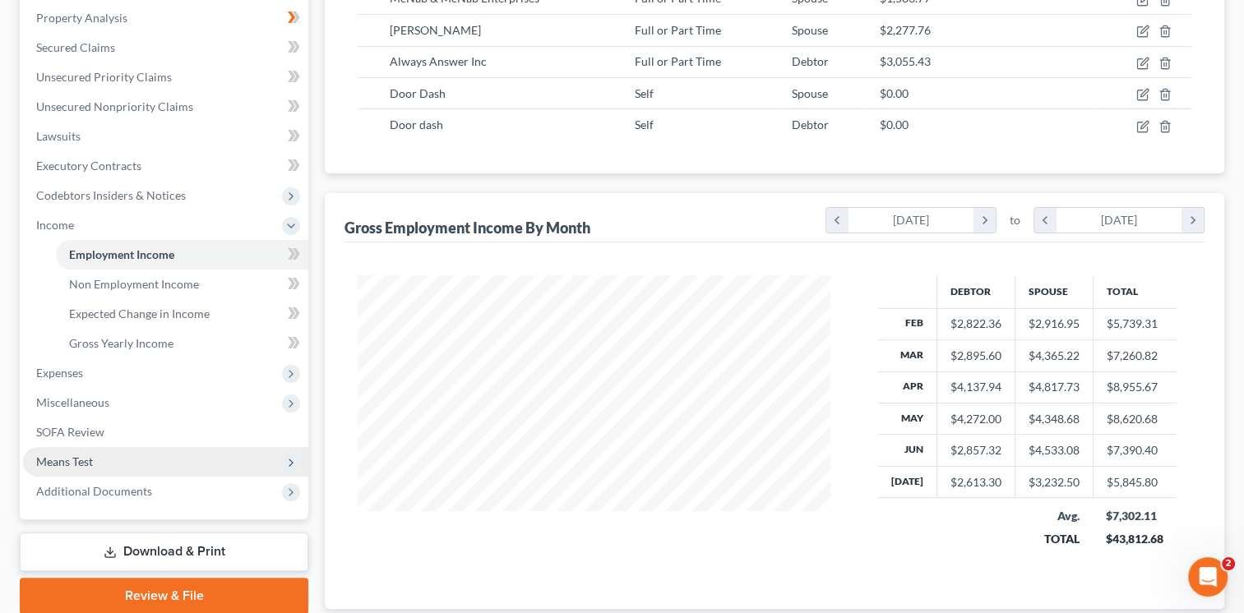
click at [178, 460] on span "Means Test" at bounding box center [165, 462] width 285 height 30
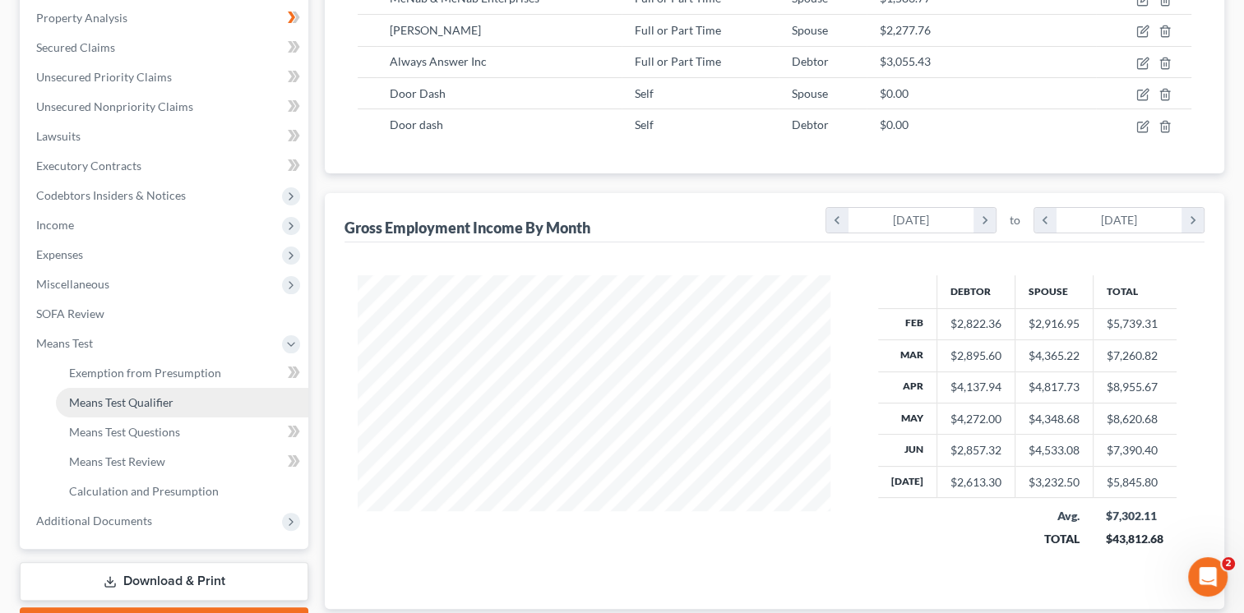
click at [210, 409] on link "Means Test Qualifier" at bounding box center [182, 403] width 252 height 30
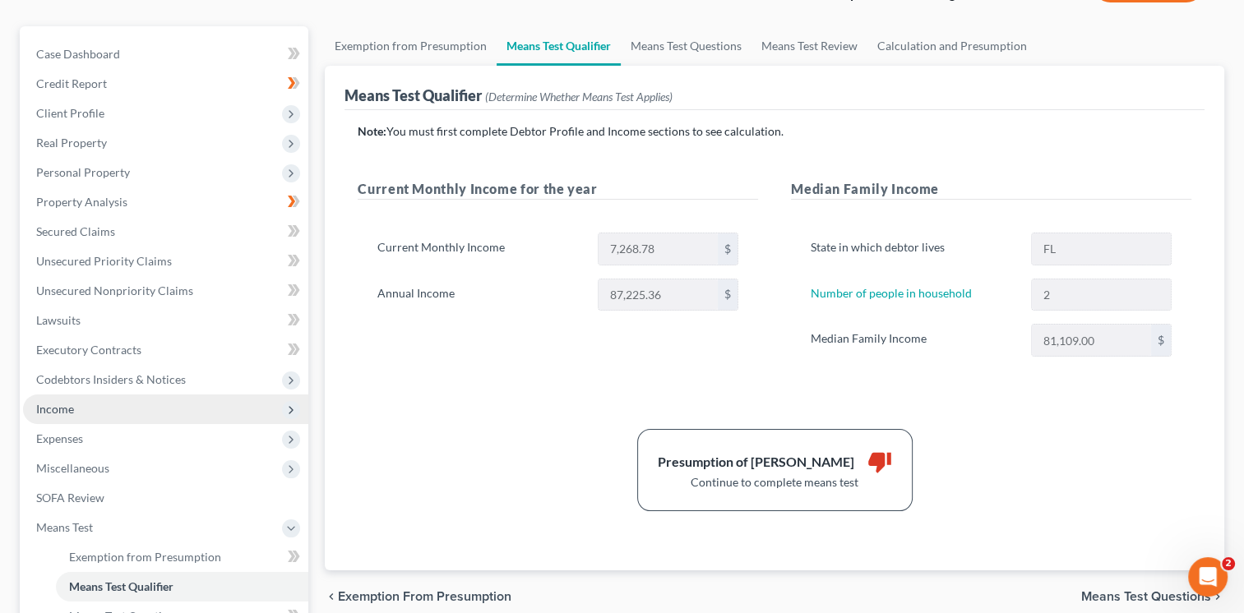
scroll to position [132, 0]
click at [95, 407] on span "Income" at bounding box center [165, 409] width 285 height 30
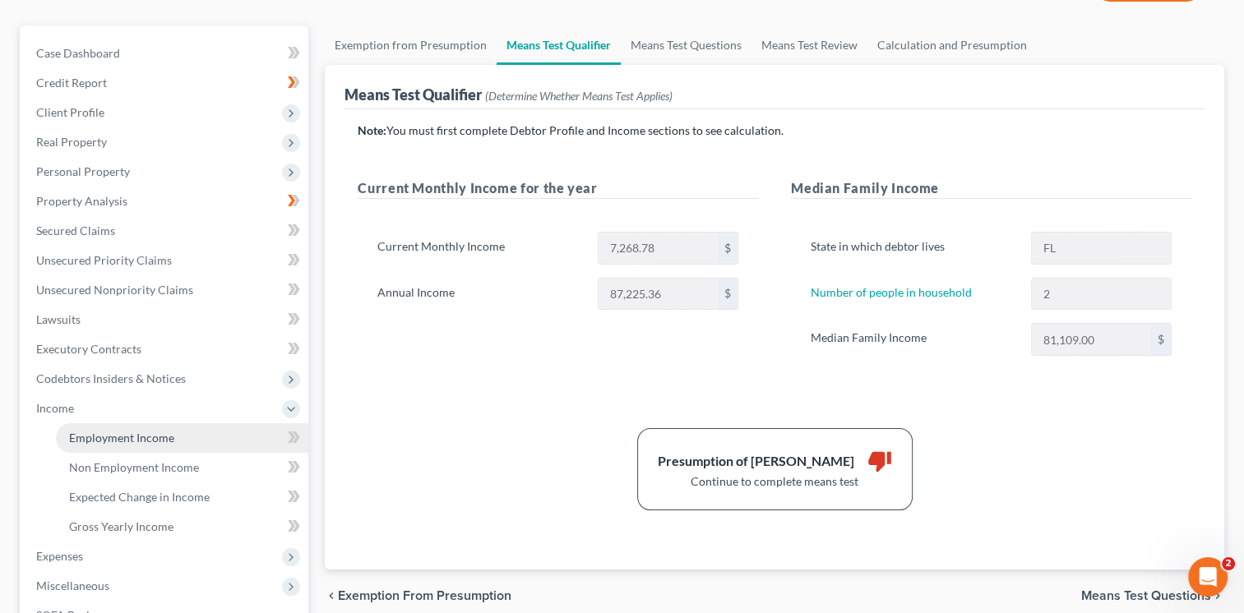
click at [107, 439] on span "Employment Income" at bounding box center [121, 438] width 105 height 14
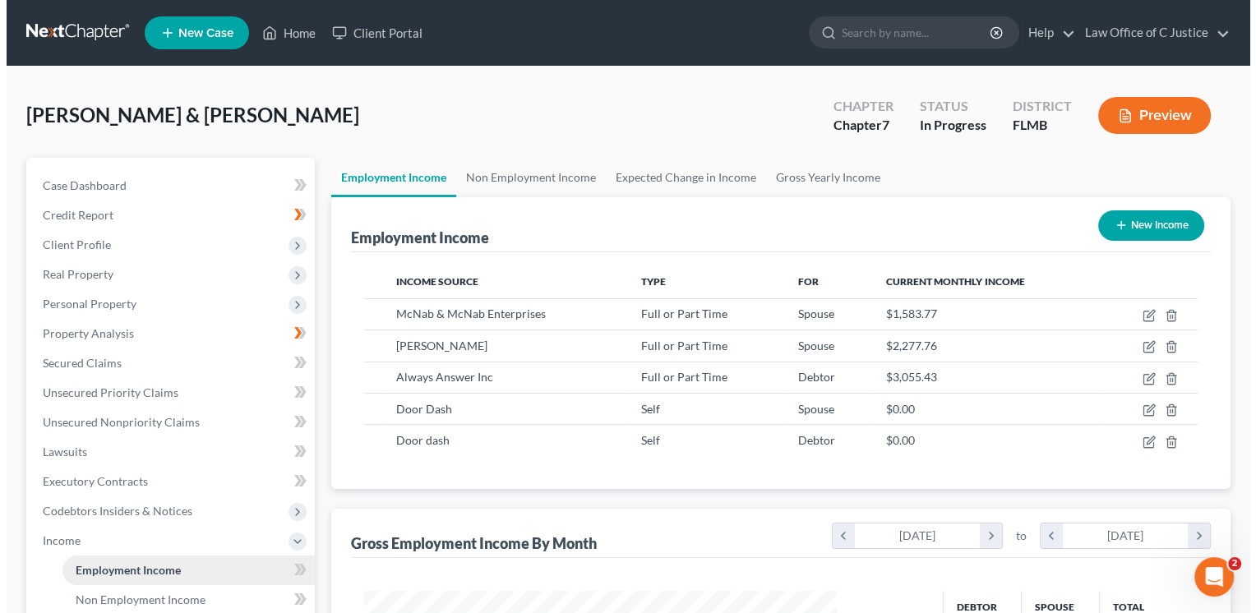
scroll to position [293, 506]
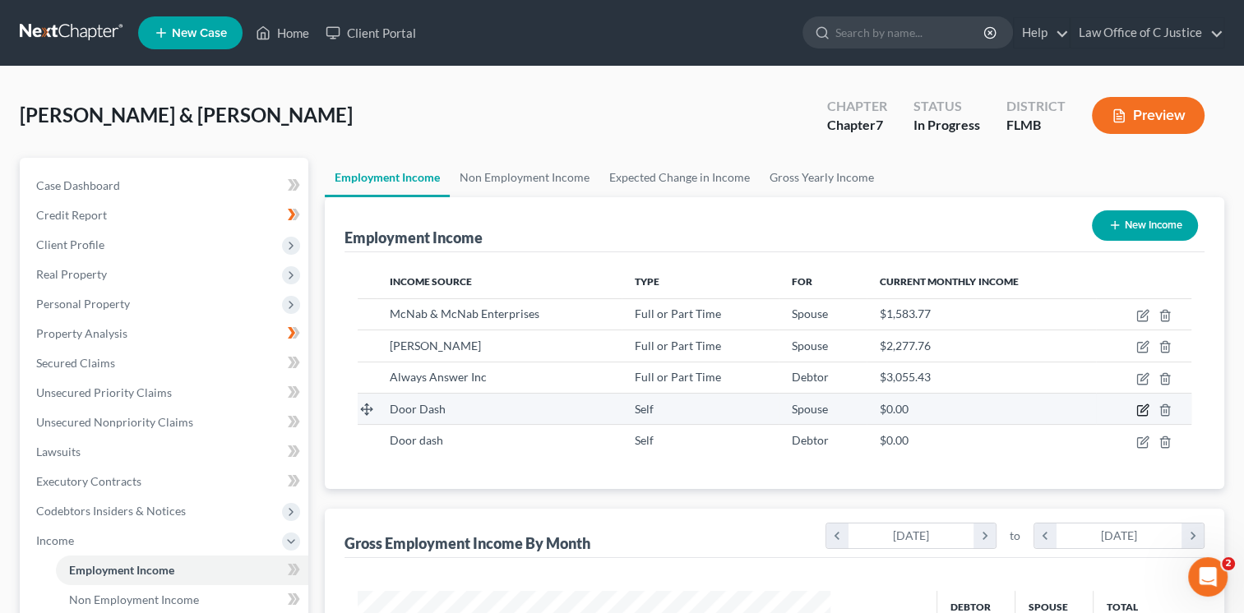
click at [1141, 413] on icon "button" at bounding box center [1142, 410] width 13 height 13
select select "1"
select select "0"
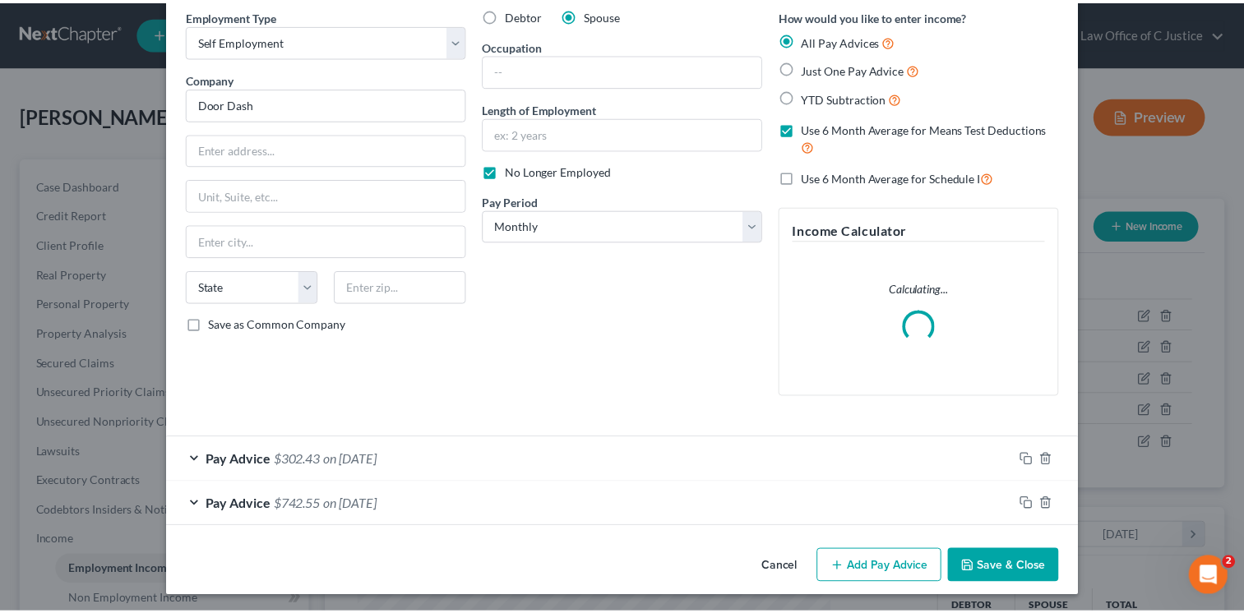
scroll to position [72, 0]
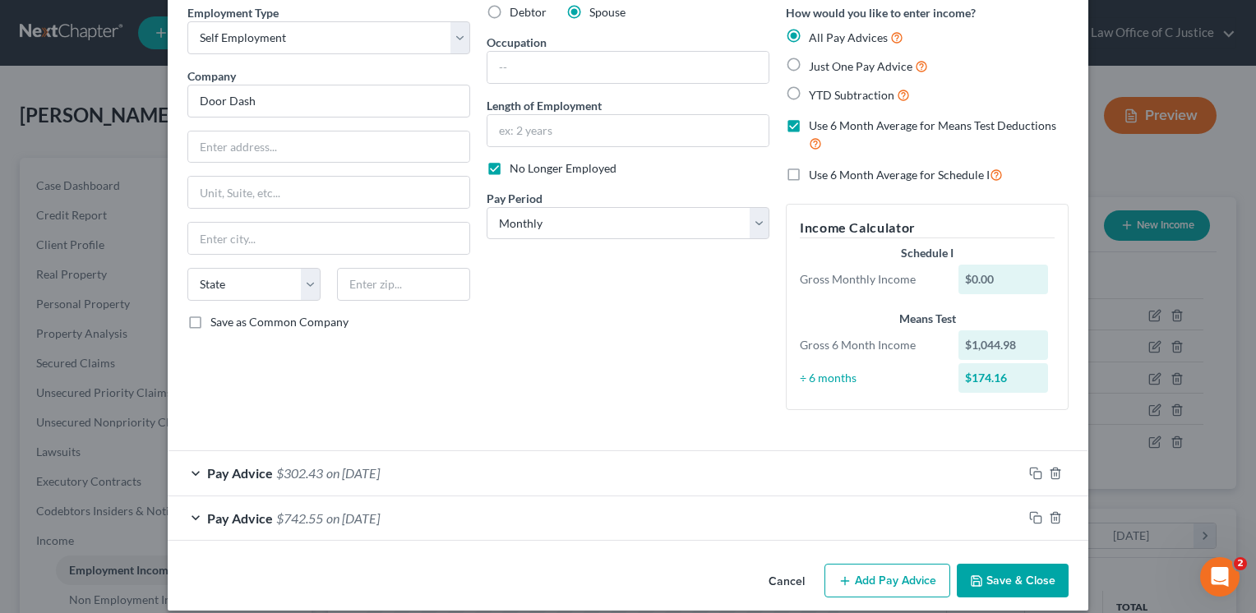
click at [1016, 588] on button "Save & Close" at bounding box center [1013, 581] width 112 height 35
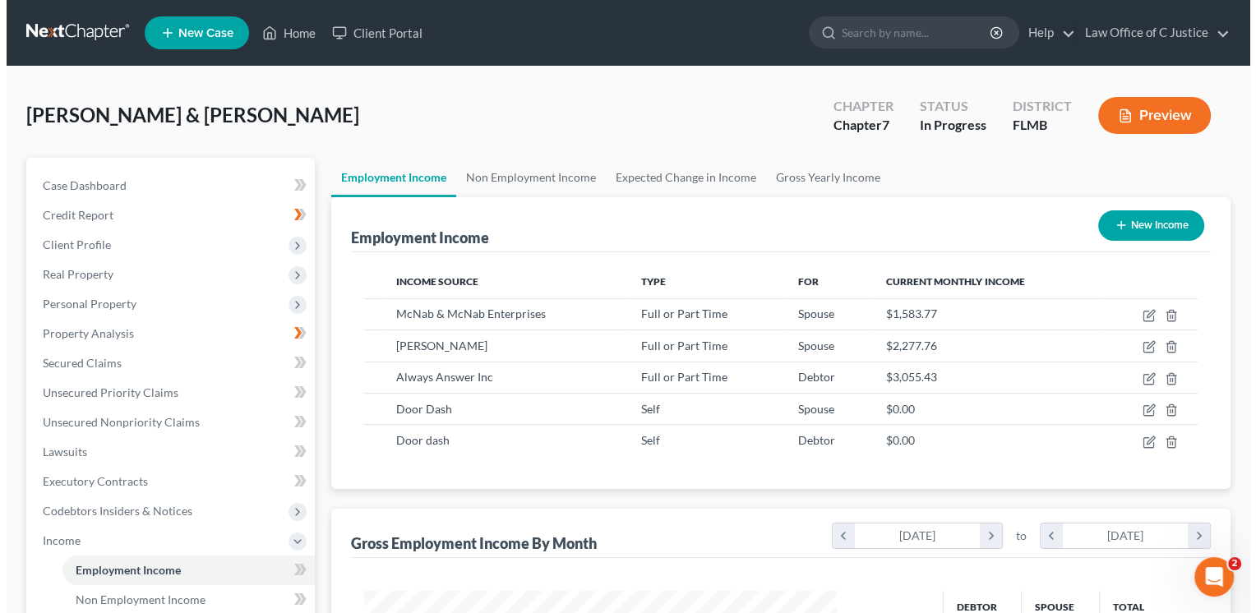
scroll to position [821780, 821568]
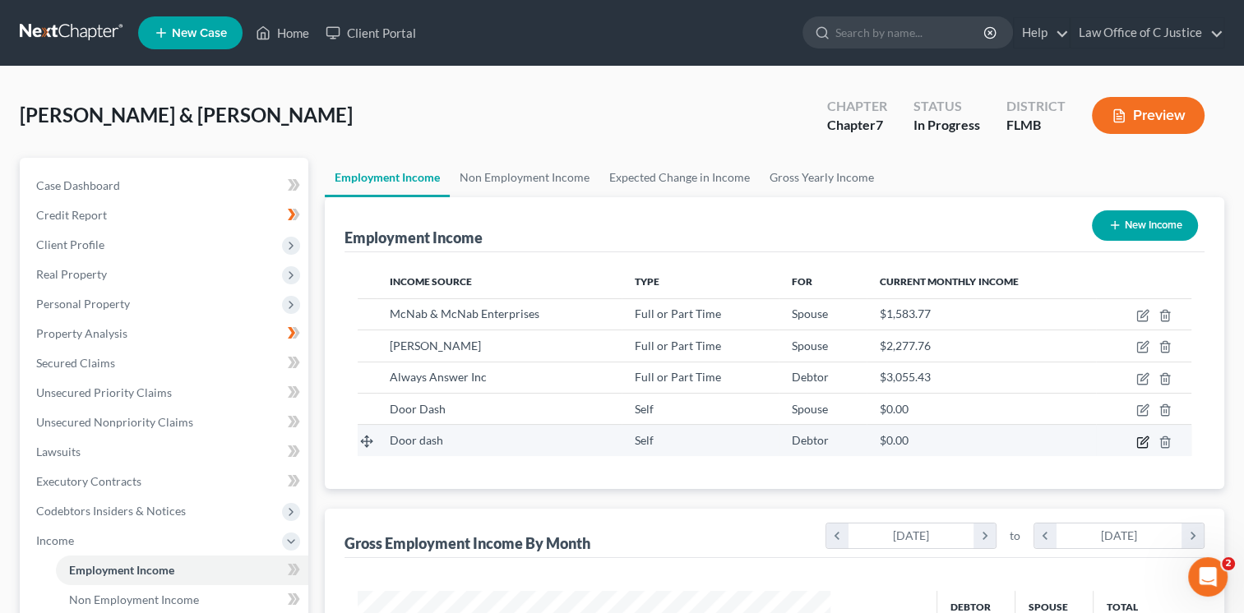
click at [1148, 441] on icon "button" at bounding box center [1142, 442] width 13 height 13
select select "1"
select select "0"
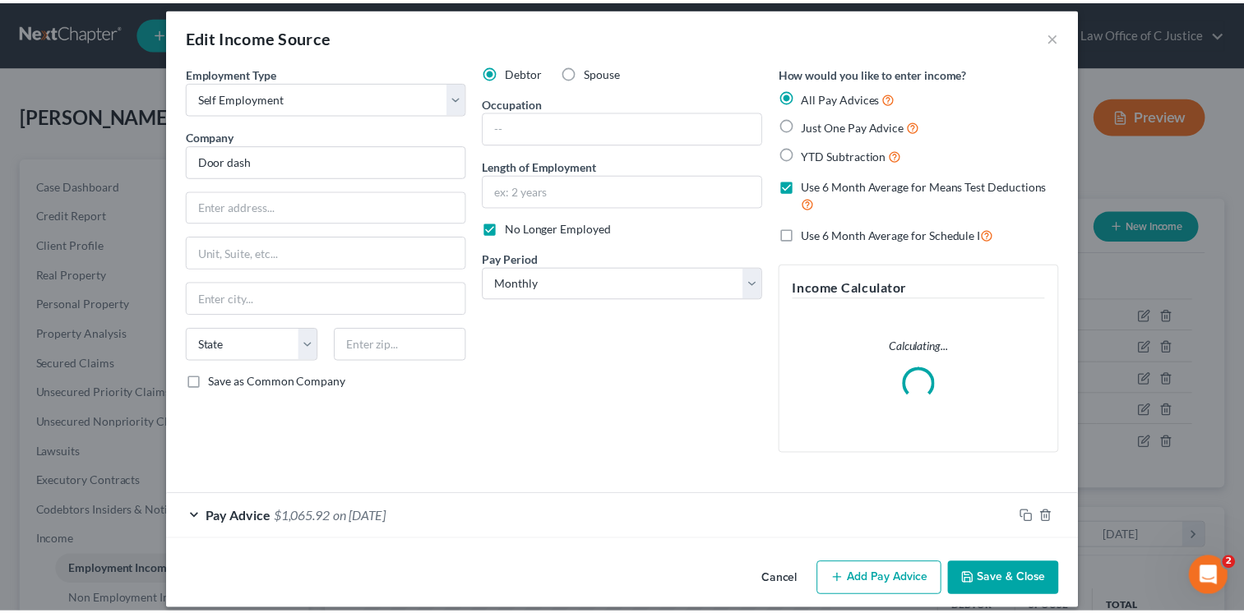
scroll to position [0, 0]
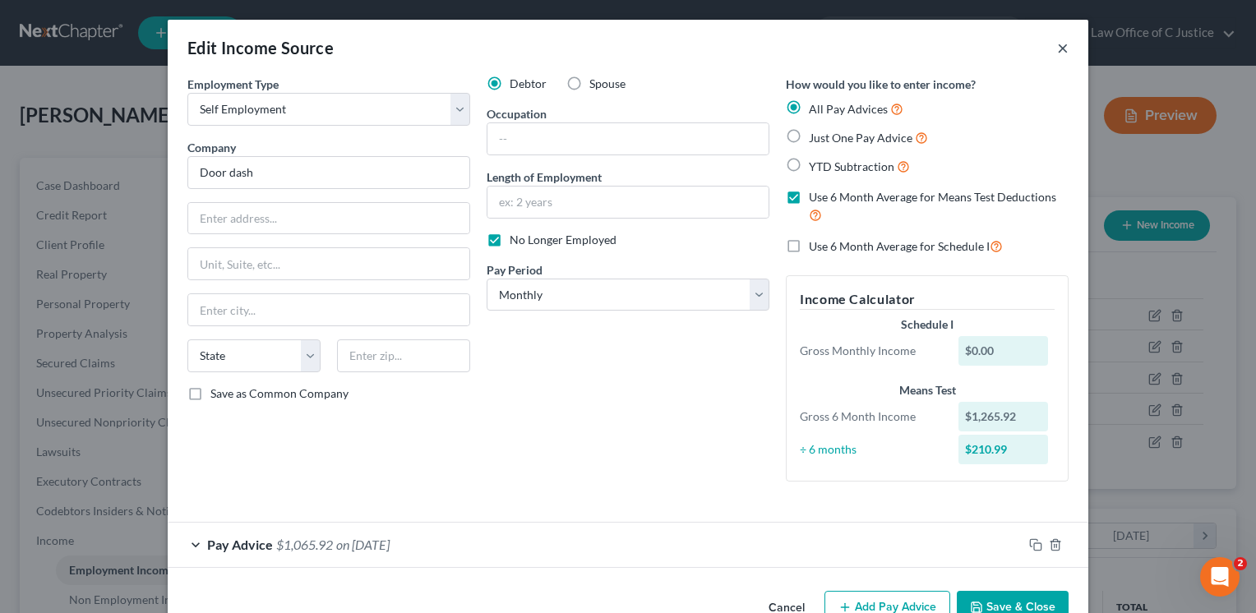
click at [1059, 43] on button "×" at bounding box center [1063, 48] width 12 height 20
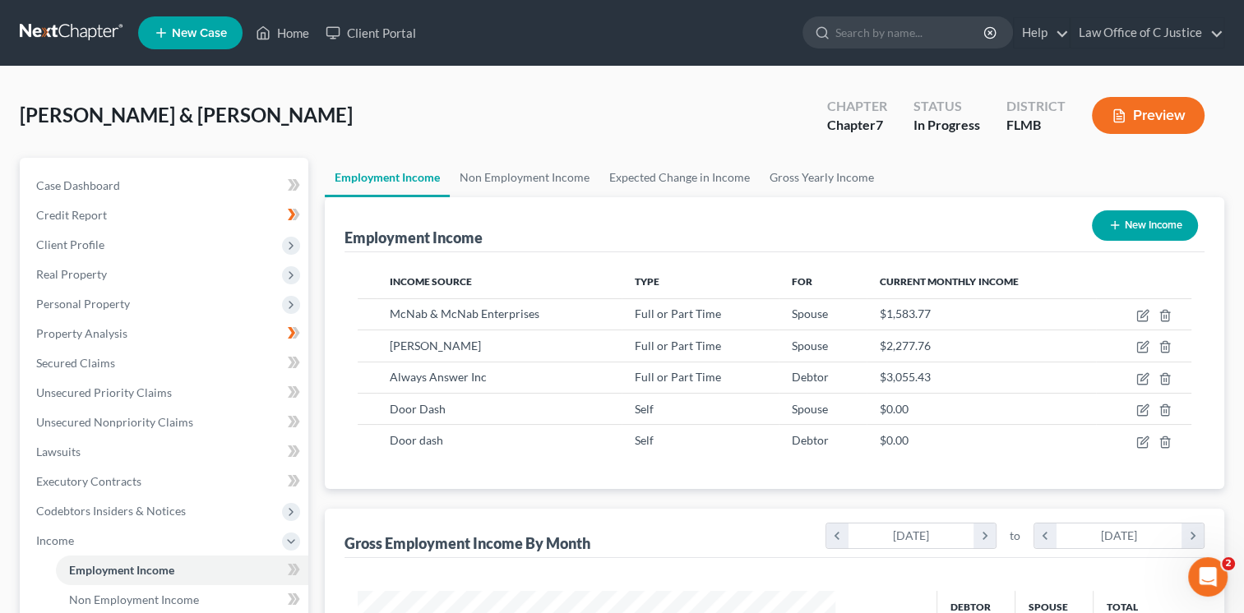
scroll to position [821780, 821568]
